Goal: Information Seeking & Learning: Learn about a topic

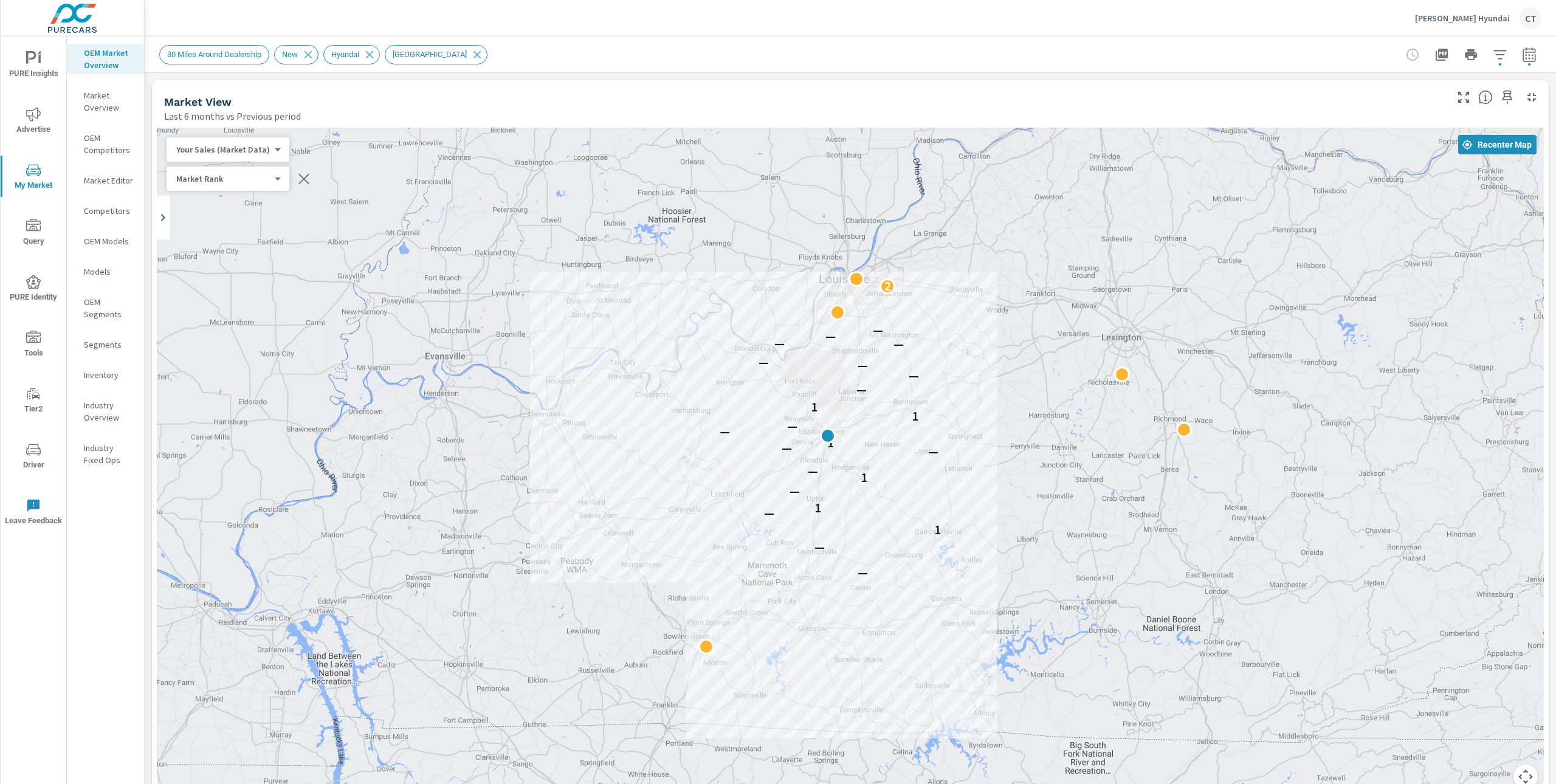
scroll to position [1, 0]
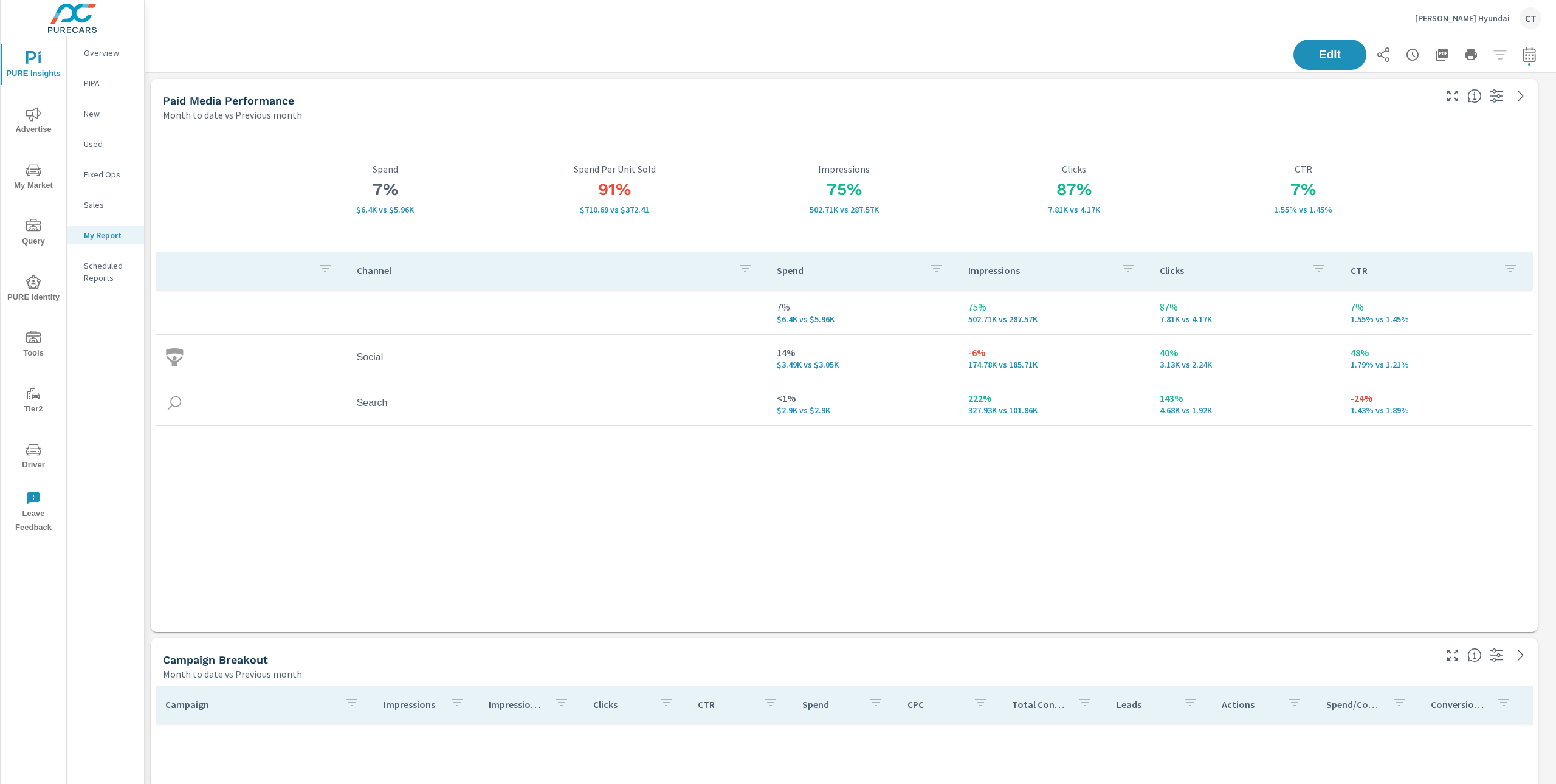
scroll to position [3379, 1418]
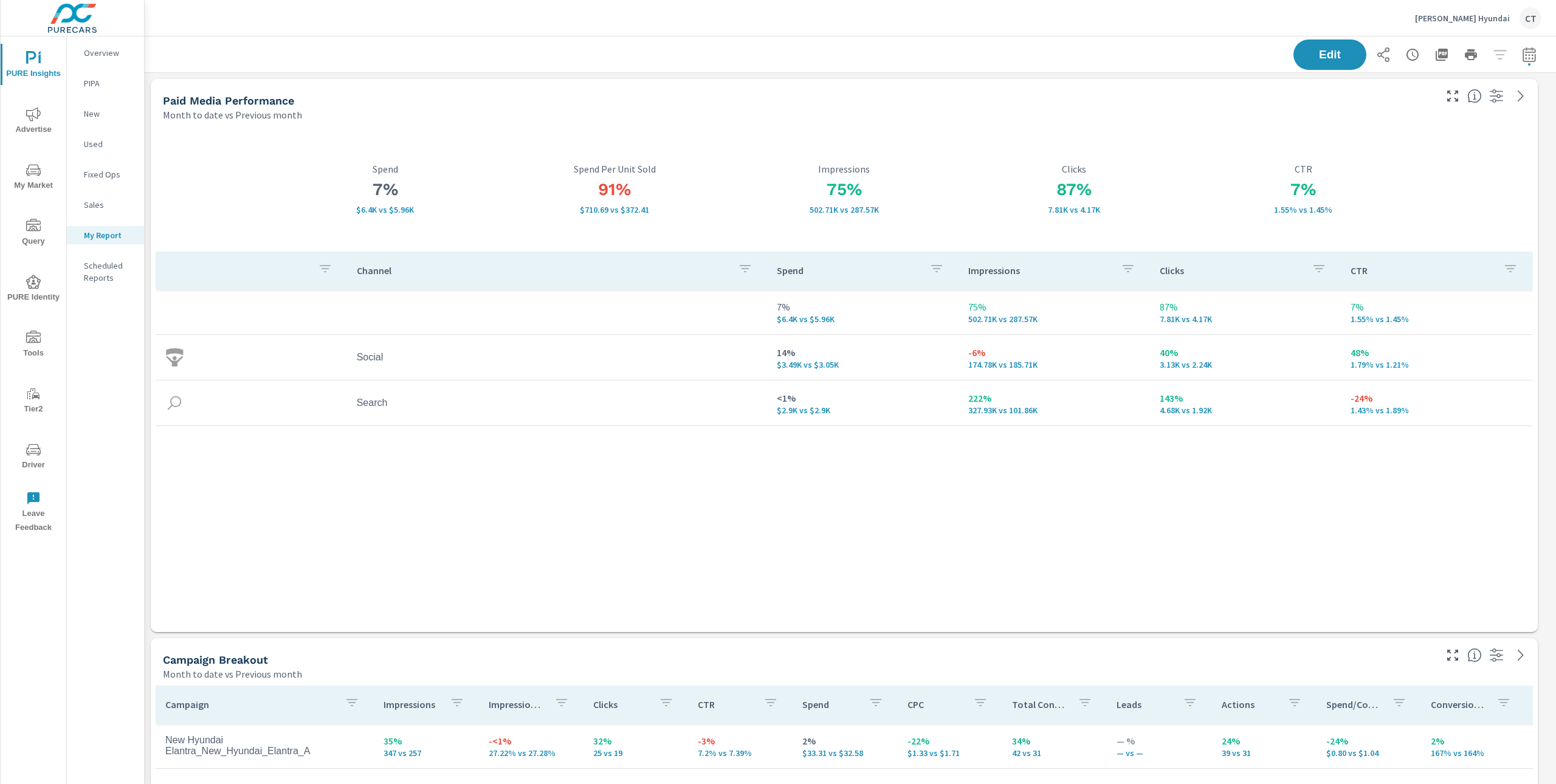
click at [1201, 521] on div "Channel Spend Impressions Clicks CTR 7% $6.4K vs $5.96K 75% 502.71K vs 287.57K …" at bounding box center [844, 430] width 1377 height 357
click at [940, 62] on div "Edit" at bounding box center [850, 54] width 1382 height 36
click at [711, 89] on div "Paid Media Performance Month to date vs Previous month" at bounding box center [794, 101] width 1287 height 43
click at [1504, 50] on div "Edit" at bounding box center [1417, 54] width 248 height 31
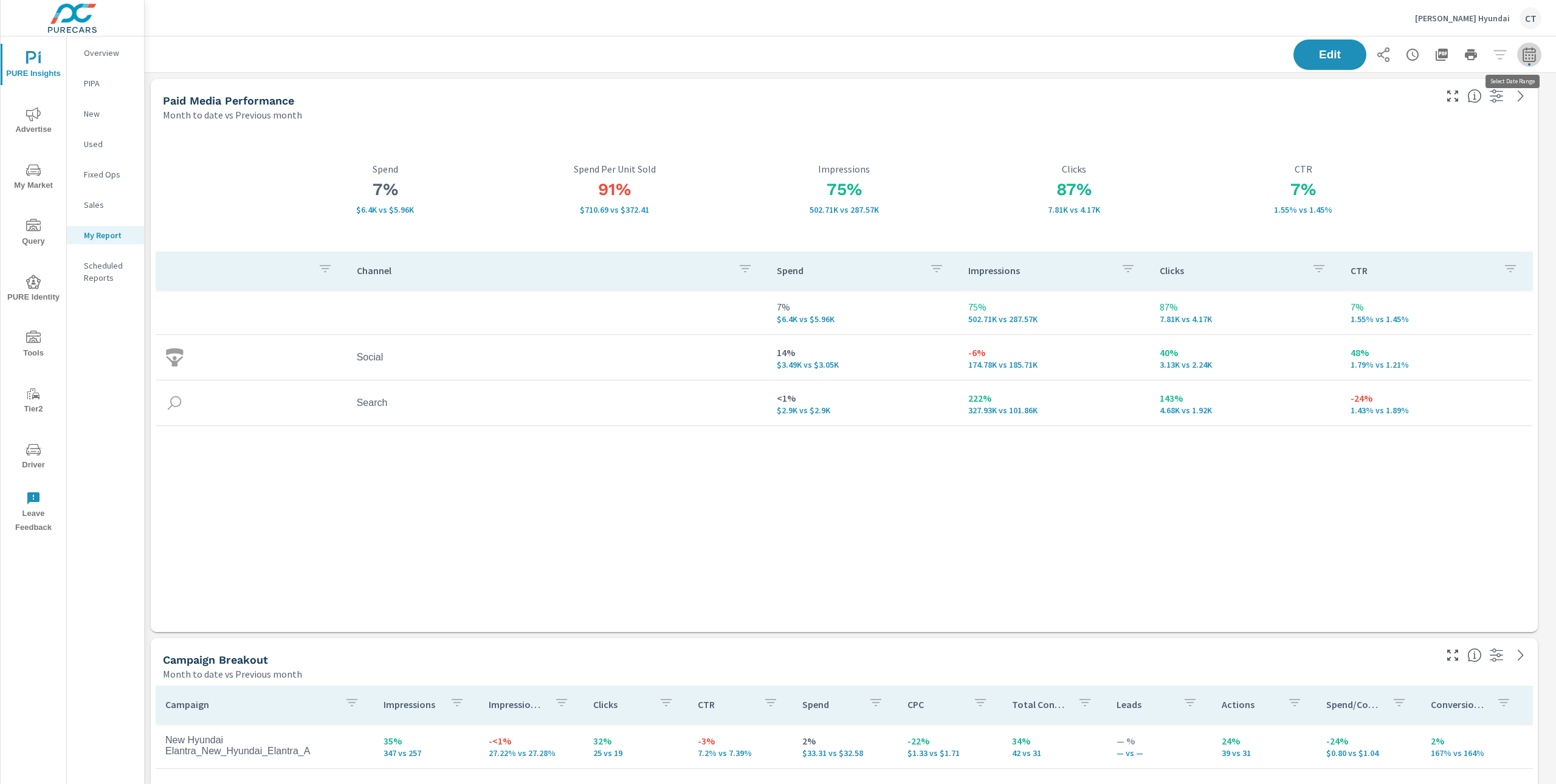
click at [1517, 51] on button "button" at bounding box center [1530, 55] width 24 height 24
select select "Month to date"
select select "Previous month"
click at [1430, 108] on select "Custom Yesterday Last week Last 7 days Last 14 days Last 30 days Last 45 days L…" at bounding box center [1419, 105] width 122 height 24
select select "Last month"
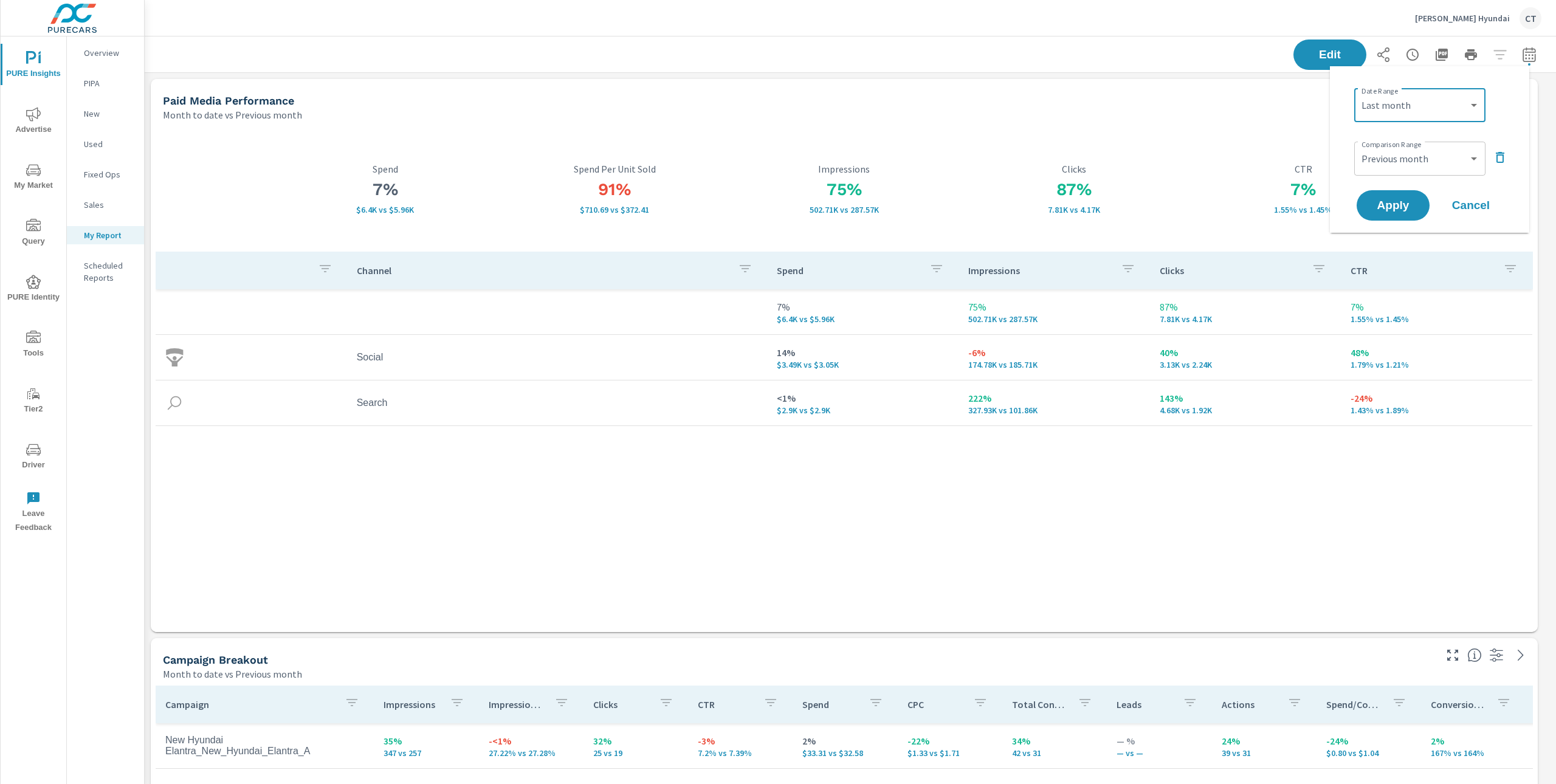
click at [1502, 156] on icon "button" at bounding box center [1500, 157] width 14 height 14
click at [1407, 166] on span "Apply" at bounding box center [1392, 171] width 50 height 12
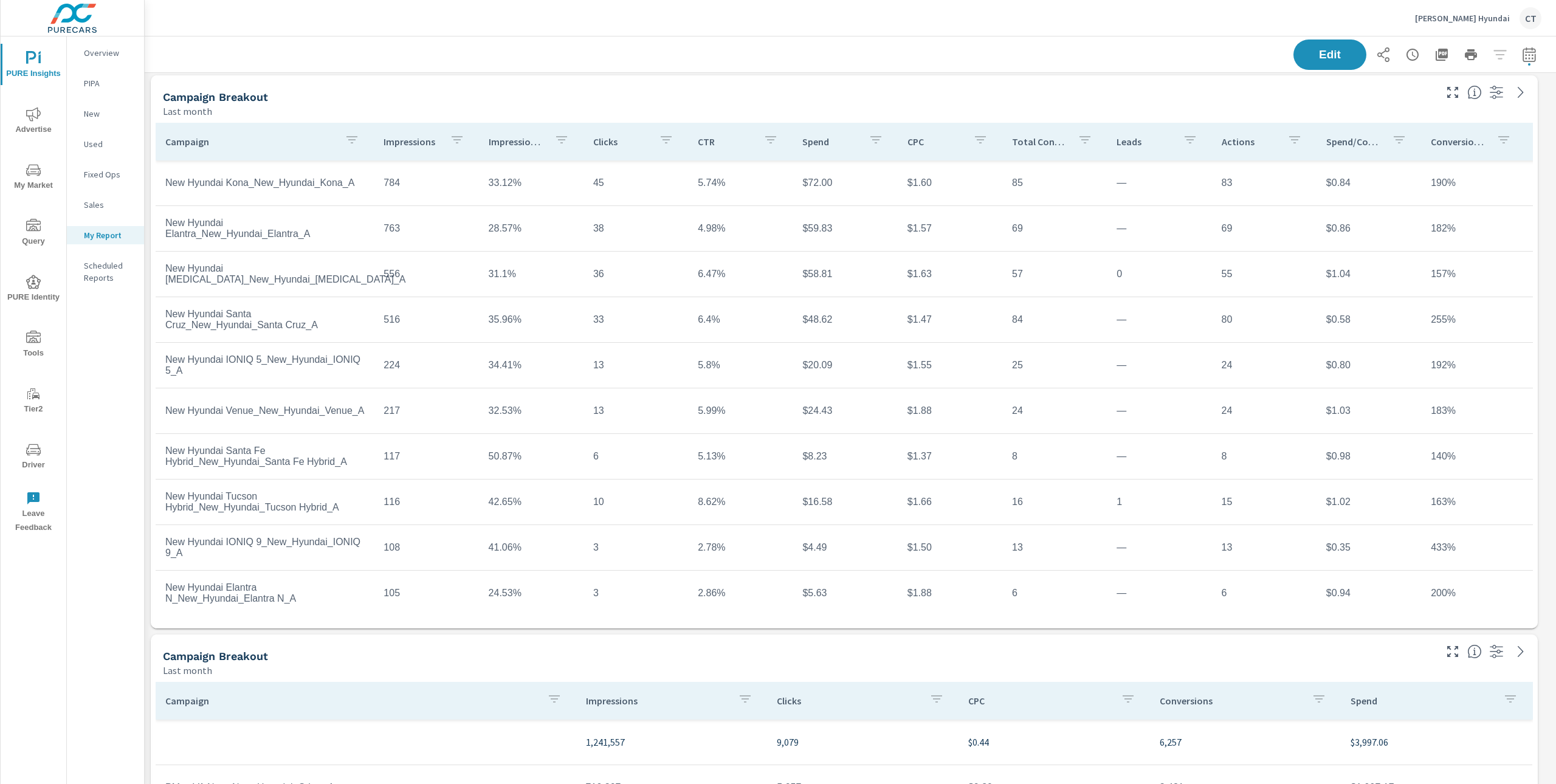
scroll to position [3379, 1418]
click at [1453, 94] on icon "button" at bounding box center [1452, 92] width 14 height 14
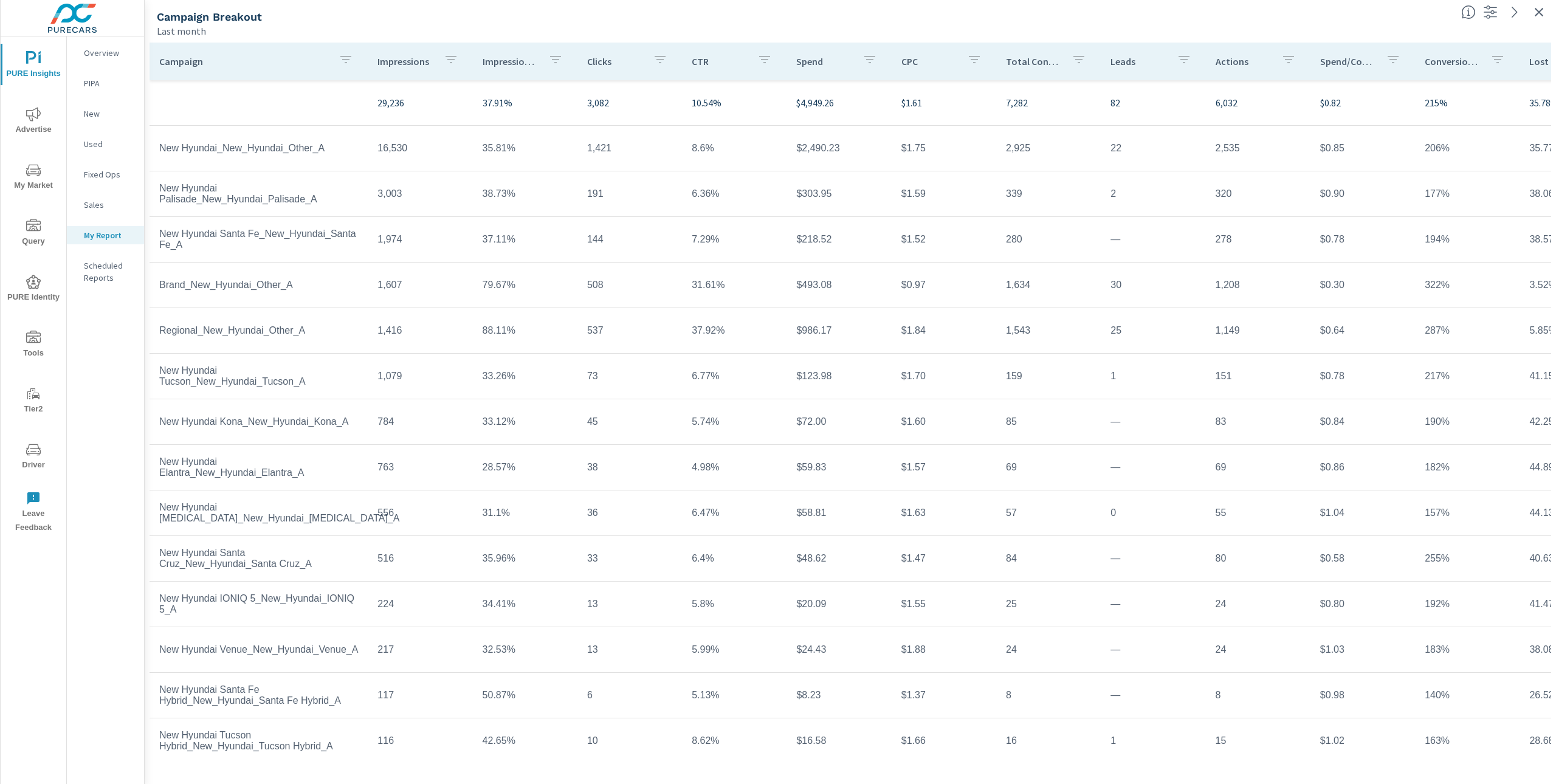
scroll to position [71, 0]
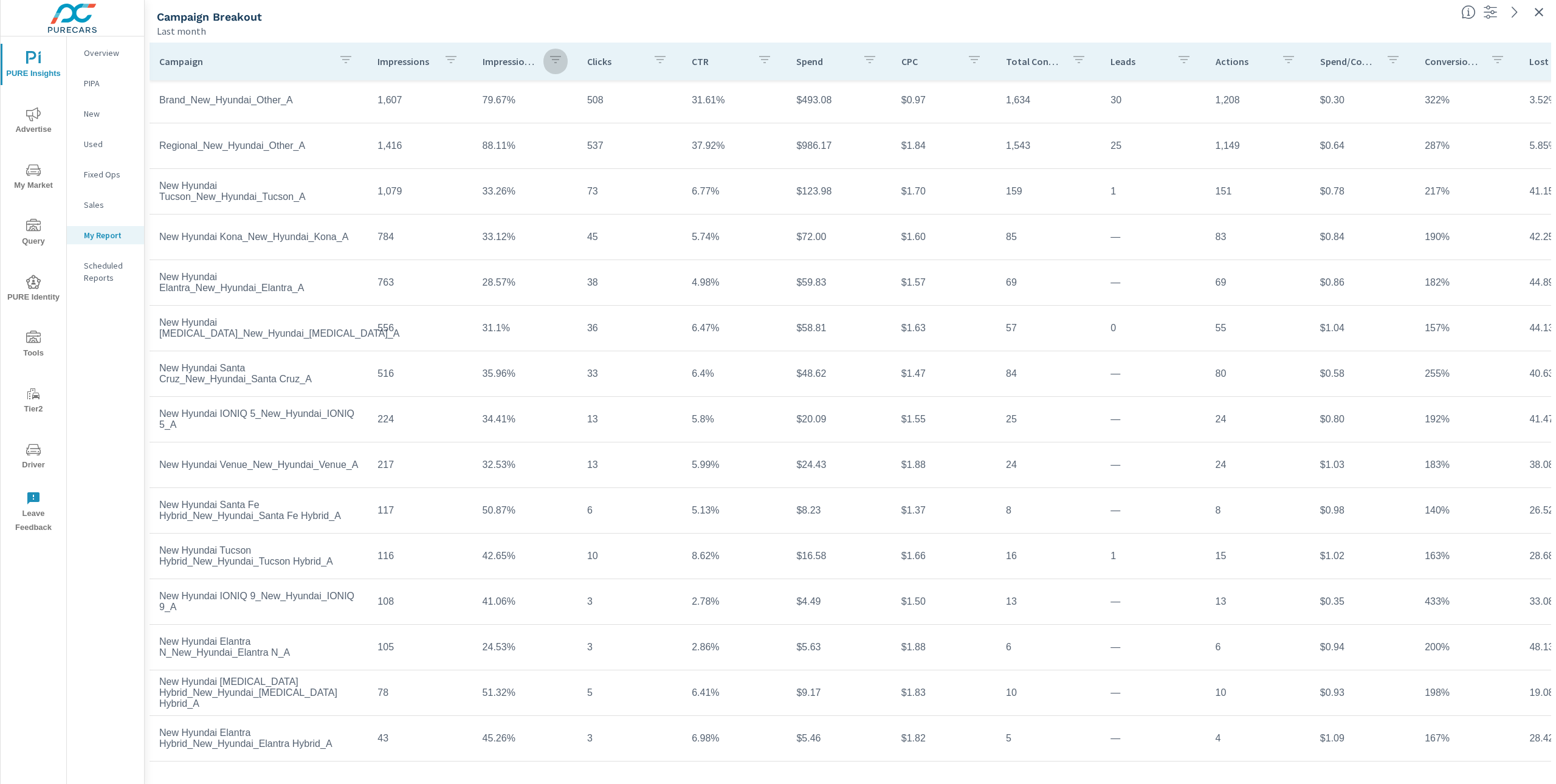
click at [553, 56] on icon "button" at bounding box center [555, 59] width 11 height 7
click at [525, 146] on input "Search" at bounding box center [552, 144] width 139 height 24
click at [585, 40] on div at bounding box center [778, 392] width 1556 height 784
click at [1534, 12] on icon "button" at bounding box center [1538, 12] width 14 height 14
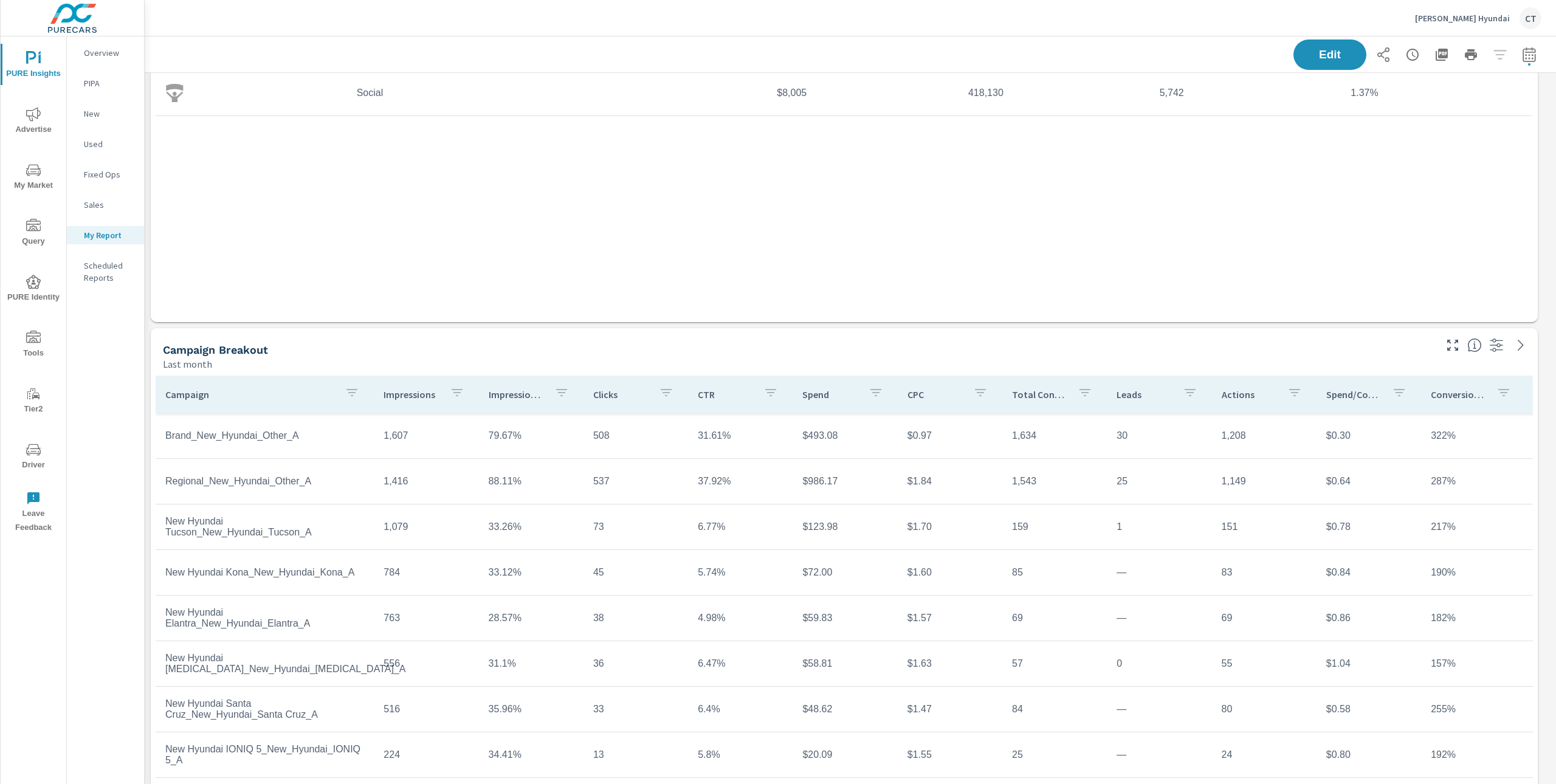
scroll to position [317, 0]
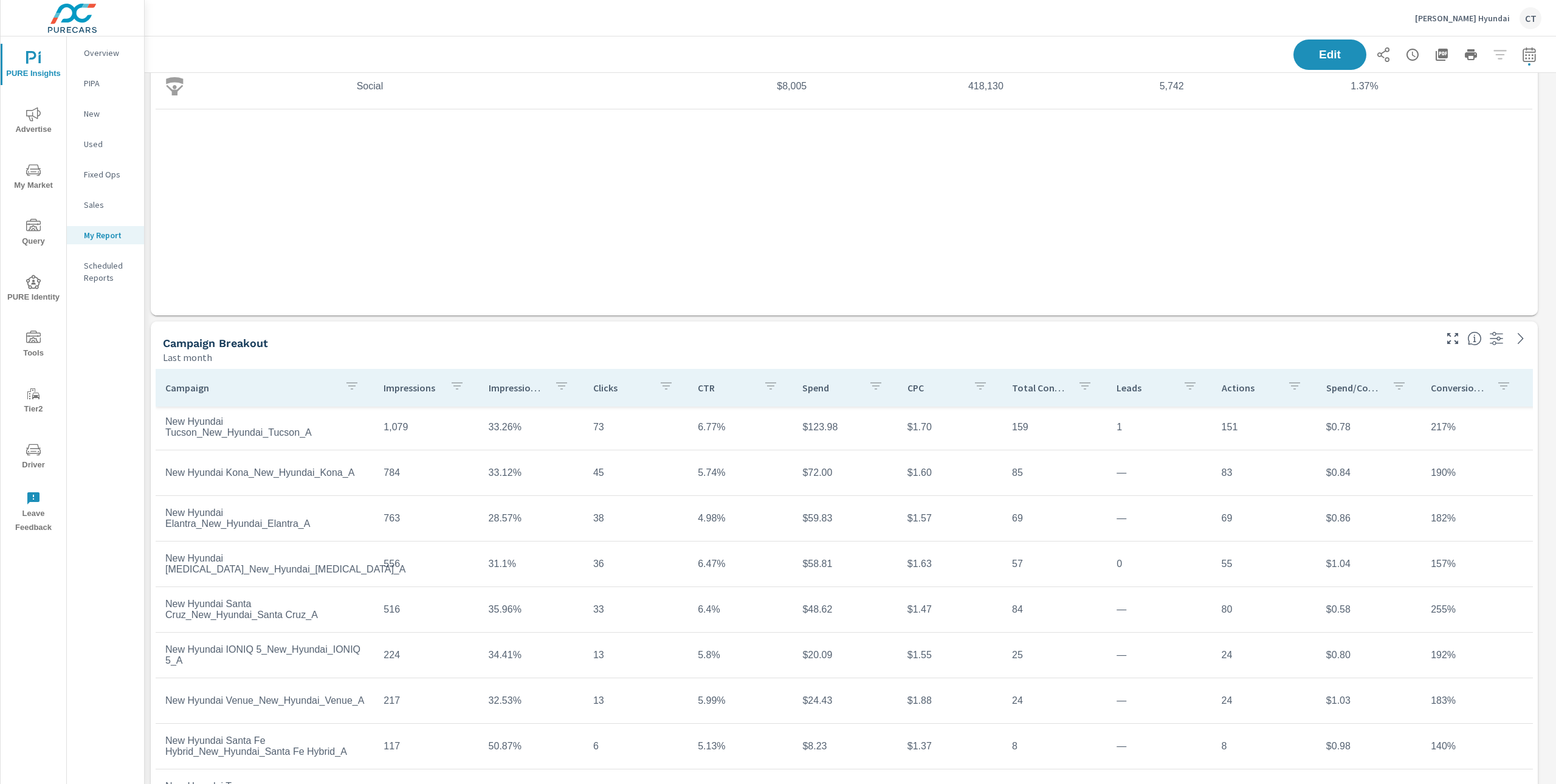
scroll to position [273, 0]
click at [474, 279] on div "Channel Spend Impressions Clicks CTR $16,952 1,688,923 17,903 1.06% Search $8,9…" at bounding box center [844, 113] width 1377 height 357
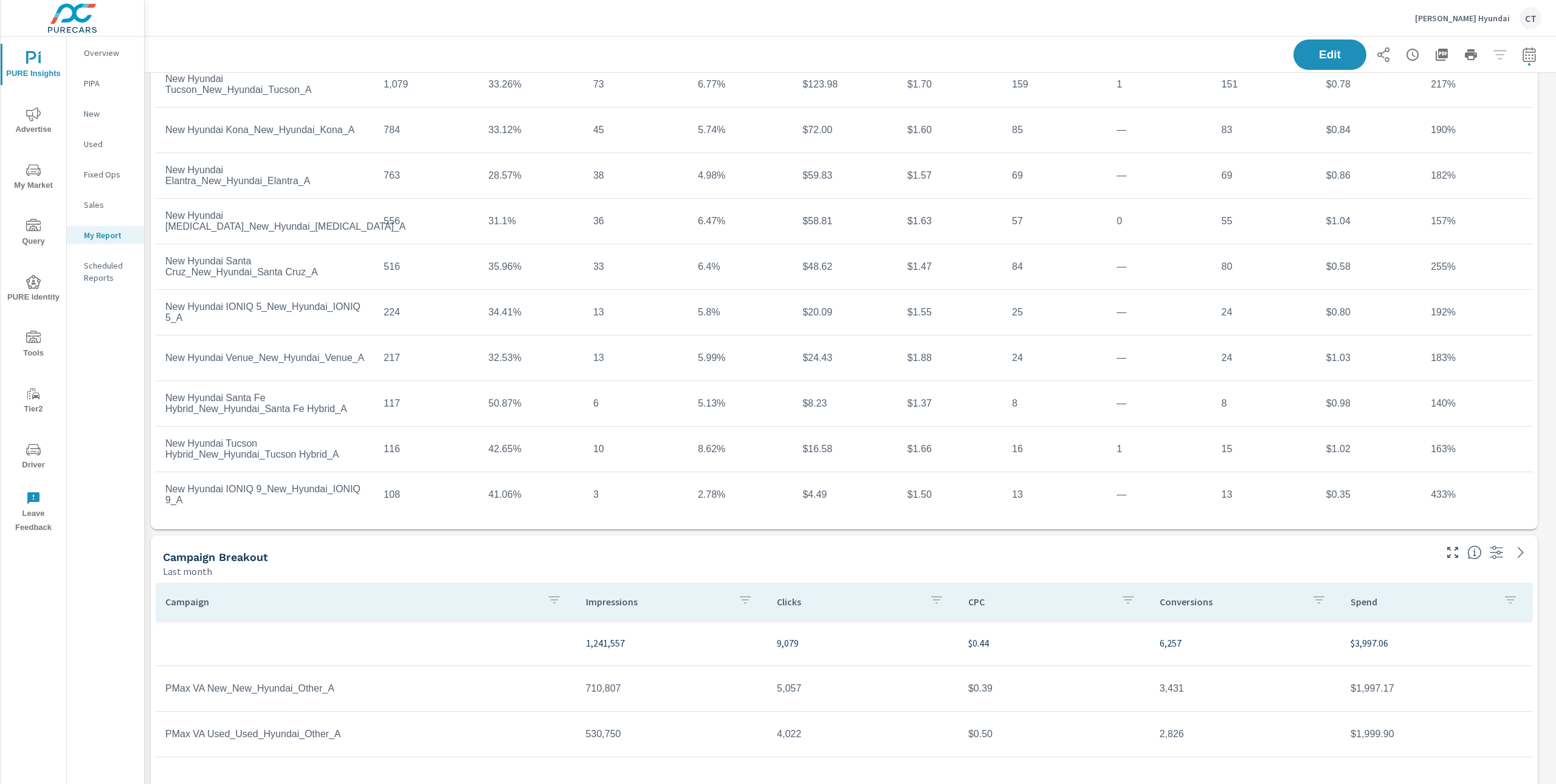
scroll to position [662, 0]
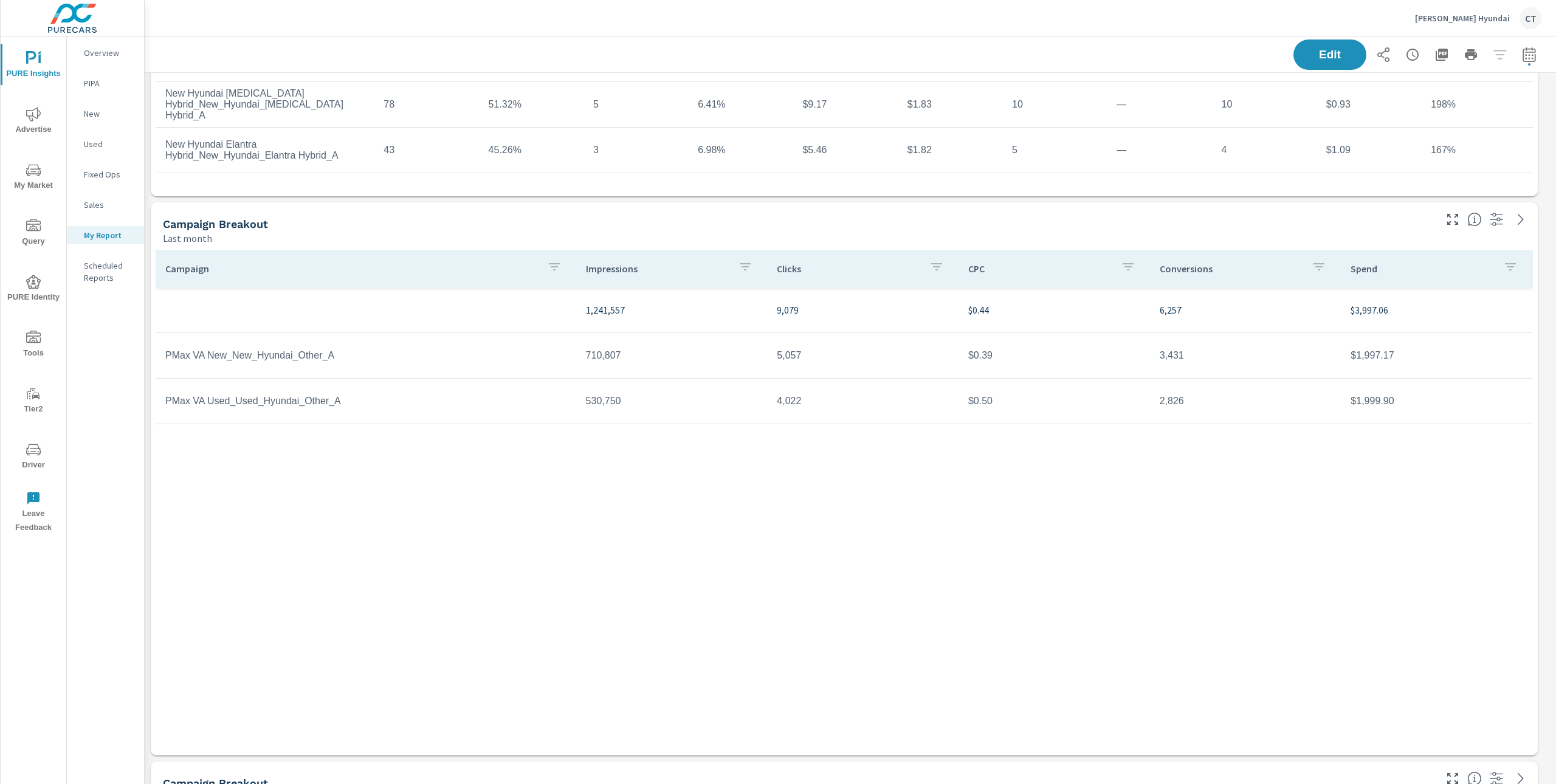
scroll to position [994, 0]
drag, startPoint x: 997, startPoint y: 404, endPoint x: 964, endPoint y: 400, distance: 33.2
click at [964, 401] on td "$0.50" at bounding box center [1055, 402] width 192 height 31
click at [1000, 446] on div "Campaign Impressions Clicks CPC Conversions Spend 1,241,557 9,079 $0.44 6,257 $…" at bounding box center [844, 492] width 1377 height 482
drag, startPoint x: 987, startPoint y: 400, endPoint x: 972, endPoint y: 401, distance: 15.0
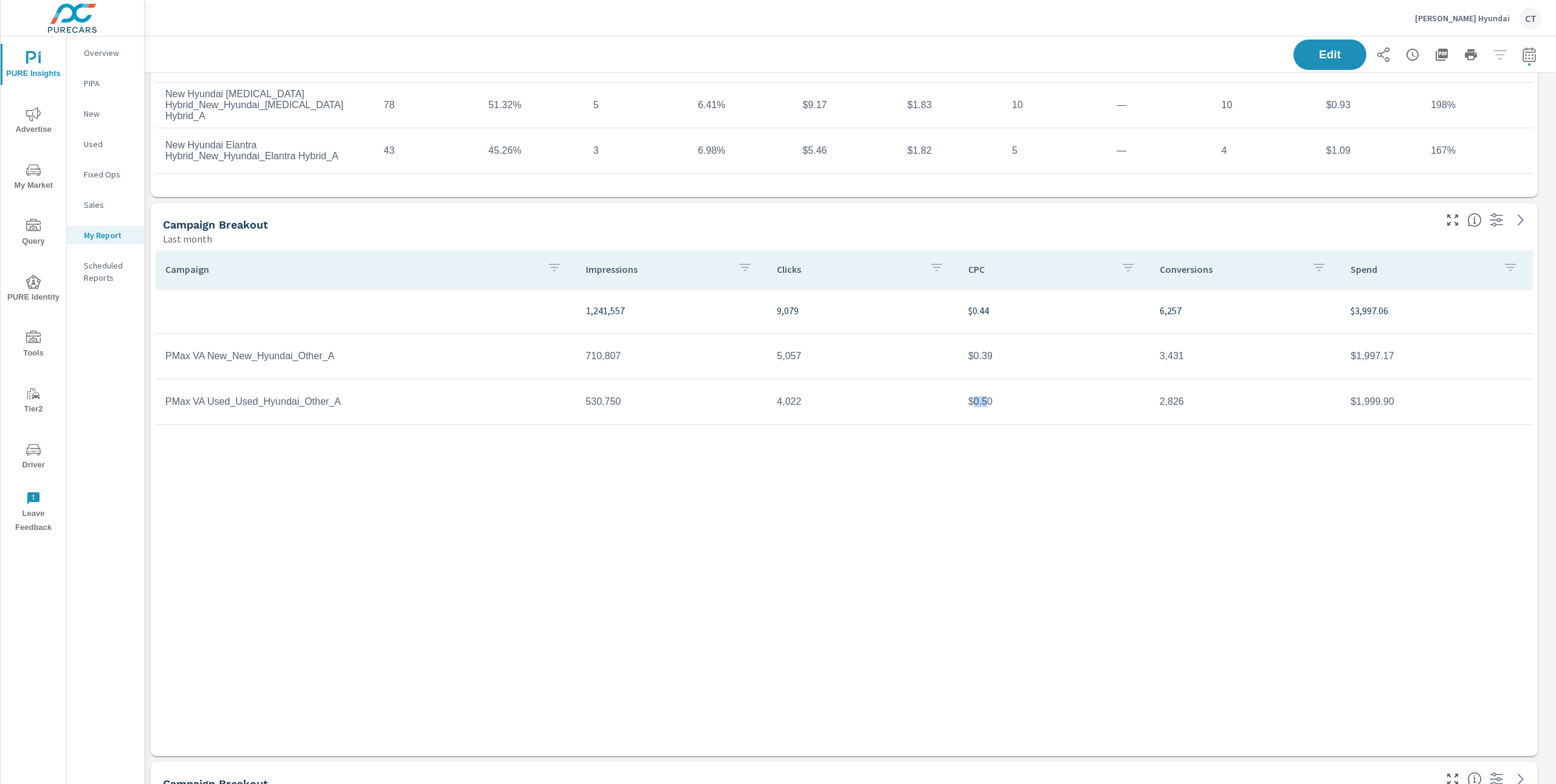
click at [972, 401] on td "$0.50" at bounding box center [1055, 402] width 192 height 31
click at [998, 402] on td "$0.50" at bounding box center [1055, 402] width 192 height 31
click at [800, 581] on div "Campaign Impressions Clicks CPC Conversions Spend 1,241,557 9,079 $0.44 6,257 $…" at bounding box center [844, 492] width 1377 height 482
drag, startPoint x: 838, startPoint y: 561, endPoint x: 853, endPoint y: 548, distance: 19.8
click at [839, 560] on div "Campaign Impressions Clicks CPC Conversions Spend 1,241,557 9,079 $0.44 6,257 $…" at bounding box center [844, 492] width 1377 height 482
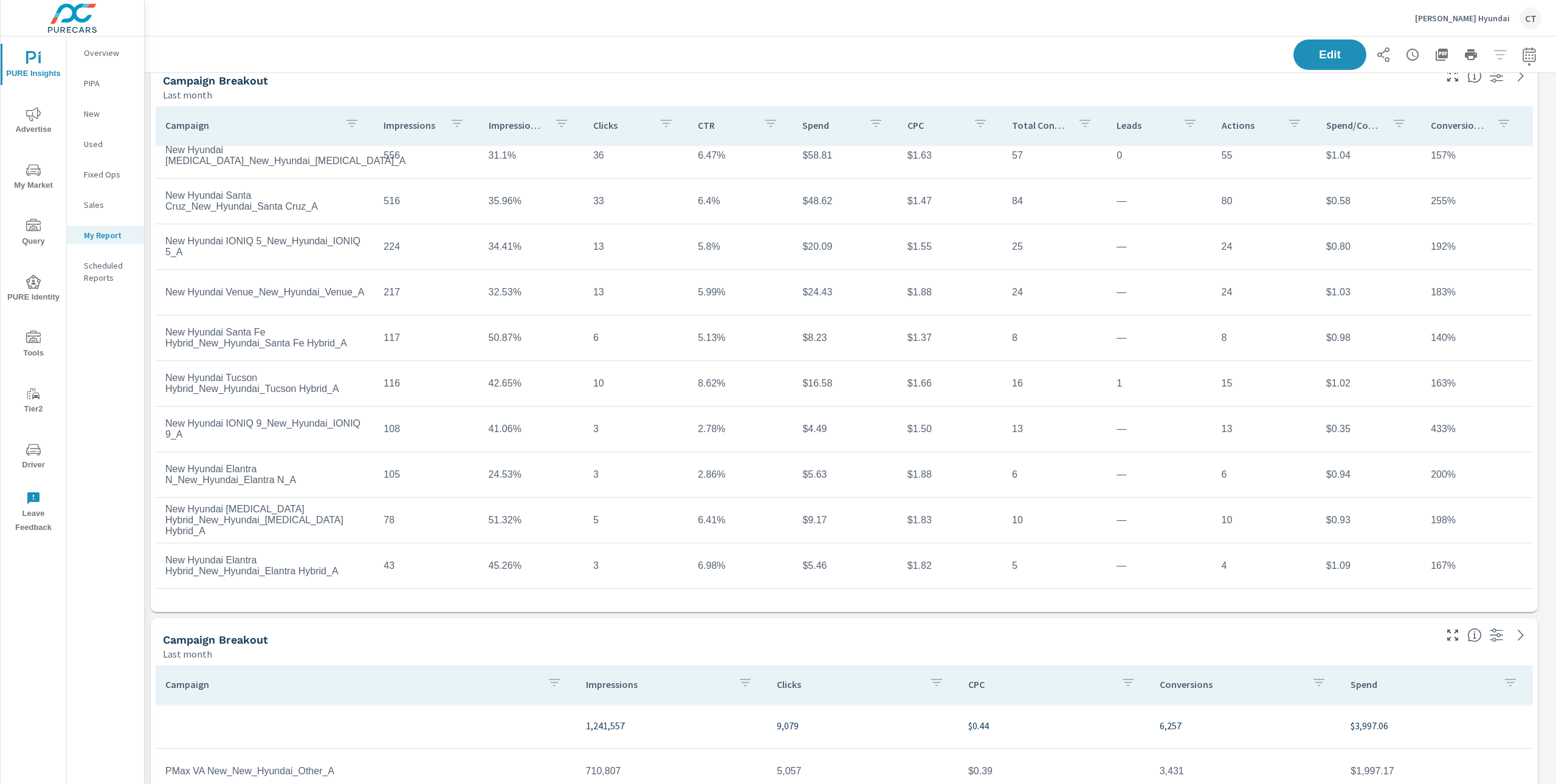
scroll to position [576, 0]
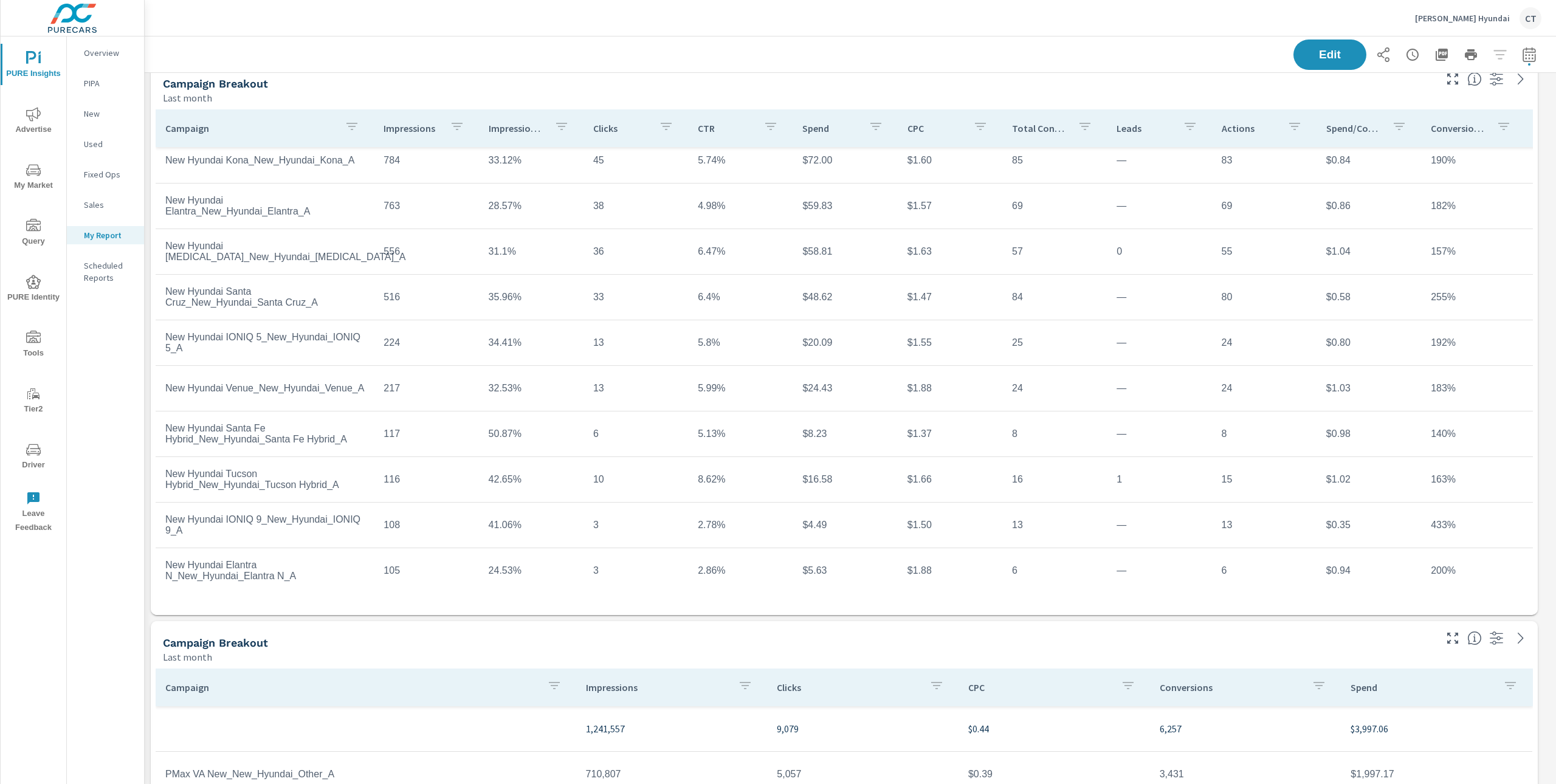
scroll to position [96, 0]
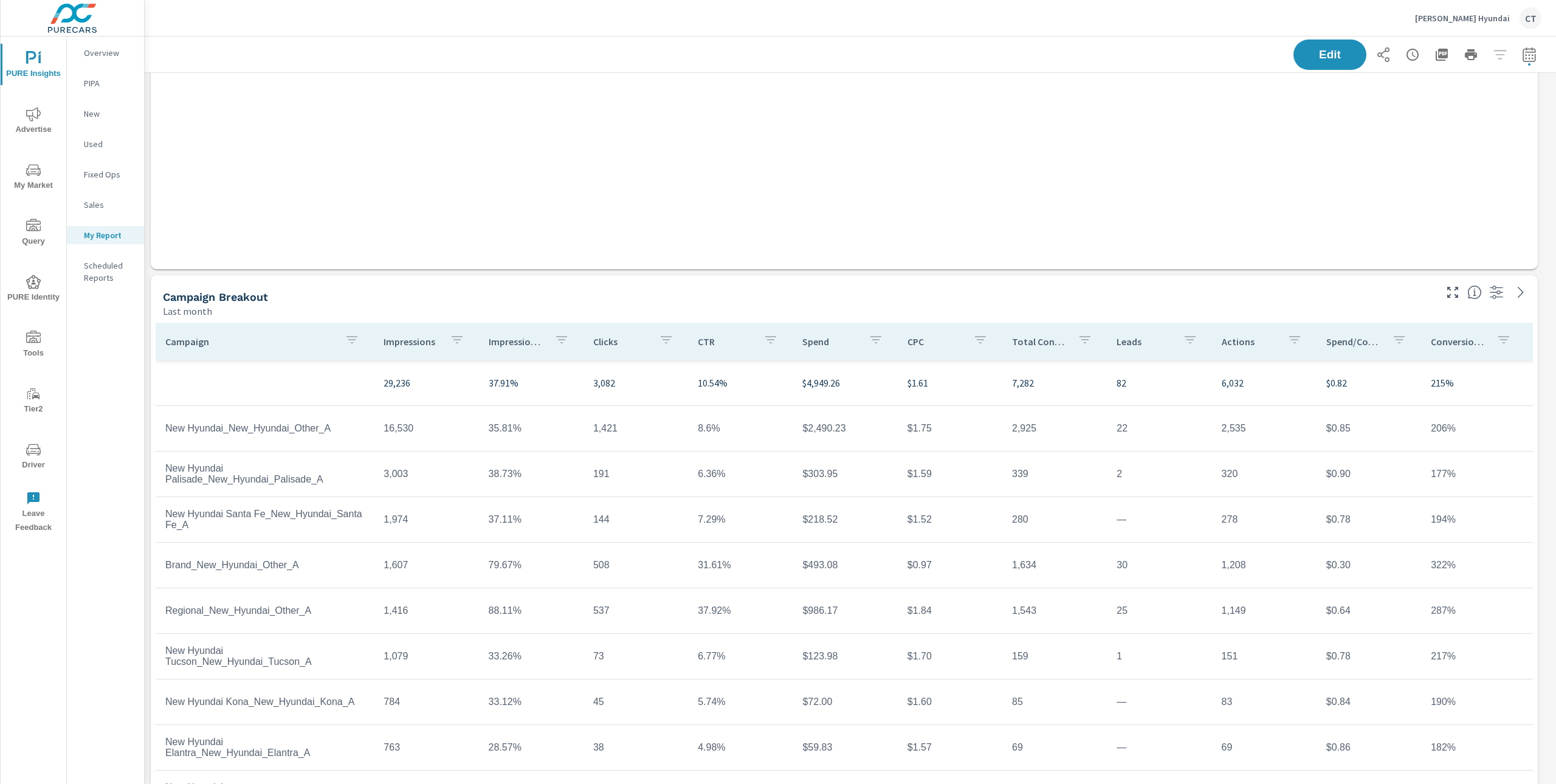
scroll to position [370, 0]
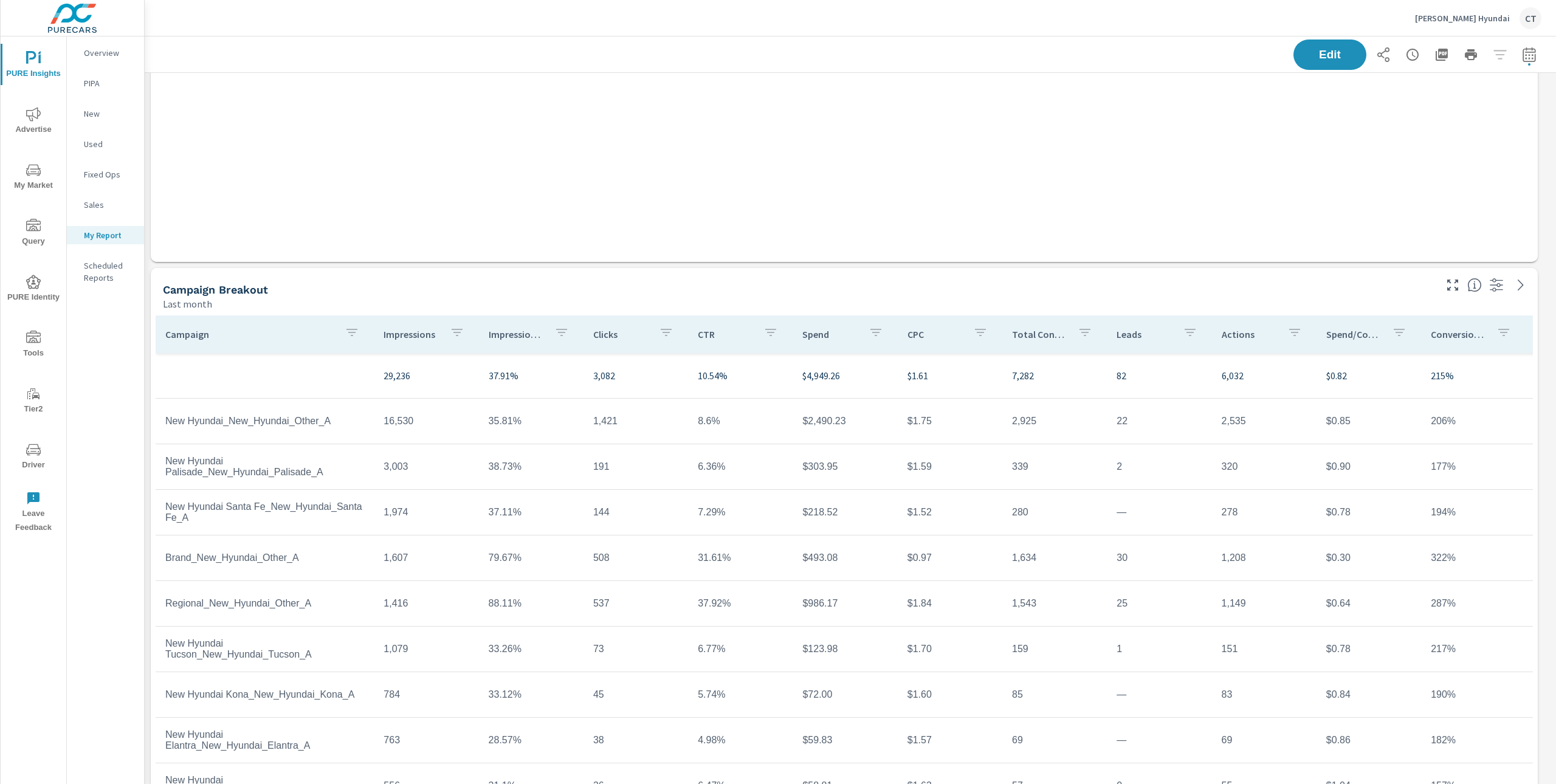
click at [550, 336] on button "button" at bounding box center [562, 334] width 24 height 28
click at [514, 340] on div at bounding box center [778, 392] width 1556 height 784
click at [523, 333] on p "Impression Share" at bounding box center [516, 334] width 56 height 12
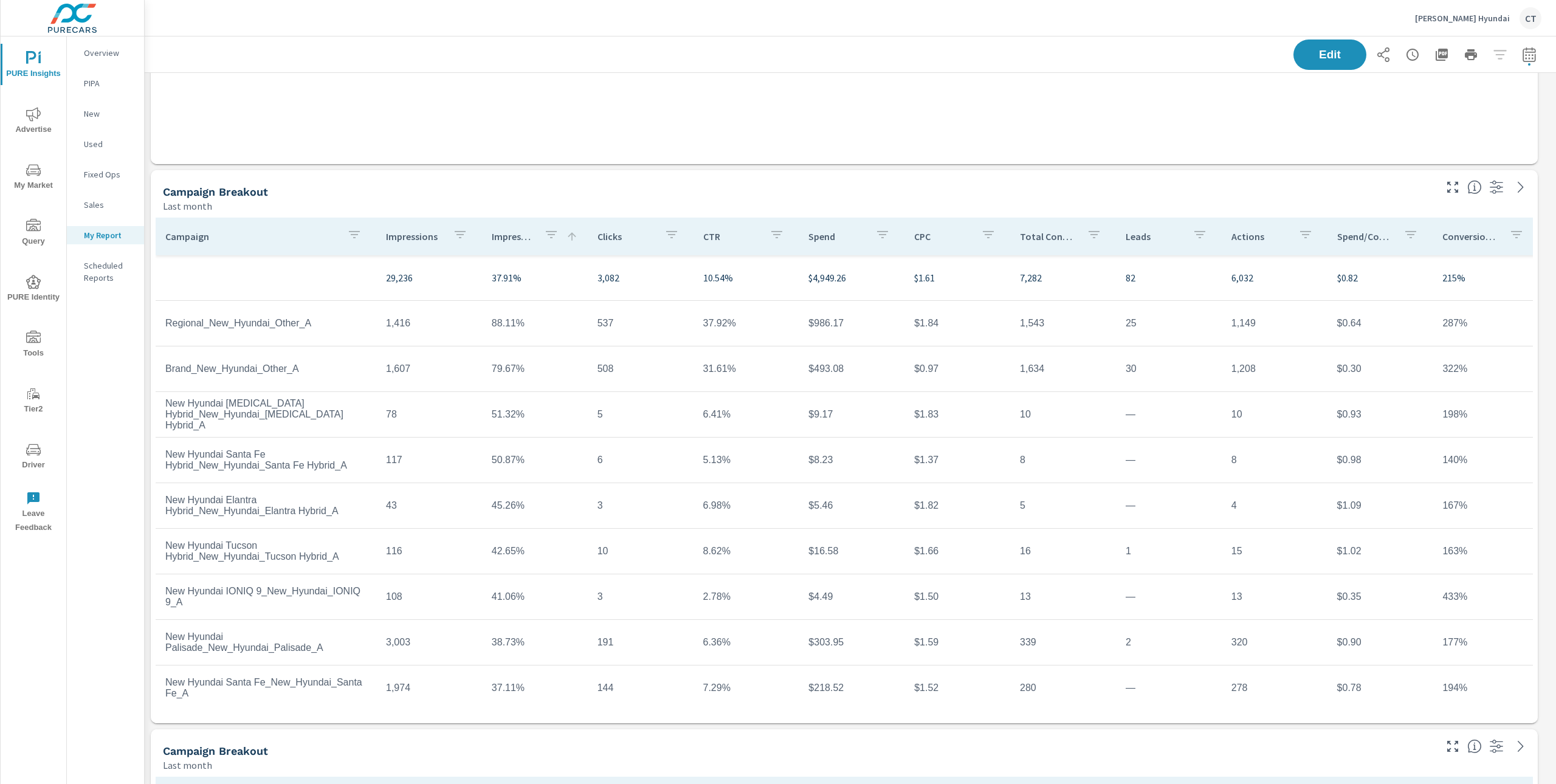
scroll to position [545, 0]
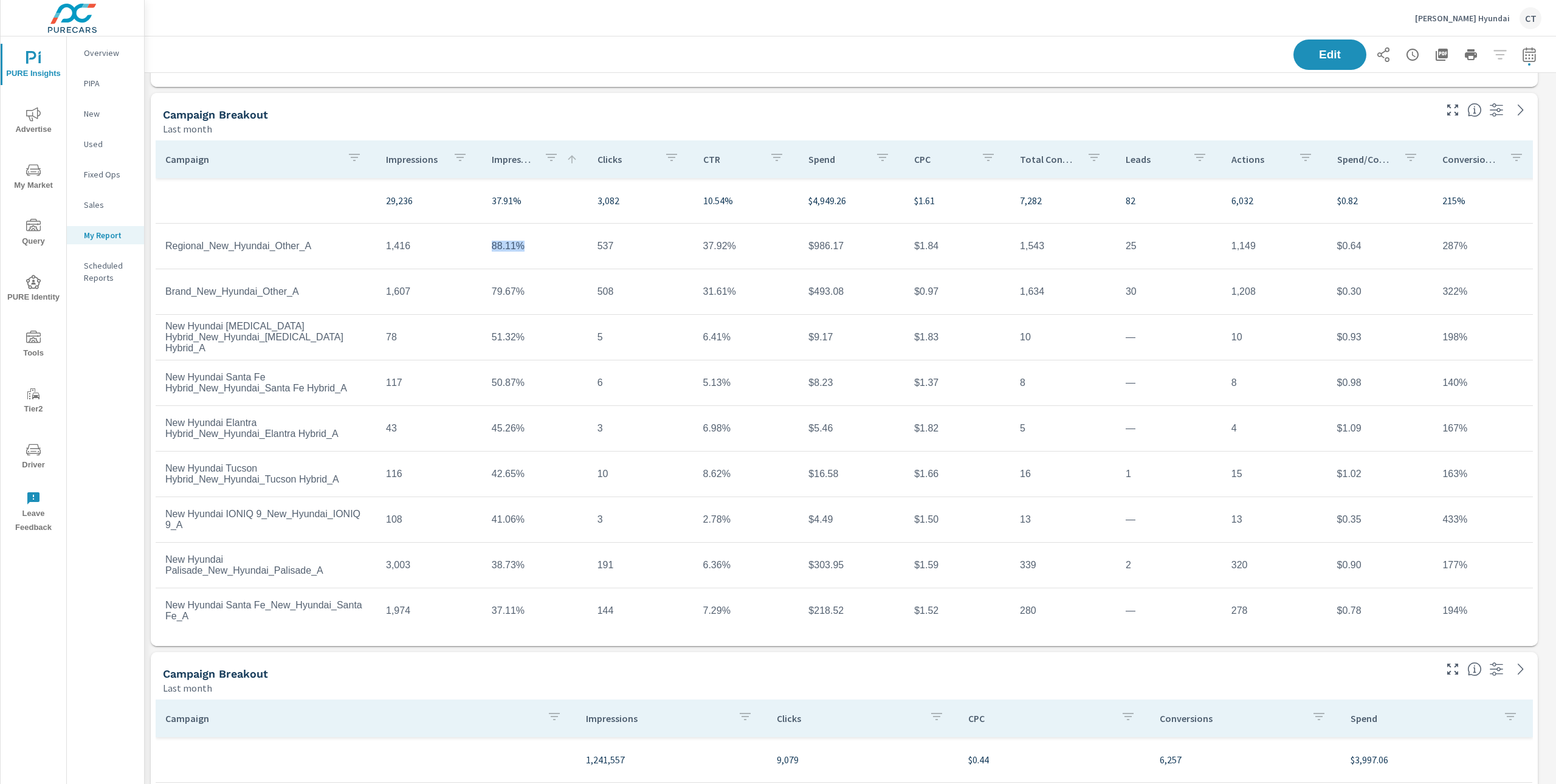
drag, startPoint x: 484, startPoint y: 247, endPoint x: 536, endPoint y: 251, distance: 52.2
click at [536, 251] on td "88.11%" at bounding box center [535, 246] width 106 height 31
click at [535, 249] on td "88.11%" at bounding box center [535, 246] width 106 height 31
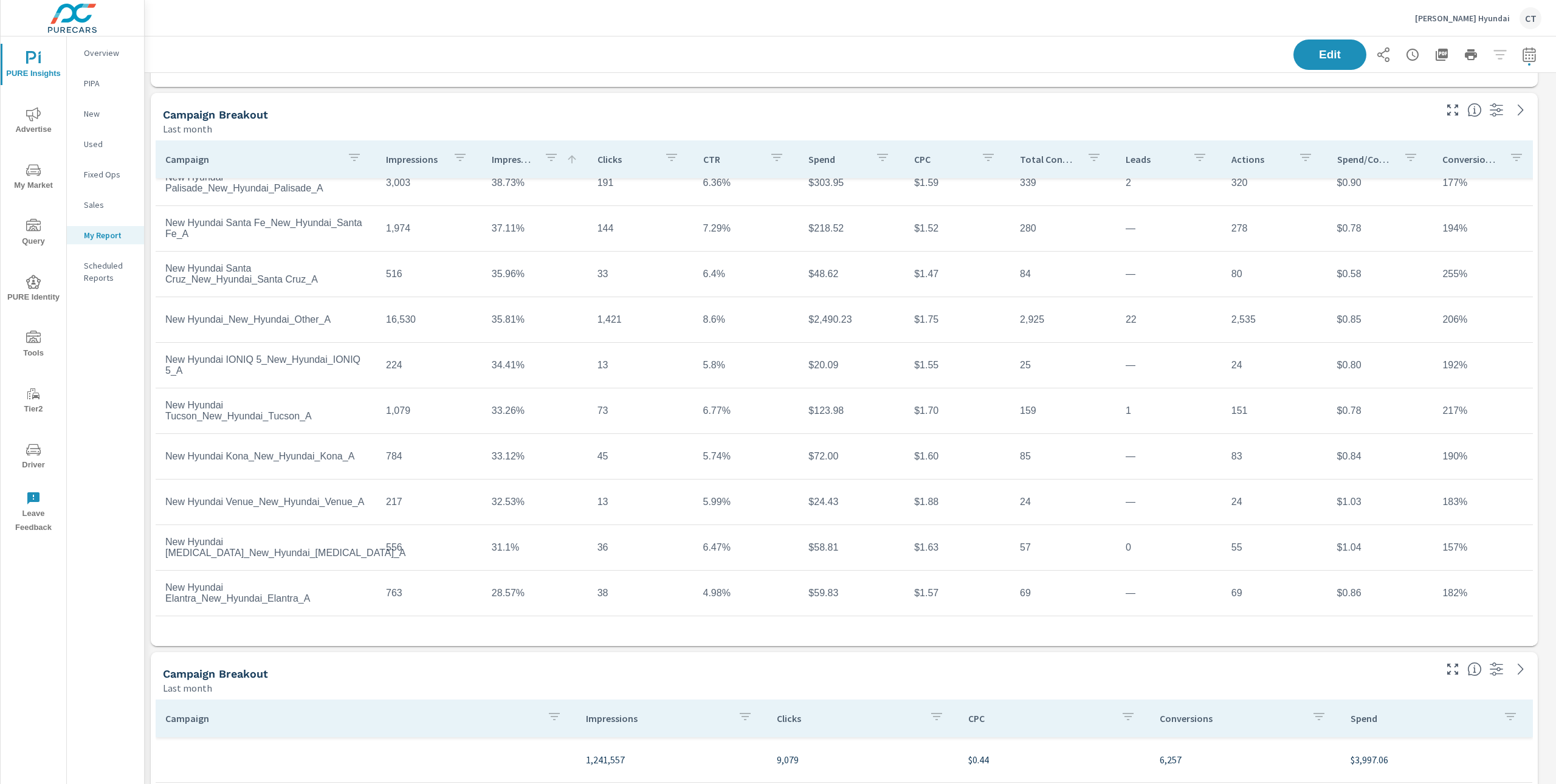
scroll to position [433, 0]
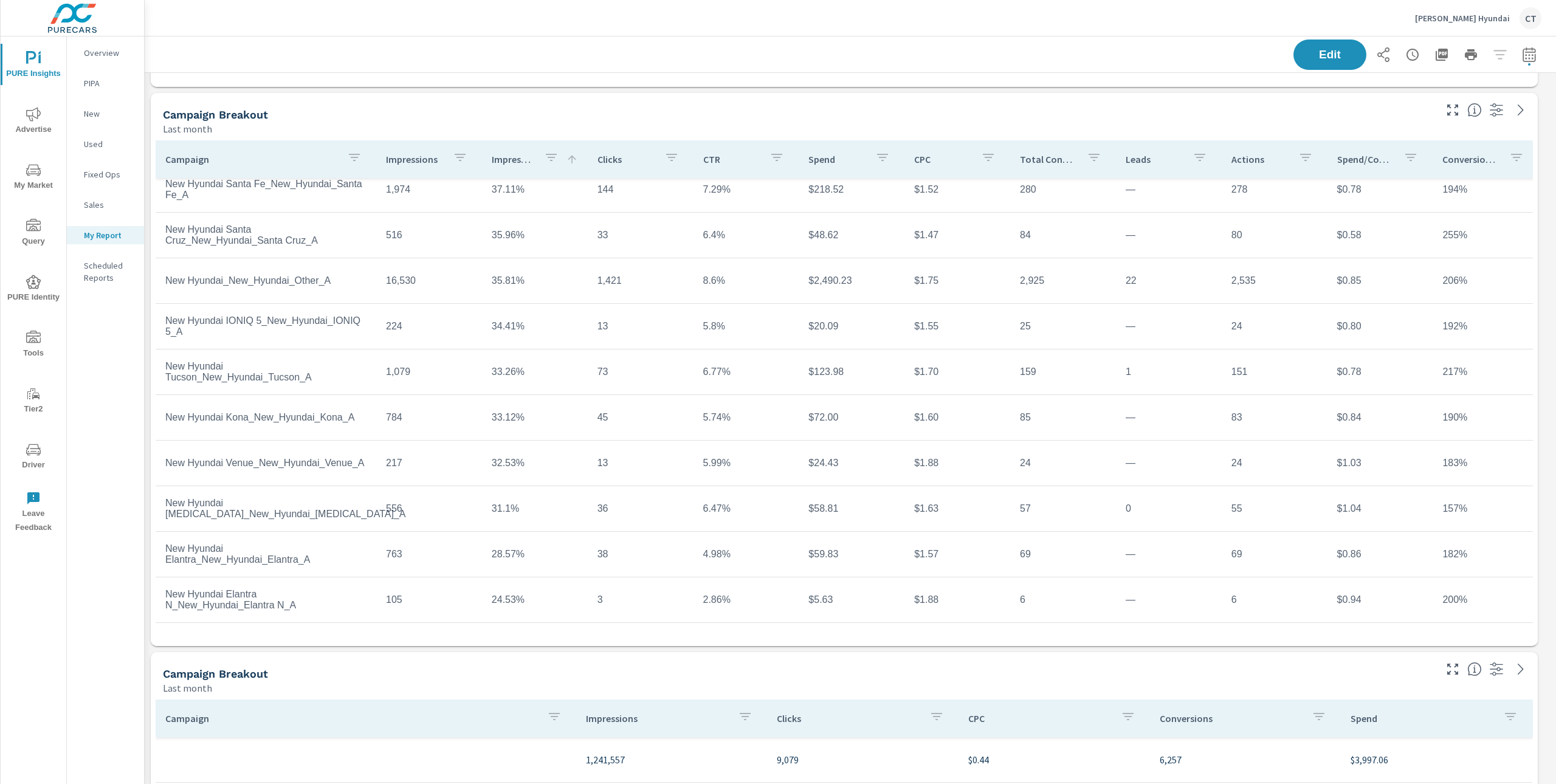
click at [1517, 63] on button "button" at bounding box center [1530, 55] width 24 height 24
click at [1445, 110] on select "Custom Yesterday Last week Last 7 days Last 14 days Last 30 days Last 45 days L…" at bounding box center [1419, 105] width 122 height 24
select select "Month to date"
drag, startPoint x: 1385, startPoint y: 135, endPoint x: 1416, endPoint y: 128, distance: 31.8
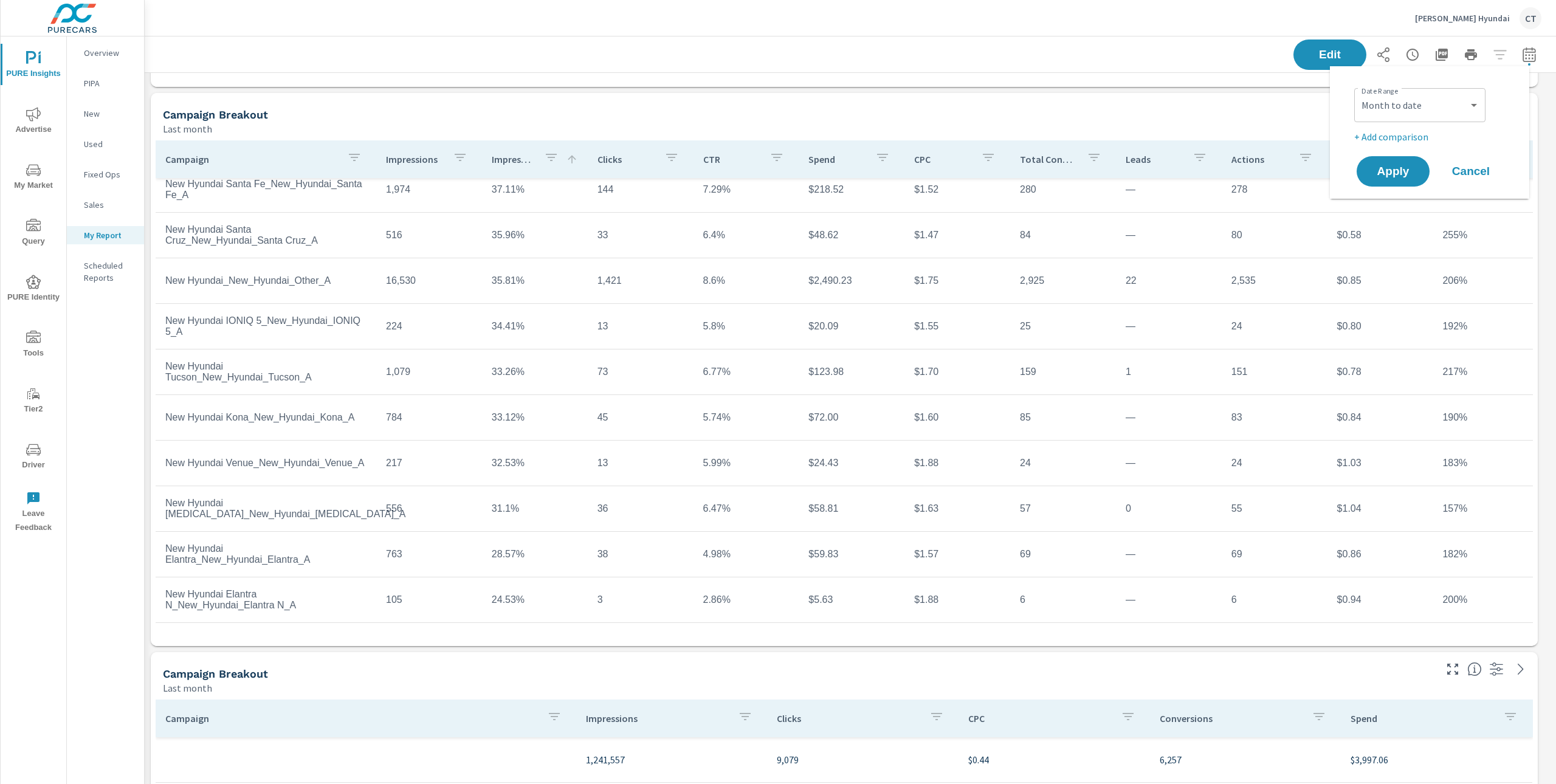
click at [1386, 135] on p "+ Add comparison" at bounding box center [1432, 137] width 156 height 14
click at [1434, 159] on select "Custom Previous period Previous month Previous year" at bounding box center [1419, 159] width 122 height 24
select select "Previous month"
click at [1415, 200] on span "Apply" at bounding box center [1392, 205] width 50 height 12
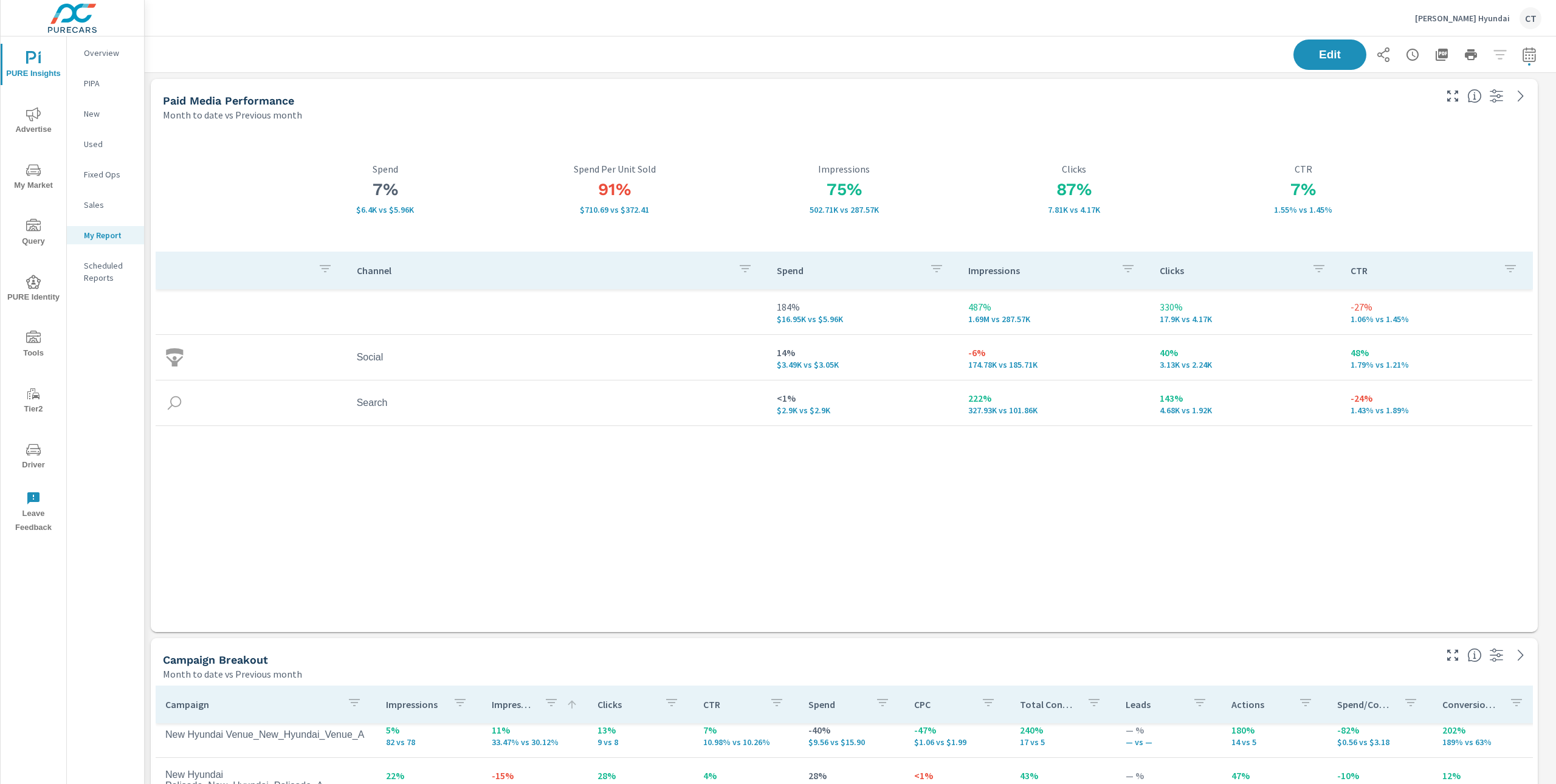
click at [1103, 501] on div "Channel Spend Impressions Clicks CTR 184% $16.95K vs $5.96K 487% 1.69M vs 287.5…" at bounding box center [844, 430] width 1377 height 357
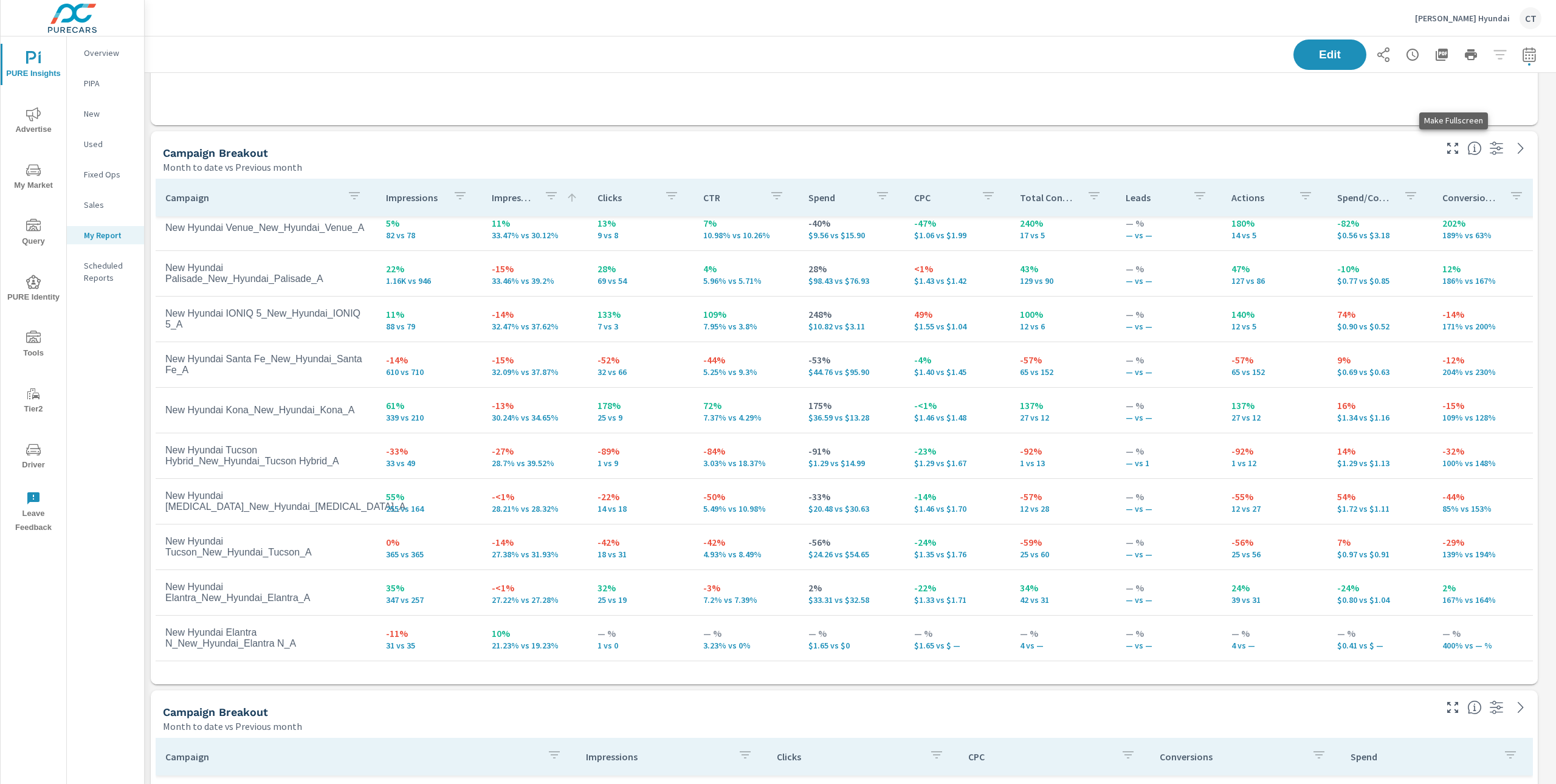
scroll to position [3379, 1418]
click at [1453, 150] on icon "button" at bounding box center [1452, 148] width 14 height 14
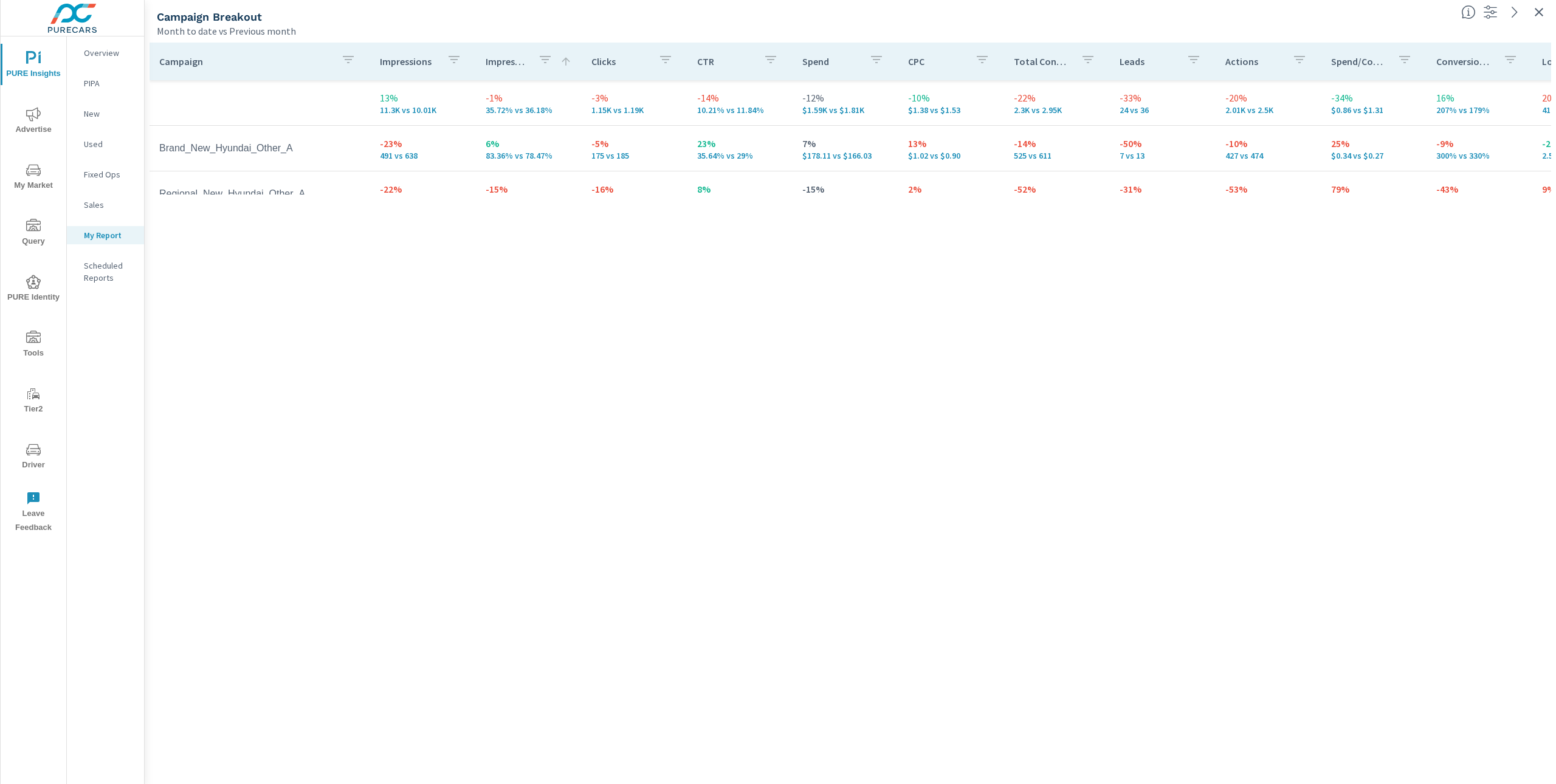
scroll to position [71, 0]
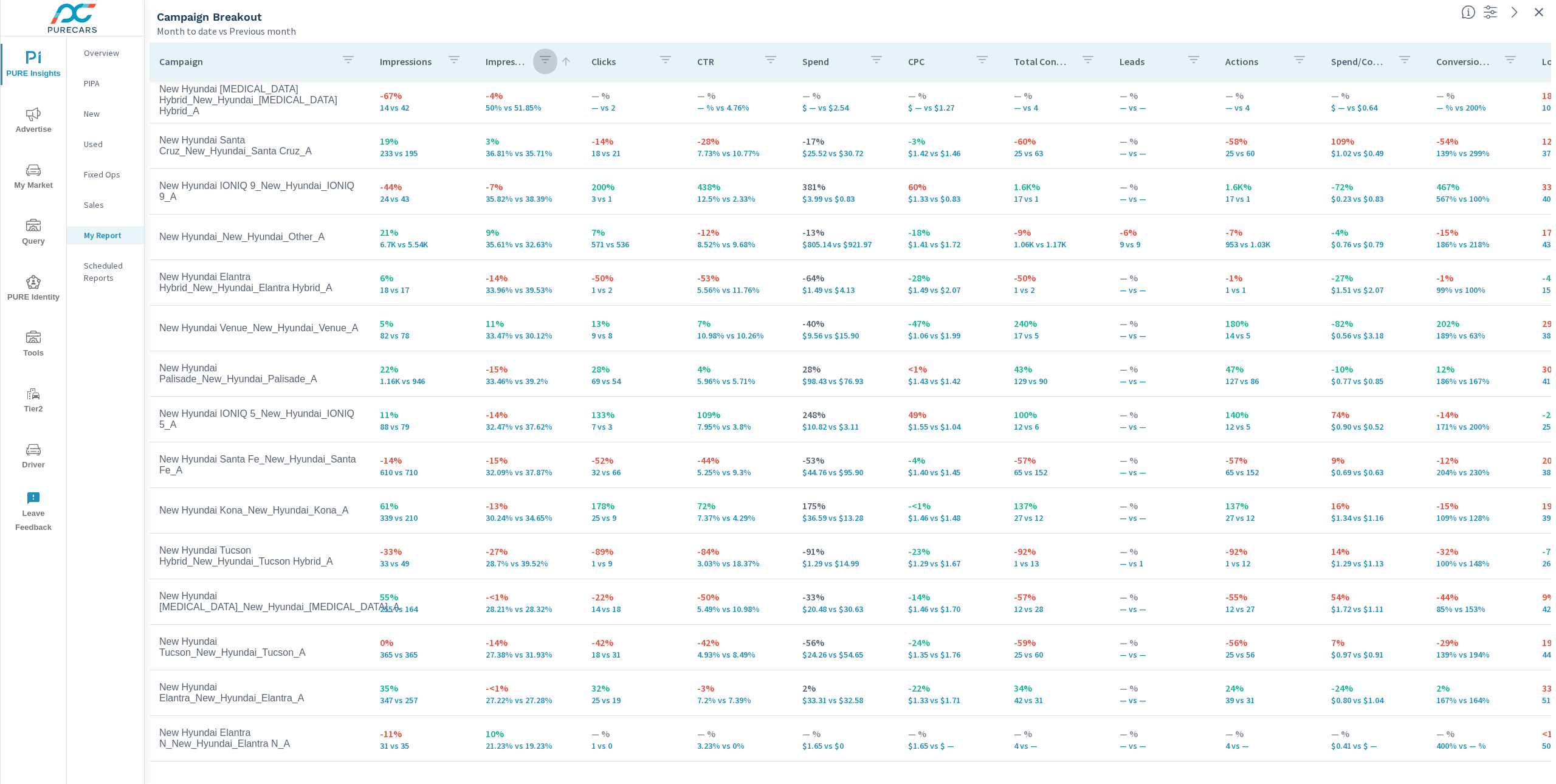
click at [538, 64] on icon "button" at bounding box center [545, 59] width 14 height 14
click at [559, 40] on div at bounding box center [778, 392] width 1556 height 784
click at [561, 60] on icon at bounding box center [565, 61] width 8 height 8
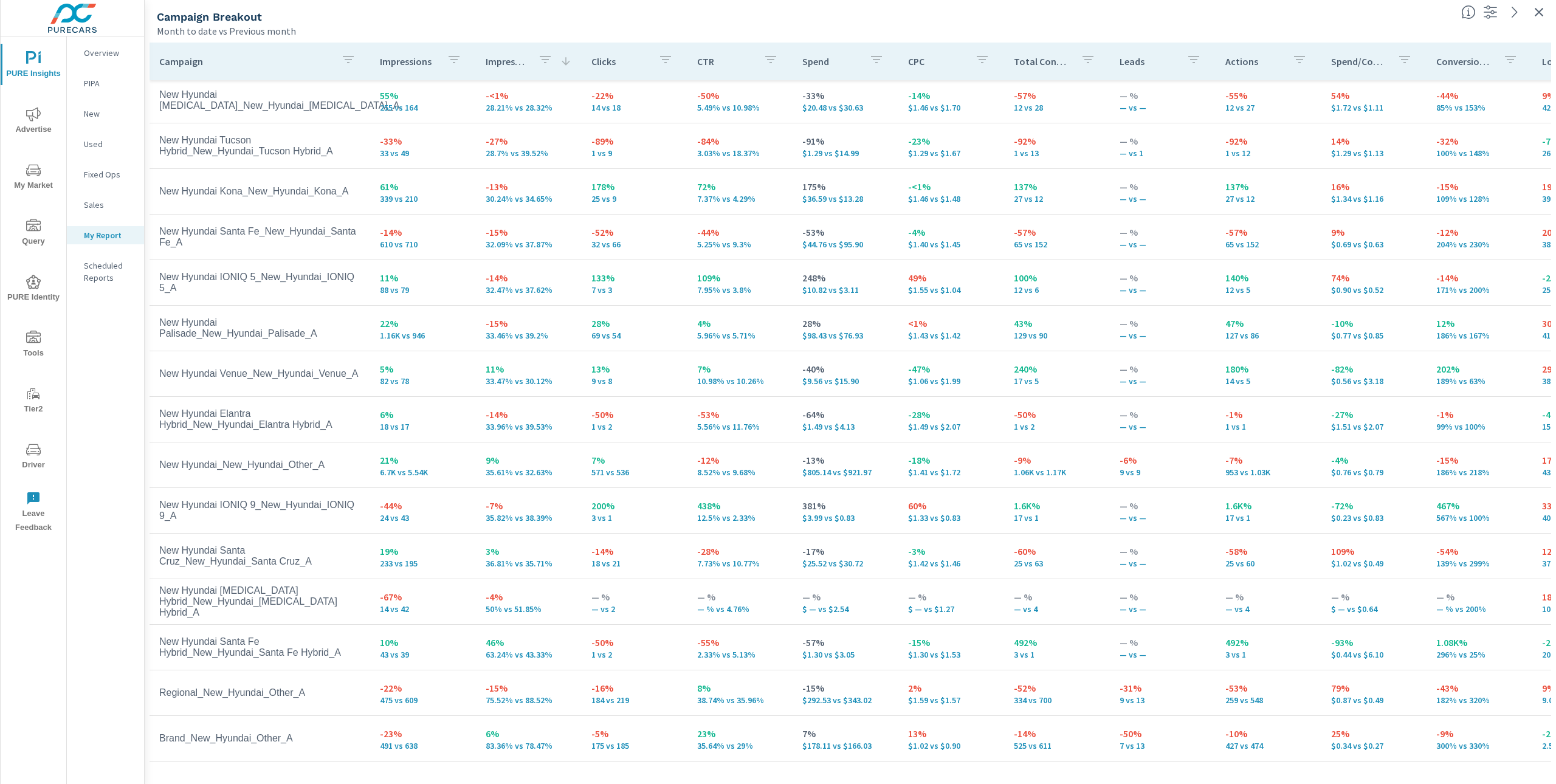
click at [560, 60] on icon at bounding box center [566, 61] width 12 height 12
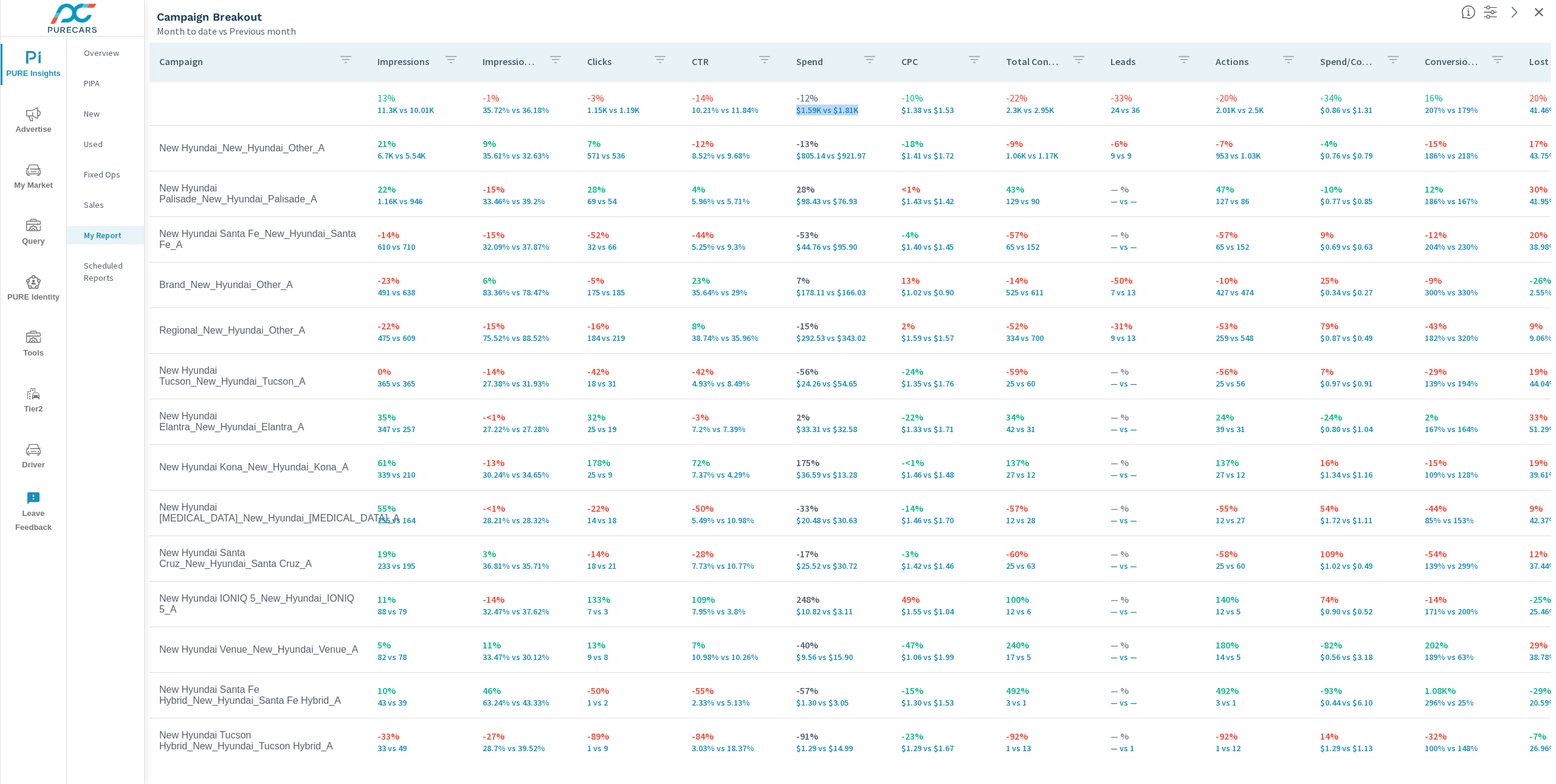
drag, startPoint x: 851, startPoint y: 112, endPoint x: 779, endPoint y: 110, distance: 72.0
click at [786, 110] on td "-12% $1.59K vs $1.81K" at bounding box center [838, 103] width 105 height 43
click at [964, 113] on p "$1.38 vs $1.53" at bounding box center [943, 110] width 85 height 10
drag, startPoint x: 949, startPoint y: 109, endPoint x: 889, endPoint y: 111, distance: 60.0
click at [891, 111] on td "-10% $1.38 vs $1.53" at bounding box center [944, 103] width 105 height 43
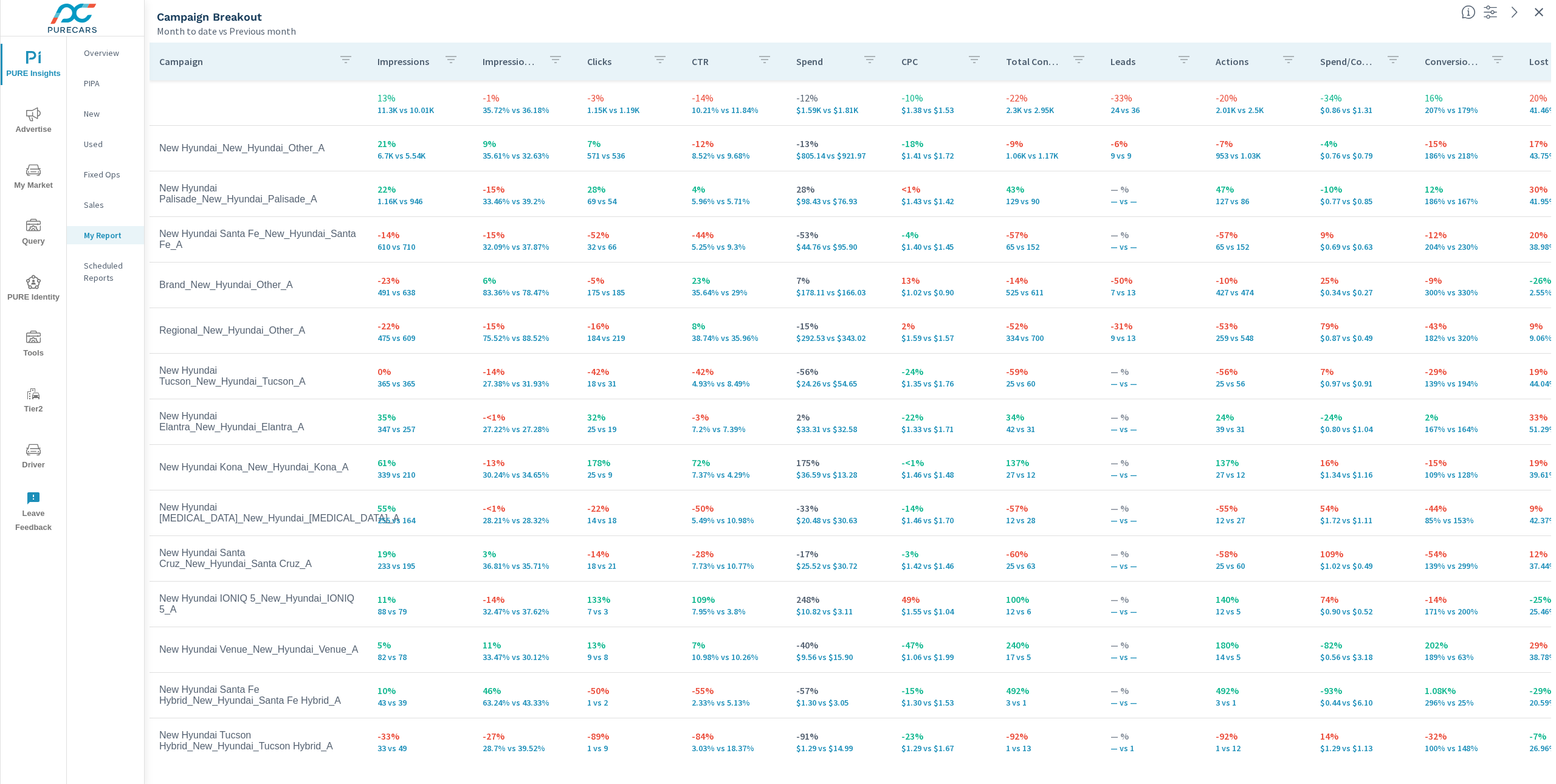
drag, startPoint x: 431, startPoint y: 104, endPoint x: 355, endPoint y: 109, distance: 76.2
click at [355, 109] on tr "13% 11.3K vs 10.01K -1% 35.72% vs 36.18% -3% 1.15K vs 1.19K -14% 10.21% vs 11.8…" at bounding box center [939, 103] width 1580 height 46
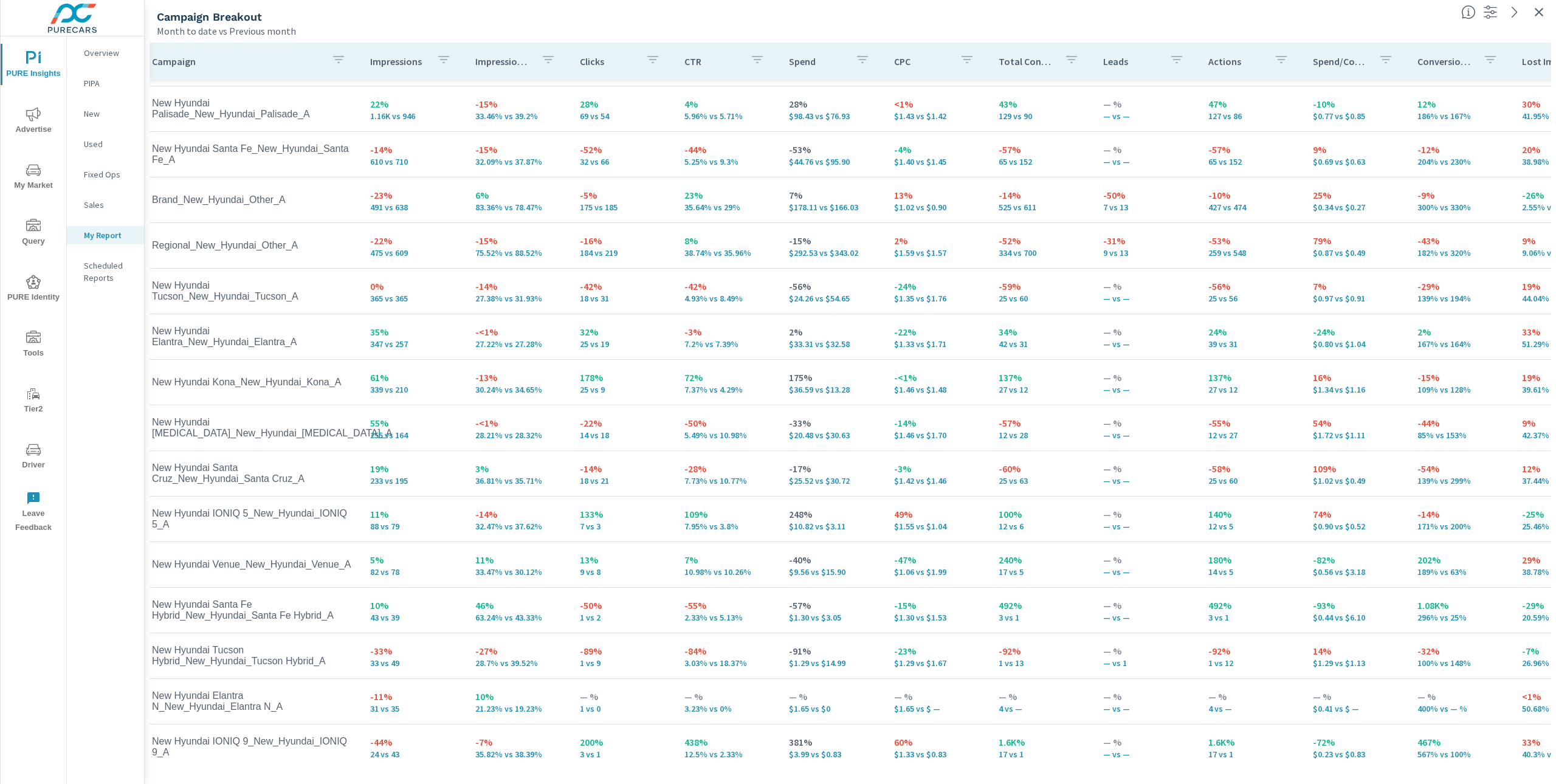
scroll to position [69, 10]
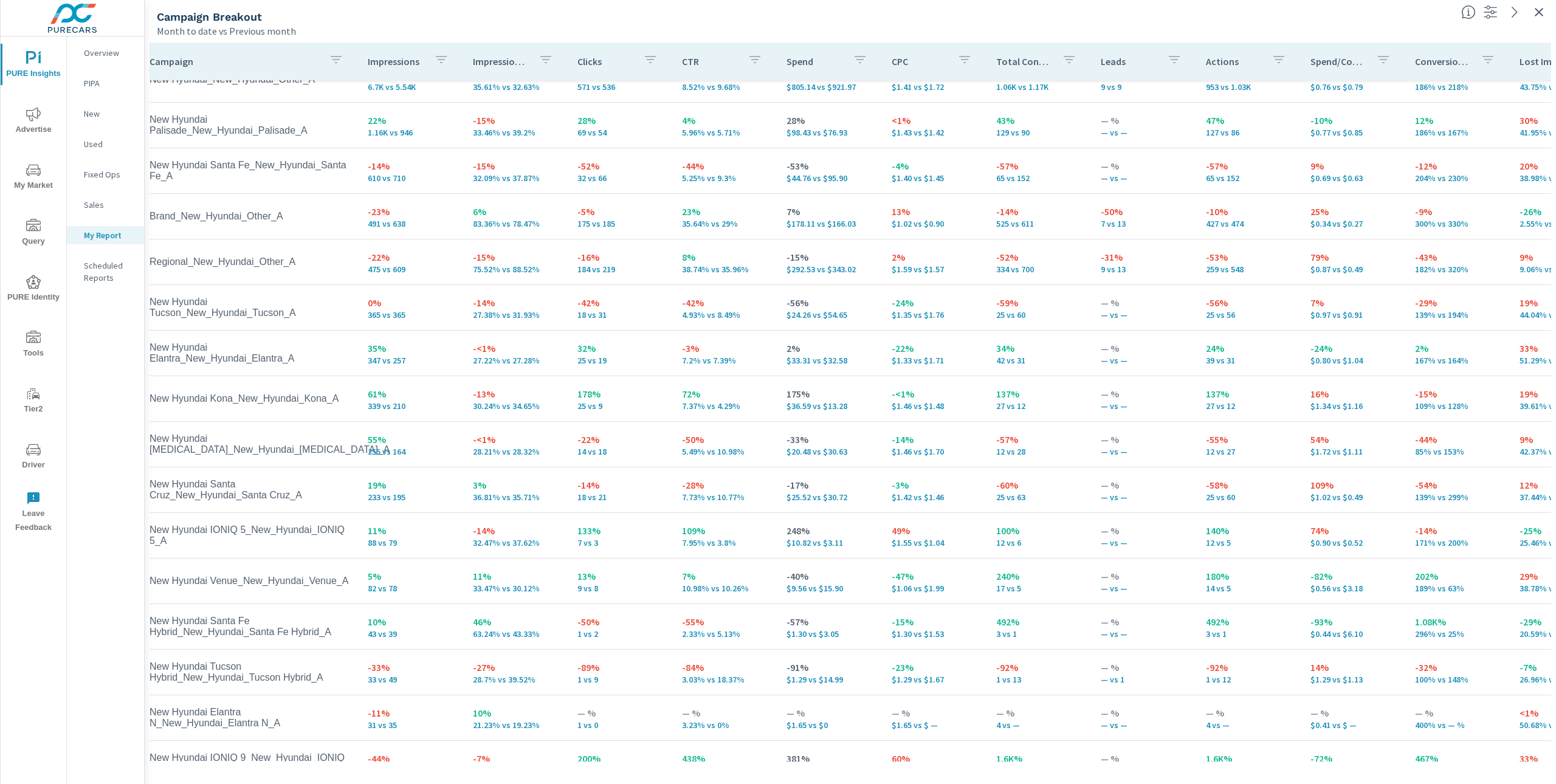
scroll to position [0, 10]
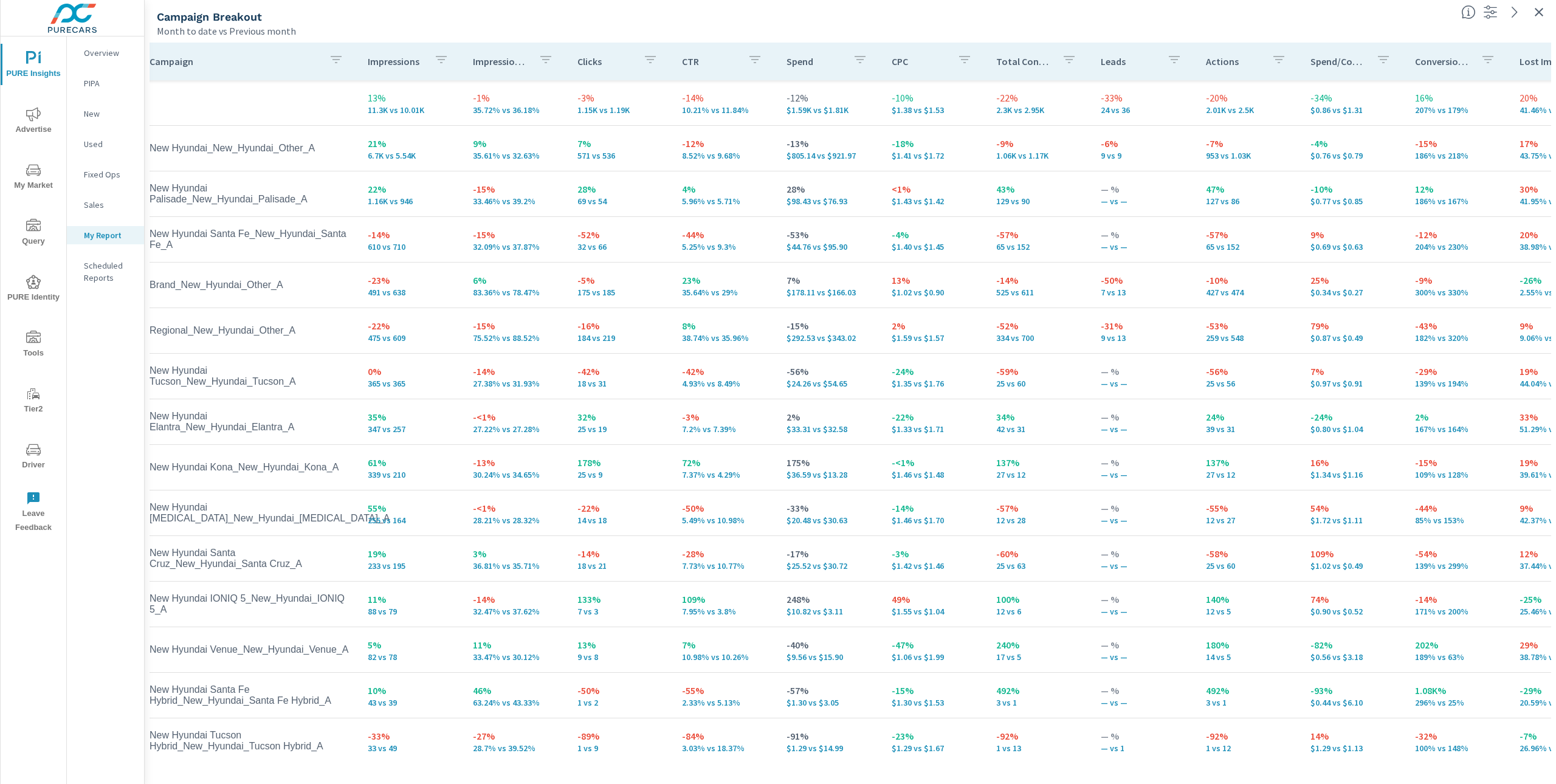
click at [542, 60] on icon "button" at bounding box center [546, 59] width 11 height 7
click at [533, 211] on p "PREV" at bounding box center [542, 211] width 18 height 12
click at [493, 211] on p "CURR" at bounding box center [496, 211] width 20 height 12
drag, startPoint x: 502, startPoint y: 91, endPoint x: 512, endPoint y: 62, distance: 30.7
click at [503, 91] on p "Impression Share" at bounding box center [543, 91] width 139 height 12
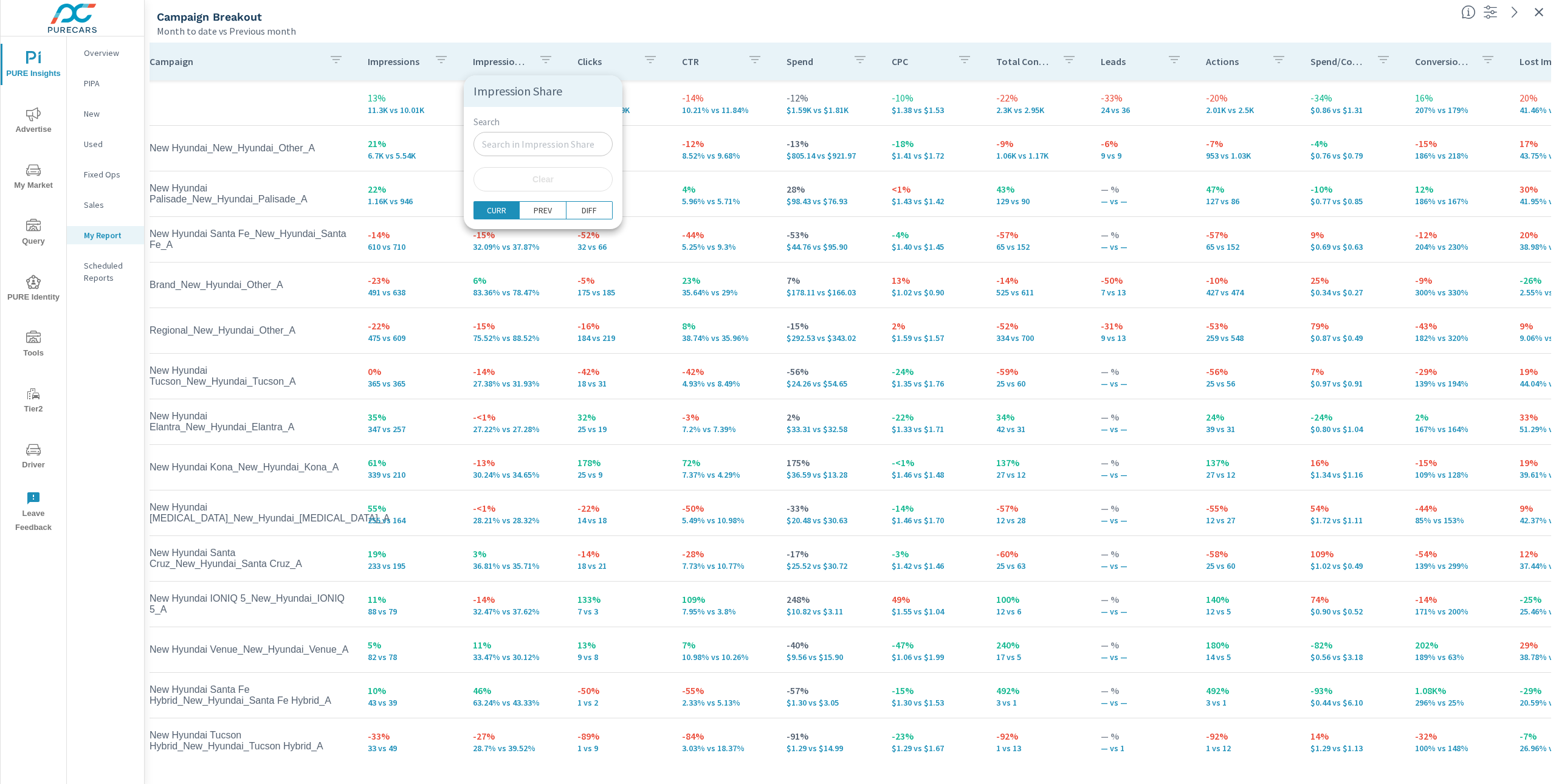
click at [512, 62] on div at bounding box center [778, 392] width 1556 height 784
click at [508, 67] on div "Impression Share" at bounding box center [515, 61] width 85 height 28
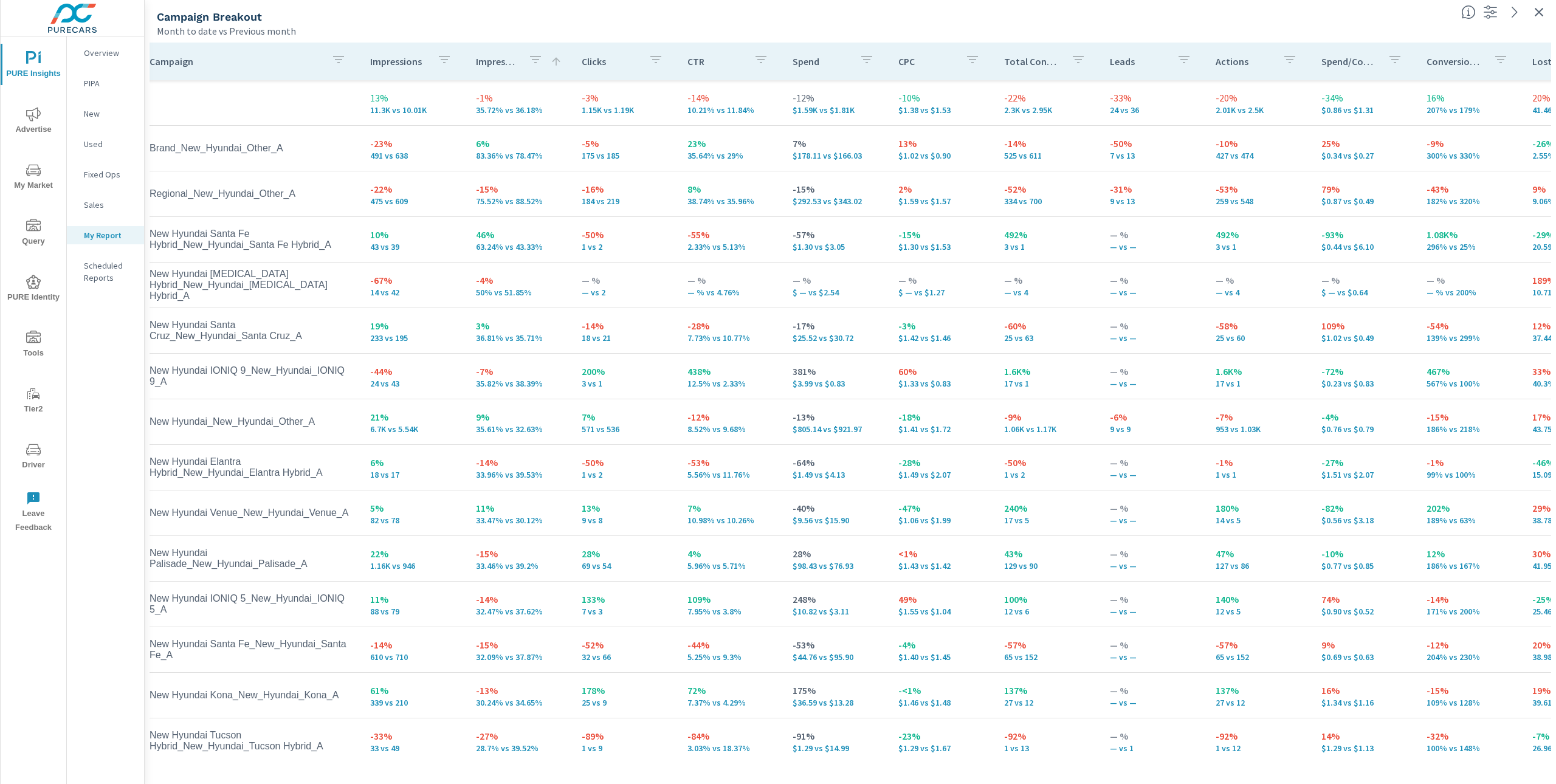
click at [508, 65] on p "Impression Share" at bounding box center [497, 61] width 43 height 12
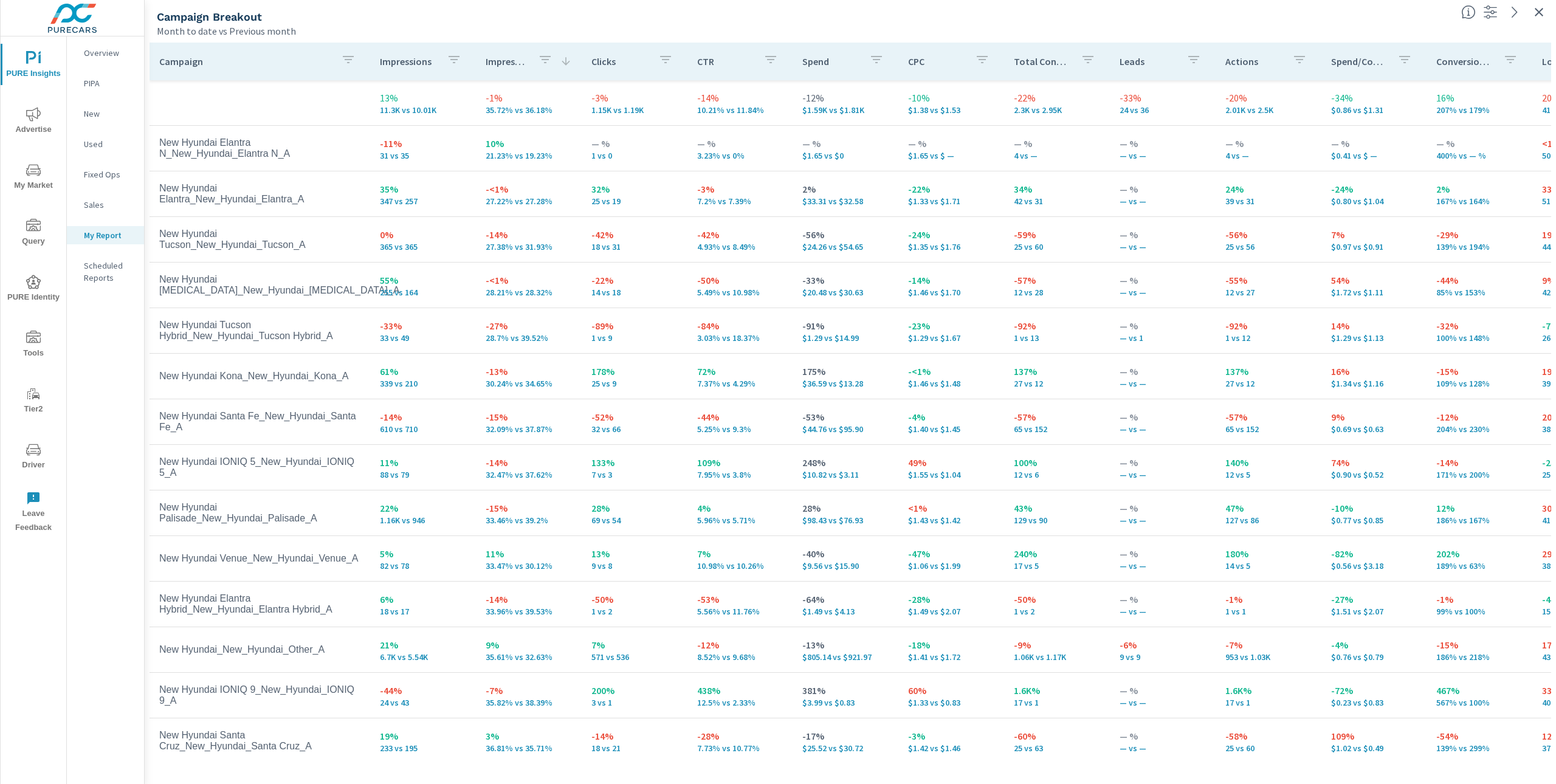
drag, startPoint x: 477, startPoint y: 389, endPoint x: 546, endPoint y: 383, distance: 69.3
click at [546, 383] on td "-13% 30.24% vs 34.65%" at bounding box center [529, 376] width 106 height 43
drag, startPoint x: 546, startPoint y: 383, endPoint x: 478, endPoint y: 385, distance: 68.0
click at [478, 385] on td "-13% 30.24% vs 34.65%" at bounding box center [529, 376] width 106 height 43
drag, startPoint x: 478, startPoint y: 385, endPoint x: 552, endPoint y: 384, distance: 74.0
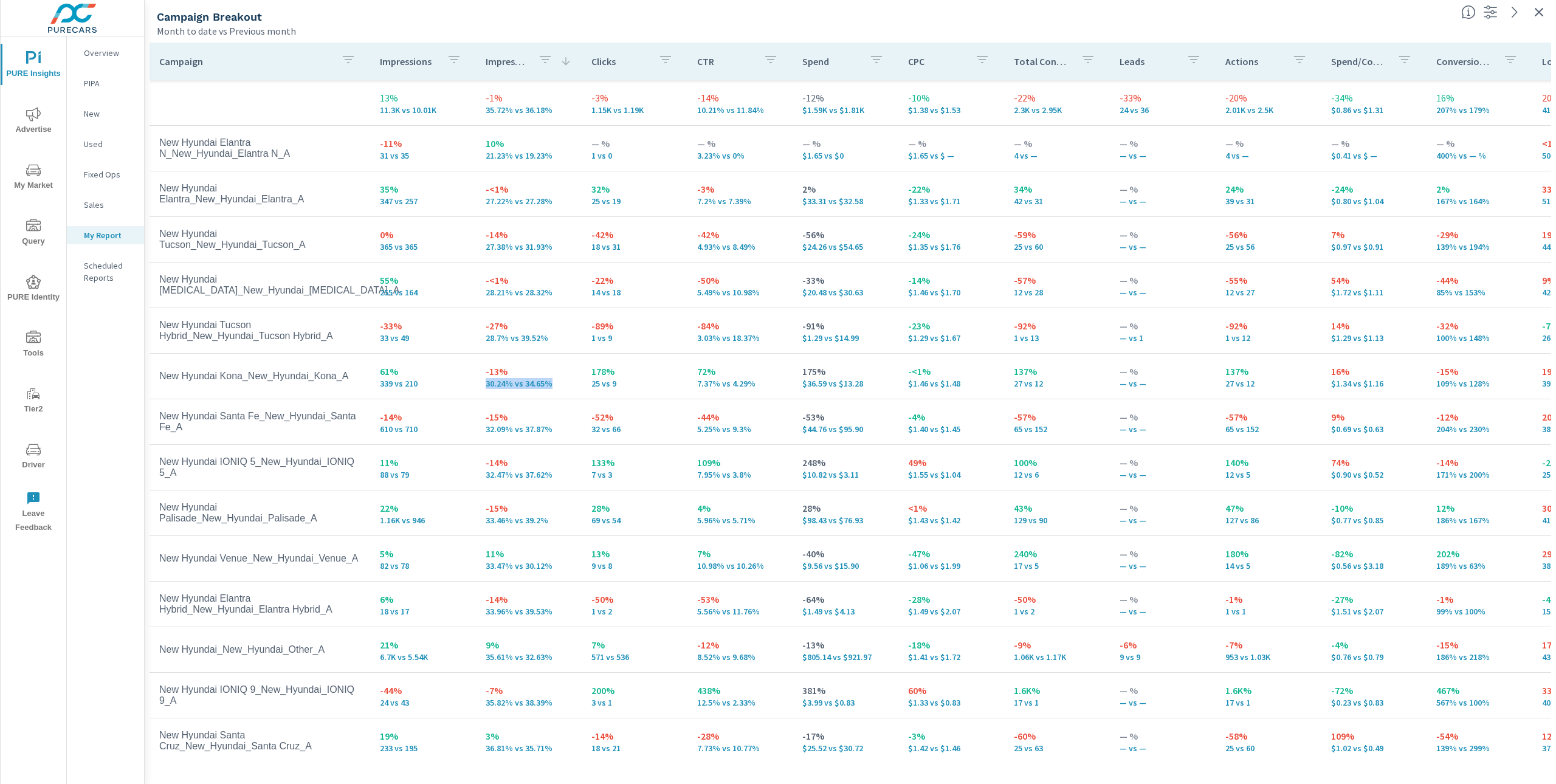
click at [552, 384] on td "-13% 30.24% vs 34.65%" at bounding box center [529, 376] width 106 height 43
drag, startPoint x: 442, startPoint y: 108, endPoint x: 373, endPoint y: 89, distance: 71.6
click at [373, 89] on td "13% 11.3K vs 10.01K" at bounding box center [423, 103] width 106 height 43
click at [453, 145] on p "-11%" at bounding box center [423, 143] width 86 height 14
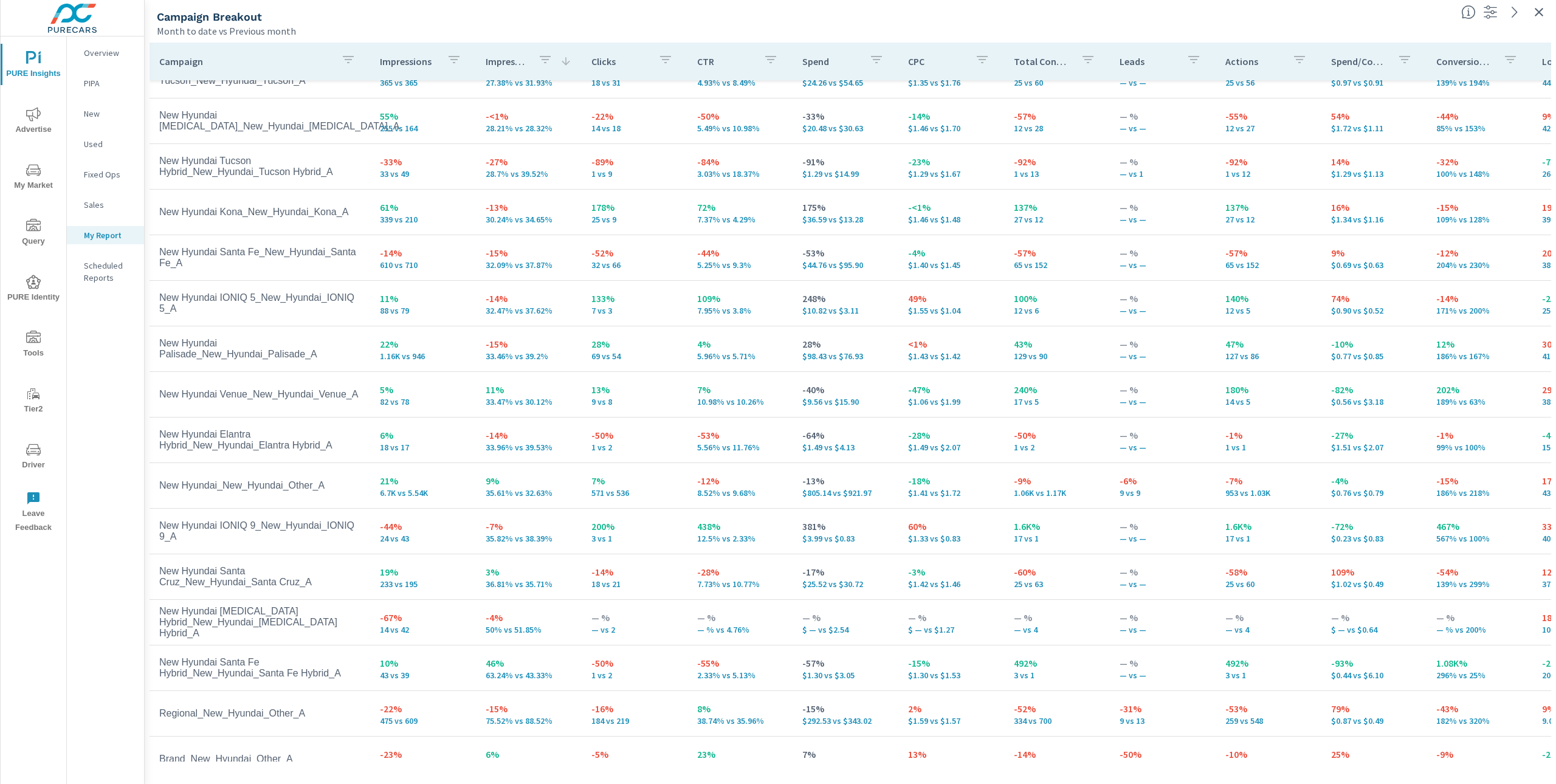
scroll to position [168, 0]
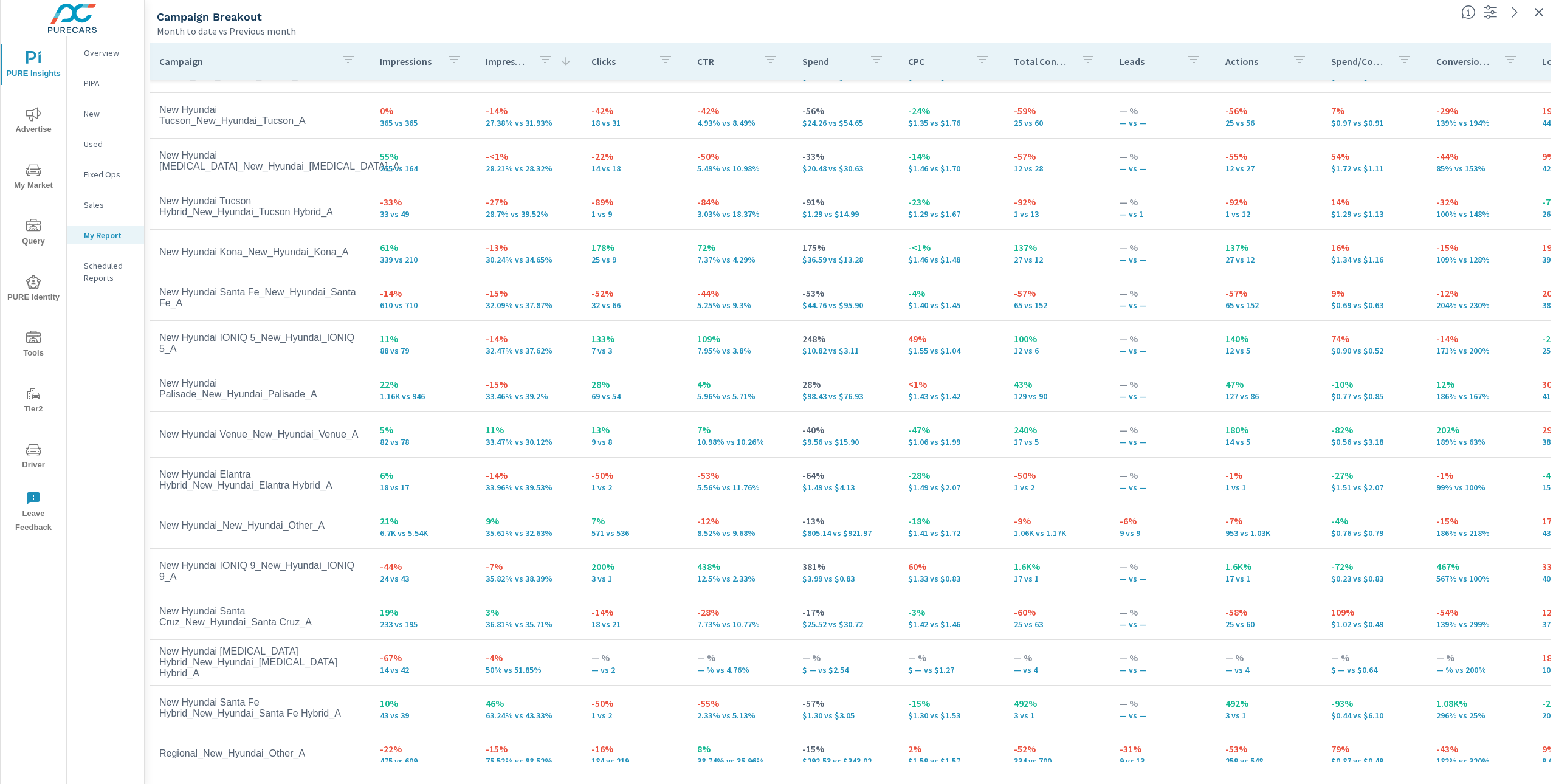
scroll to position [68, 0]
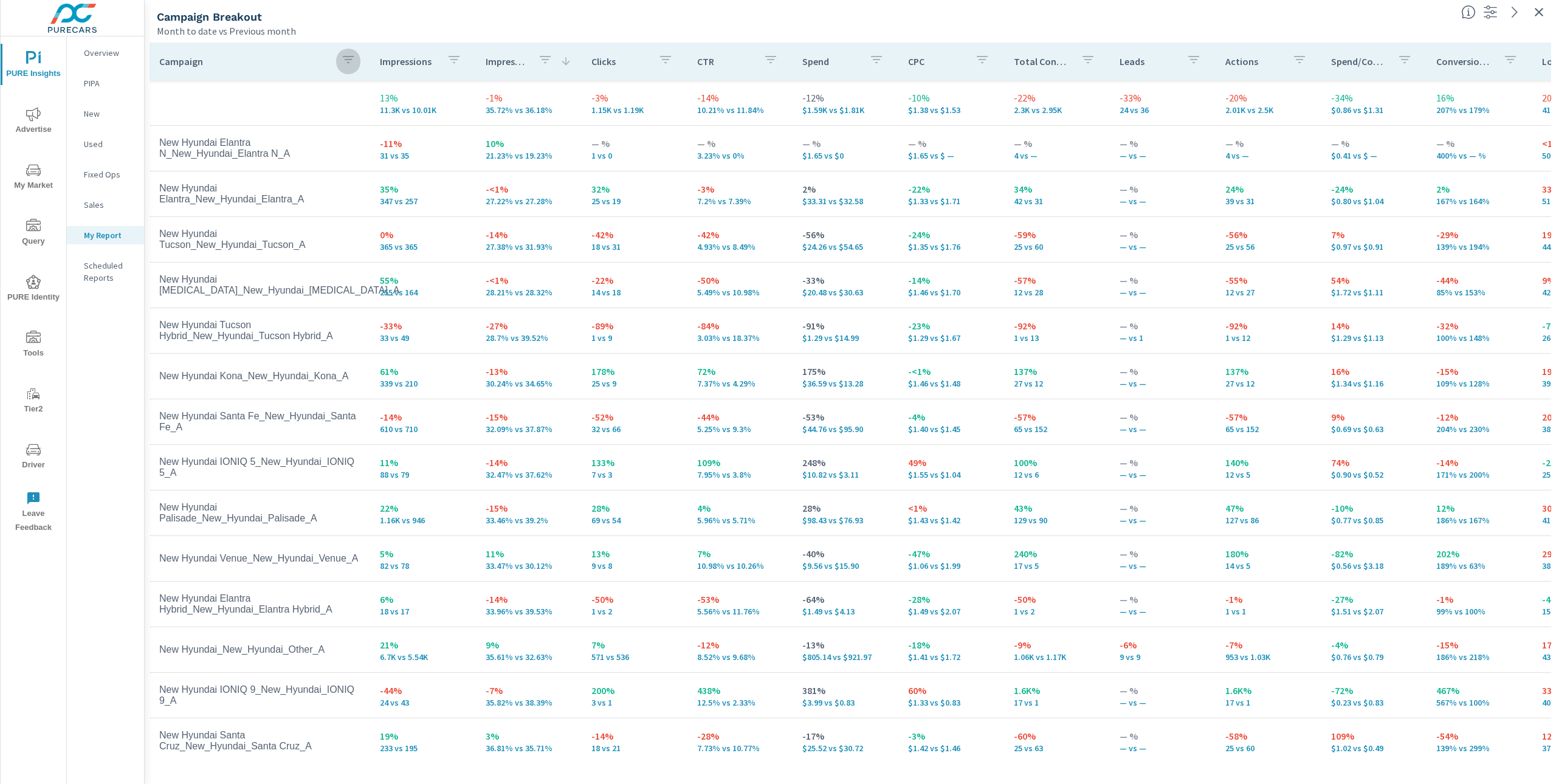
click at [337, 65] on button "button" at bounding box center [349, 61] width 24 height 28
click at [332, 137] on input "Search" at bounding box center [348, 144] width 139 height 24
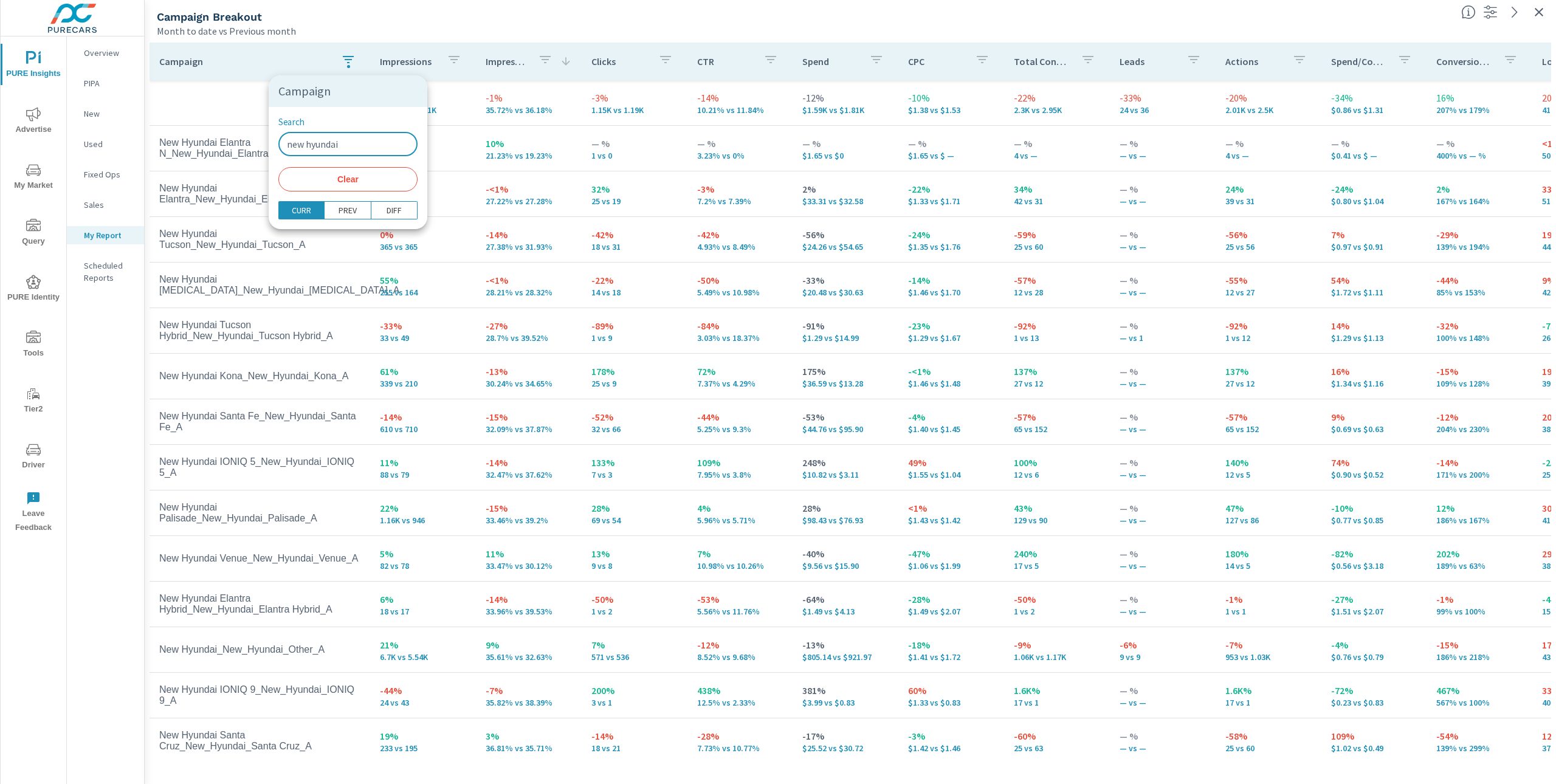
type input "new hyundai"
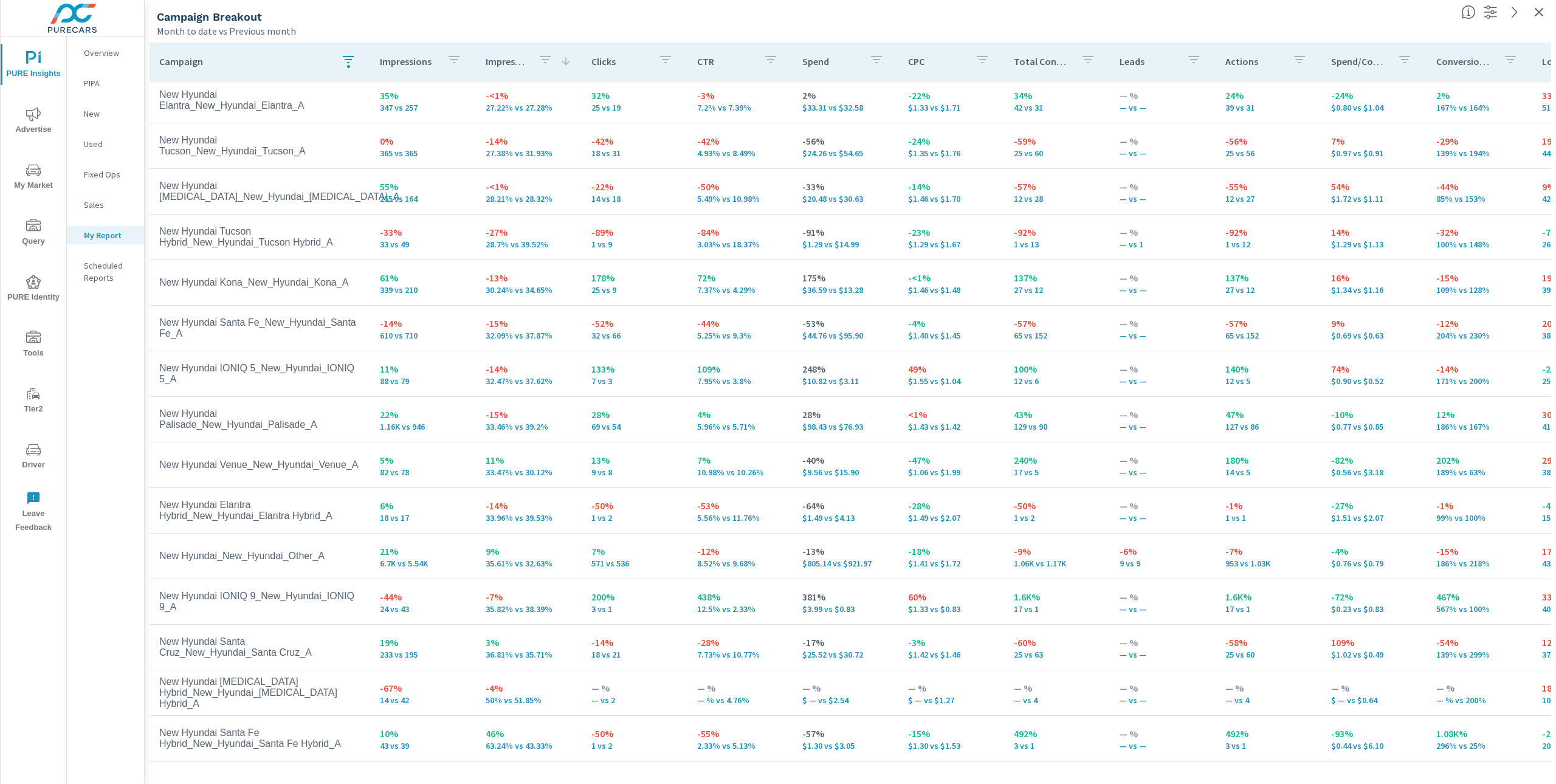
scroll to position [105, 0]
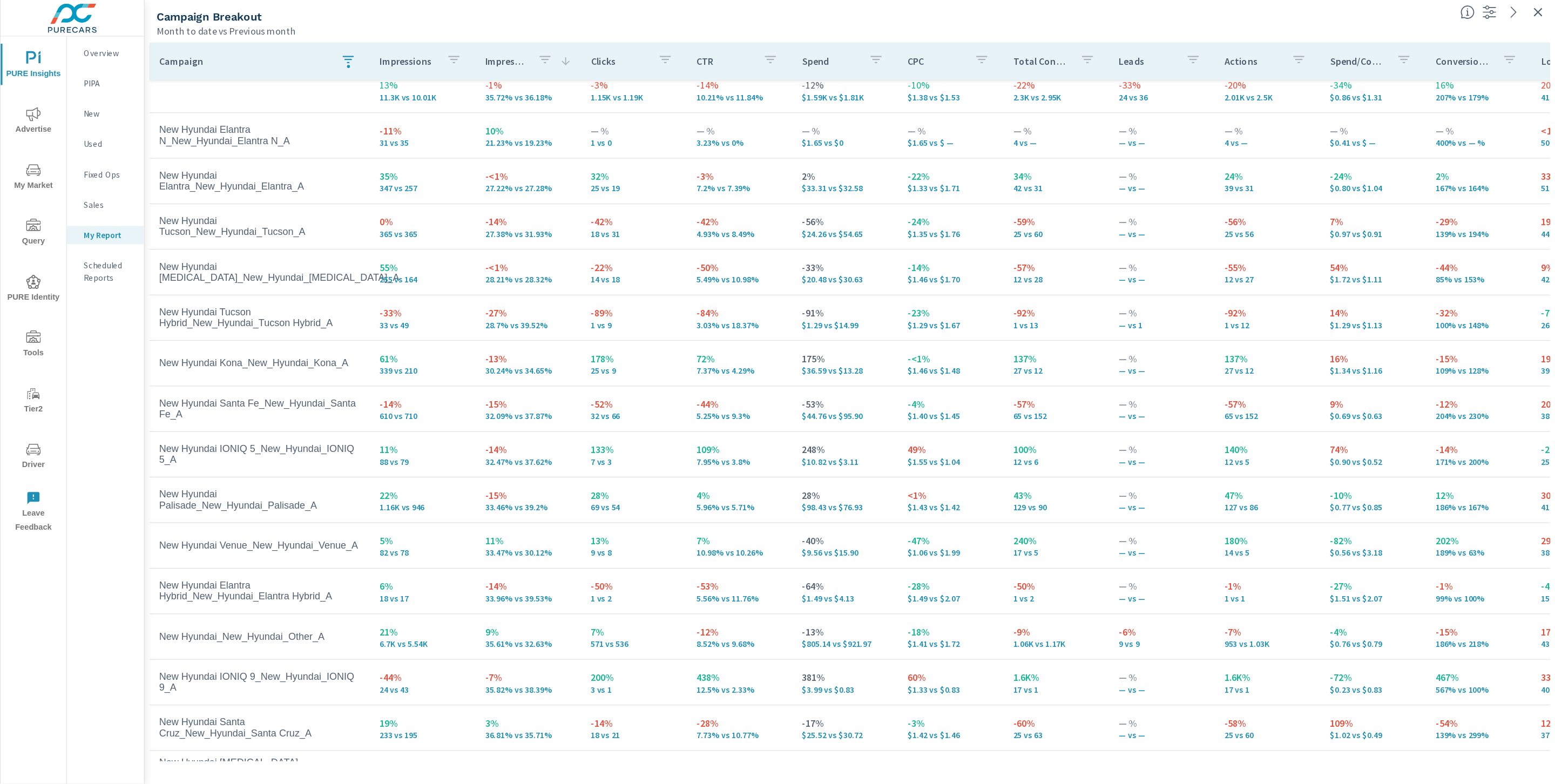
scroll to position [10, 0]
drag, startPoint x: 294, startPoint y: 565, endPoint x: 154, endPoint y: 562, distance: 140.0
click at [141, 567] on td "New Hyundai_New_Hyundai_Other_A" at bounding box center [231, 567] width 196 height 27
drag, startPoint x: 488, startPoint y: 574, endPoint x: 423, endPoint y: 573, distance: 65.0
click at [423, 573] on td "9% 35.61% vs 32.63%" at bounding box center [470, 567] width 94 height 39
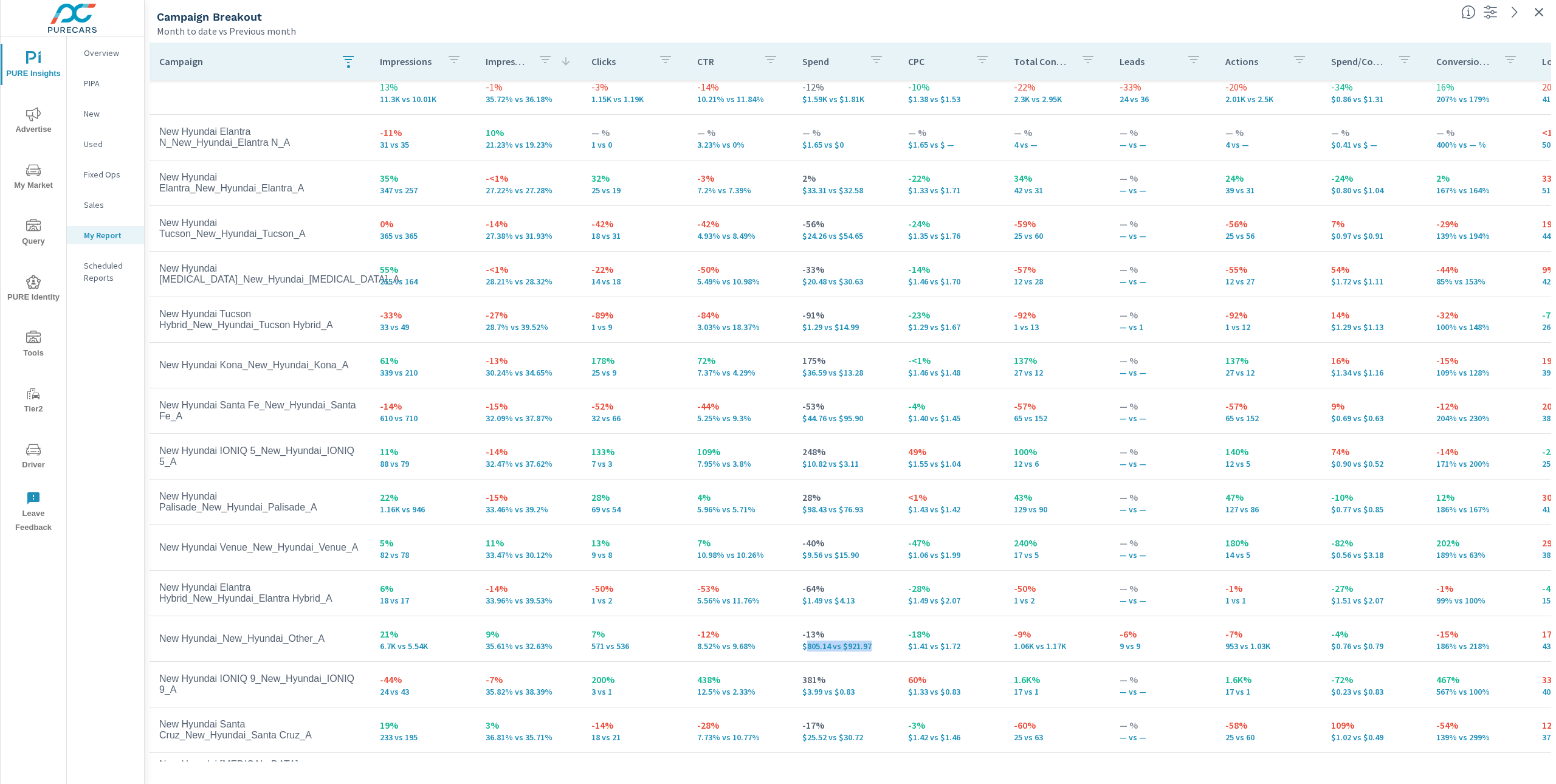
drag, startPoint x: 872, startPoint y: 647, endPoint x: 799, endPoint y: 647, distance: 73.0
click at [802, 647] on p "$805.14 vs $921.97" at bounding box center [845, 646] width 86 height 10
click at [548, 647] on p "35.61% vs 32.63%" at bounding box center [529, 646] width 86 height 10
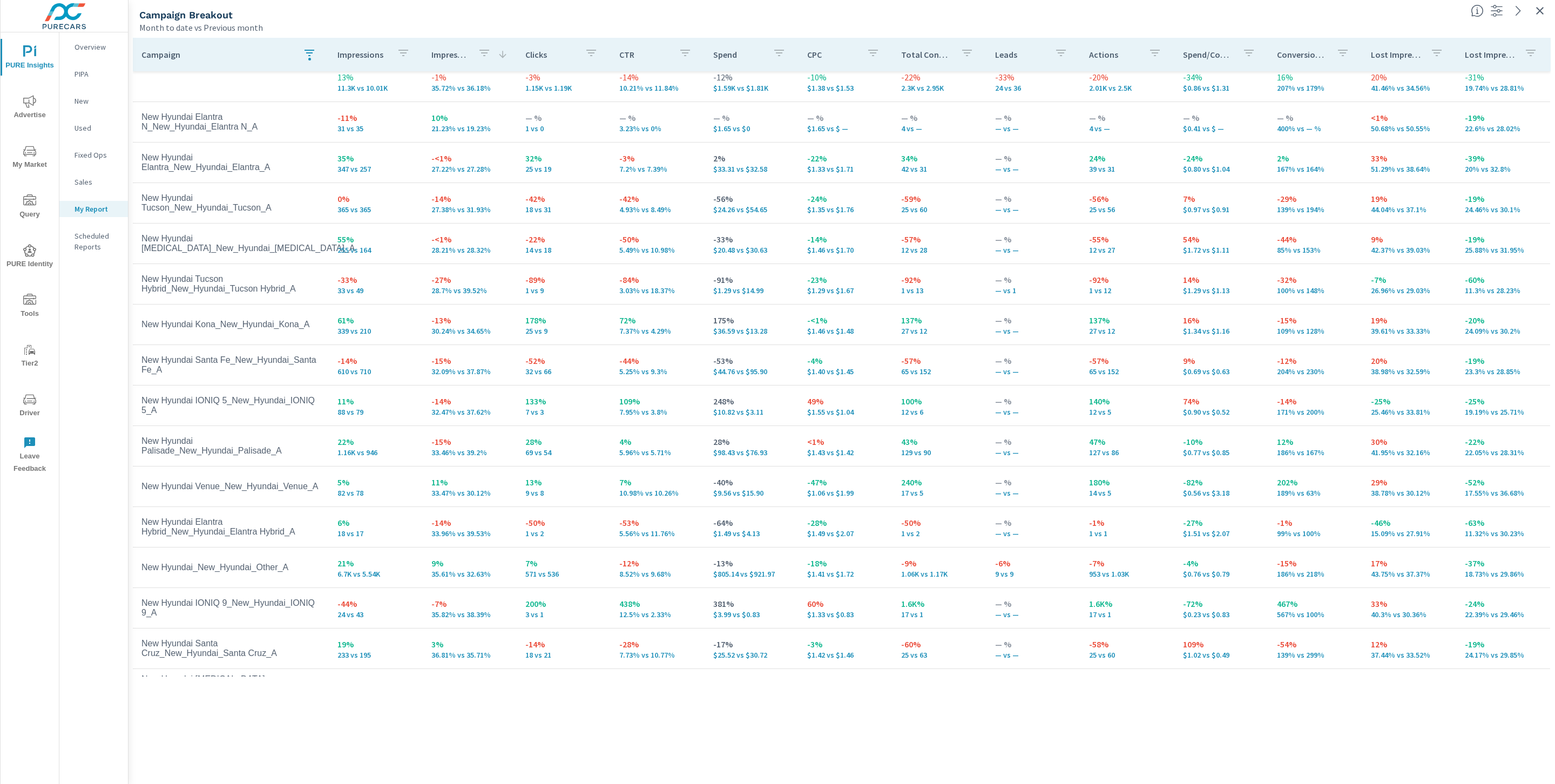
scroll to position [0, 0]
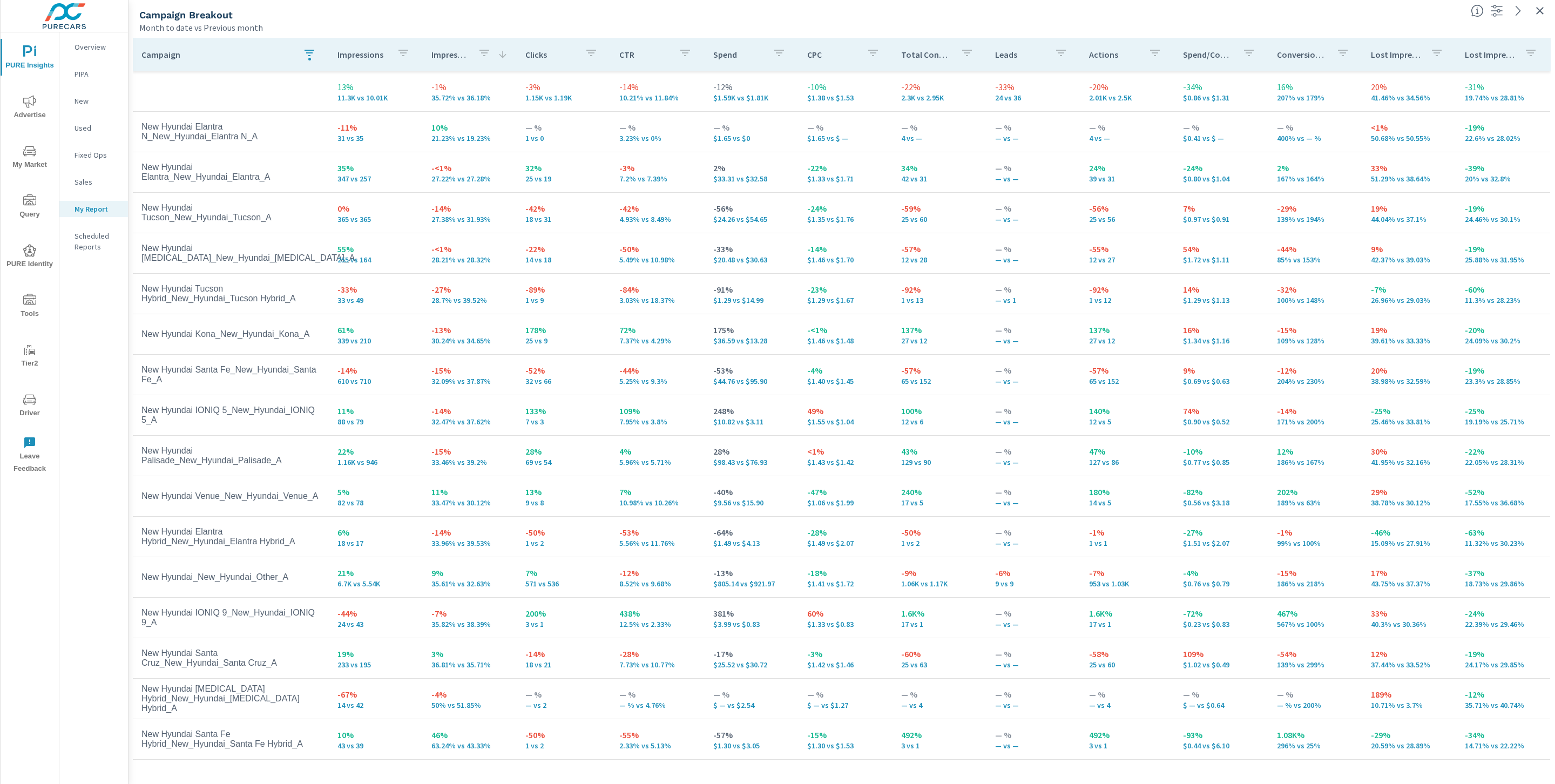
click at [468, 530] on p "-14%" at bounding box center [470, 532] width 77 height 13
click at [481, 48] on icon "button" at bounding box center [484, 53] width 13 height 13
click at [447, 188] on p "CURR" at bounding box center [444, 186] width 18 height 11
click at [461, 43] on div at bounding box center [778, 392] width 1555 height 784
click at [463, 57] on p "Impression Share" at bounding box center [450, 54] width 38 height 11
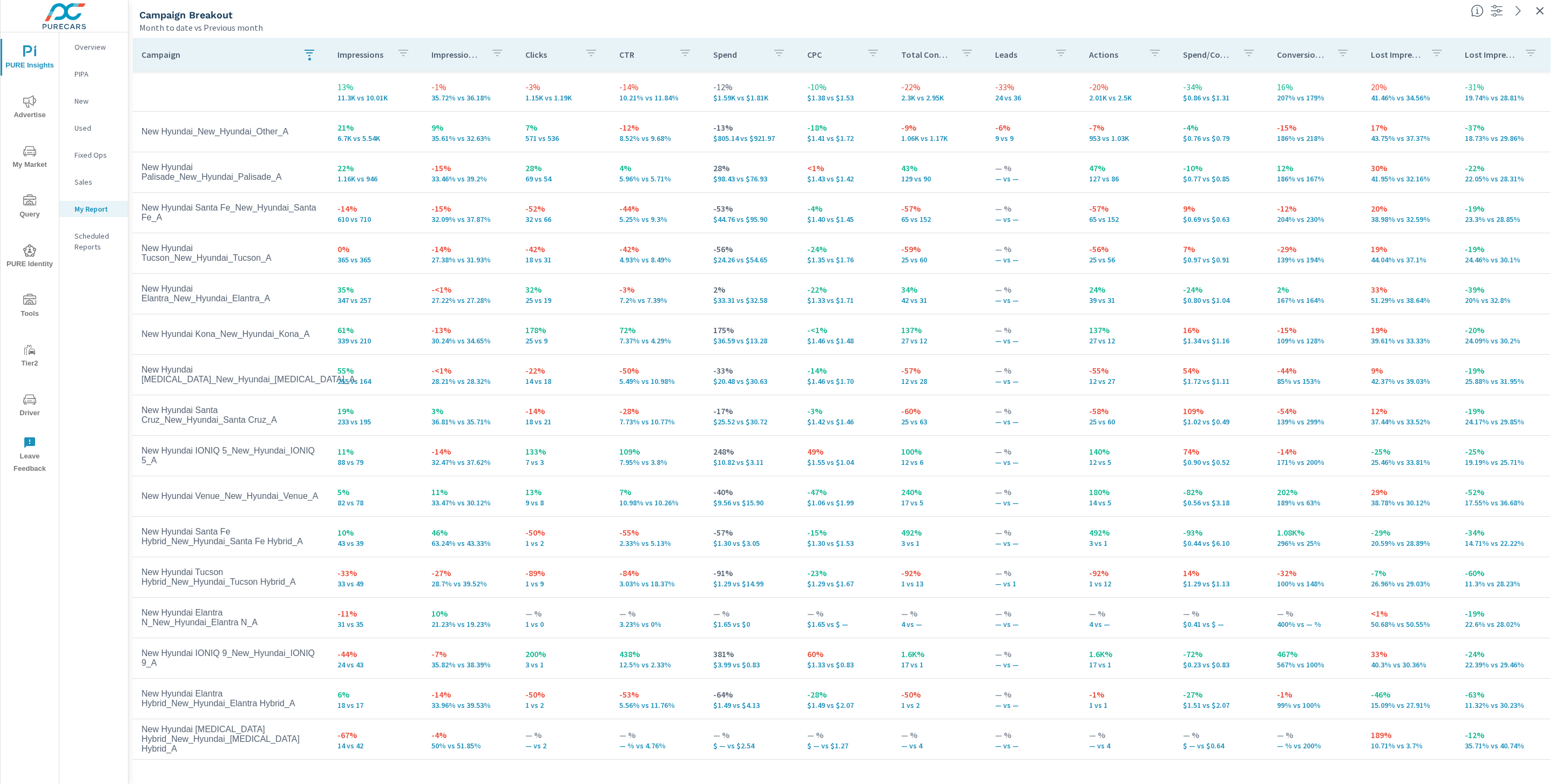
click at [452, 51] on p "Impression Share" at bounding box center [457, 54] width 51 height 11
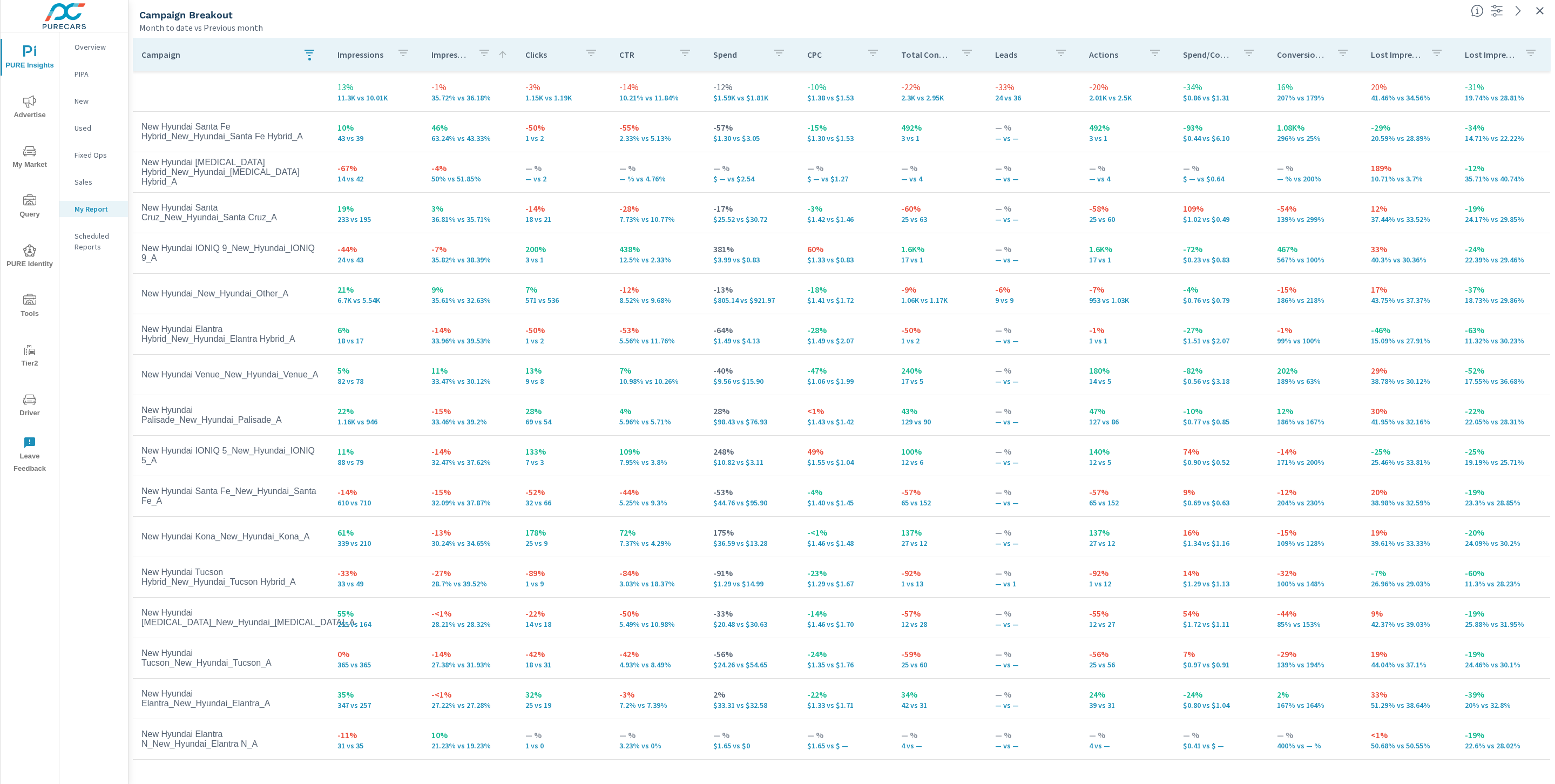
drag, startPoint x: 426, startPoint y: 143, endPoint x: 469, endPoint y: 143, distance: 43.0
click at [468, 143] on td "46% 63.24% vs 43.33%" at bounding box center [470, 132] width 94 height 39
drag, startPoint x: 497, startPoint y: 260, endPoint x: 454, endPoint y: 258, distance: 43.0
click at [454, 258] on p "35.82% vs 38.39%" at bounding box center [470, 260] width 77 height 8
drag, startPoint x: 766, startPoint y: 258, endPoint x: 703, endPoint y: 258, distance: 63.0
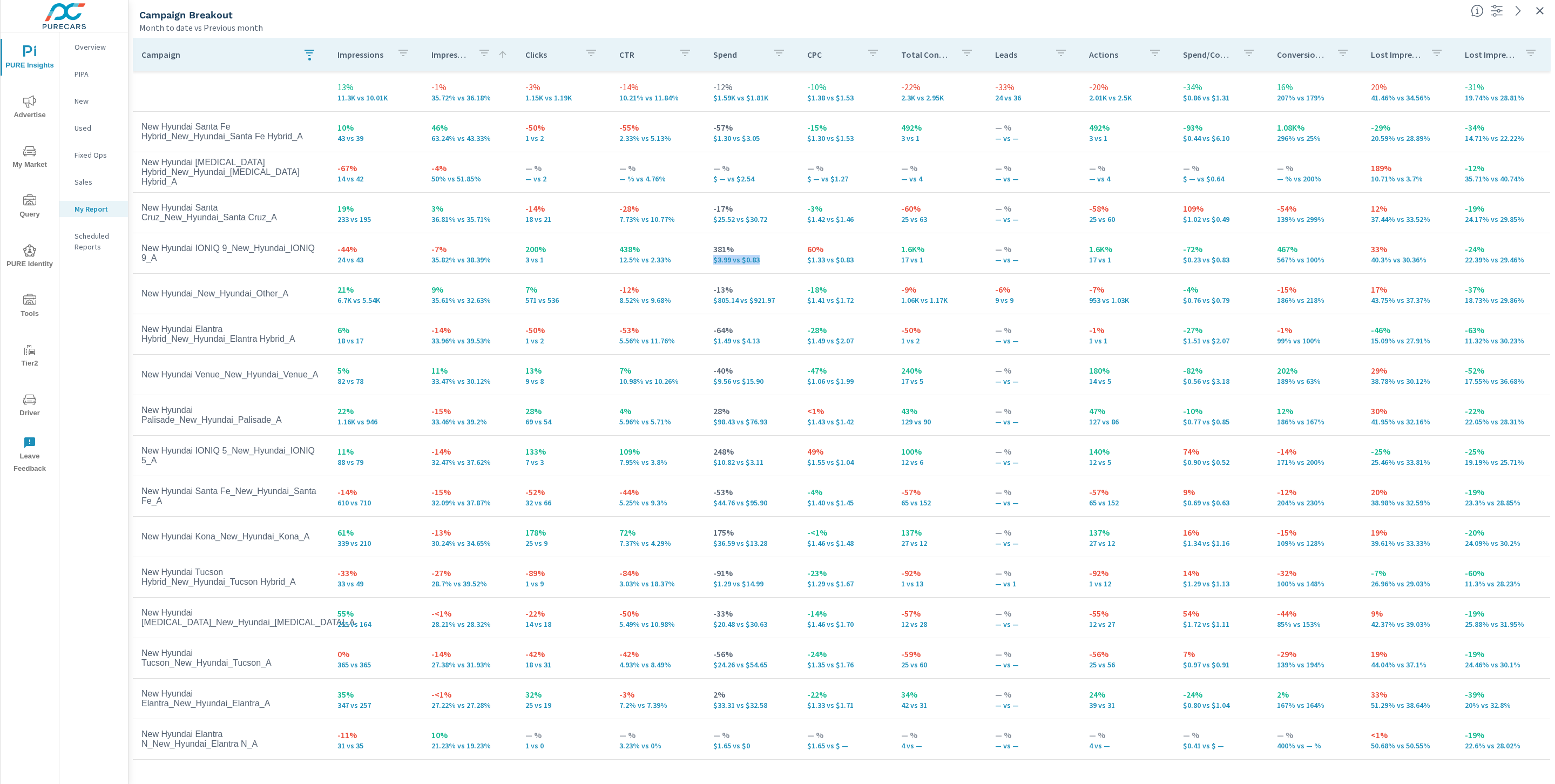
click at [703, 258] on tr "New Hyundai IONIQ 9_New_Hyundai_IONIQ 9_A -44% 24 vs 43 -7% 35.82% vs 38.39% 20…" at bounding box center [841, 253] width 1417 height 40
click at [729, 17] on div "Campaign Breakout" at bounding box center [800, 14] width 1323 height 13
click at [1382, 14] on icon "button" at bounding box center [1539, 10] width 13 height 13
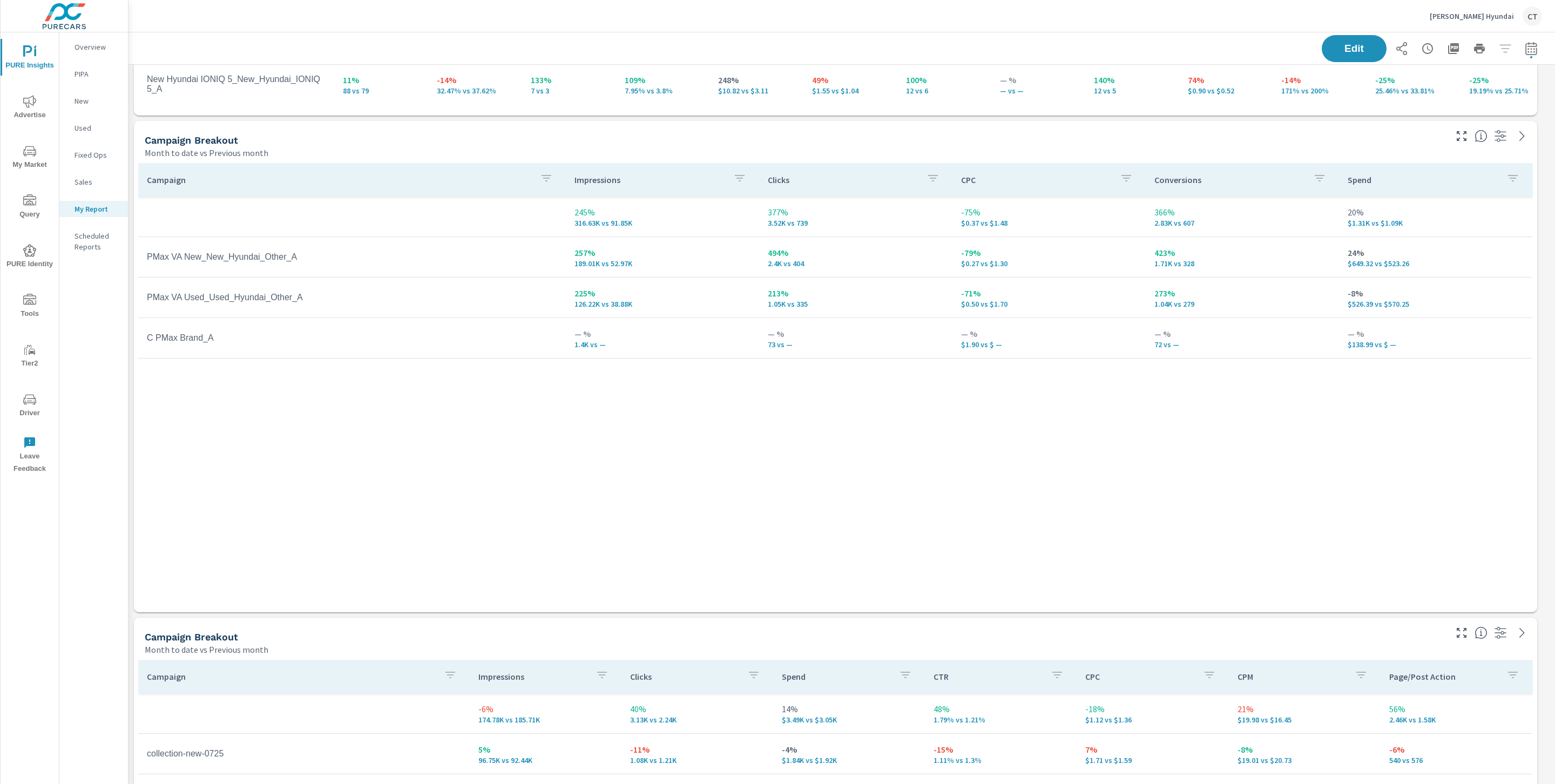
scroll to position [3003, 1431]
drag, startPoint x: 307, startPoint y: 258, endPoint x: 229, endPoint y: 258, distance: 78.0
click at [233, 256] on td "PMax VA New_New_Hyundai_Other_A" at bounding box center [352, 257] width 427 height 27
click at [685, 572] on div "Campaign Impressions Clicks CPC Conversions Spend 245% 316.63K vs 91.85K 377% 3…" at bounding box center [835, 377] width 1394 height 429
click at [692, 481] on div "Campaign Impressions Clicks CPC Conversions Spend 245% 316.63K vs 91.85K 377% 3…" at bounding box center [835, 377] width 1394 height 429
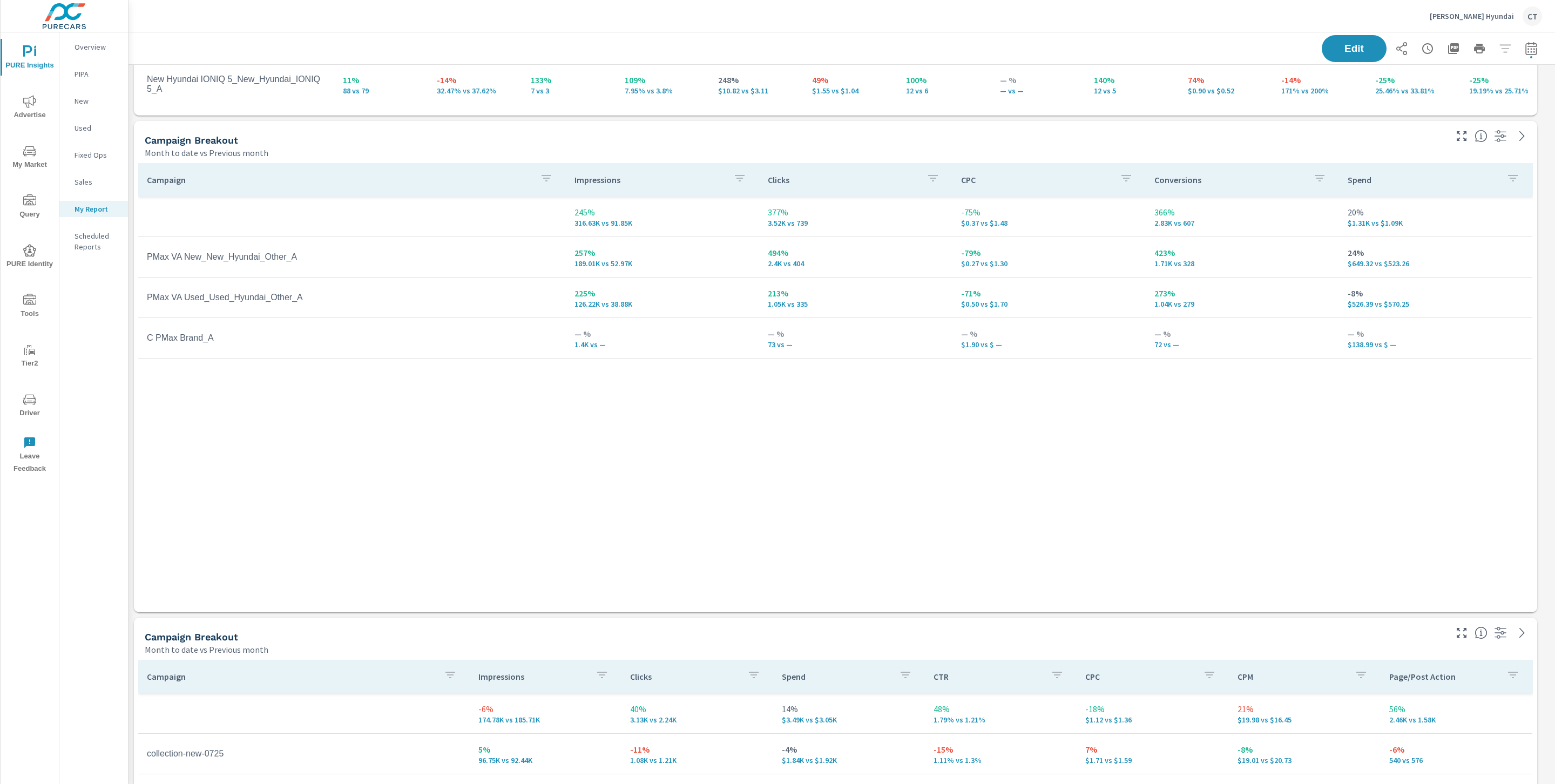
drag, startPoint x: 273, startPoint y: 153, endPoint x: 151, endPoint y: 151, distance: 122.0
click at [151, 151] on div "Month to date vs Previous month" at bounding box center [794, 152] width 1300 height 13
click at [1382, 49] on icon "button" at bounding box center [1531, 48] width 13 height 13
select select "Month to date"
select select "Previous month"
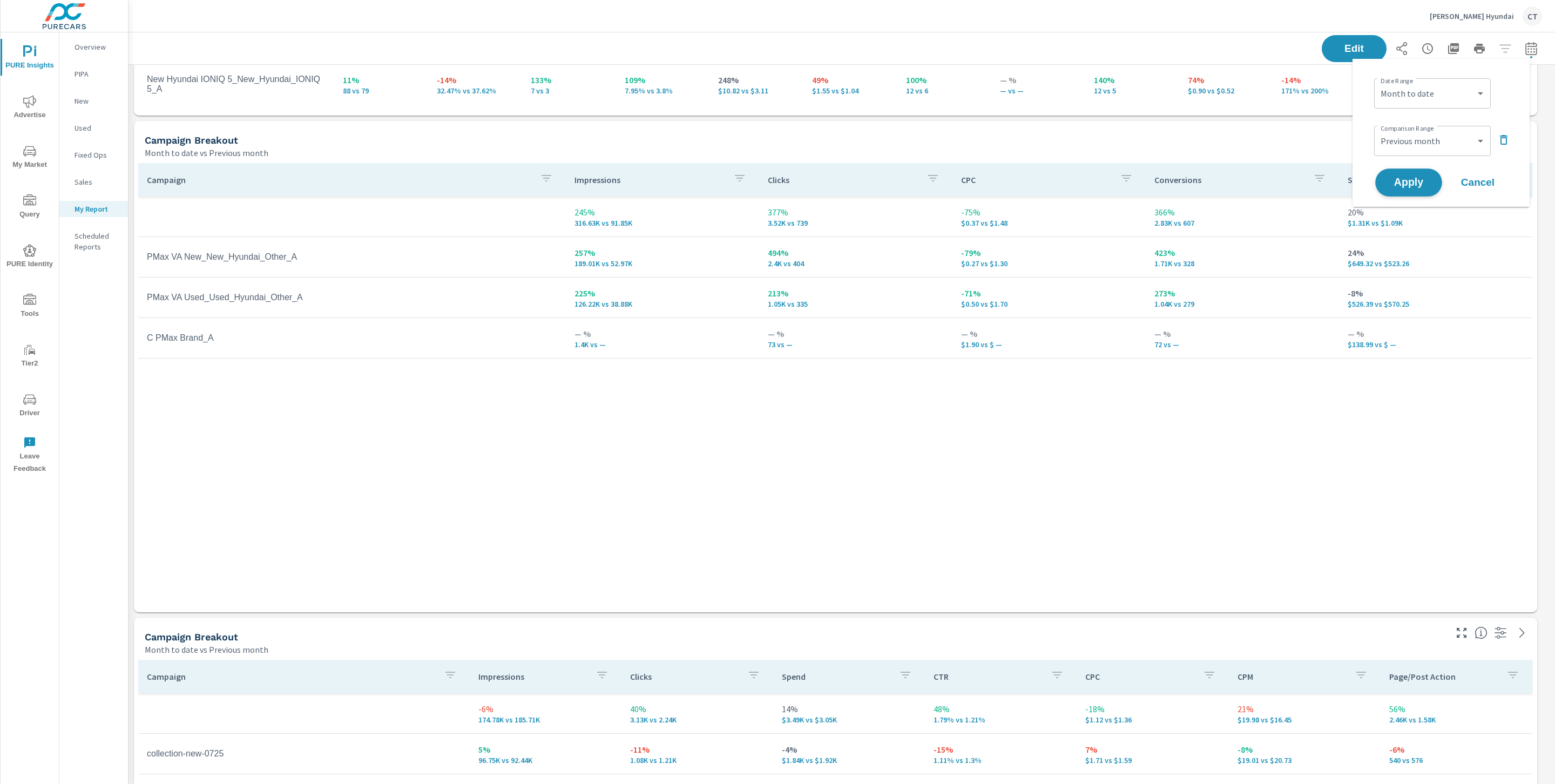
click at [1382, 175] on button "Apply" at bounding box center [1408, 182] width 67 height 28
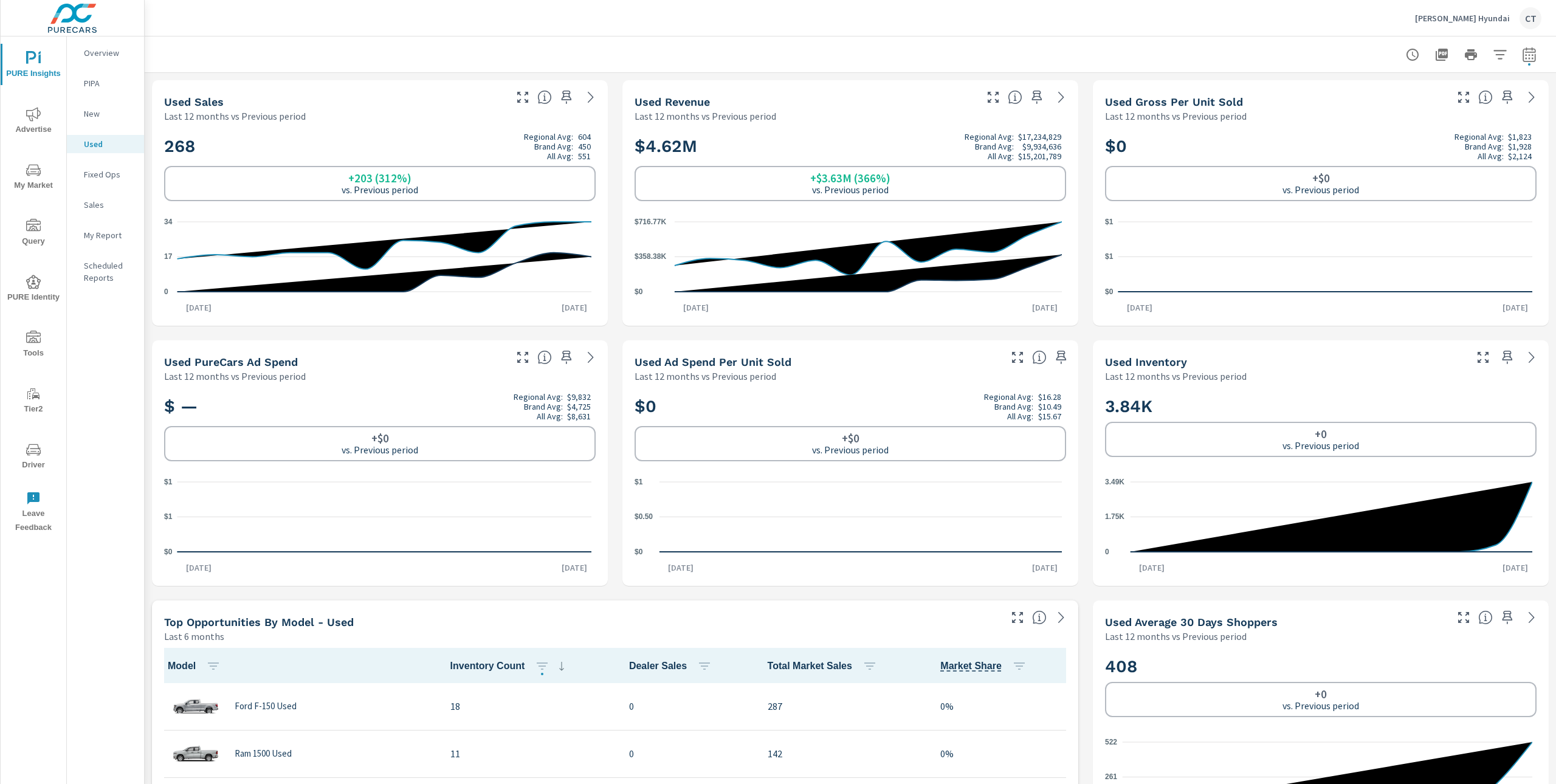
scroll to position [1, 0]
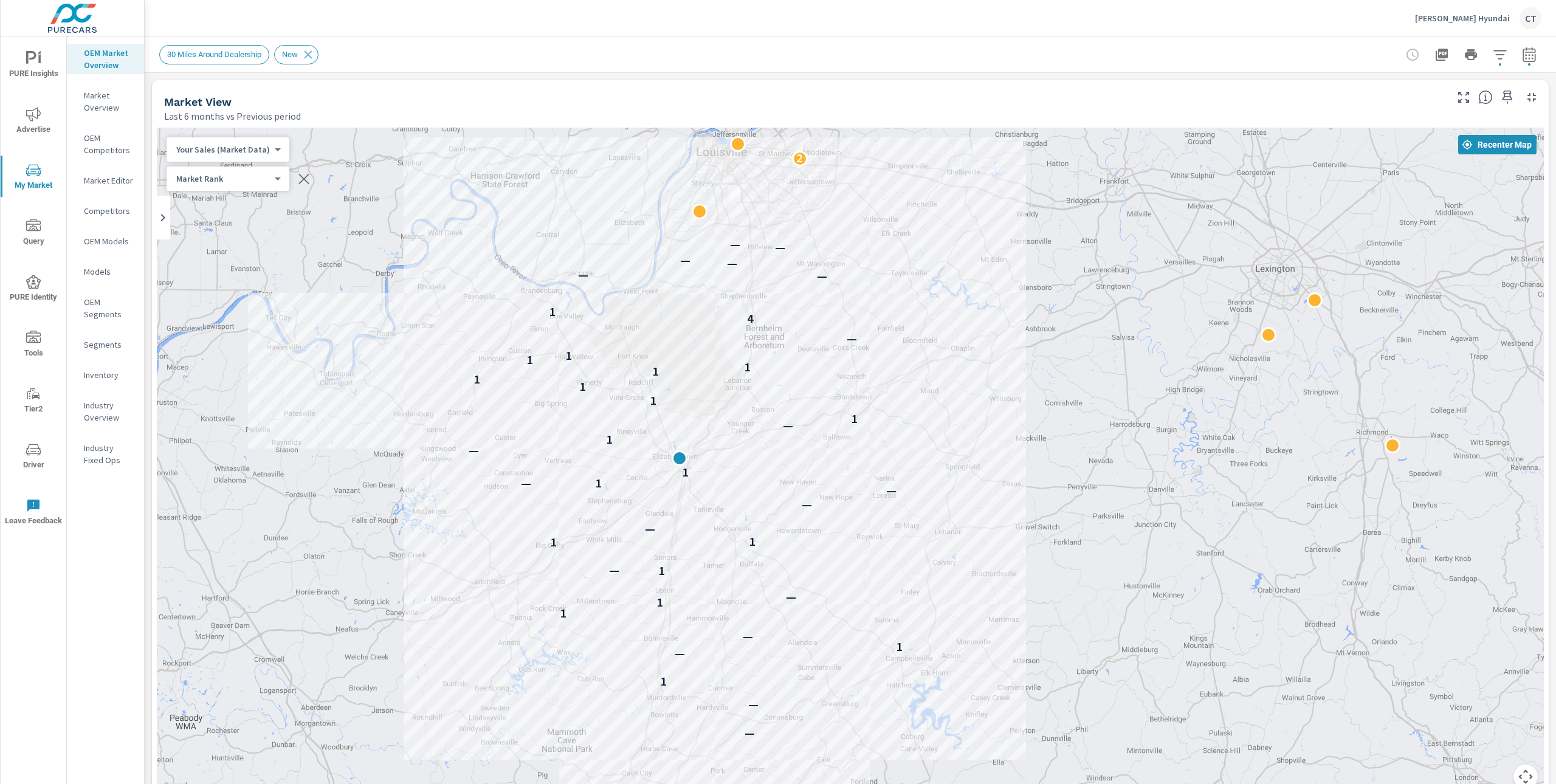
scroll to position [1, 0]
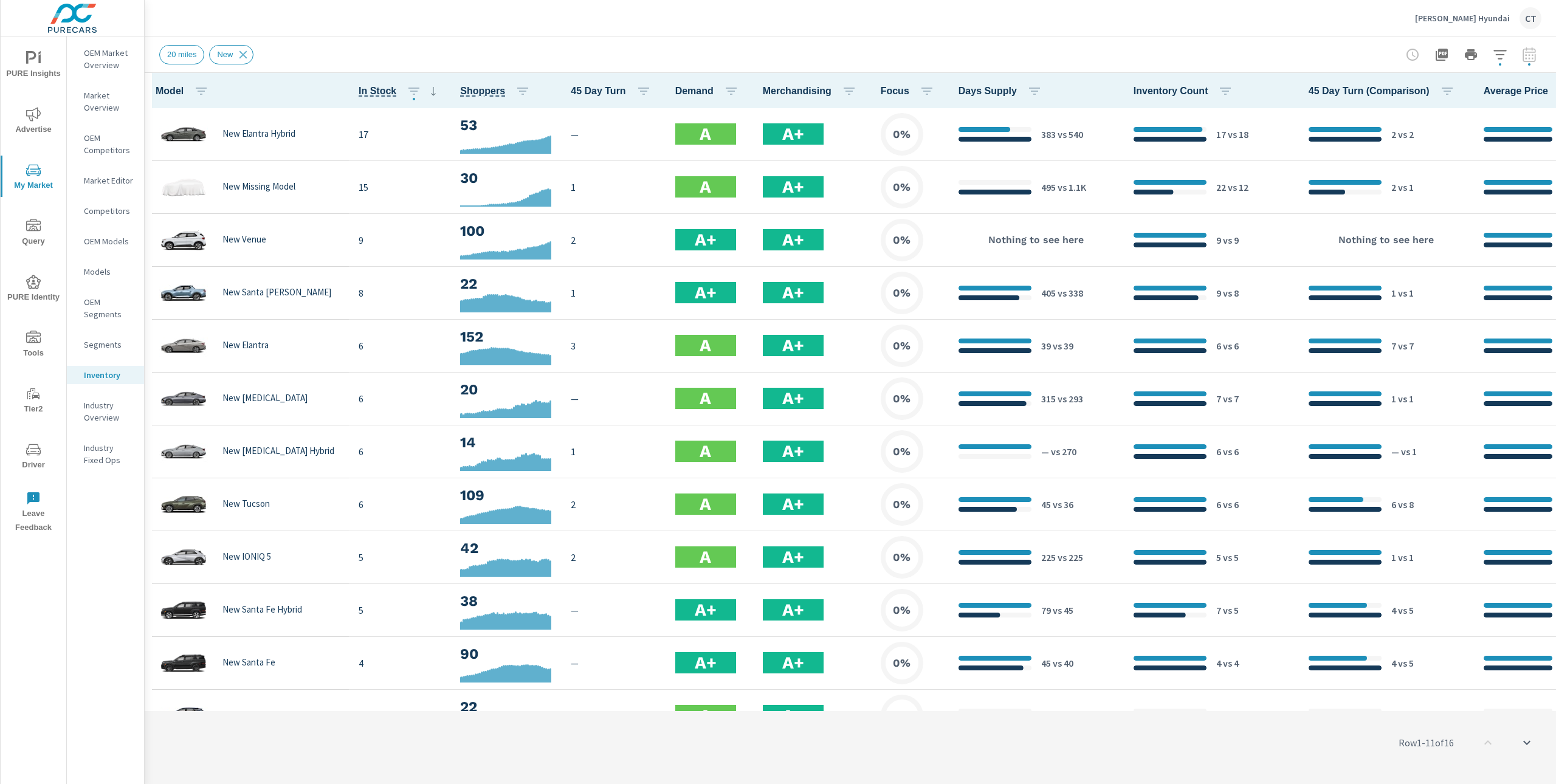
scroll to position [1, 0]
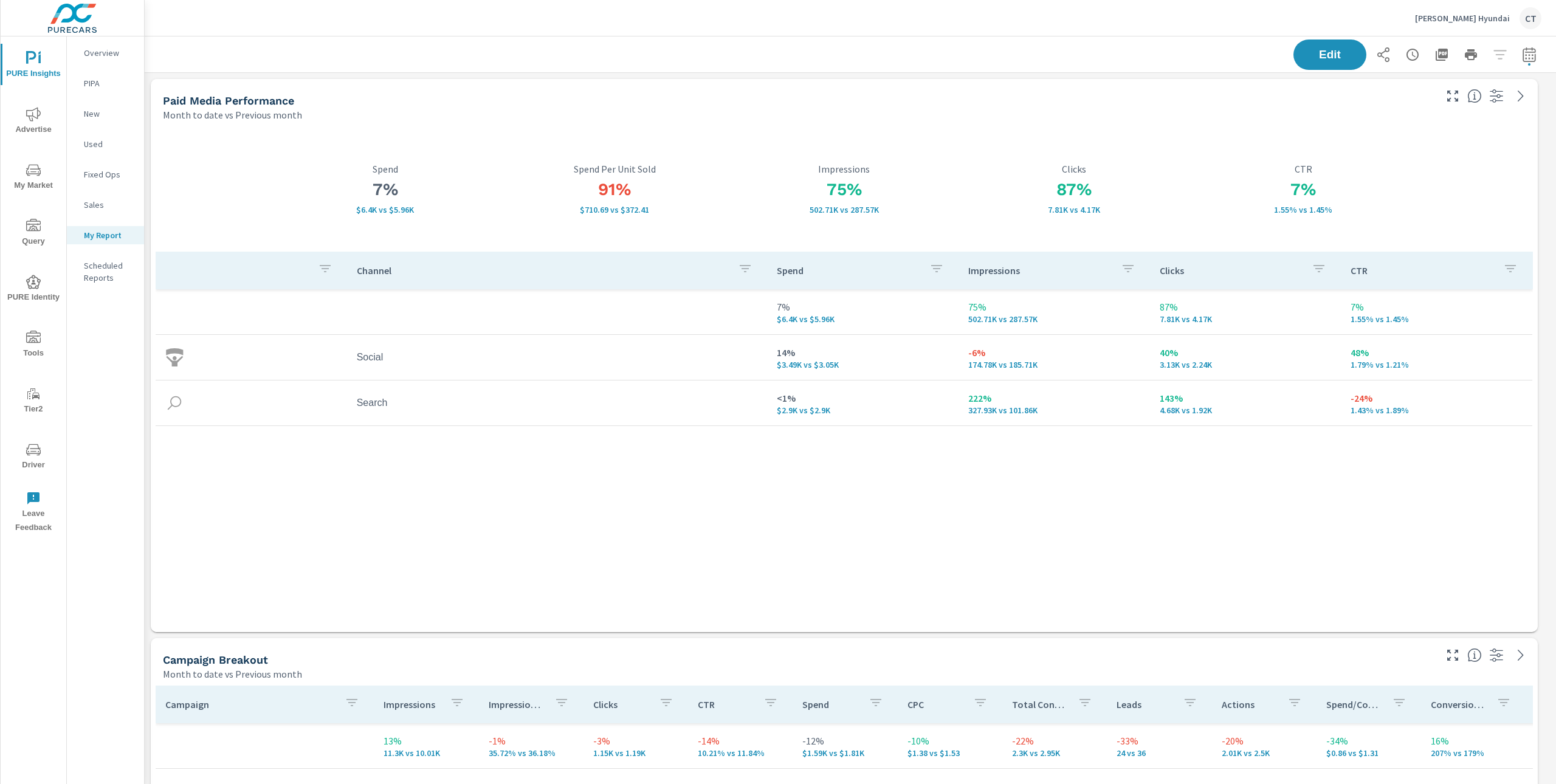
click at [1525, 55] on icon "button" at bounding box center [1529, 56] width 8 height 5
select select "Month to date"
select select "Previous month"
click at [1465, 106] on select "Custom Yesterday Last week Last 7 days Last 14 days Last 30 days Last 45 days L…" at bounding box center [1419, 105] width 122 height 24
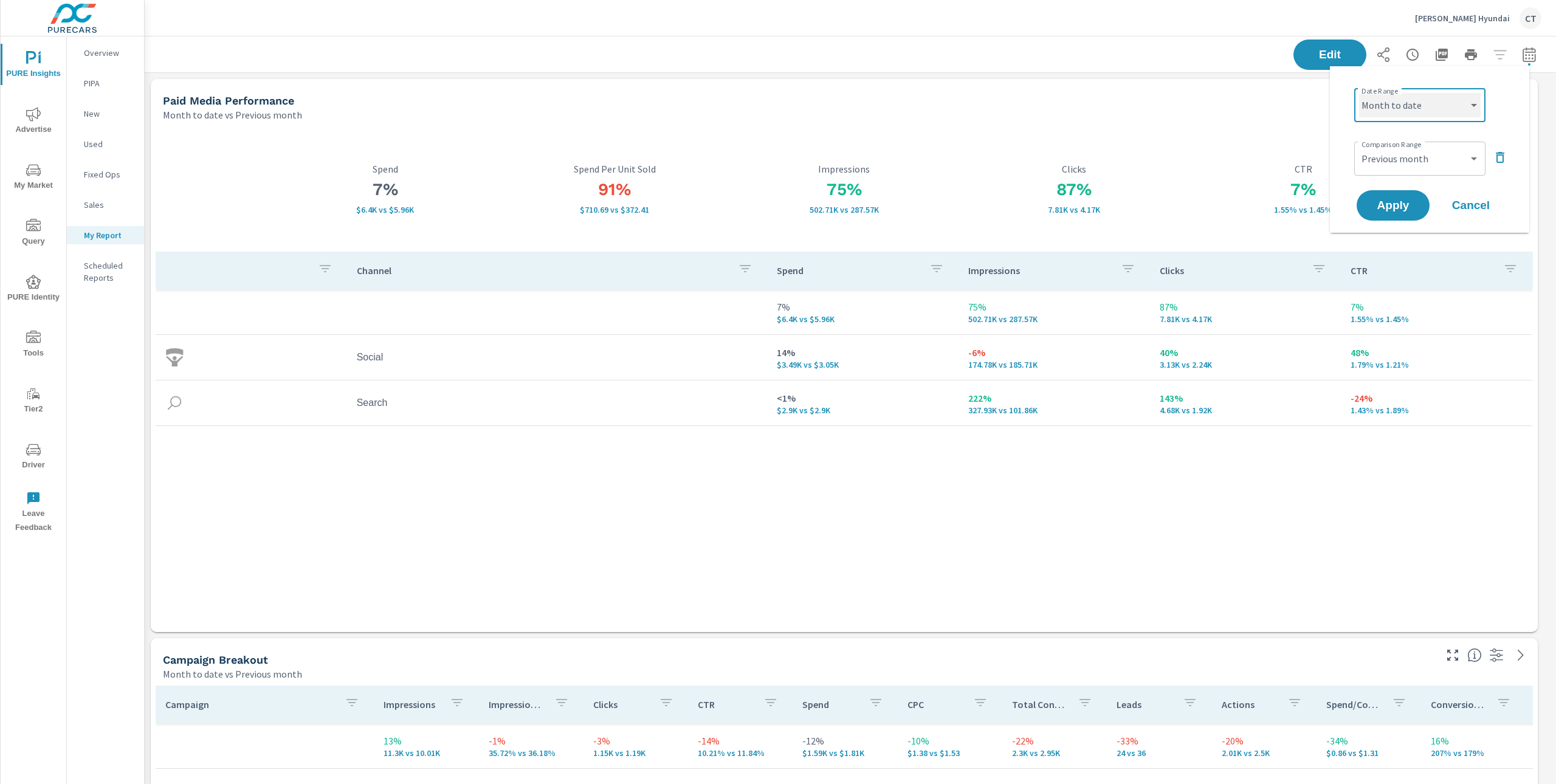
select select "Last month"
click at [1501, 154] on icon "button" at bounding box center [1500, 158] width 9 height 11
click at [1413, 171] on span "Apply" at bounding box center [1392, 171] width 50 height 12
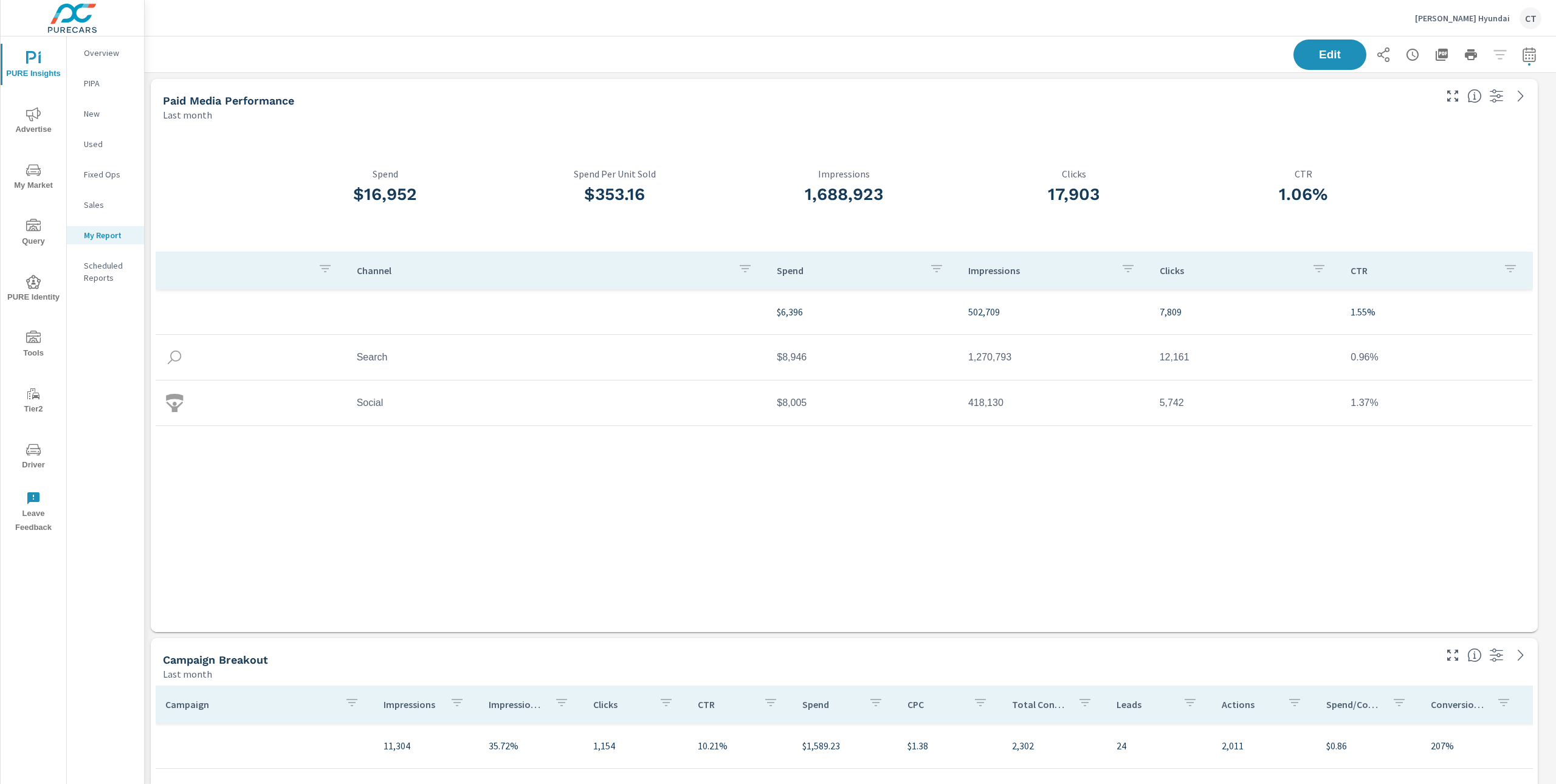
scroll to position [3386, 1425]
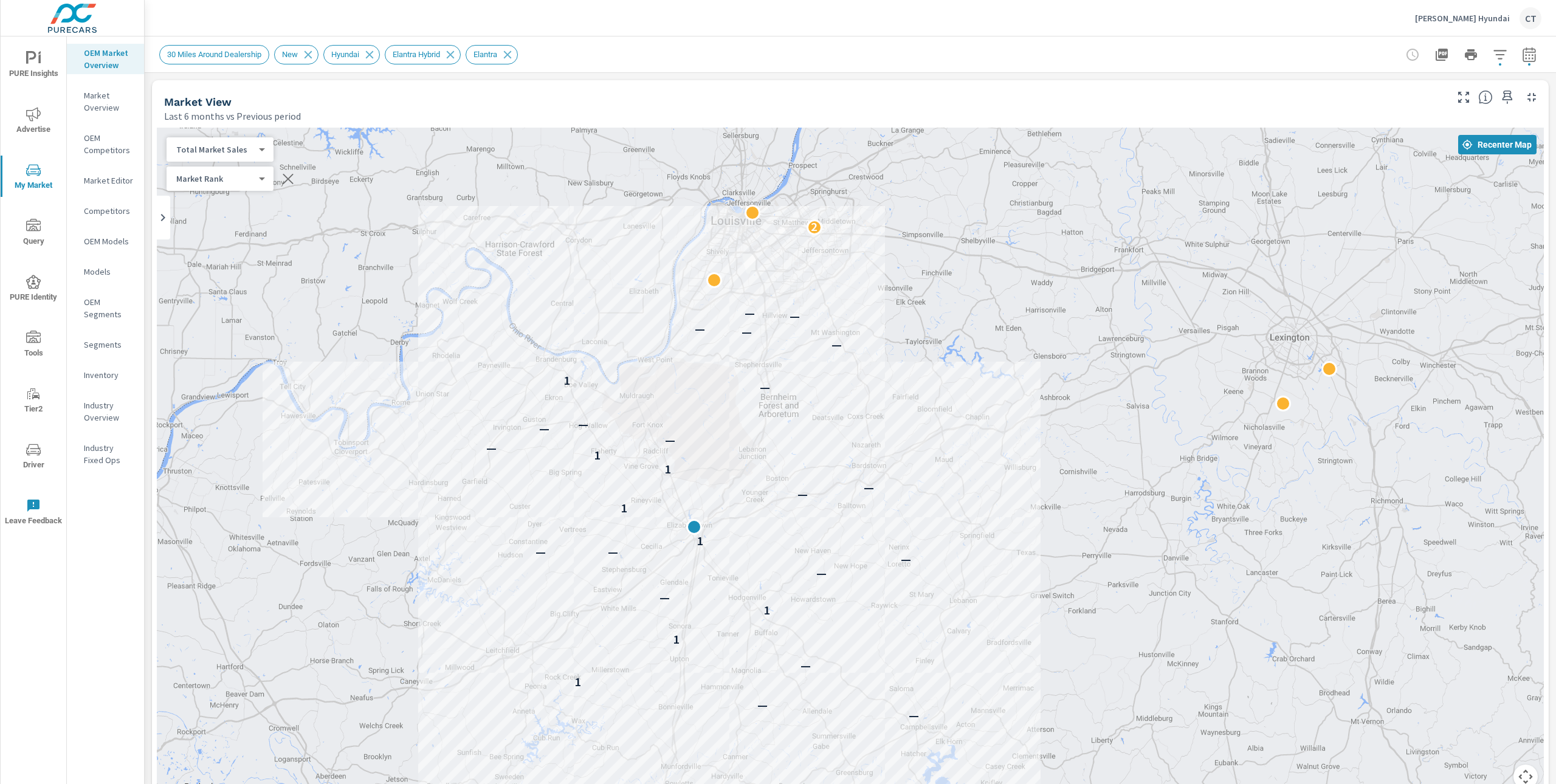
scroll to position [1, 0]
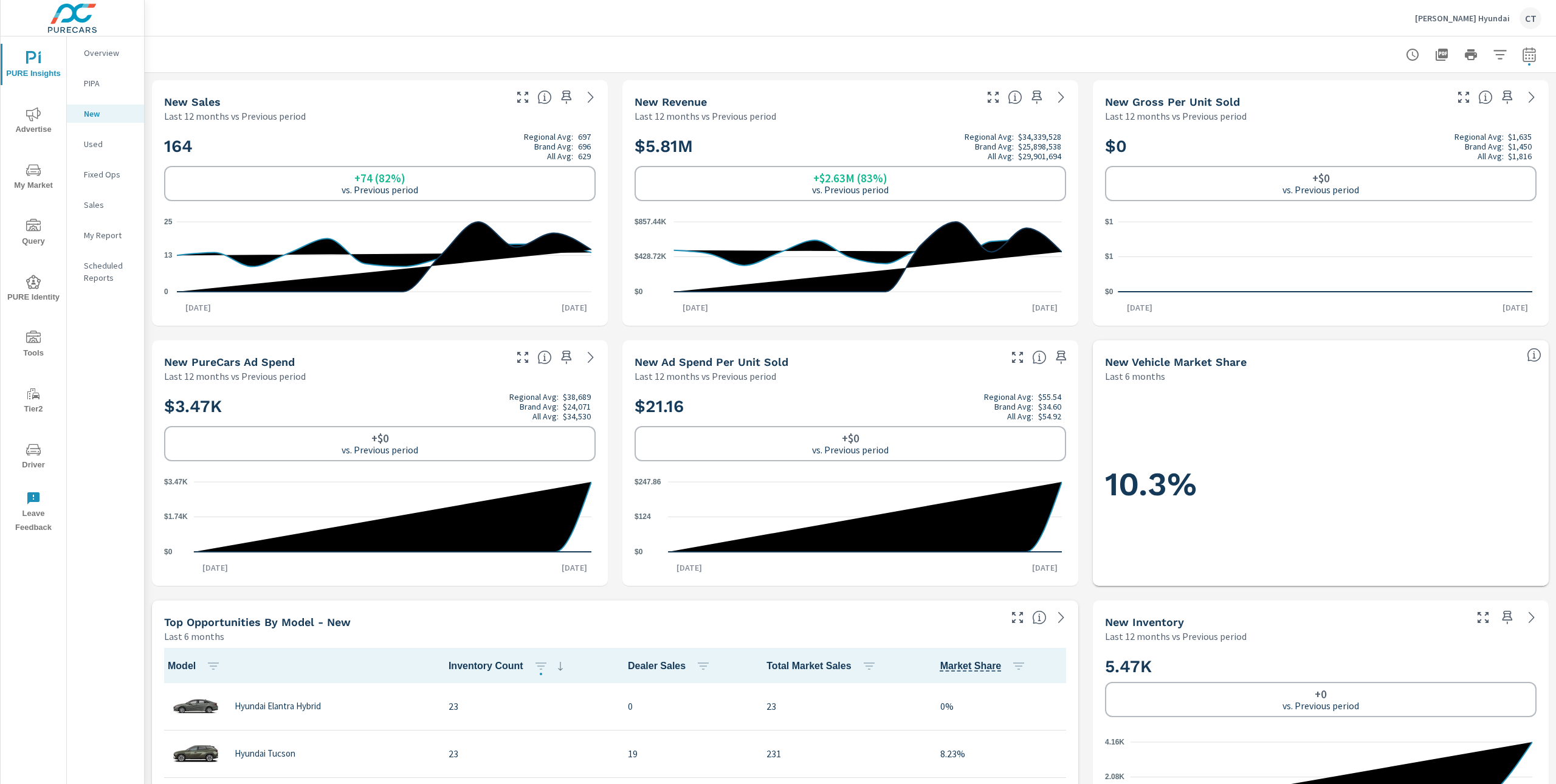
scroll to position [1, 0]
click at [783, 29] on div "[PERSON_NAME] Hyundai CT" at bounding box center [850, 18] width 1382 height 36
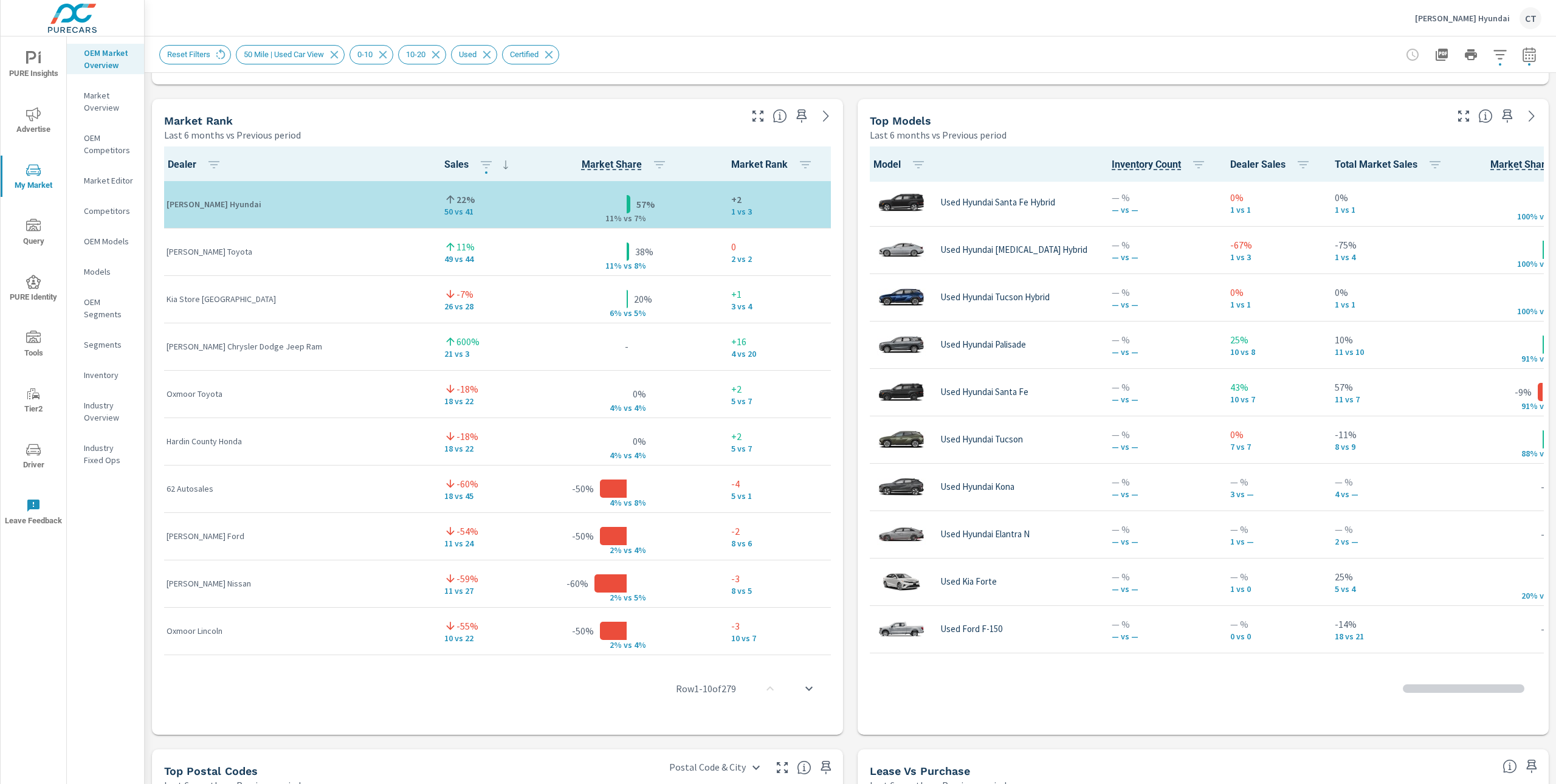
scroll to position [240, 0]
drag, startPoint x: 380, startPoint y: 213, endPoint x: 419, endPoint y: 212, distance: 39.0
click at [435, 212] on td "22% 50 vs 41" at bounding box center [483, 205] width 97 height 48
drag, startPoint x: 435, startPoint y: 210, endPoint x: 424, endPoint y: 215, distance: 12.1
click at [444, 210] on p "50 vs 41" at bounding box center [483, 212] width 77 height 10
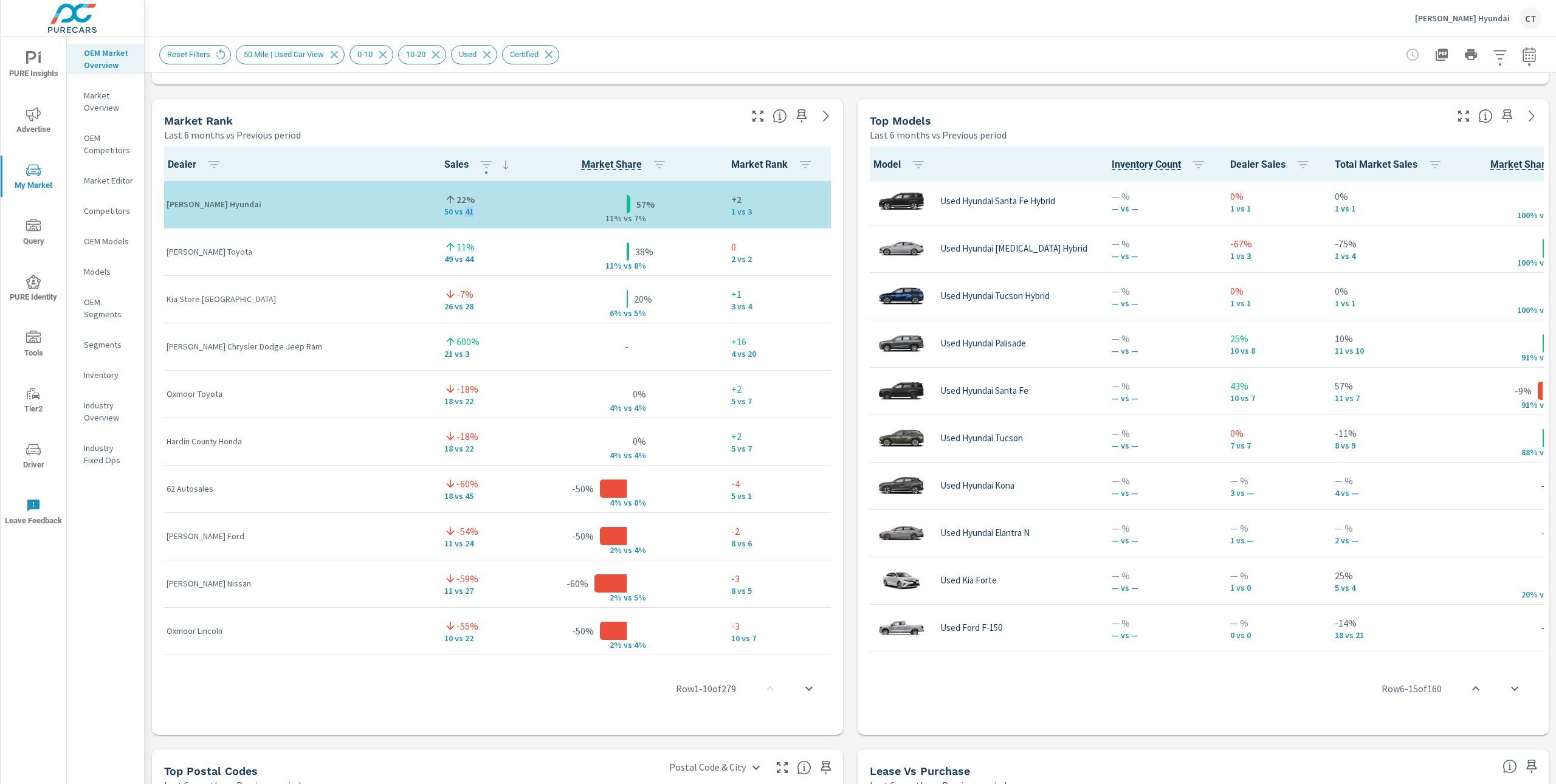
drag, startPoint x: 414, startPoint y: 215, endPoint x: 406, endPoint y: 214, distance: 8.1
click at [444, 214] on p "50 vs 41" at bounding box center [483, 212] width 77 height 10
drag, startPoint x: 397, startPoint y: 215, endPoint x: 383, endPoint y: 214, distance: 14.0
click at [435, 214] on td "22% 50 vs 41" at bounding box center [483, 205] width 97 height 48
click at [463, 193] on div "22%" at bounding box center [483, 200] width 77 height 14
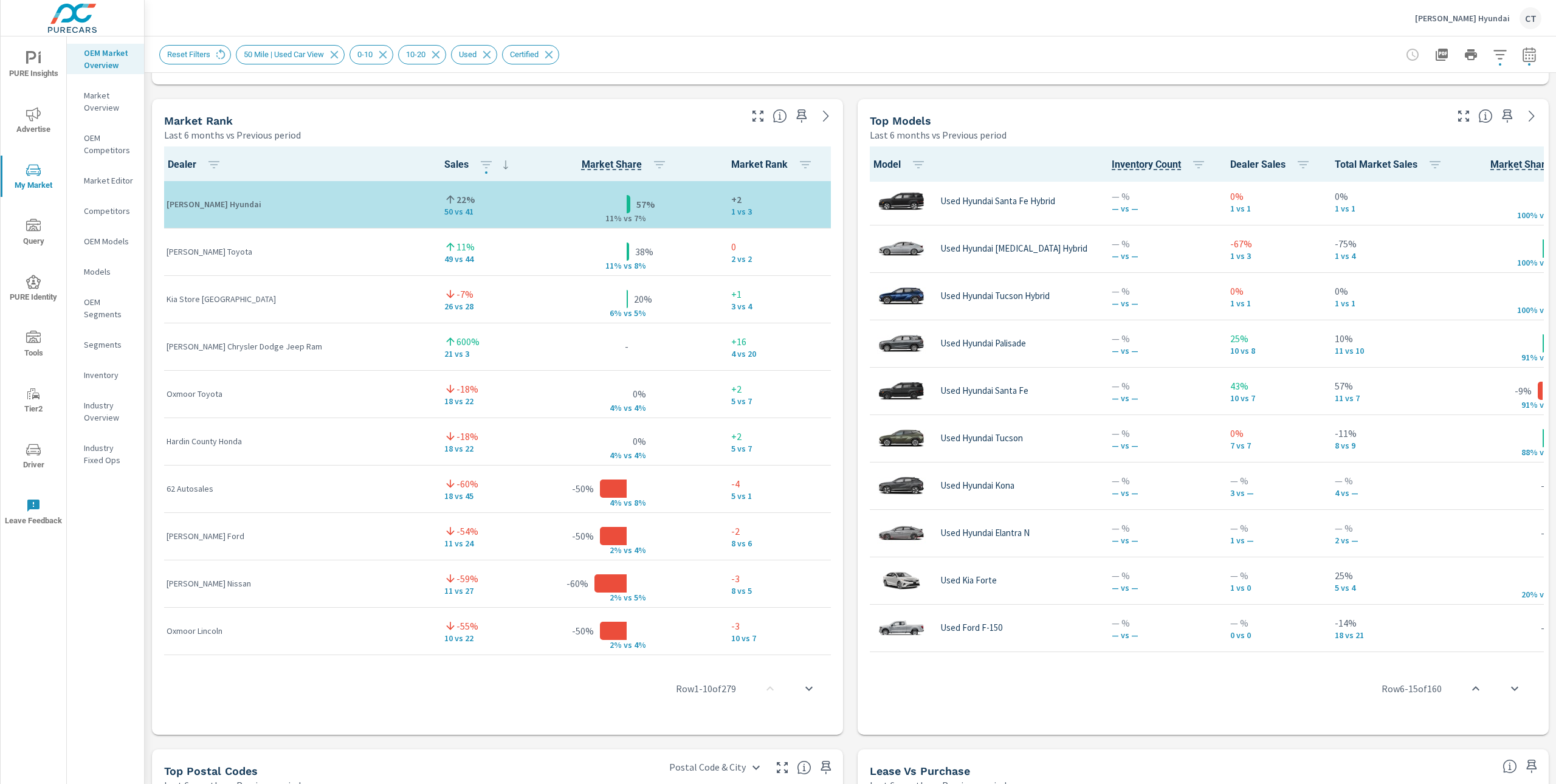
drag, startPoint x: 440, startPoint y: 452, endPoint x: 434, endPoint y: 448, distance: 7.2
click at [444, 452] on p "18 vs 22" at bounding box center [483, 448] width 77 height 10
drag, startPoint x: 433, startPoint y: 442, endPoint x: 387, endPoint y: 452, distance: 47.1
click at [444, 452] on div "-18% 18 vs 22" at bounding box center [483, 441] width 77 height 24
drag, startPoint x: 430, startPoint y: 453, endPoint x: 387, endPoint y: 447, distance: 43.4
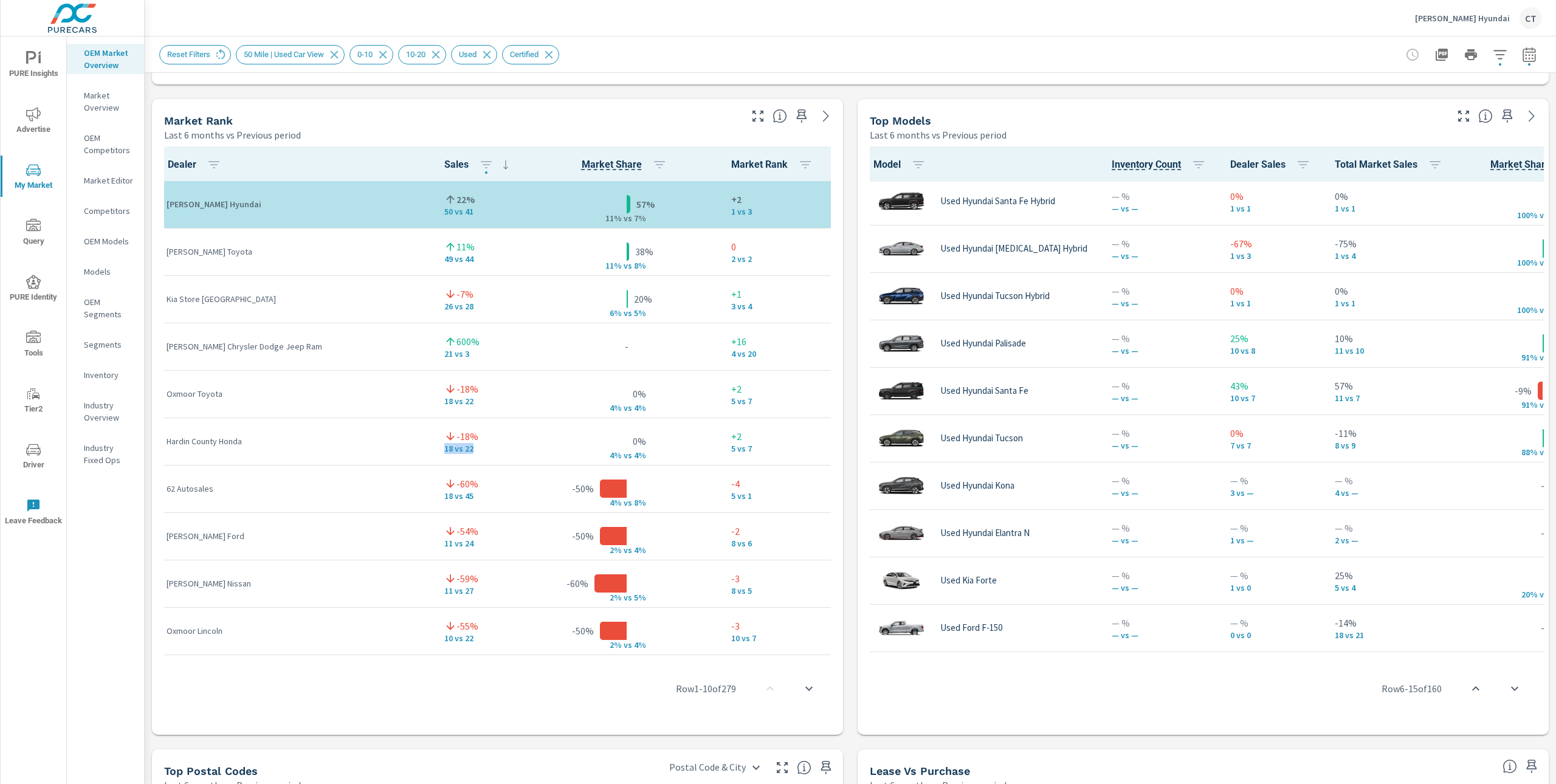
click at [444, 447] on div "-18% 18 vs 22" at bounding box center [483, 442] width 77 height 37
drag, startPoint x: 423, startPoint y: 308, endPoint x: 376, endPoint y: 297, distance: 48.3
click at [435, 297] on td "-7% 26 vs 28" at bounding box center [483, 299] width 97 height 48
click at [348, 298] on p "Kia Store Elizabethtown" at bounding box center [296, 299] width 258 height 12
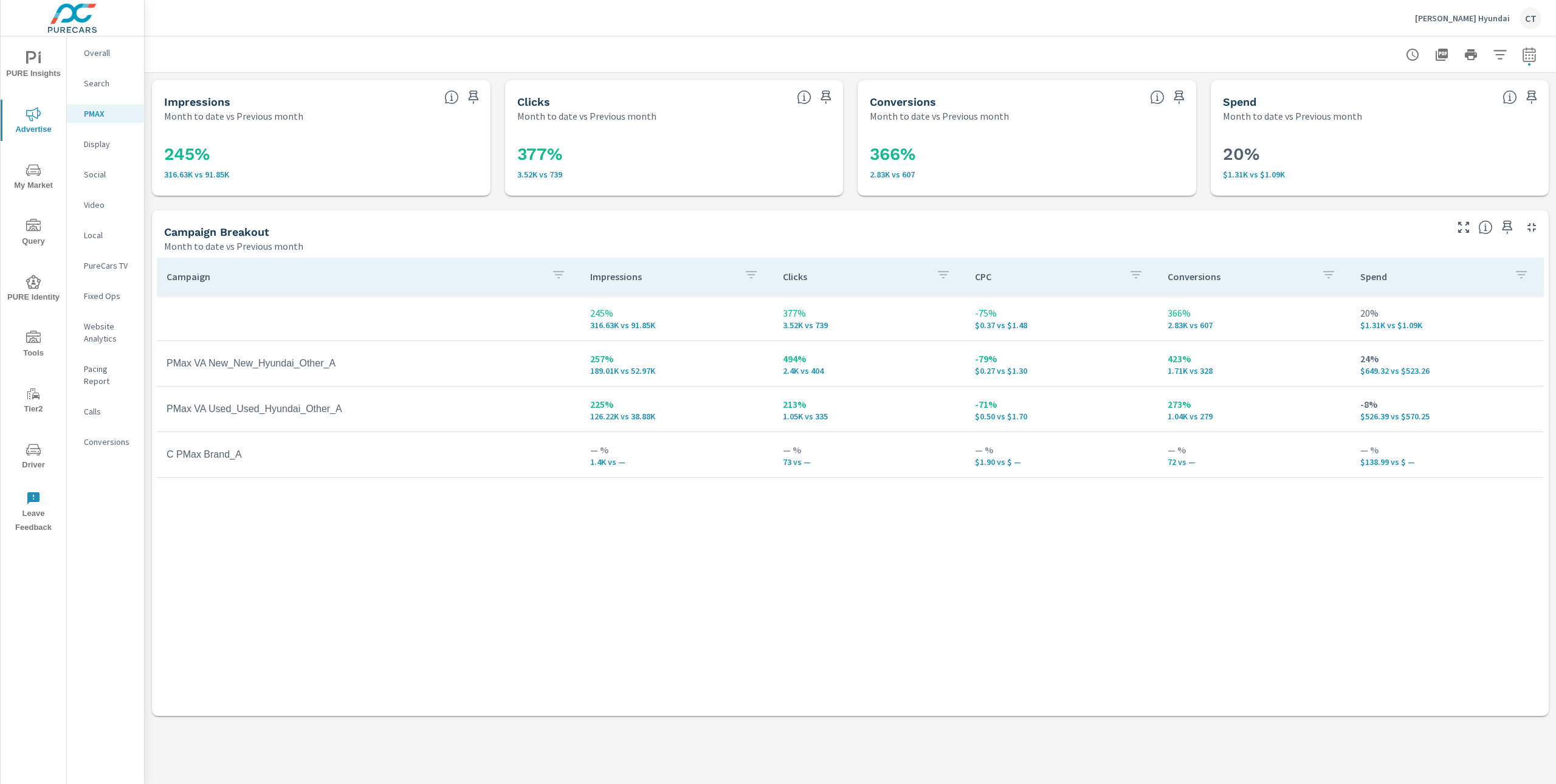
click at [991, 37] on div at bounding box center [850, 54] width 1382 height 36
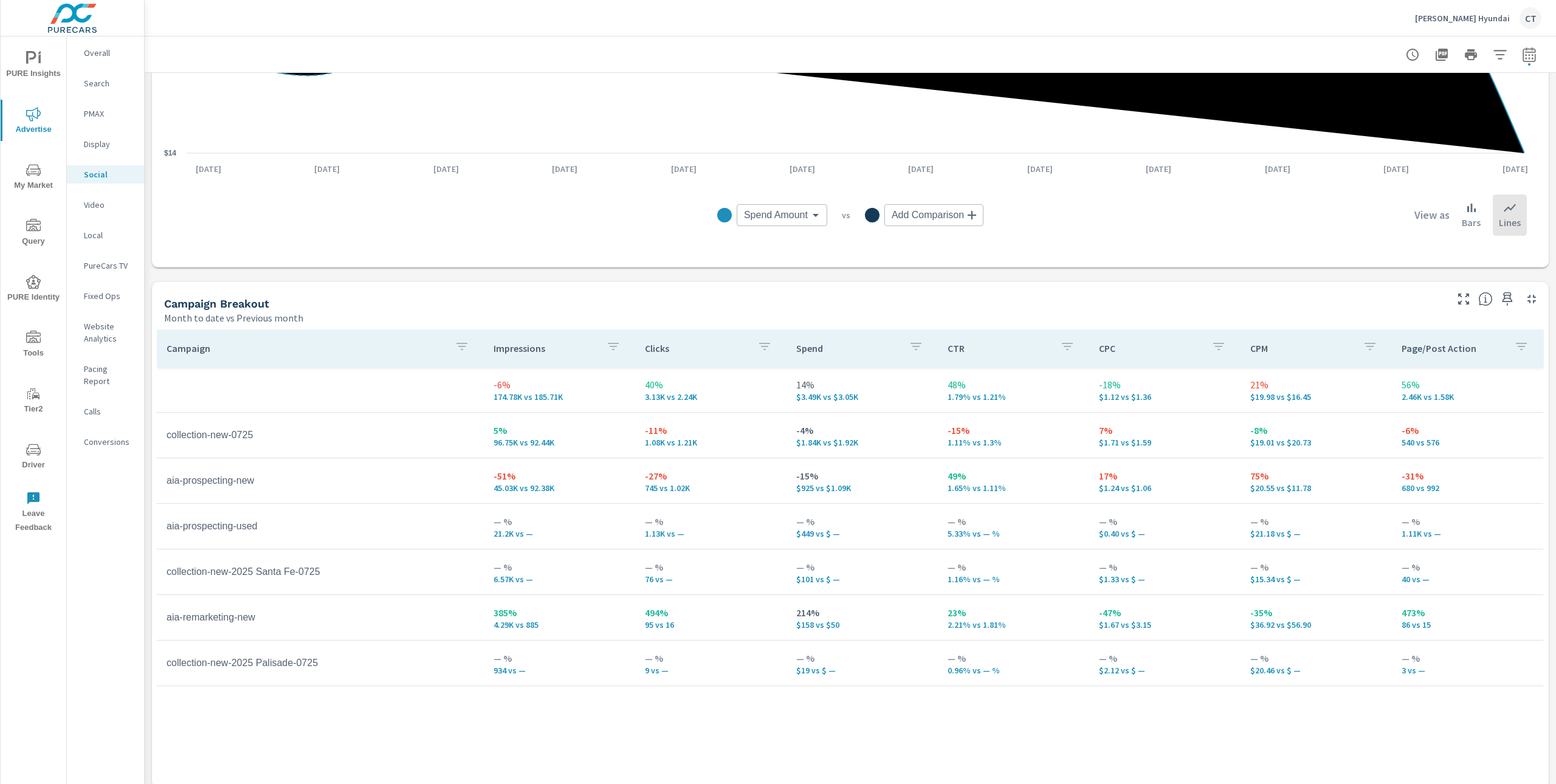
scroll to position [329, 0]
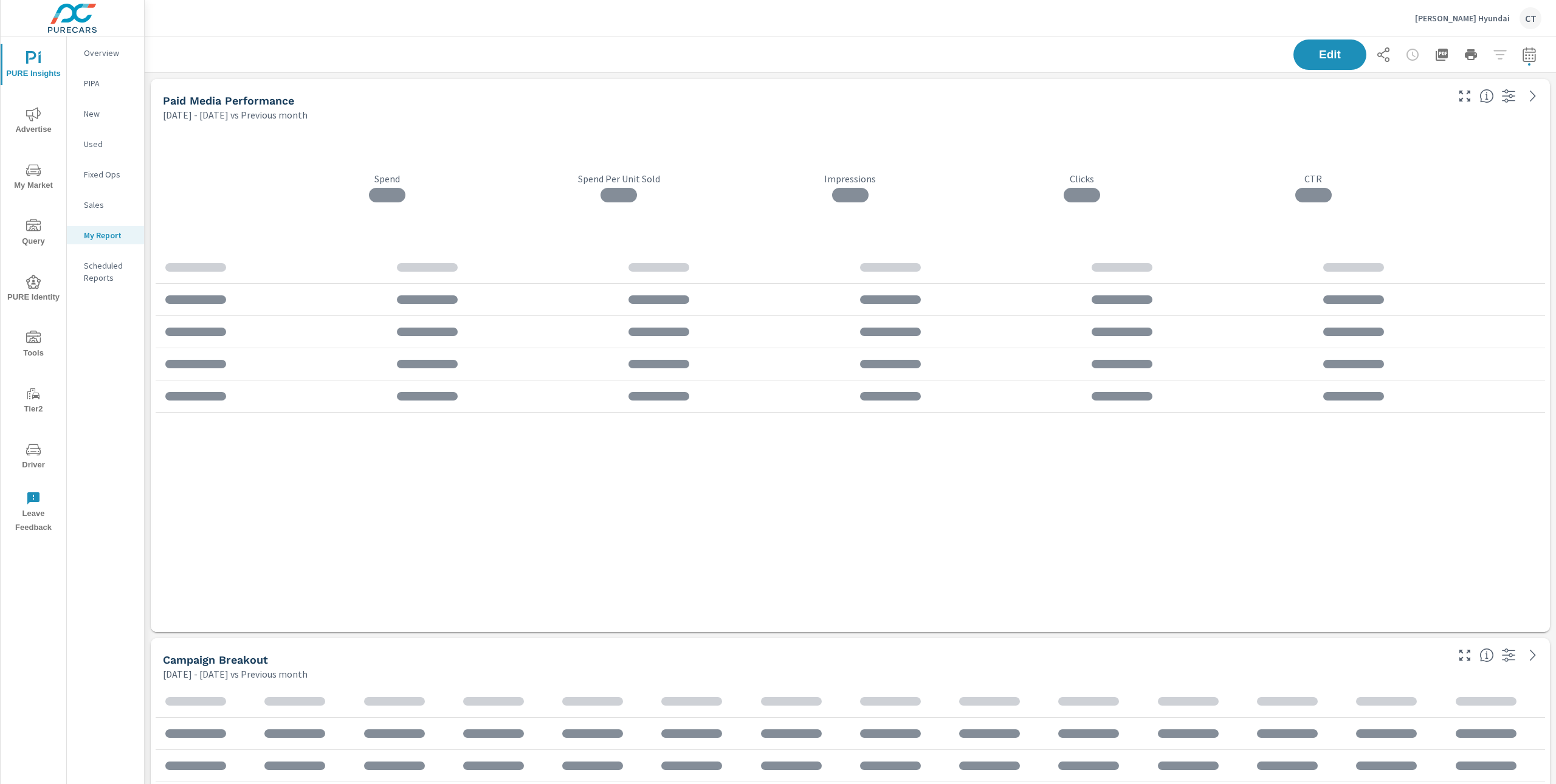
scroll to position [3386, 1425]
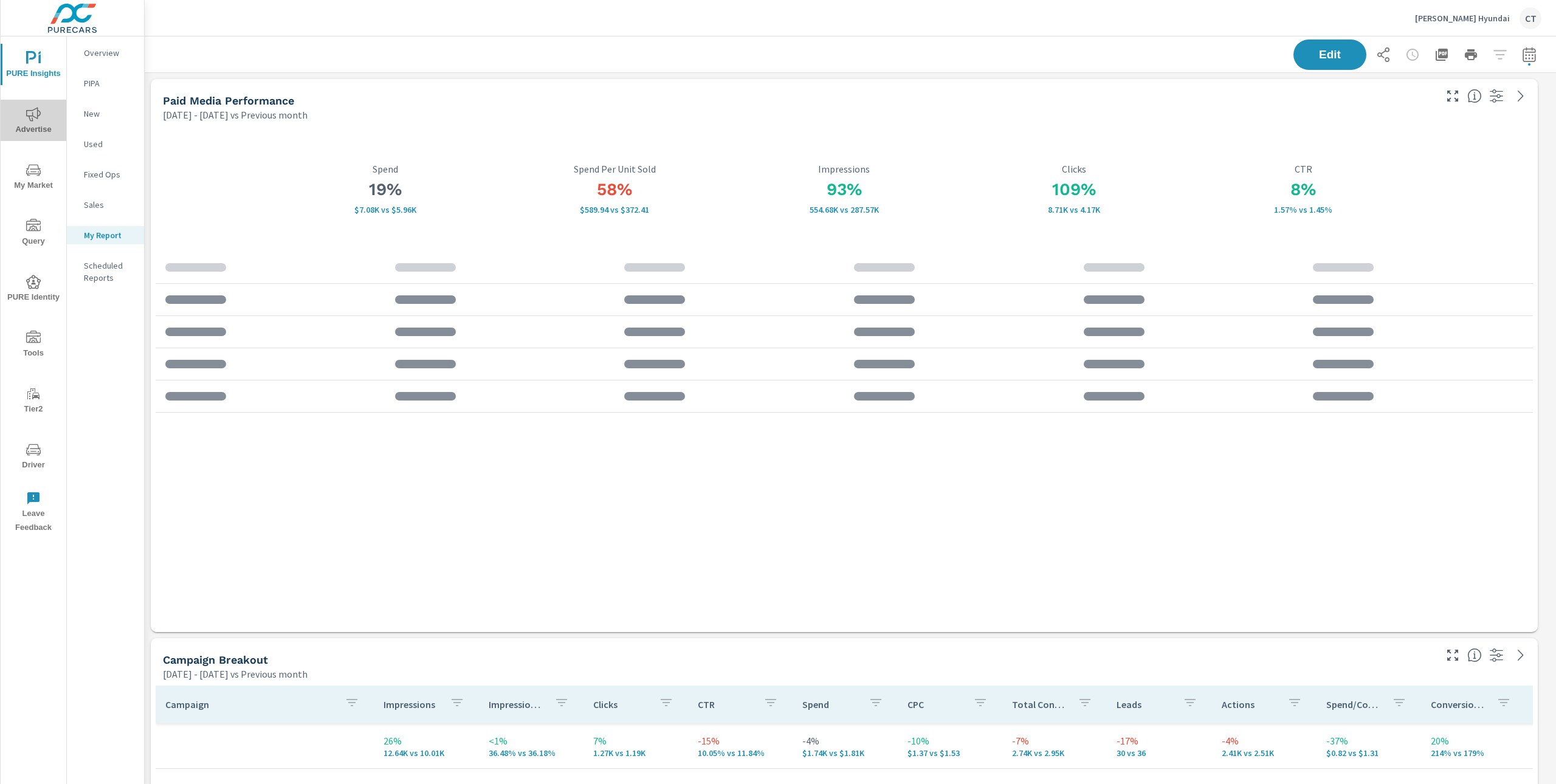
click at [32, 112] on icon "nav menu" at bounding box center [33, 113] width 14 height 14
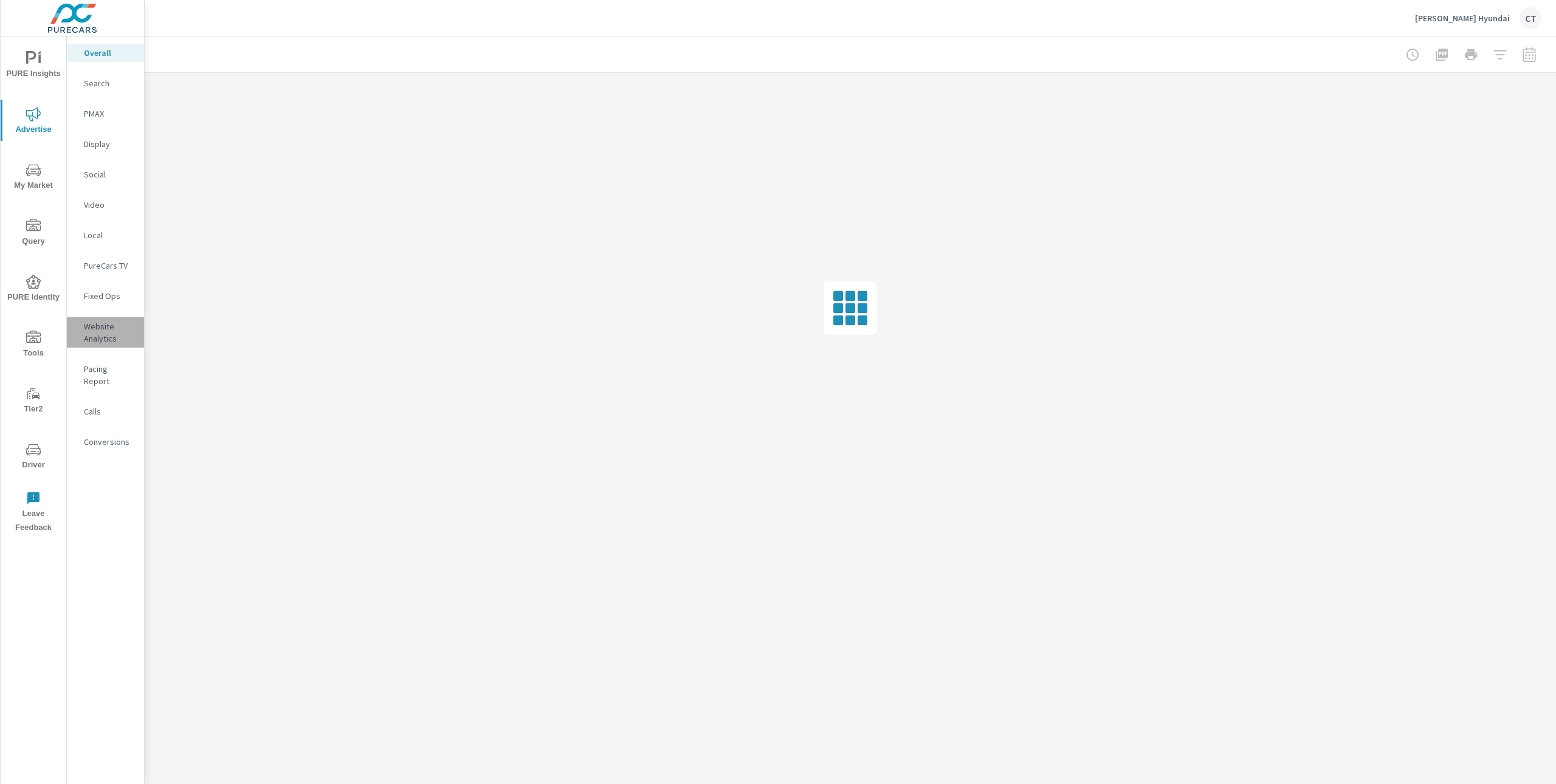
click at [101, 337] on p "Website Analytics" at bounding box center [109, 332] width 50 height 24
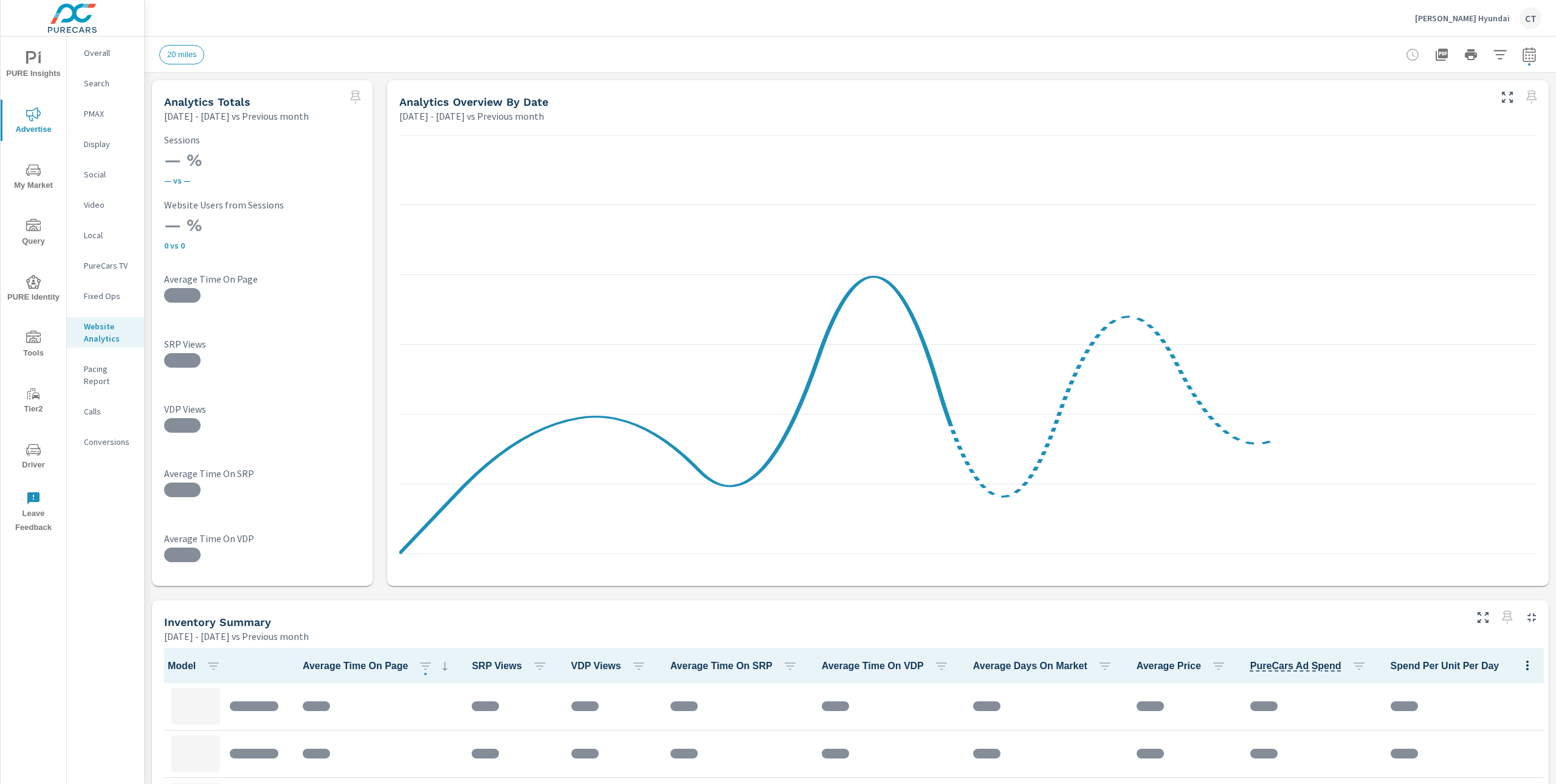
click at [1526, 60] on button "button" at bounding box center [1530, 55] width 24 height 24
select select "Previous month"
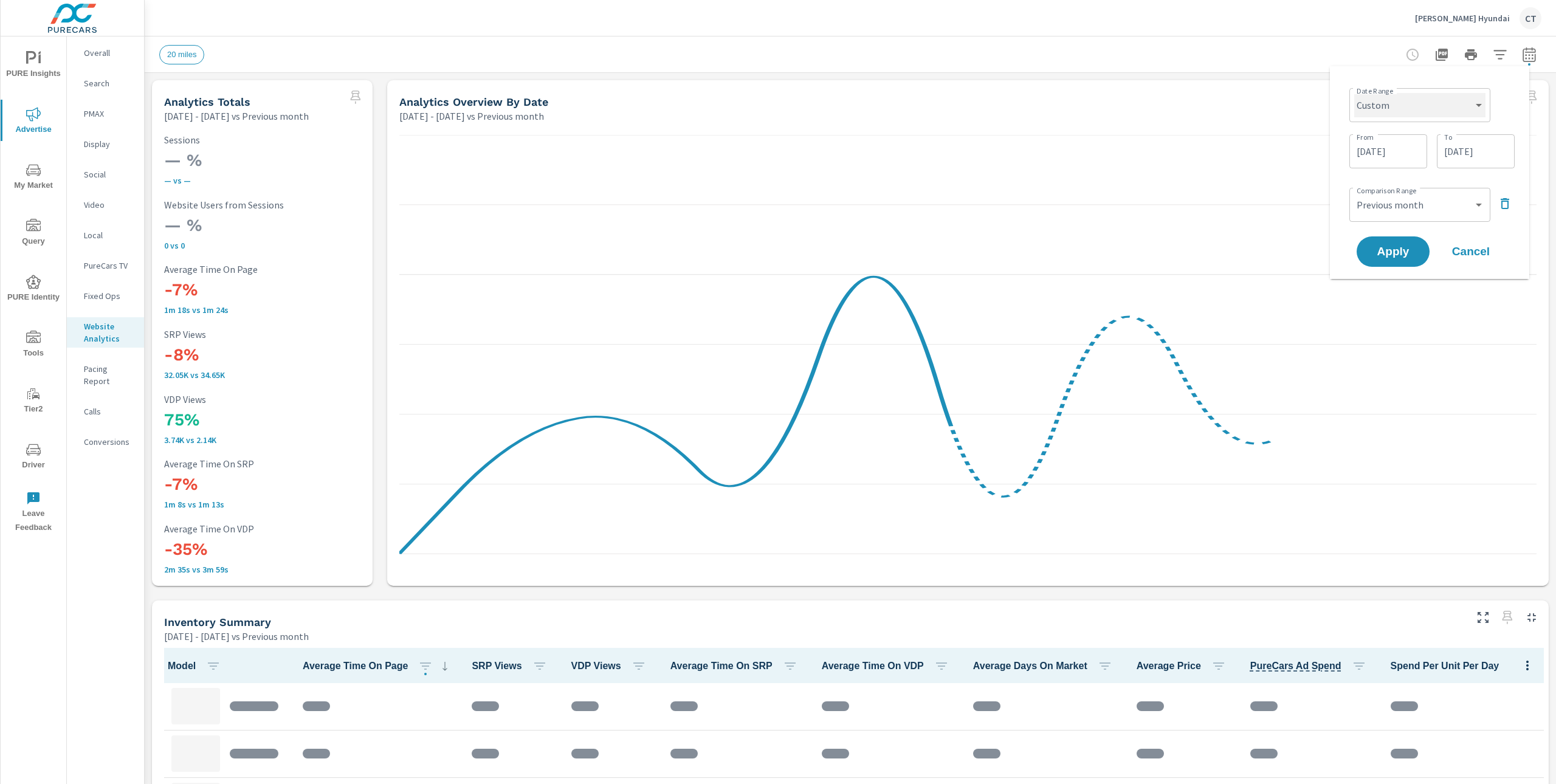
click at [1442, 103] on select "Custom Yesterday Last week Last 7 days Last 14 days Last 30 days Last 45 days L…" at bounding box center [1419, 105] width 131 height 24
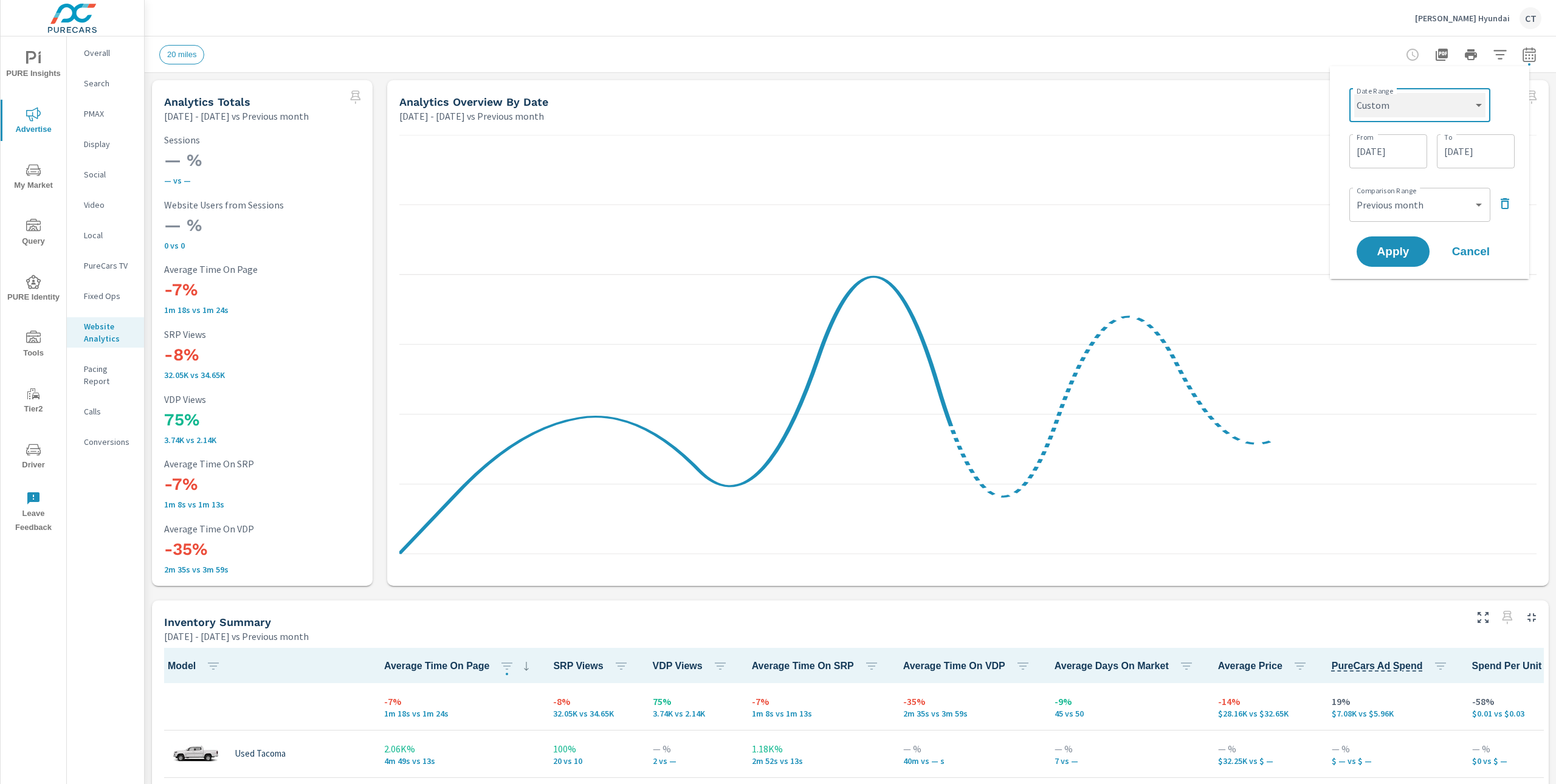
scroll to position [1, 0]
select select "Month to date"
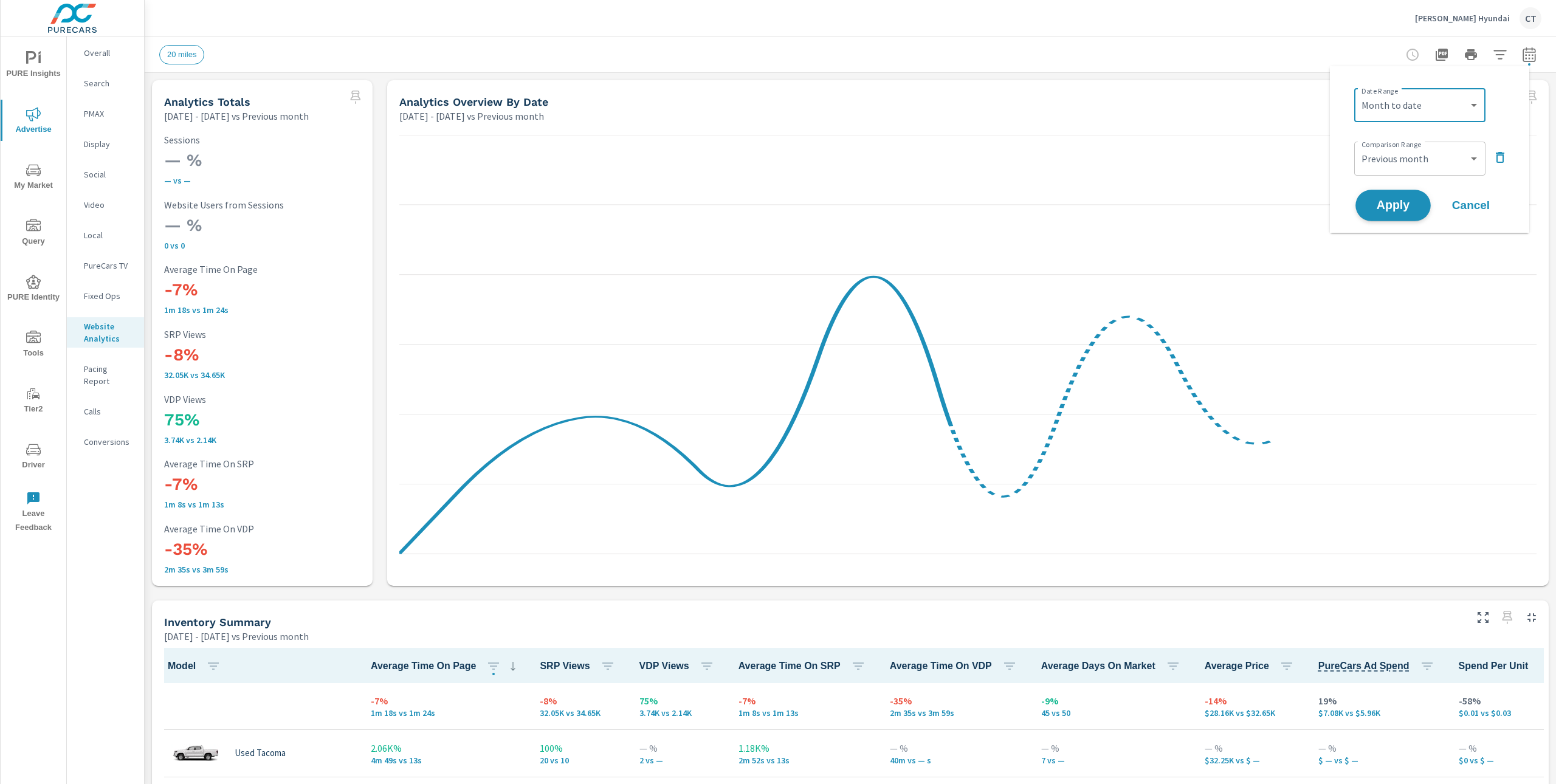
click at [1392, 211] on span "Apply" at bounding box center [1392, 205] width 50 height 12
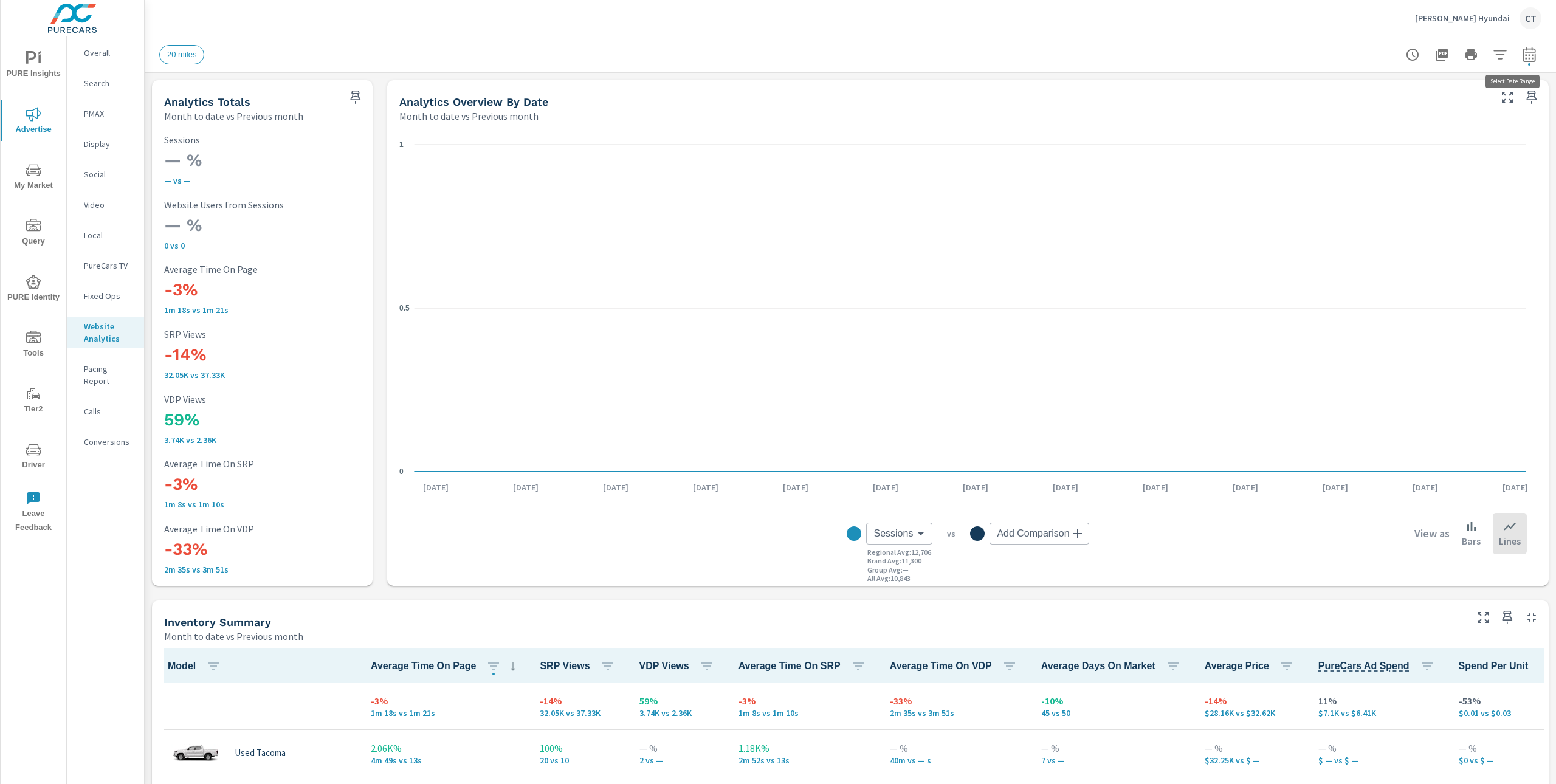
click at [1523, 43] on button "button" at bounding box center [1530, 55] width 24 height 24
select select "Month to date"
select select "Previous month"
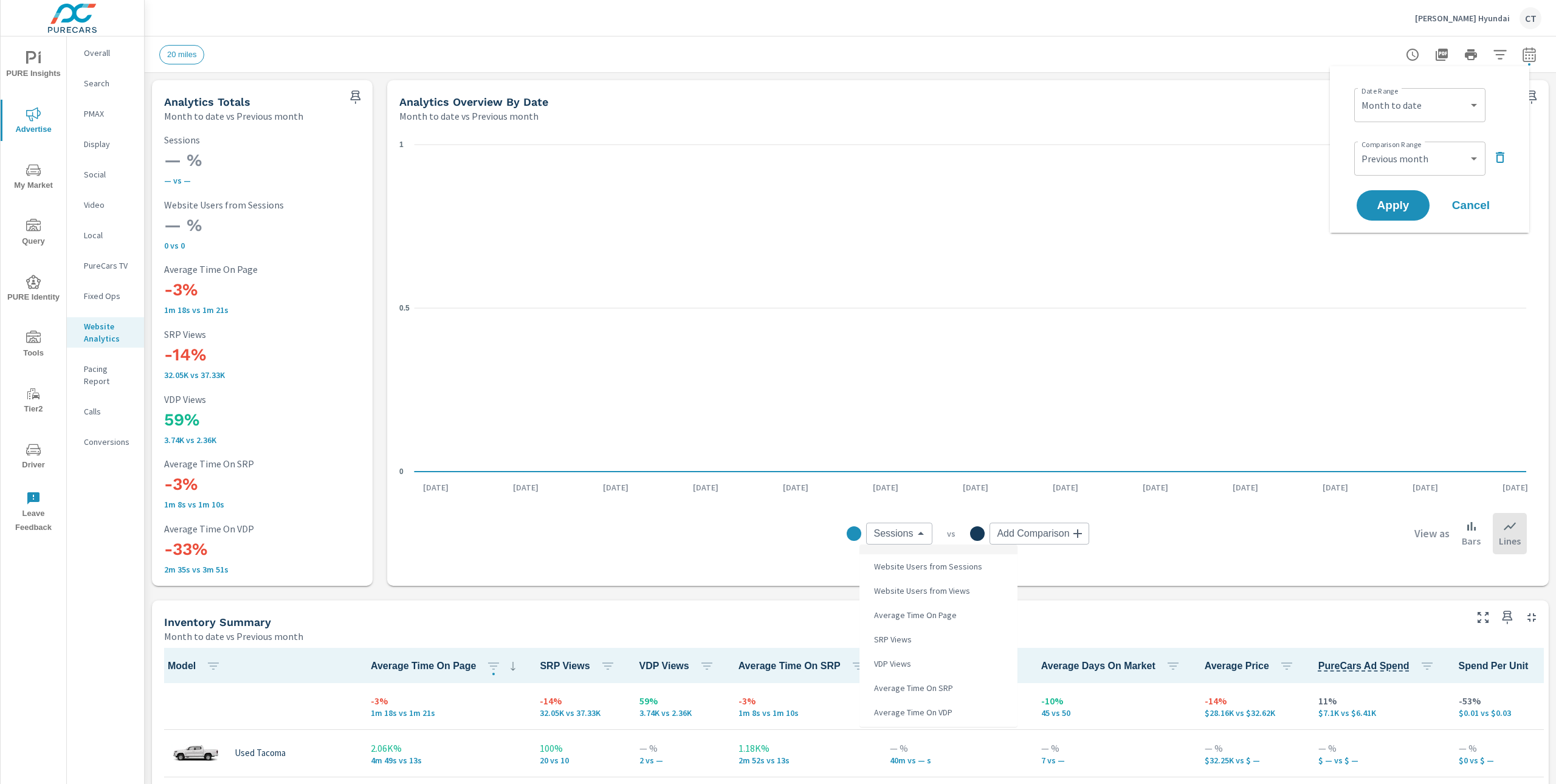
drag, startPoint x: 880, startPoint y: 543, endPoint x: 894, endPoint y: 533, distance: 17.2
click at [881, 543] on body "PURE Insights Advertise My Market Query PURE Identity Tools Tier2 Driver Leave …" at bounding box center [778, 392] width 1556 height 784
click at [898, 532] on div at bounding box center [778, 392] width 1556 height 784
click at [899, 533] on body "PURE Insights Advertise My Market Query PURE Identity Tools Tier2 Driver Leave …" at bounding box center [778, 392] width 1556 height 784
click at [900, 662] on span "VDP Views" at bounding box center [891, 663] width 44 height 17
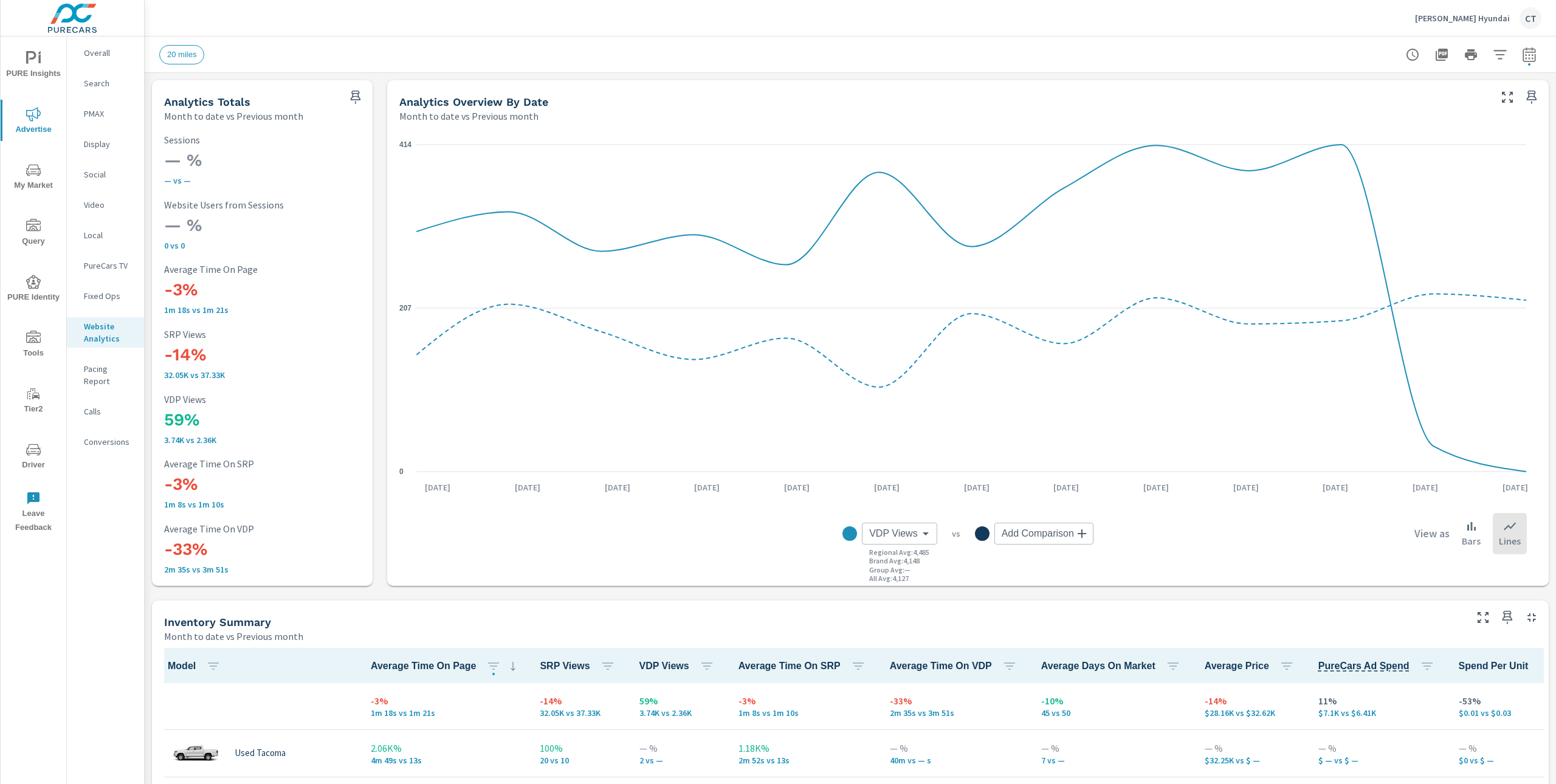
click at [906, 536] on body "PURE Insights Advertise My Market Query PURE Identity Tools Tier2 Driver Leave …" at bounding box center [778, 392] width 1556 height 784
click at [929, 711] on span "Average Time On VDP" at bounding box center [908, 712] width 86 height 17
type input "Average Time On VDP"
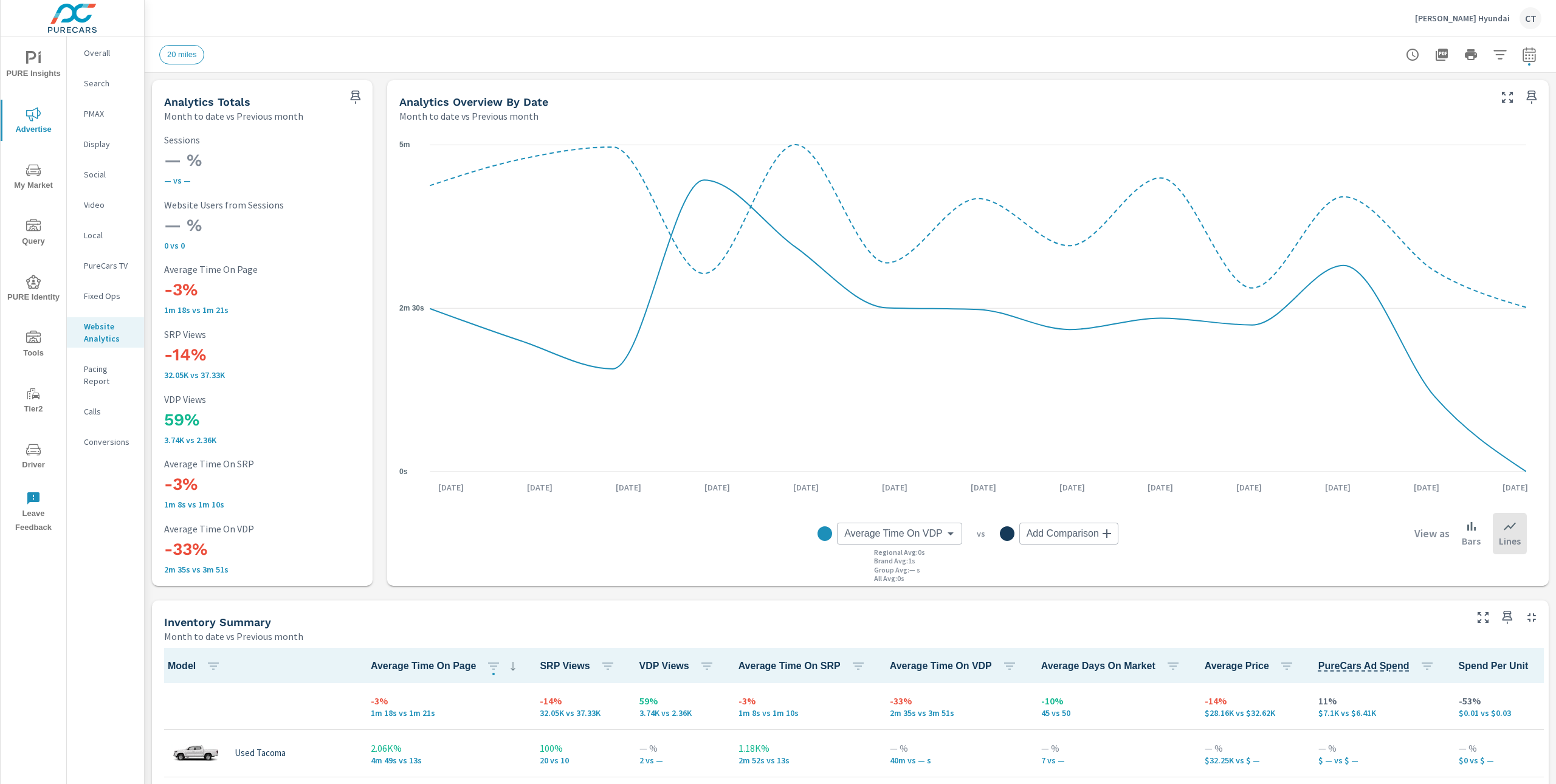
click at [982, 601] on div "Inventory Summary Month to date vs Previous month" at bounding box center [810, 622] width 1316 height 43
click at [1493, 54] on icon "button" at bounding box center [1500, 54] width 14 height 14
click at [1388, 182] on li "Make" at bounding box center [1408, 184] width 185 height 30
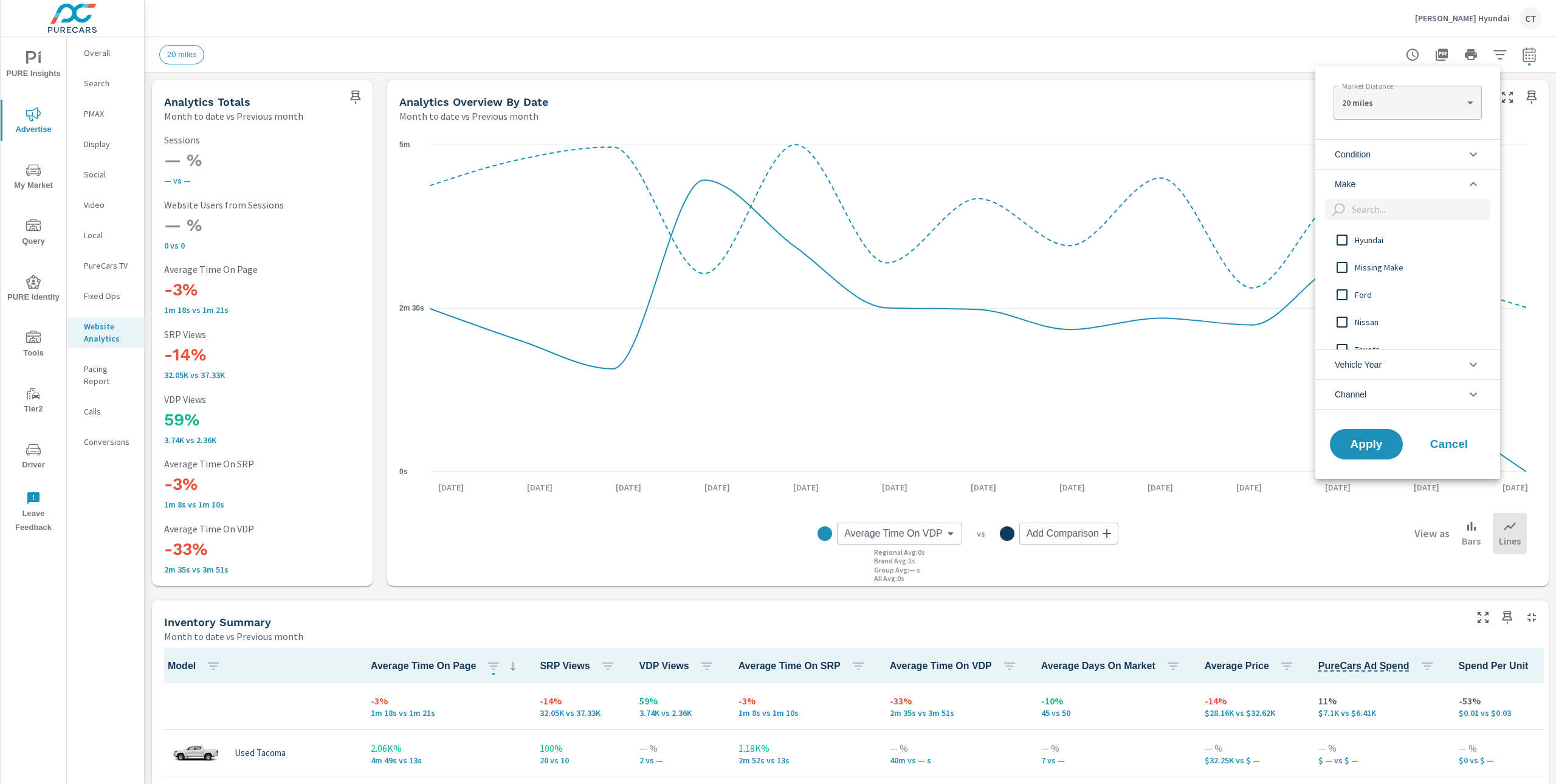
click at [1386, 183] on li "Make" at bounding box center [1408, 184] width 185 height 30
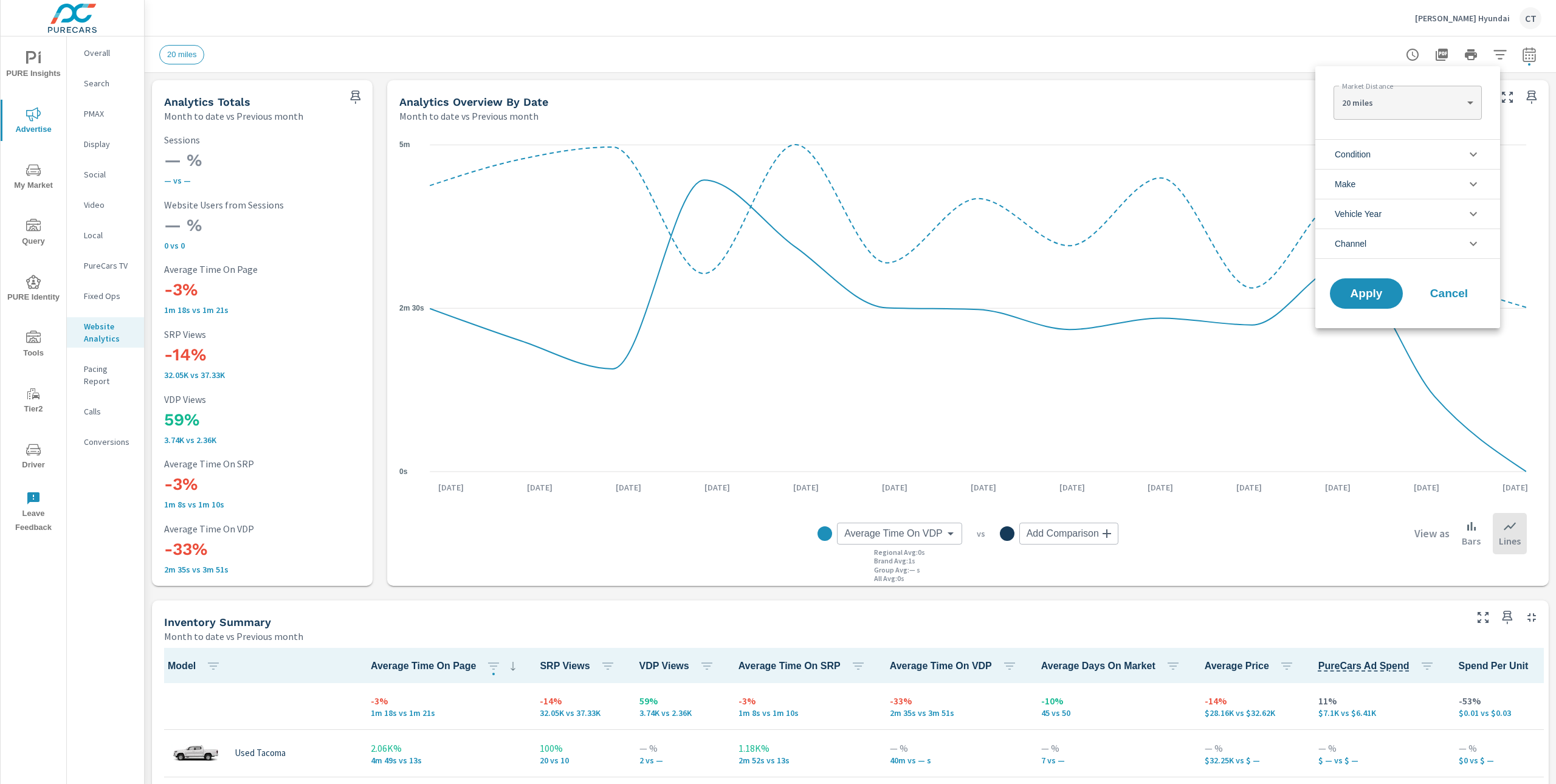
click at [1401, 147] on li "Condition" at bounding box center [1408, 154] width 185 height 30
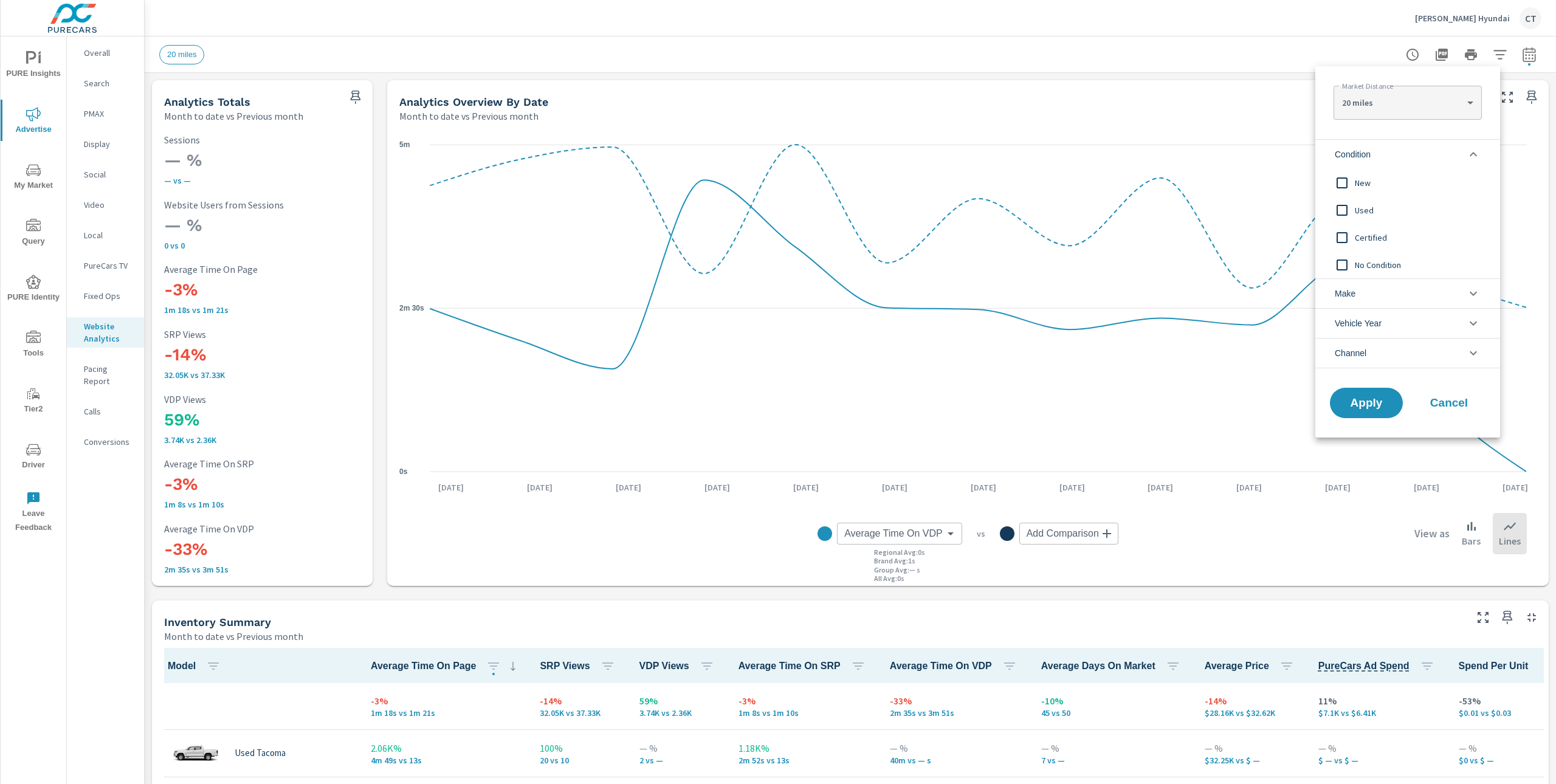
click at [1373, 174] on div "New" at bounding box center [1407, 183] width 182 height 27
click at [1407, 89] on div "20 miles 20 ​" at bounding box center [1407, 103] width 147 height 34
click at [1360, 399] on span "Apply" at bounding box center [1366, 403] width 50 height 12
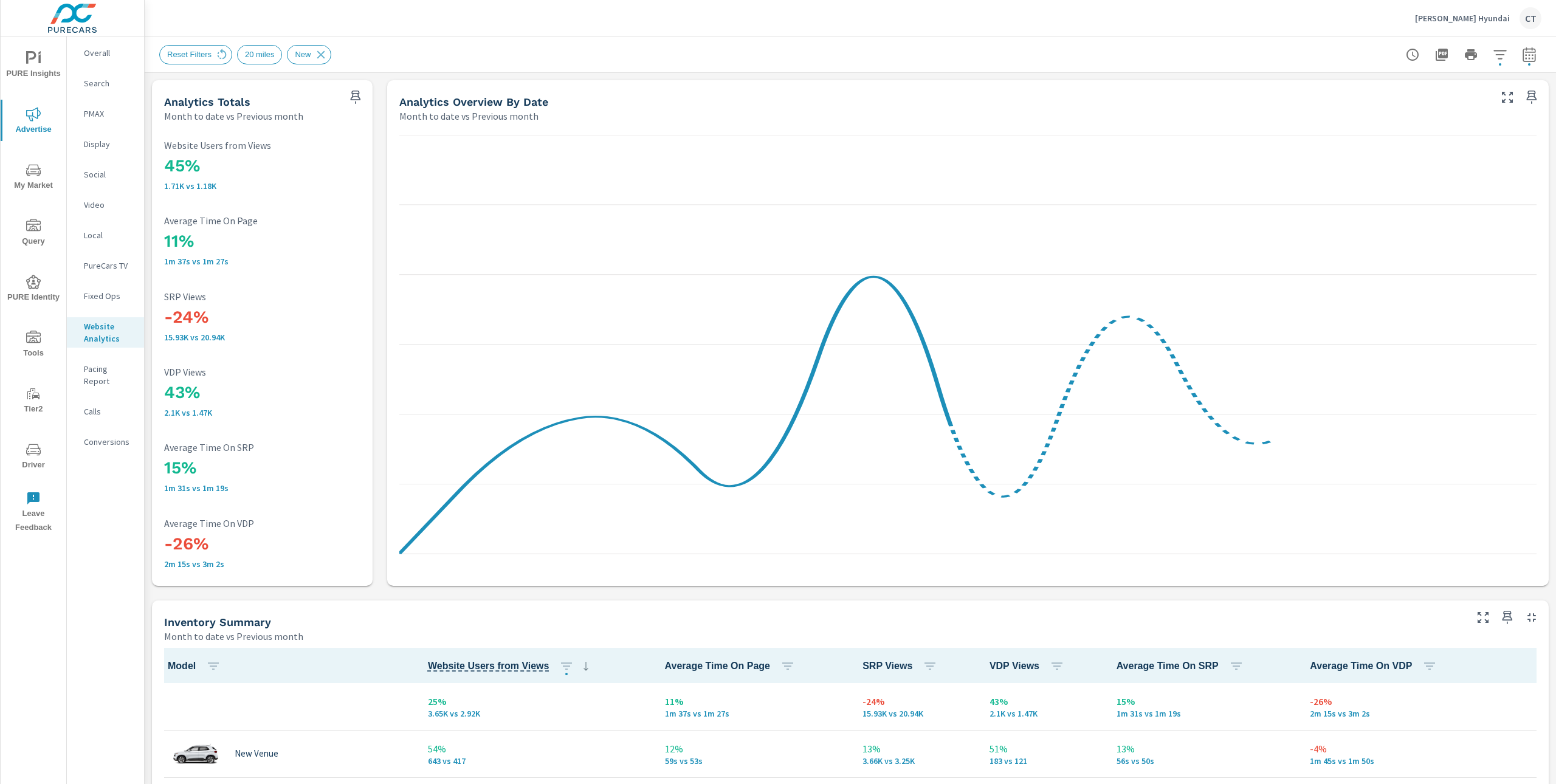
scroll to position [1, 0]
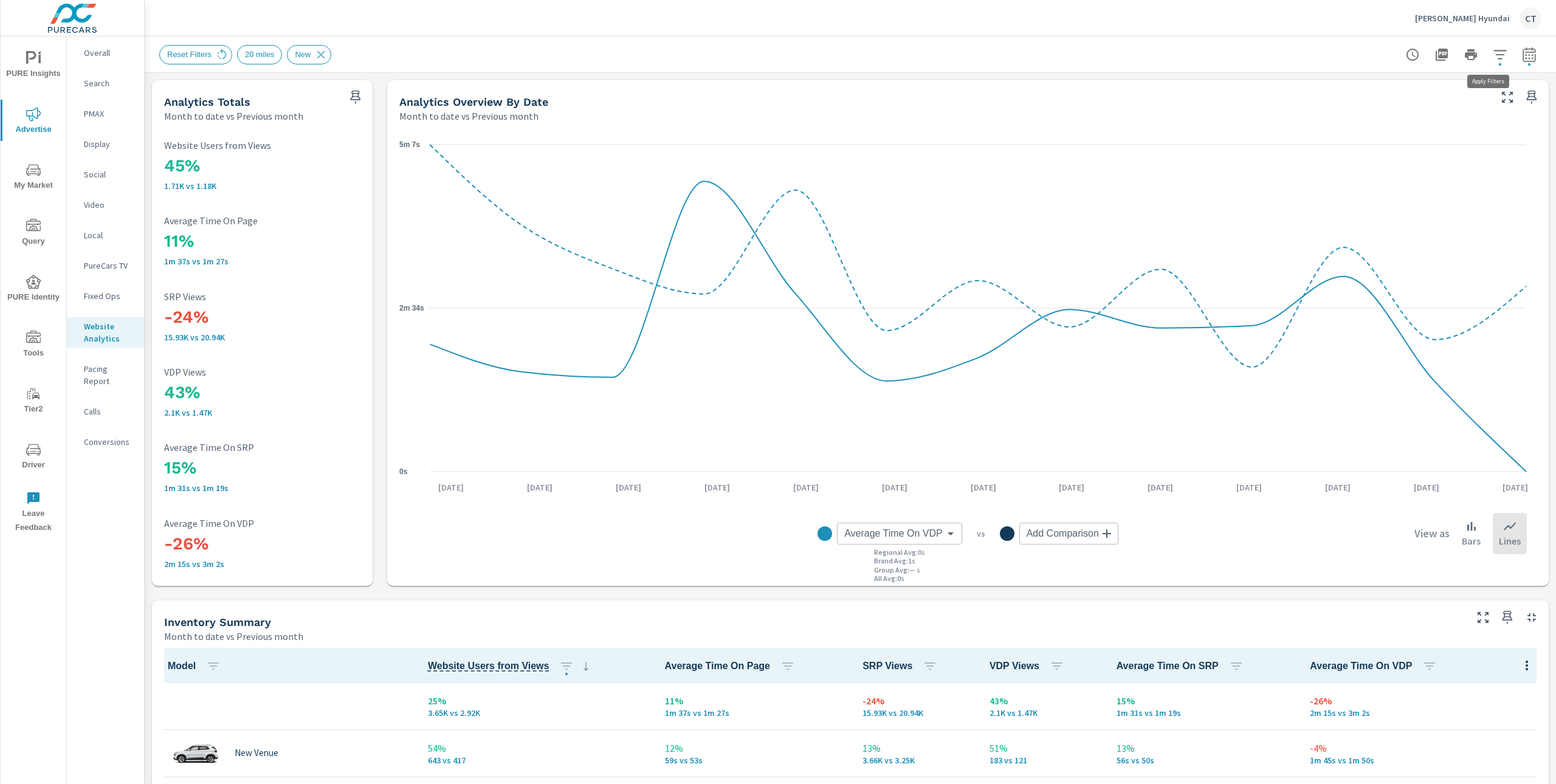
click at [1493, 56] on icon "button" at bounding box center [1500, 54] width 14 height 14
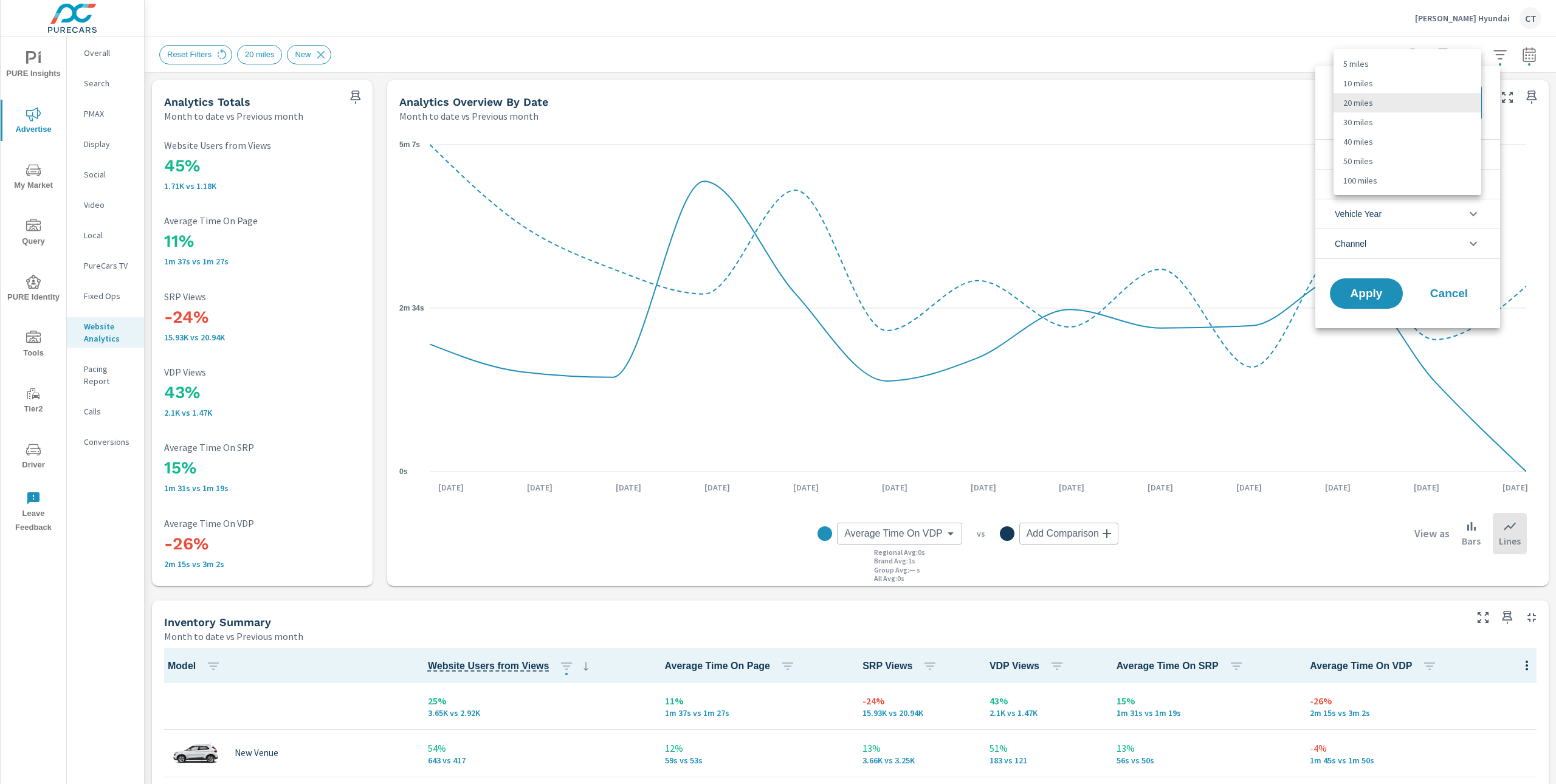
click at [1389, 101] on body "PURE Insights Advertise My Market Query PURE Identity Tools Tier2 Driver Leave …" at bounding box center [778, 392] width 1556 height 784
drag, startPoint x: 1376, startPoint y: 137, endPoint x: 1362, endPoint y: 153, distance: 21.3
click at [1376, 137] on li "40 miles" at bounding box center [1407, 141] width 147 height 20
type Distance "40"
click at [1379, 291] on span "Apply" at bounding box center [1366, 293] width 50 height 12
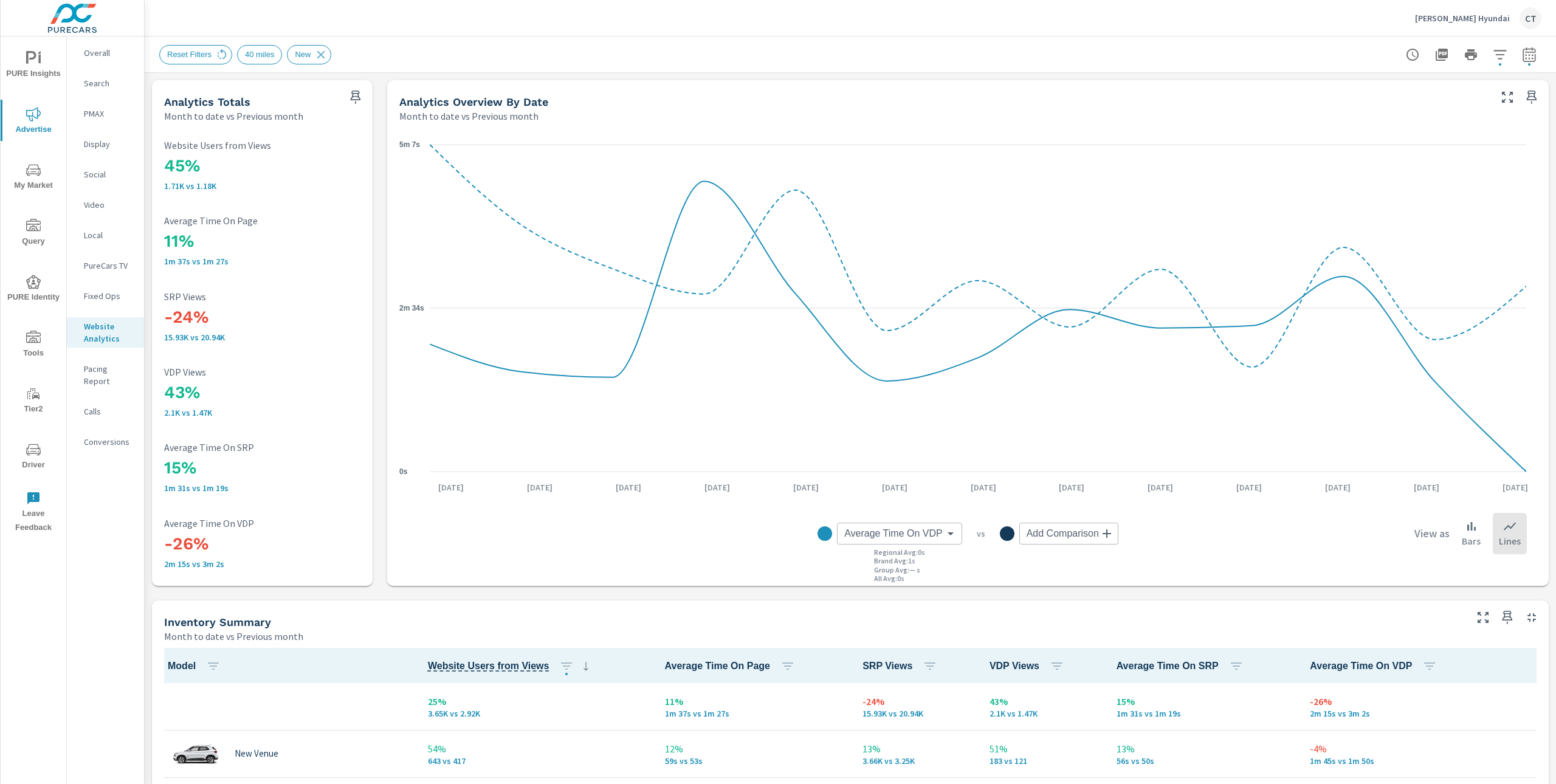
scroll to position [1, 0]
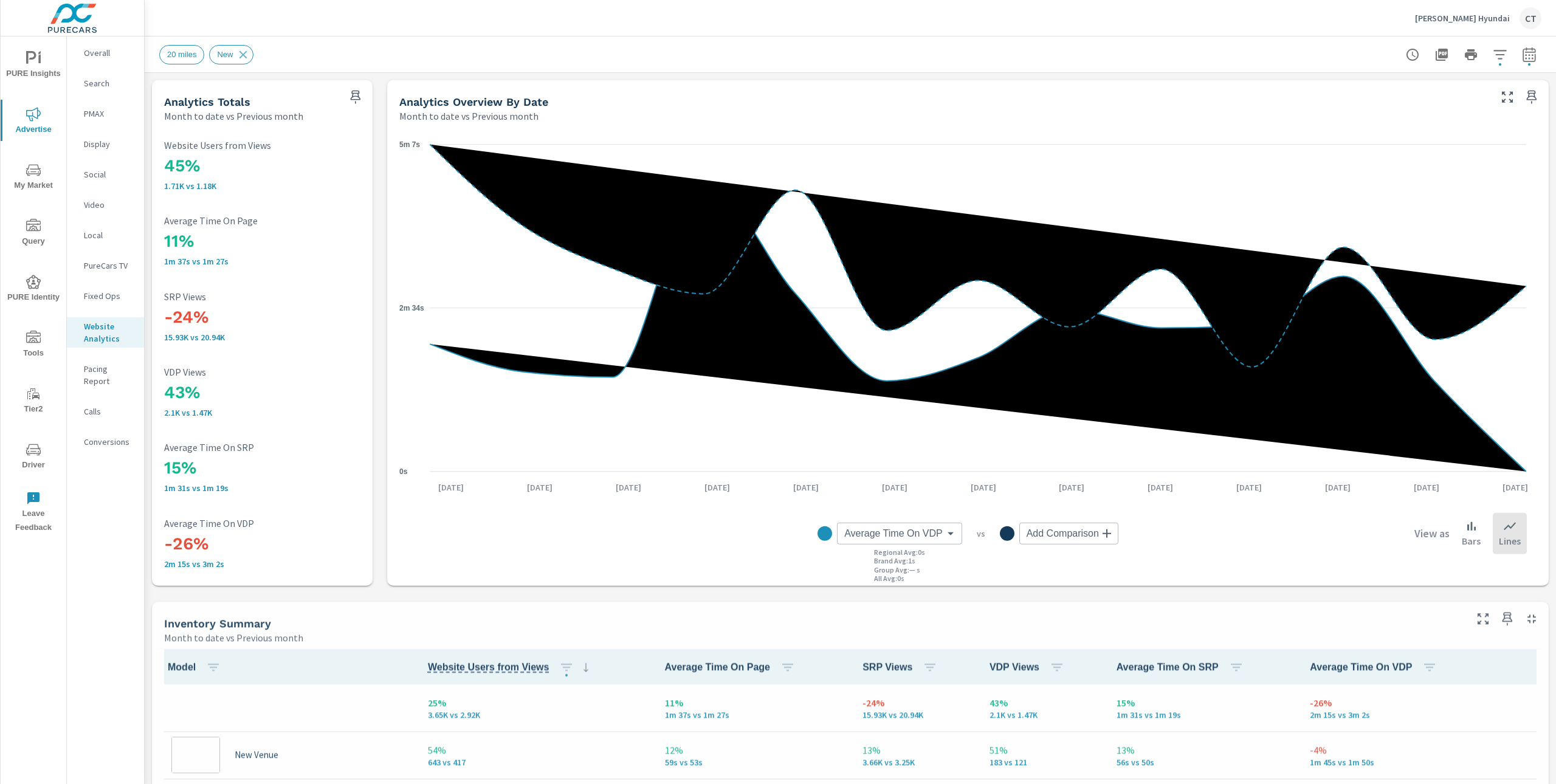
scroll to position [1, 0]
click at [1493, 54] on icon "button" at bounding box center [1500, 54] width 14 height 14
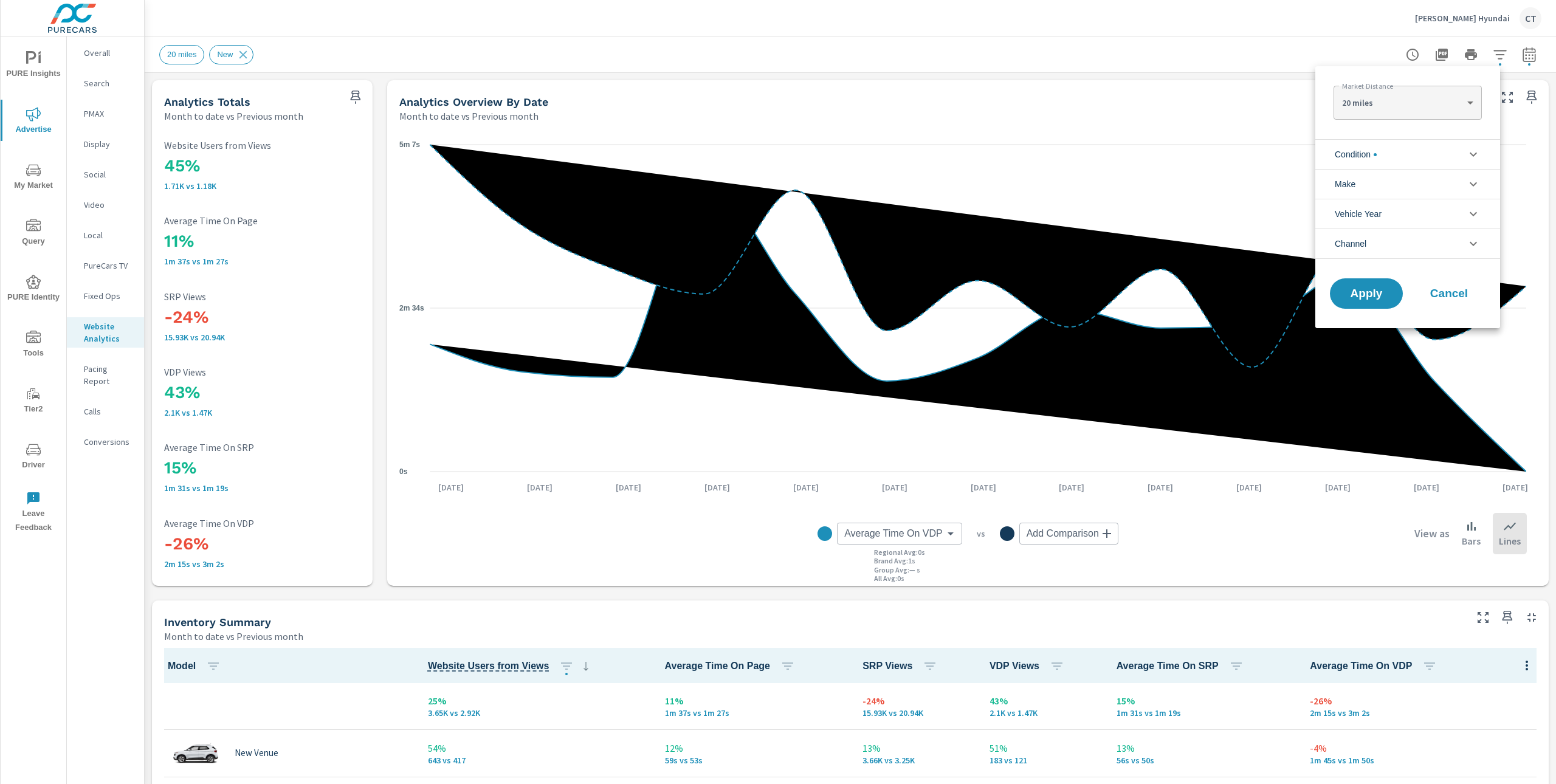
click at [1431, 150] on li "Condition" at bounding box center [1408, 154] width 185 height 30
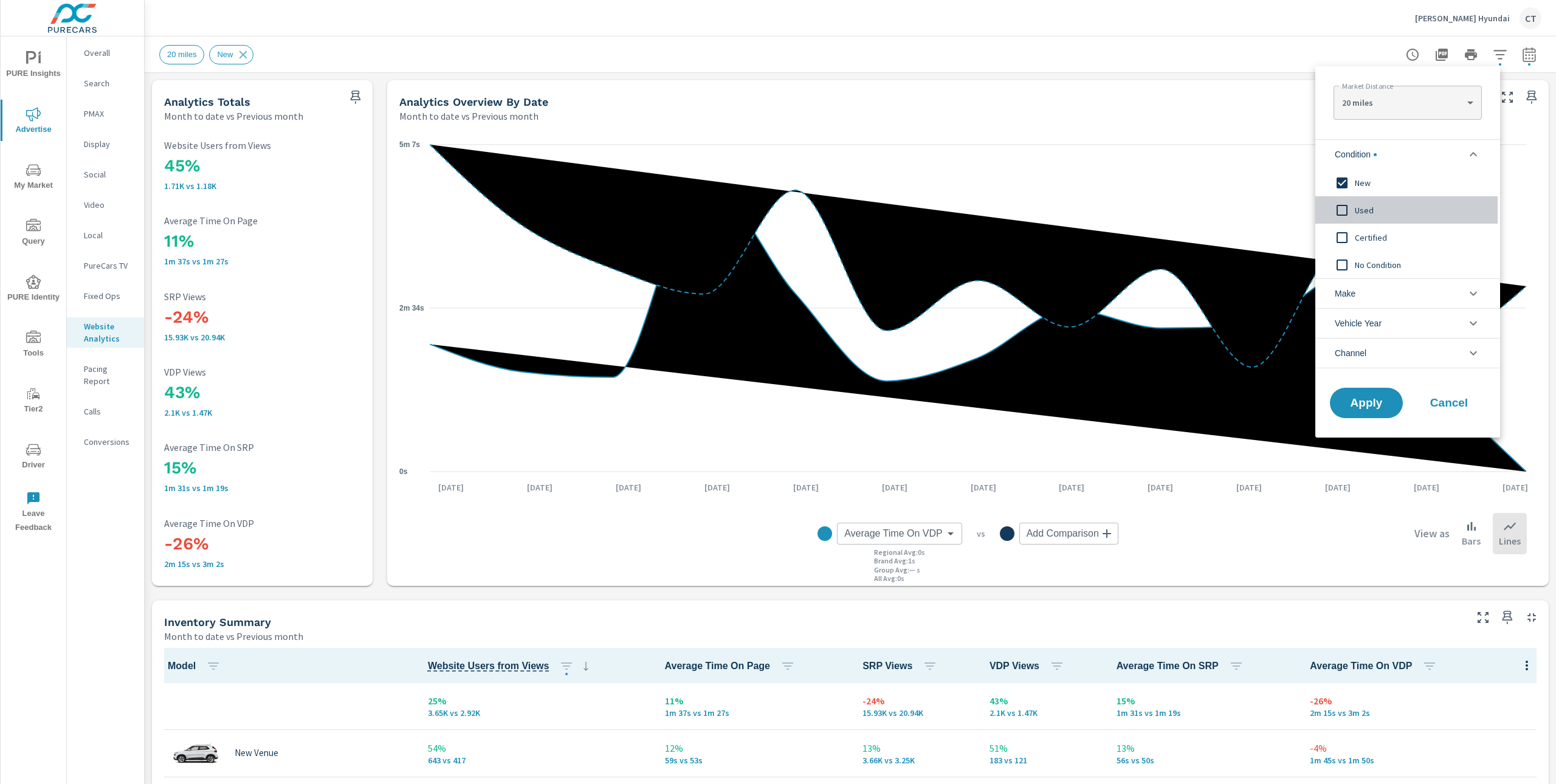
click at [1377, 206] on span "Used" at bounding box center [1421, 210] width 133 height 14
click at [1367, 234] on span "Certified" at bounding box center [1421, 237] width 133 height 14
click at [1358, 179] on span "New" at bounding box center [1421, 182] width 133 height 14
click at [1378, 397] on span "Apply" at bounding box center [1366, 403] width 50 height 12
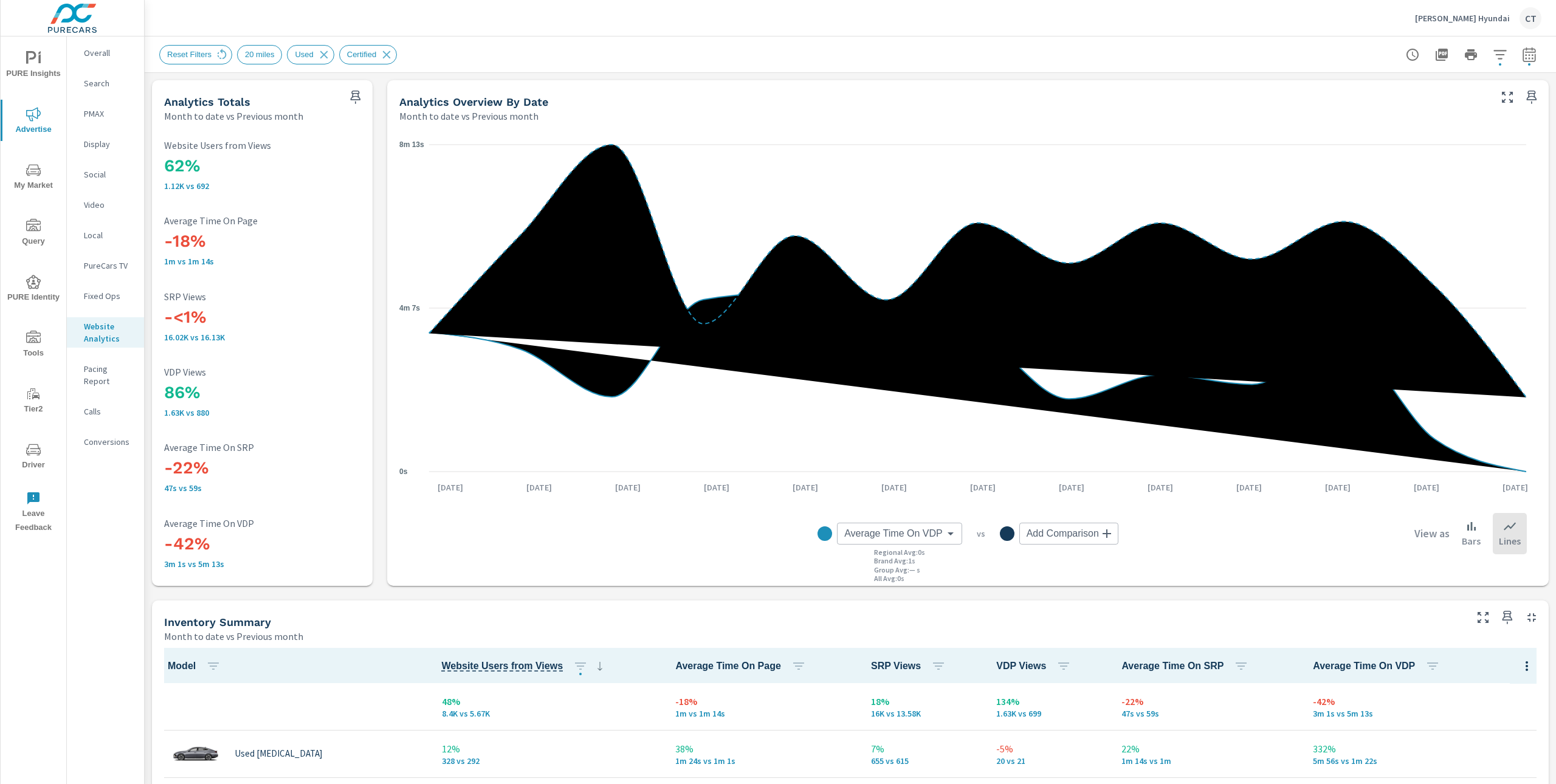
scroll to position [1, 0]
click at [1493, 57] on icon "button" at bounding box center [1500, 54] width 14 height 14
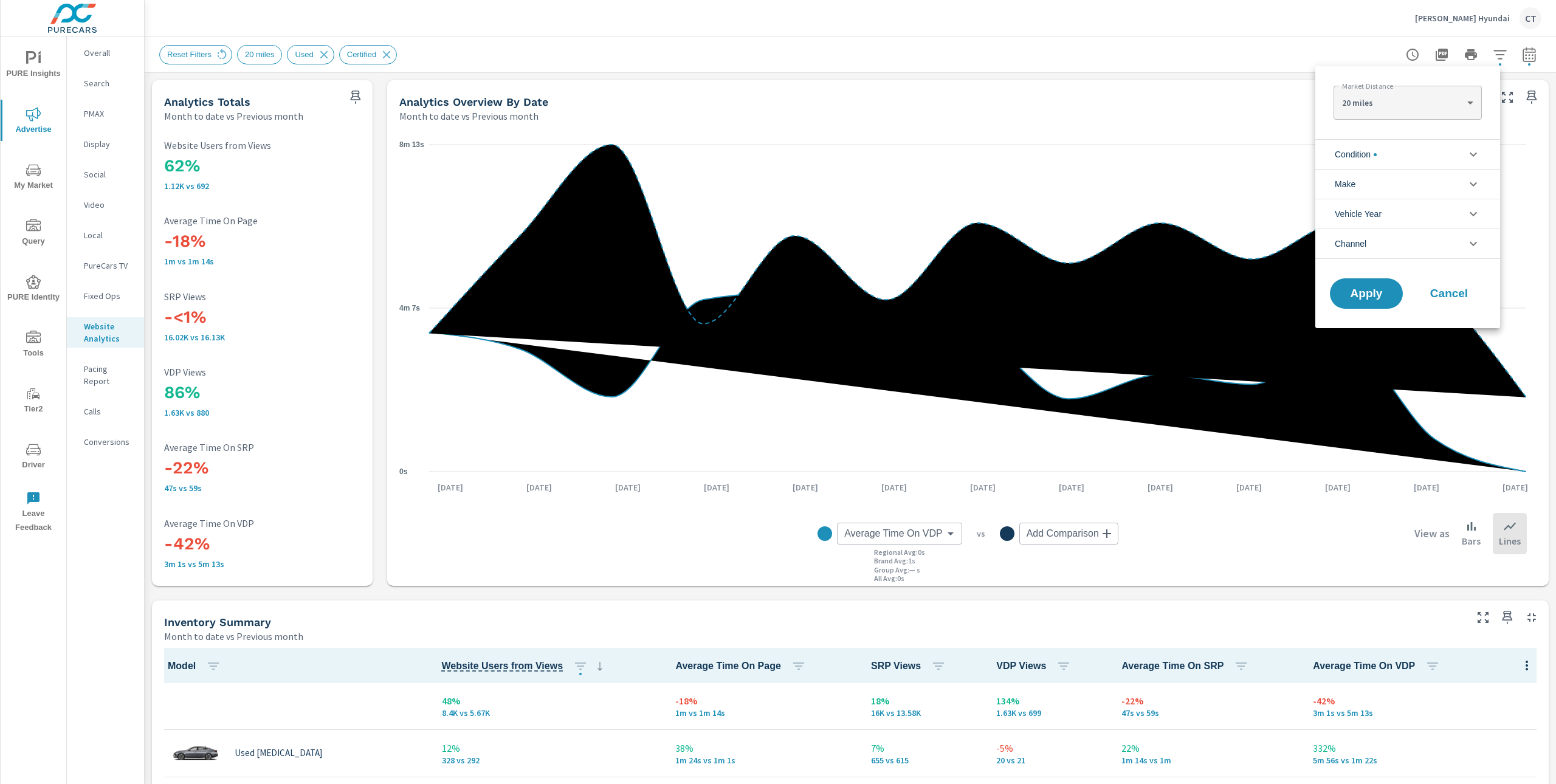
scroll to position [54, 0]
click at [1432, 103] on body "PURE Insights Advertise My Market Query PURE Identity Tools Tier2 Driver Leave …" at bounding box center [778, 392] width 1556 height 784
click at [1390, 139] on li "40 miles" at bounding box center [1407, 141] width 147 height 20
type Distance "40"
click at [1364, 290] on span "Apply" at bounding box center [1366, 293] width 50 height 12
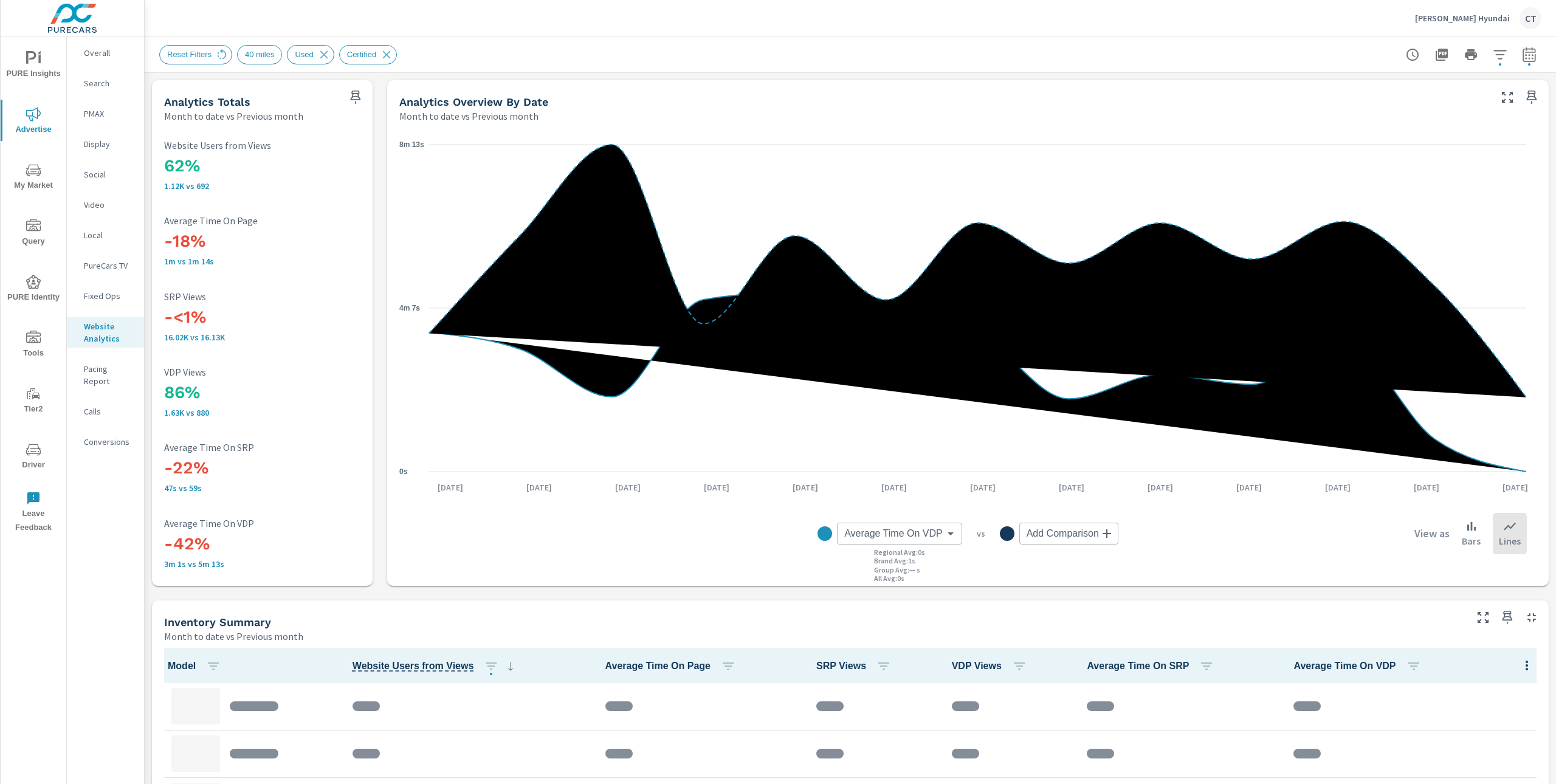
click at [884, 544] on div "Average Time On VDP Average Time On VDP ​ Regional Avg : 0s Brand Avg : 1s Grou…" at bounding box center [900, 533] width 125 height 22
click at [881, 544] on div "Average Time On VDP Average Time On VDP ​ Regional Avg : 0s Brand Avg : 1s Grou…" at bounding box center [968, 533] width 1118 height 60
click at [904, 536] on body "PURE Insights Advertise My Market Query PURE Identity Tools Tier2 Driver Leave …" at bounding box center [778, 392] width 1556 height 784
click at [917, 565] on span "Website Users from Views" at bounding box center [891, 566] width 103 height 17
type input "Website Users from Views"
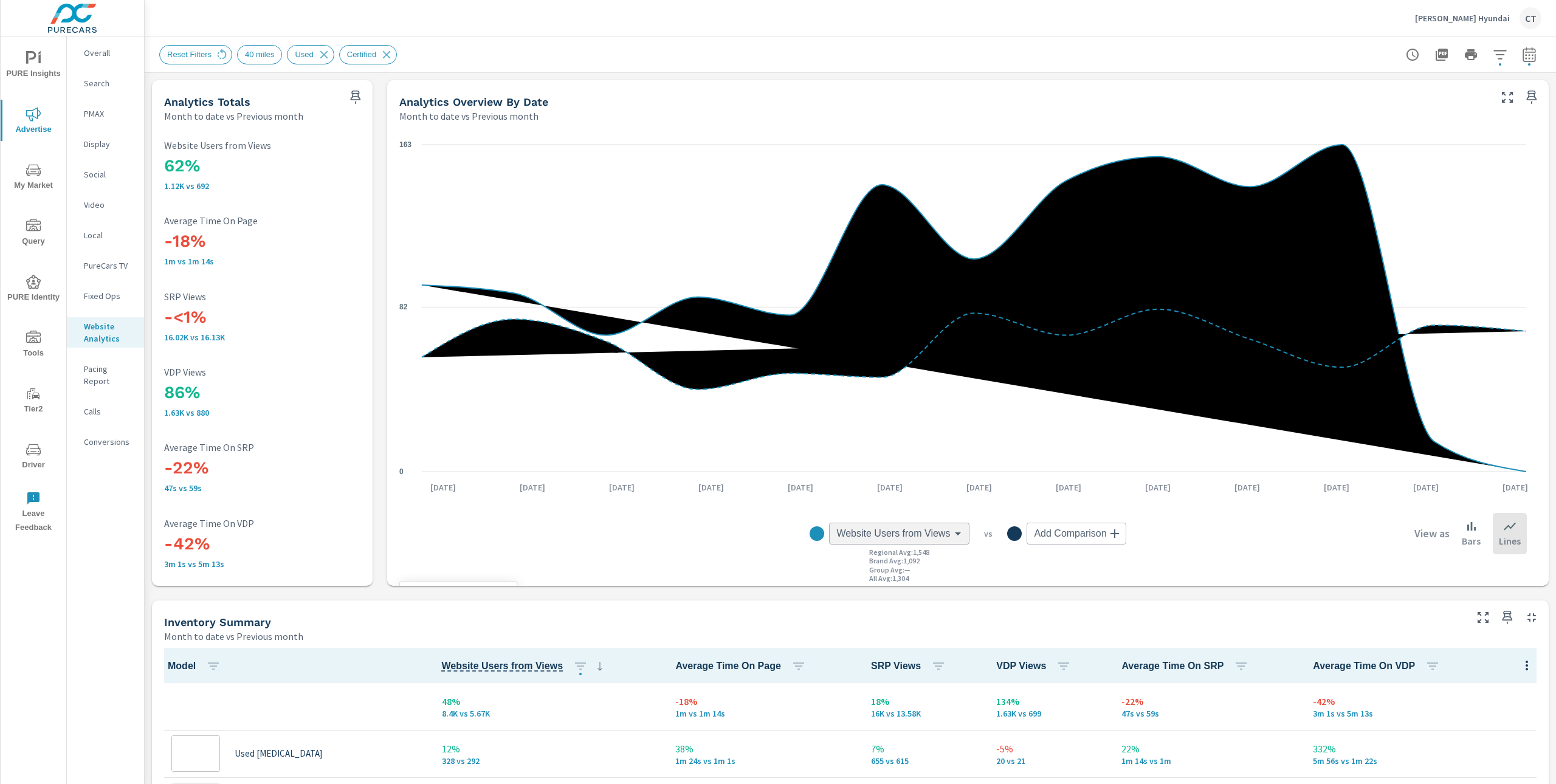
scroll to position [1, 0]
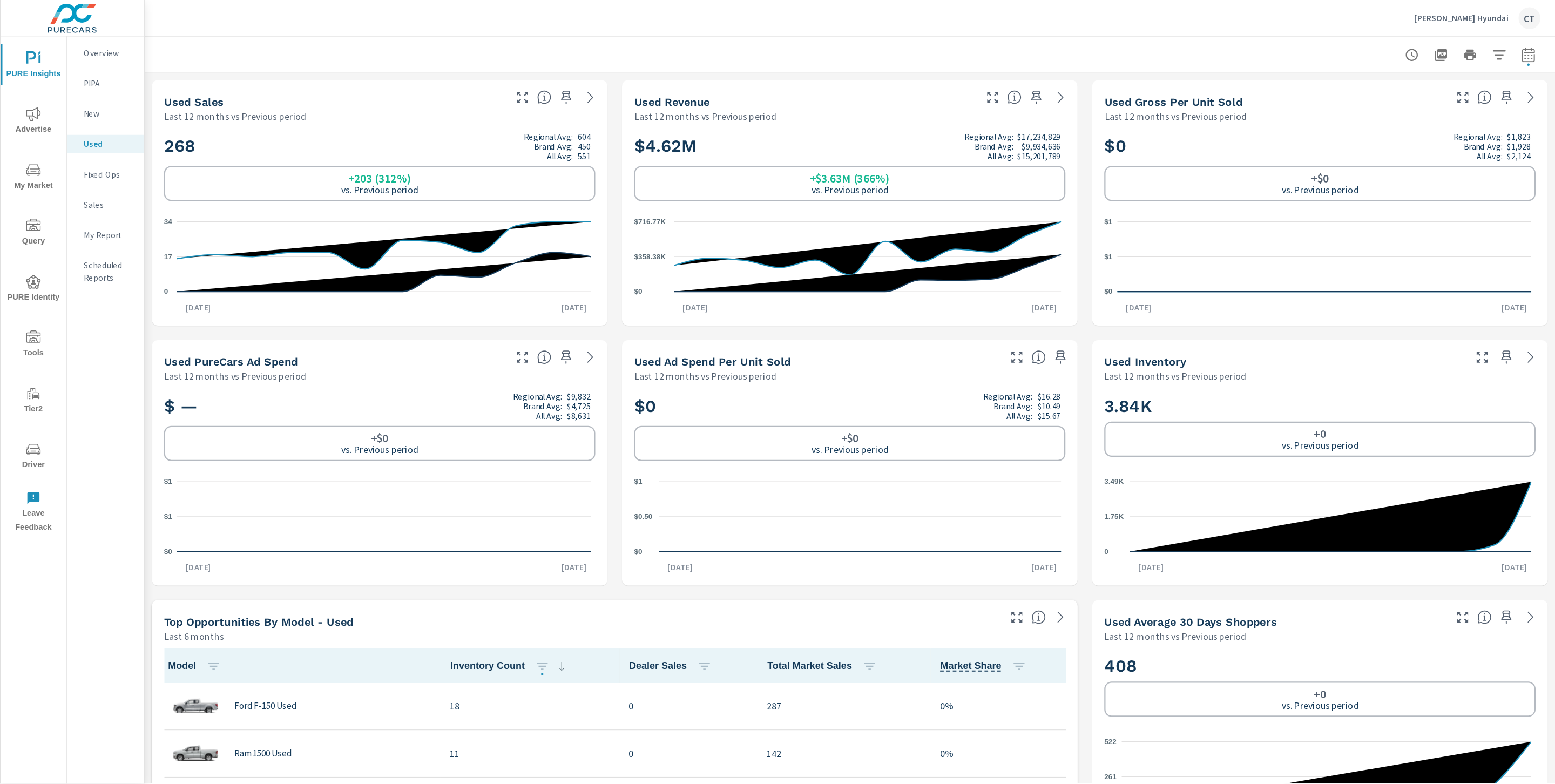
scroll to position [1, 0]
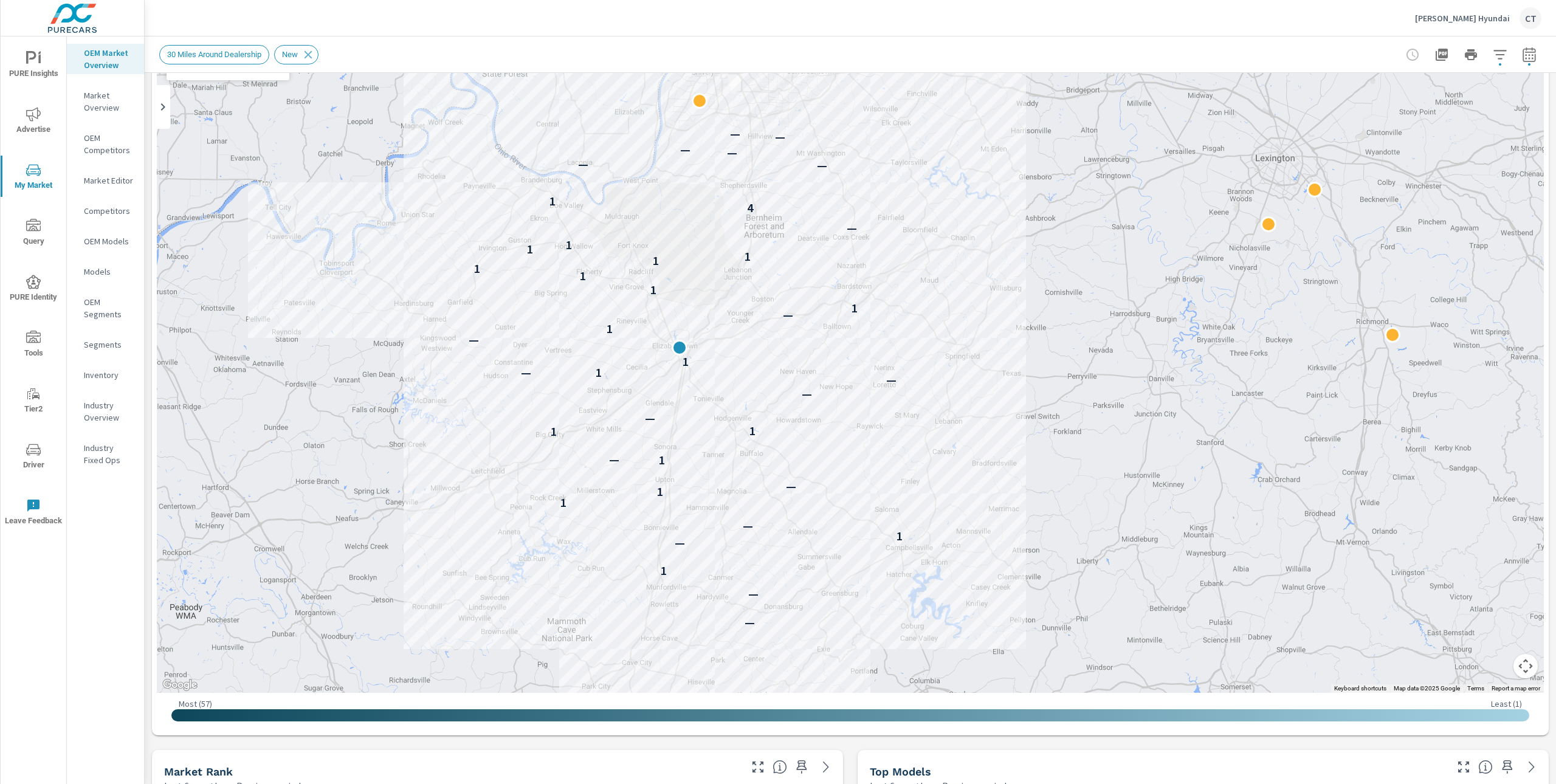
scroll to position [122, 0]
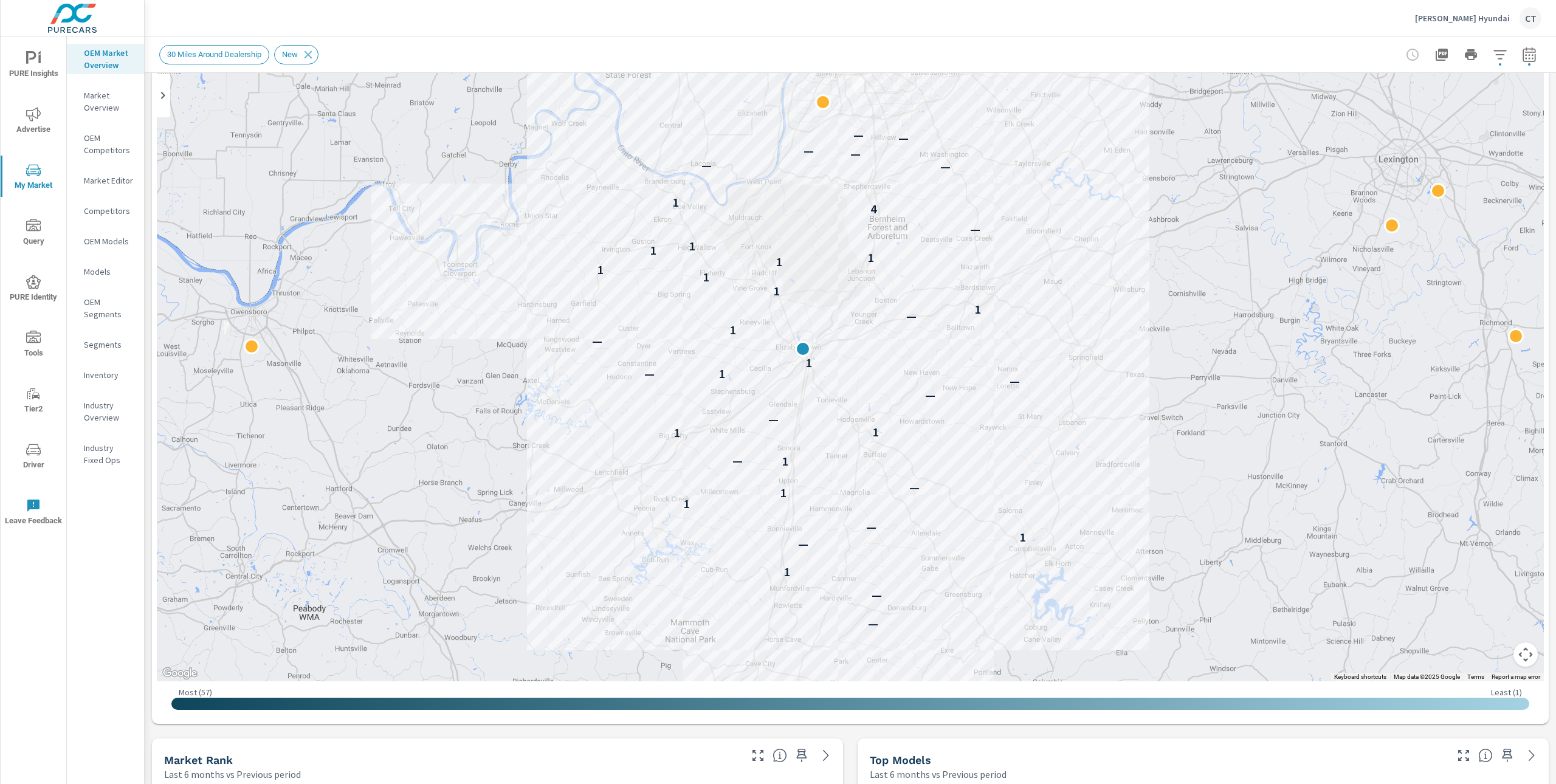
drag, startPoint x: 1322, startPoint y: 383, endPoint x: 1371, endPoint y: 398, distance: 51.2
click at [1371, 398] on div "— — 1 — 1 — 1 1 — 1 — 1 1 — — — 1 — 1 — 1 — 1 1 1 1 1 1 1 1 — 4 1 — — — — — — 2" at bounding box center [1557, 684] width 1167 height 656
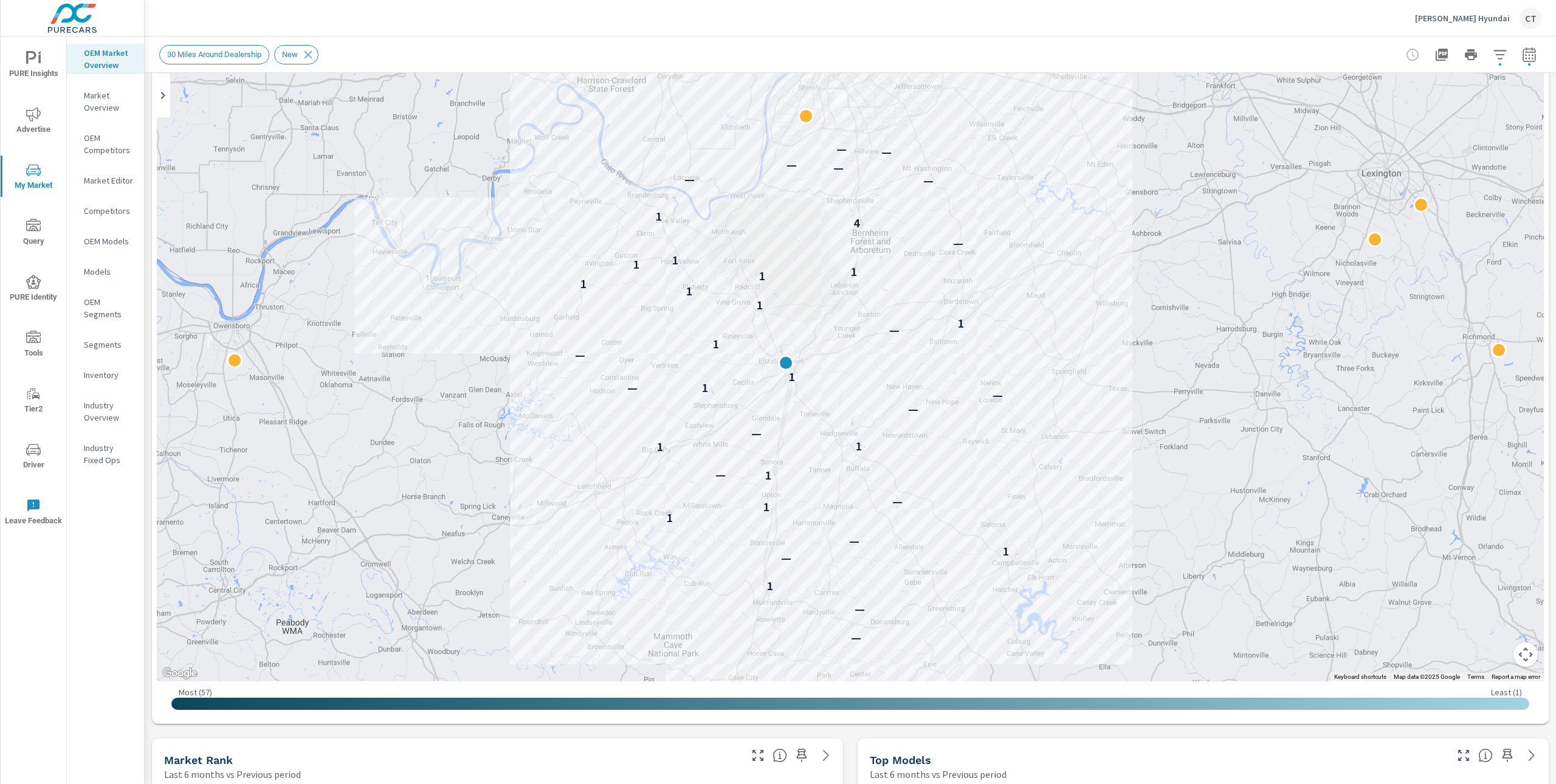
drag, startPoint x: 1348, startPoint y: 276, endPoint x: 1330, endPoint y: 290, distance: 22.8
click at [1330, 290] on div "— — 1 — 1 — 1 1 — 1 — 1 1 — — — 1 — 1 — 1 — 1 1 1 1 1 1 1 1 — 4 1 — — — — — — 2" at bounding box center [850, 343] width 1387 height 676
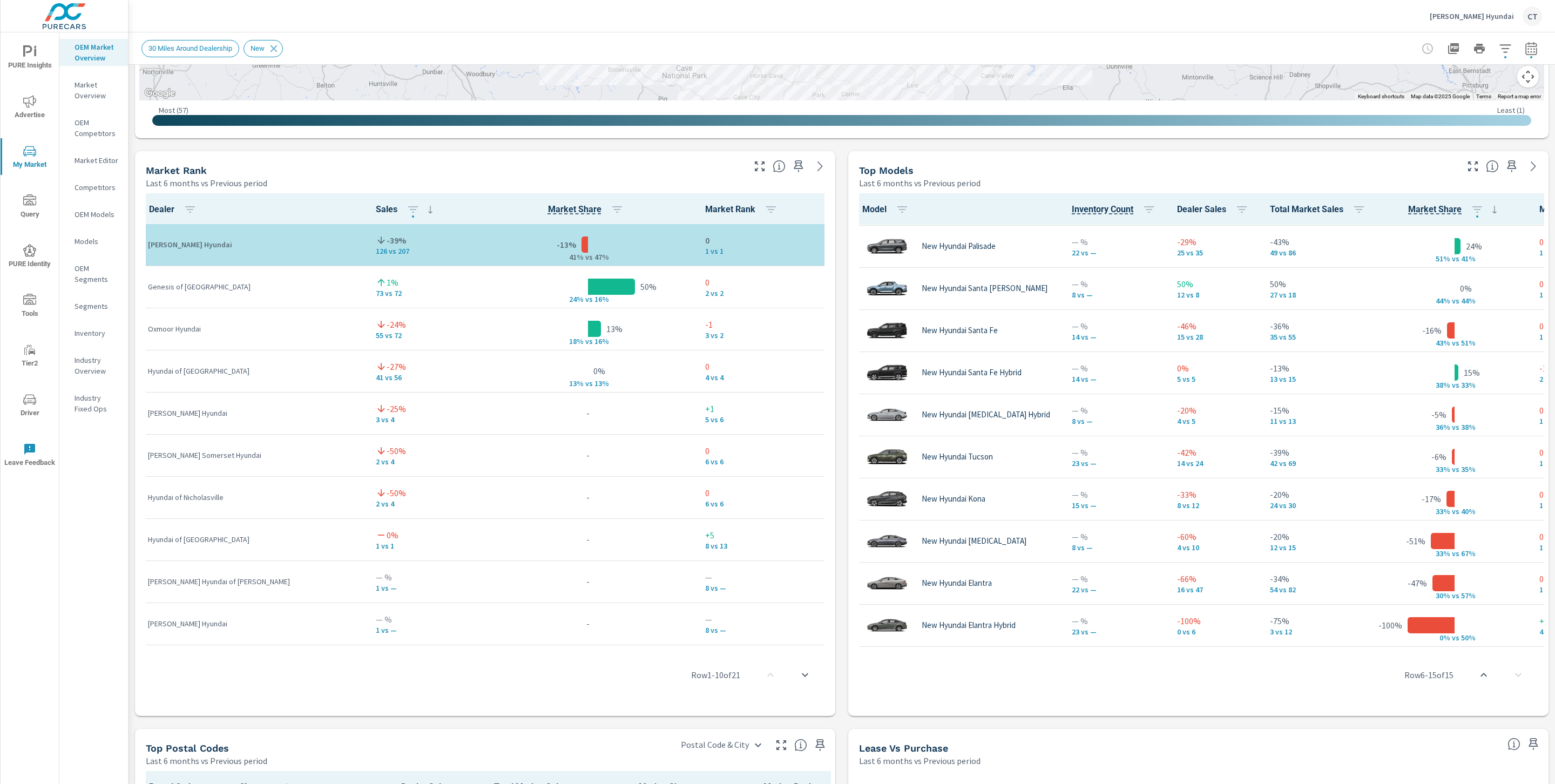
scroll to position [211, 0]
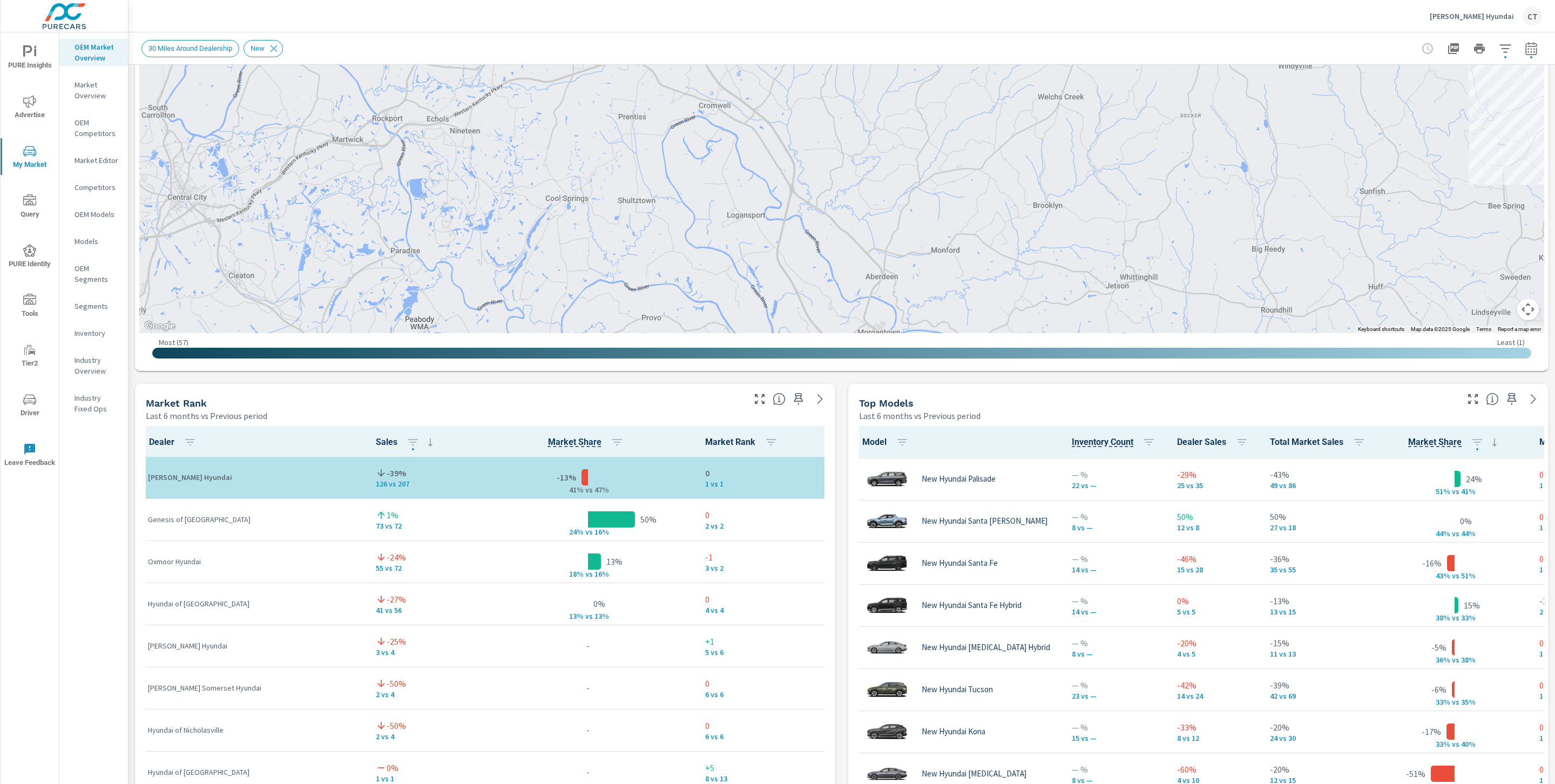
scroll to position [377, 0]
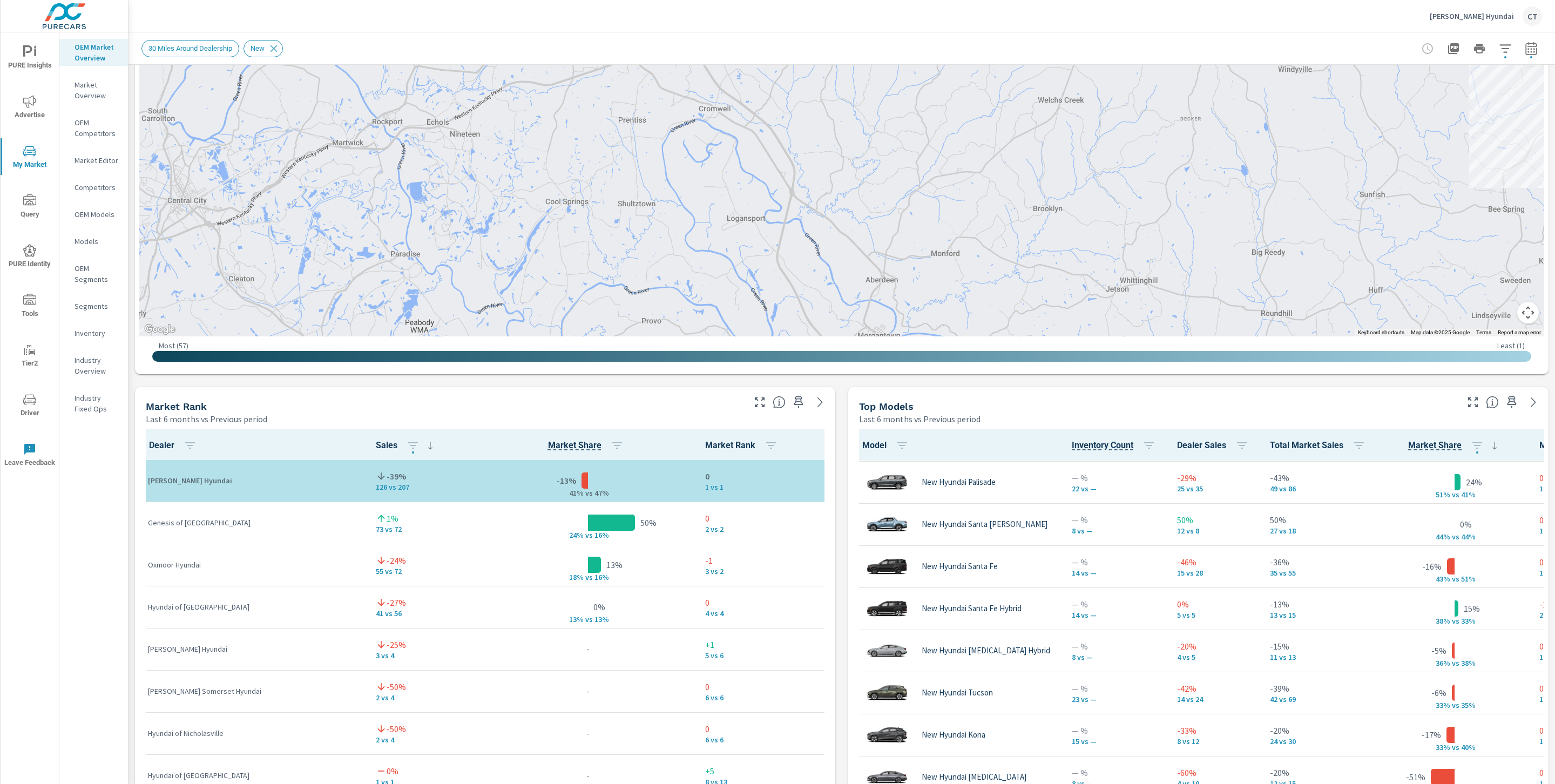
click at [99, 153] on div "Market Editor" at bounding box center [94, 160] width 69 height 16
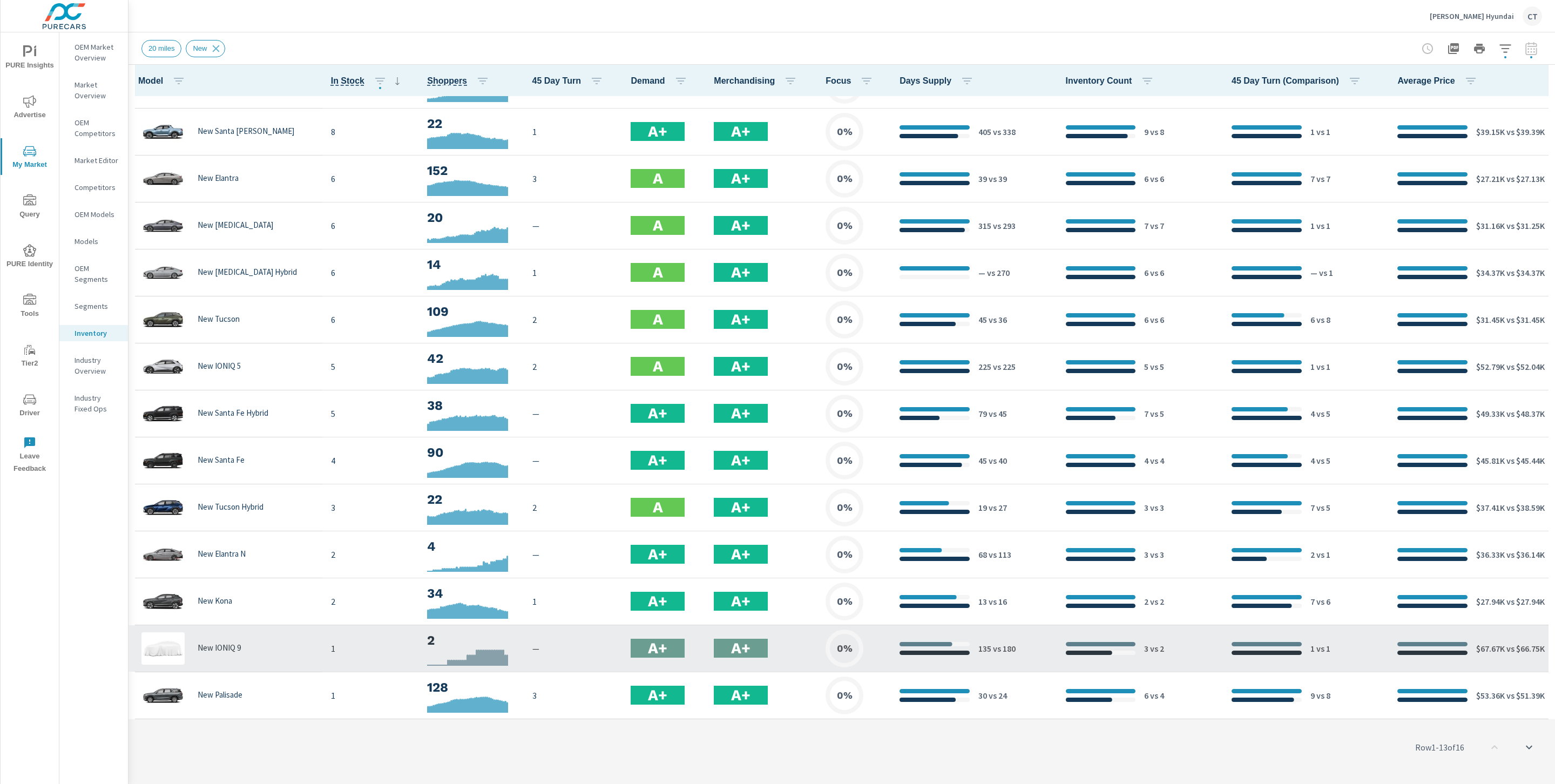
scroll to position [132, 0]
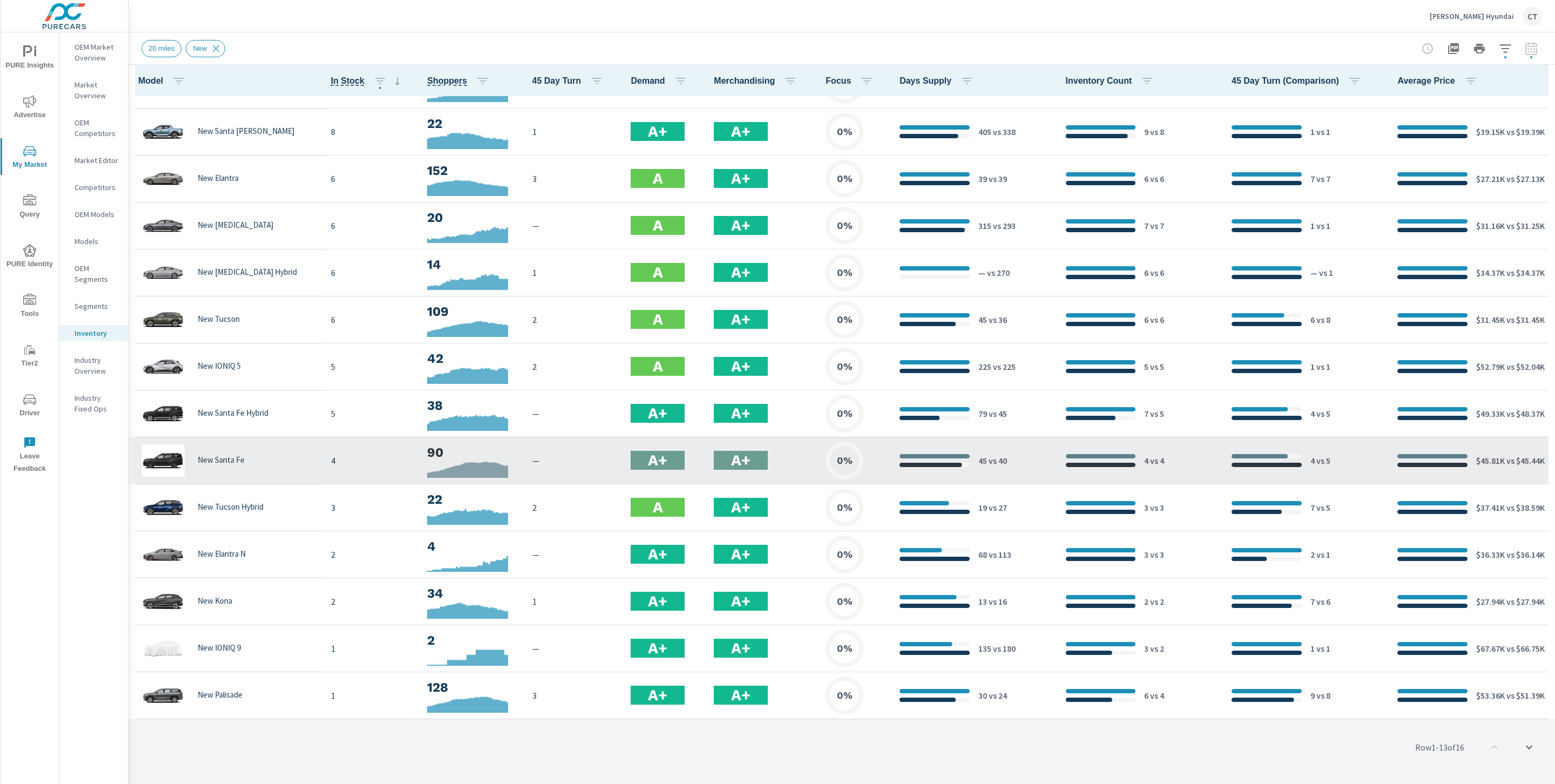
scroll to position [132, 0]
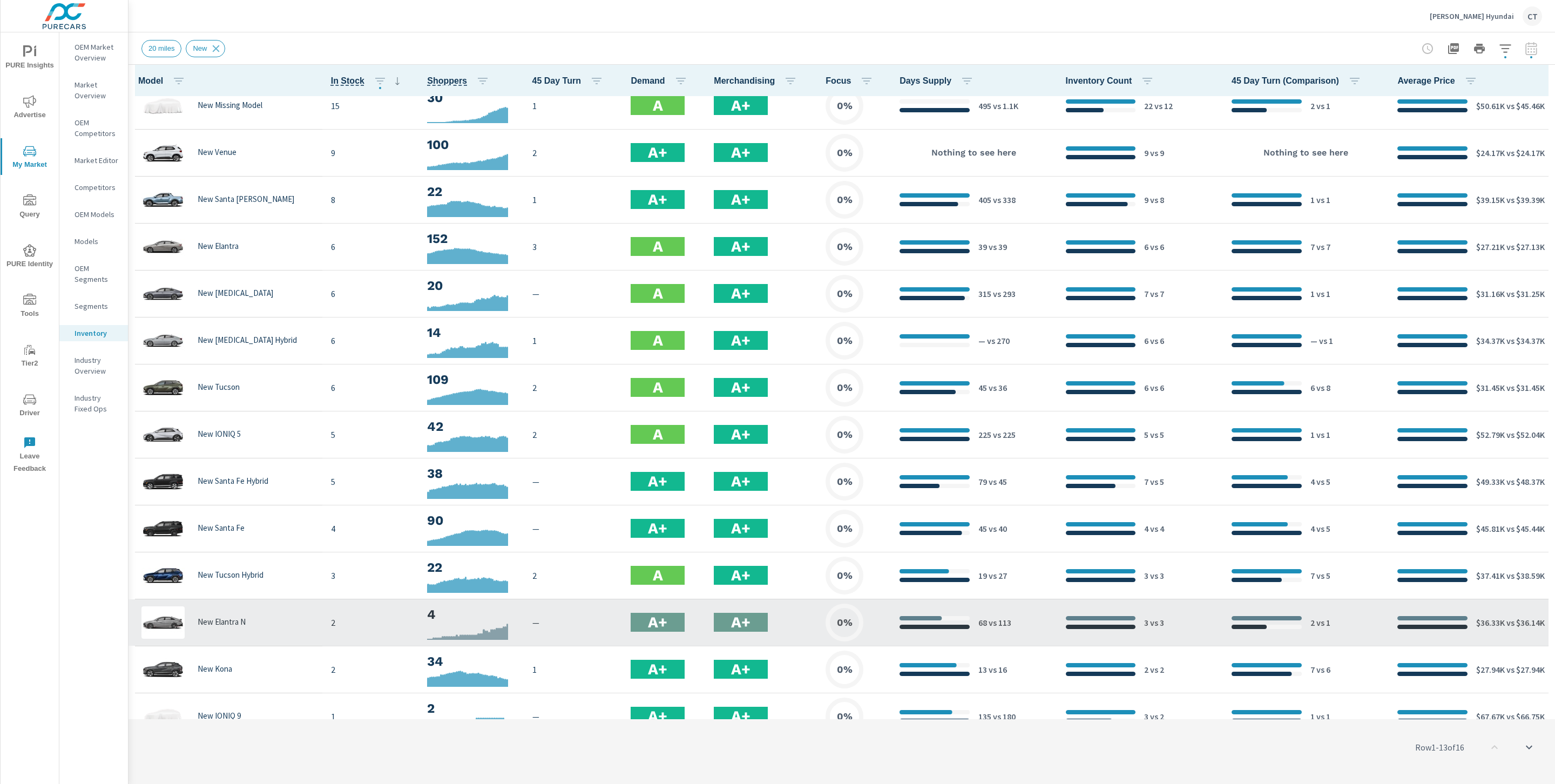
scroll to position [132, 0]
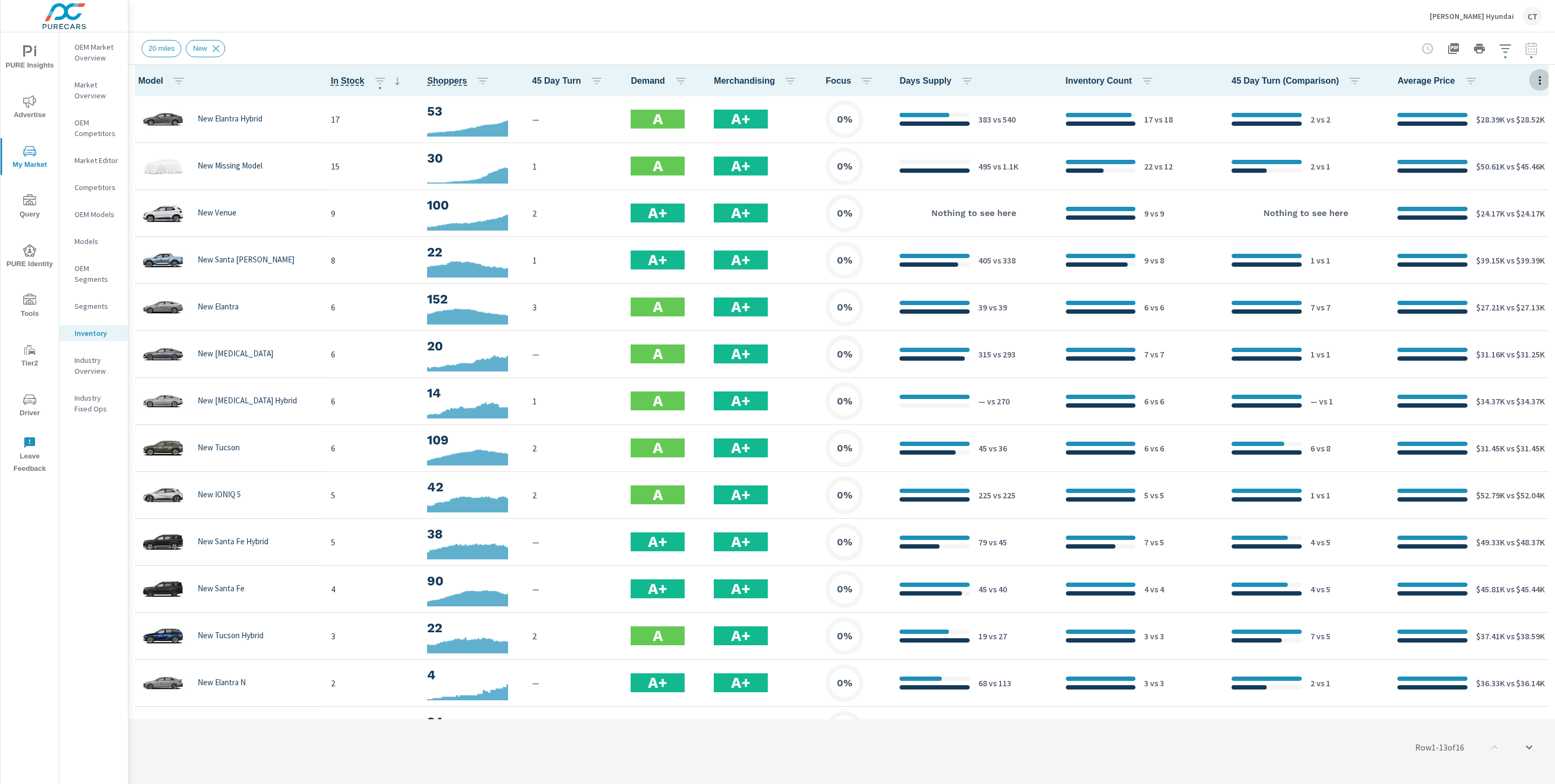
click at [1382, 86] on icon "button" at bounding box center [1539, 80] width 13 height 13
click at [1382, 139] on span "Audience" at bounding box center [1504, 144] width 68 height 11
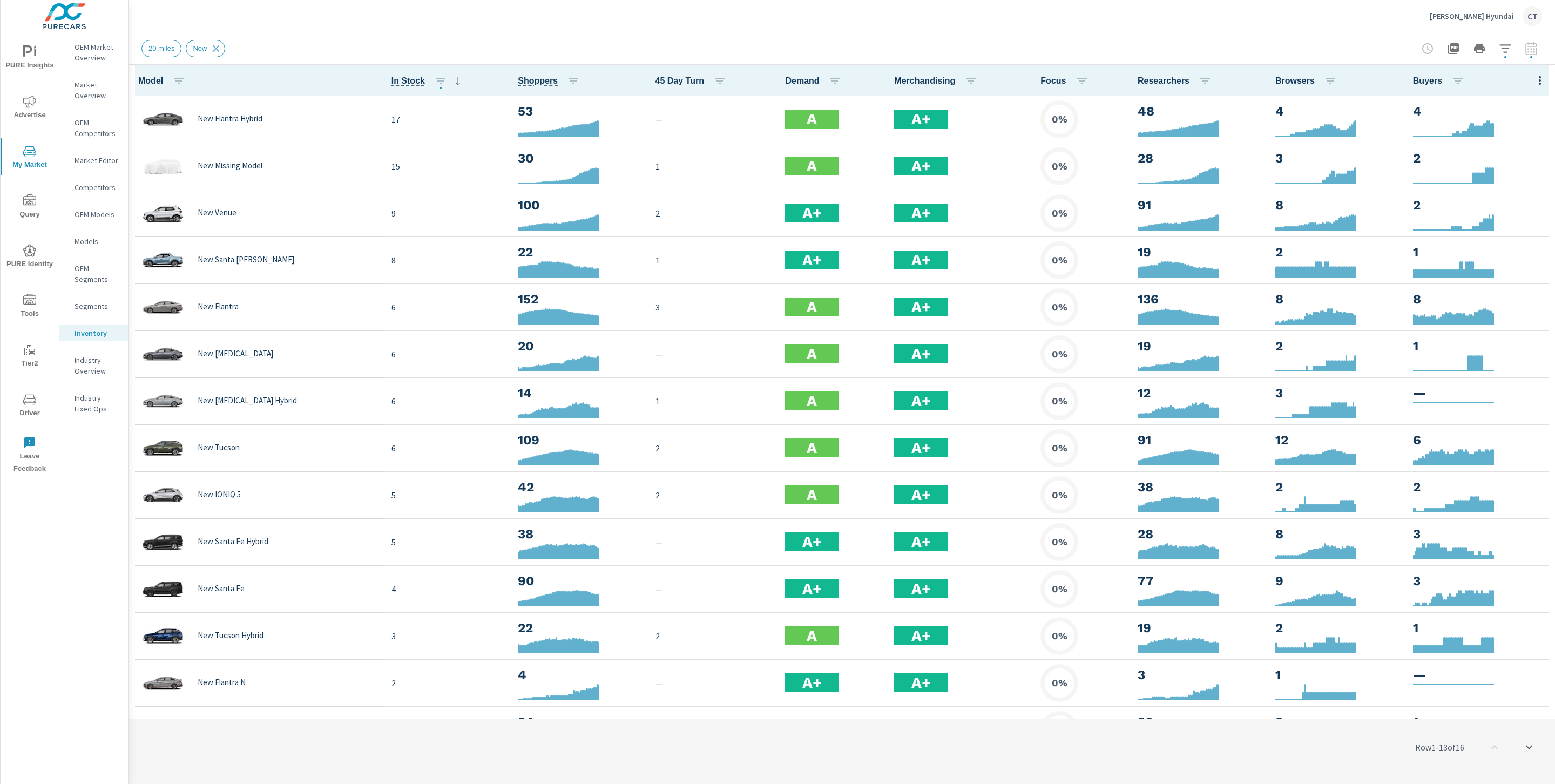
click at [1336, 27] on div "Default Engagement Audience Market Performance Inventory Market Comparison Attr…" at bounding box center [778, 392] width 1555 height 784
click at [647, 2] on div "Swope Hyundai CT" at bounding box center [841, 16] width 1400 height 32
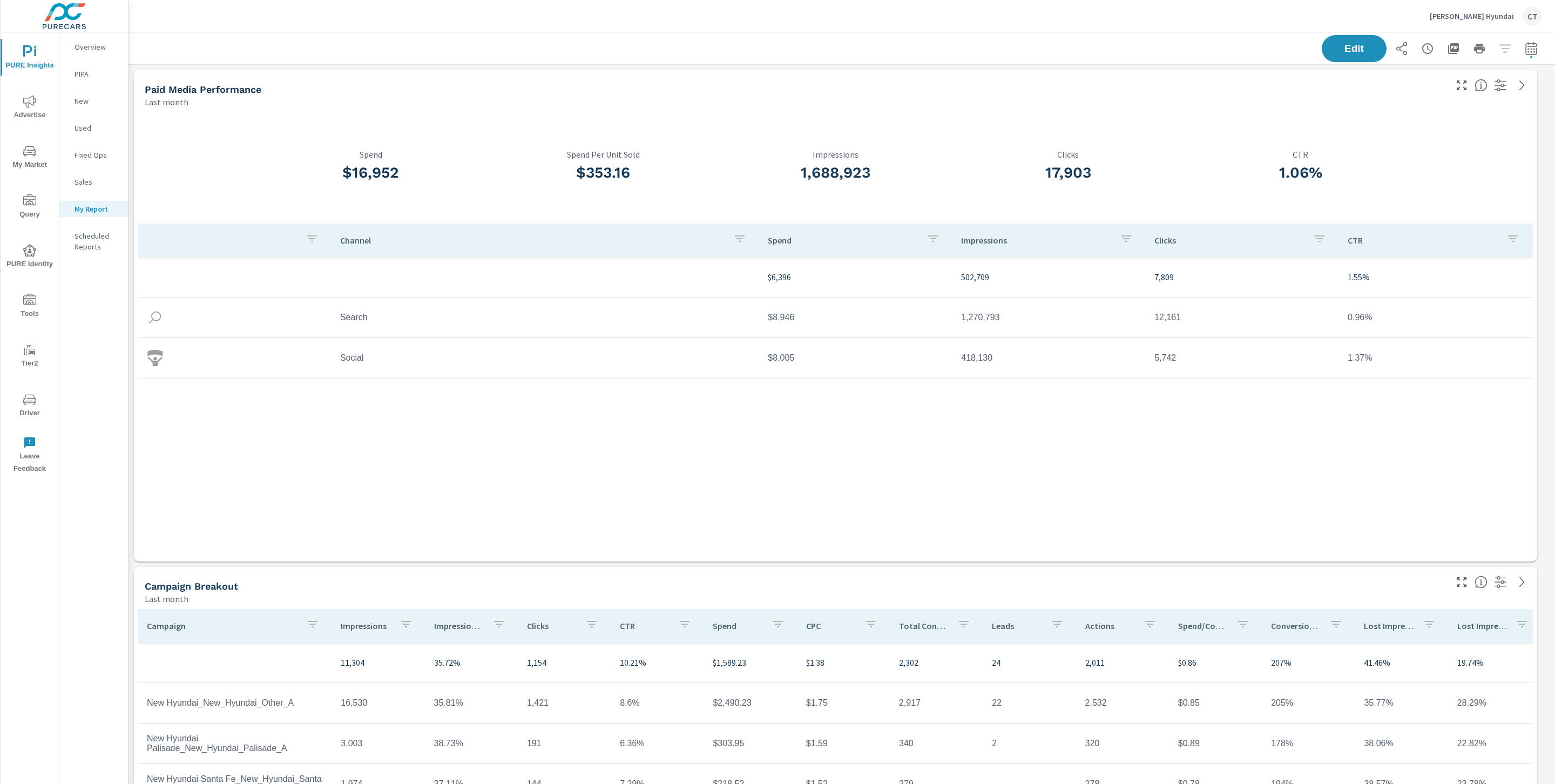
scroll to position [3007, 1435]
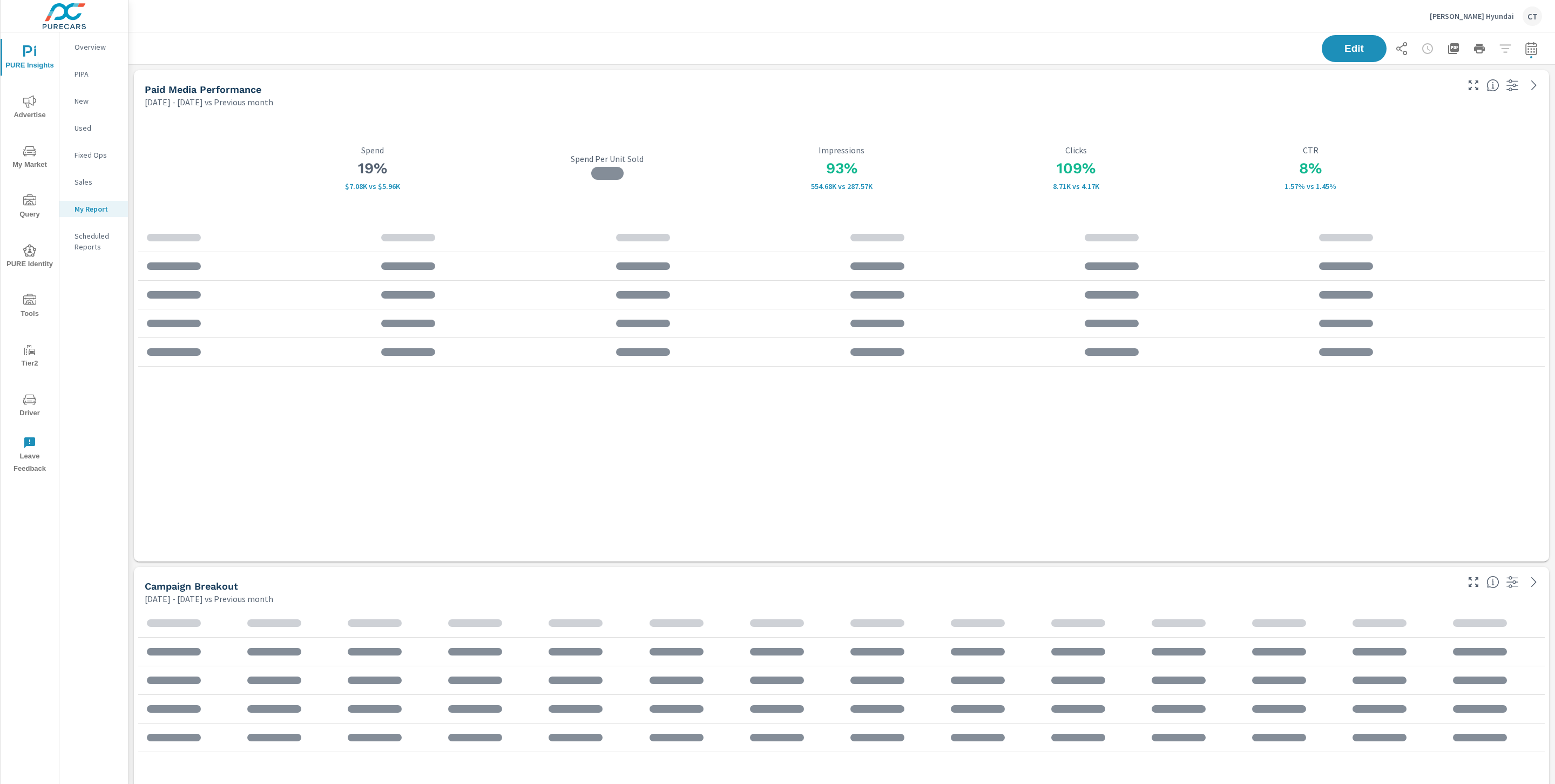
scroll to position [3010, 1439]
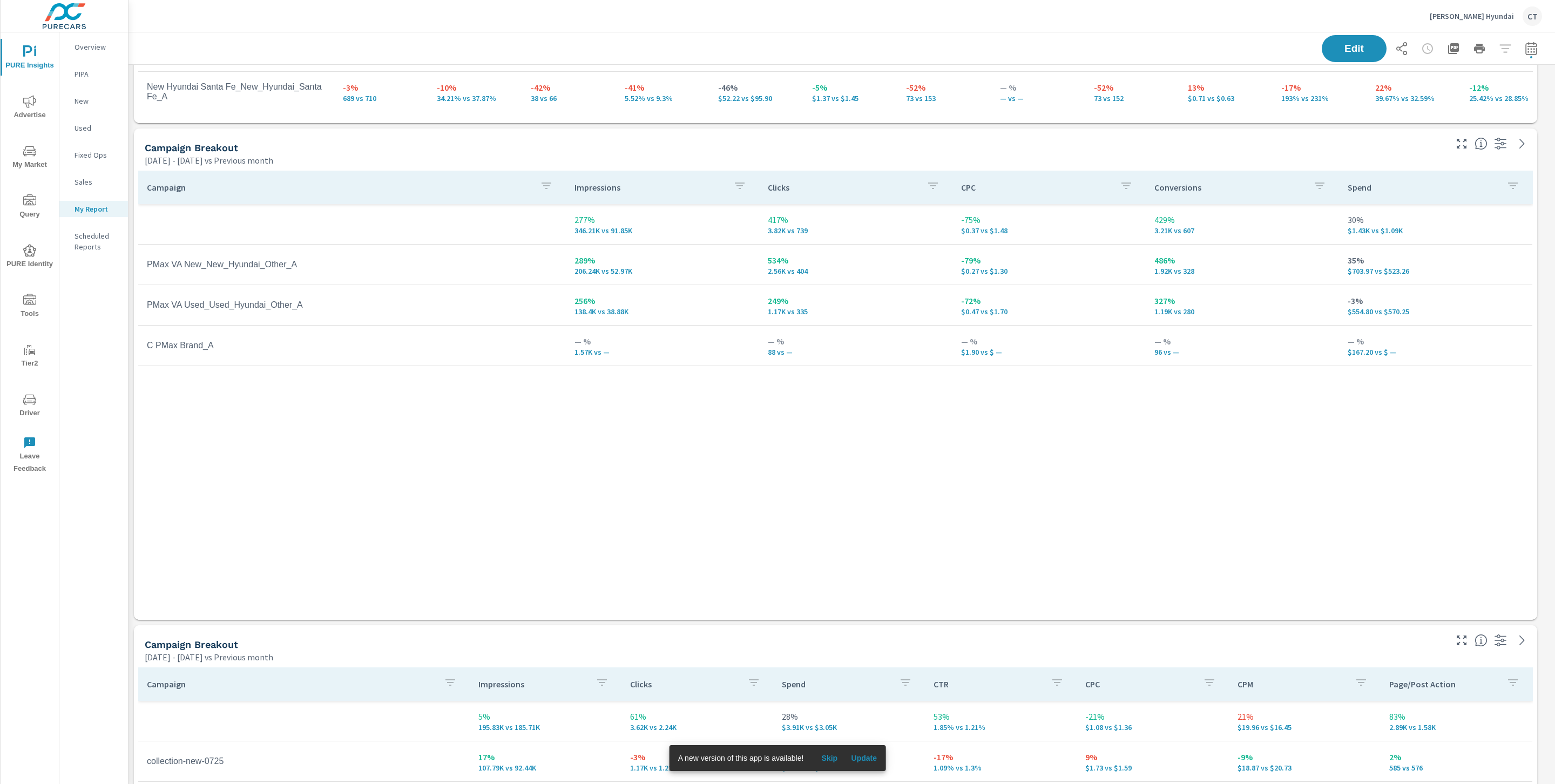
scroll to position [932, 0]
click at [1401, 499] on div "Campaign Impressions Clicks CPC Conversions Spend 277% 346.21K vs 91.85K 417% 3…" at bounding box center [835, 388] width 1394 height 429
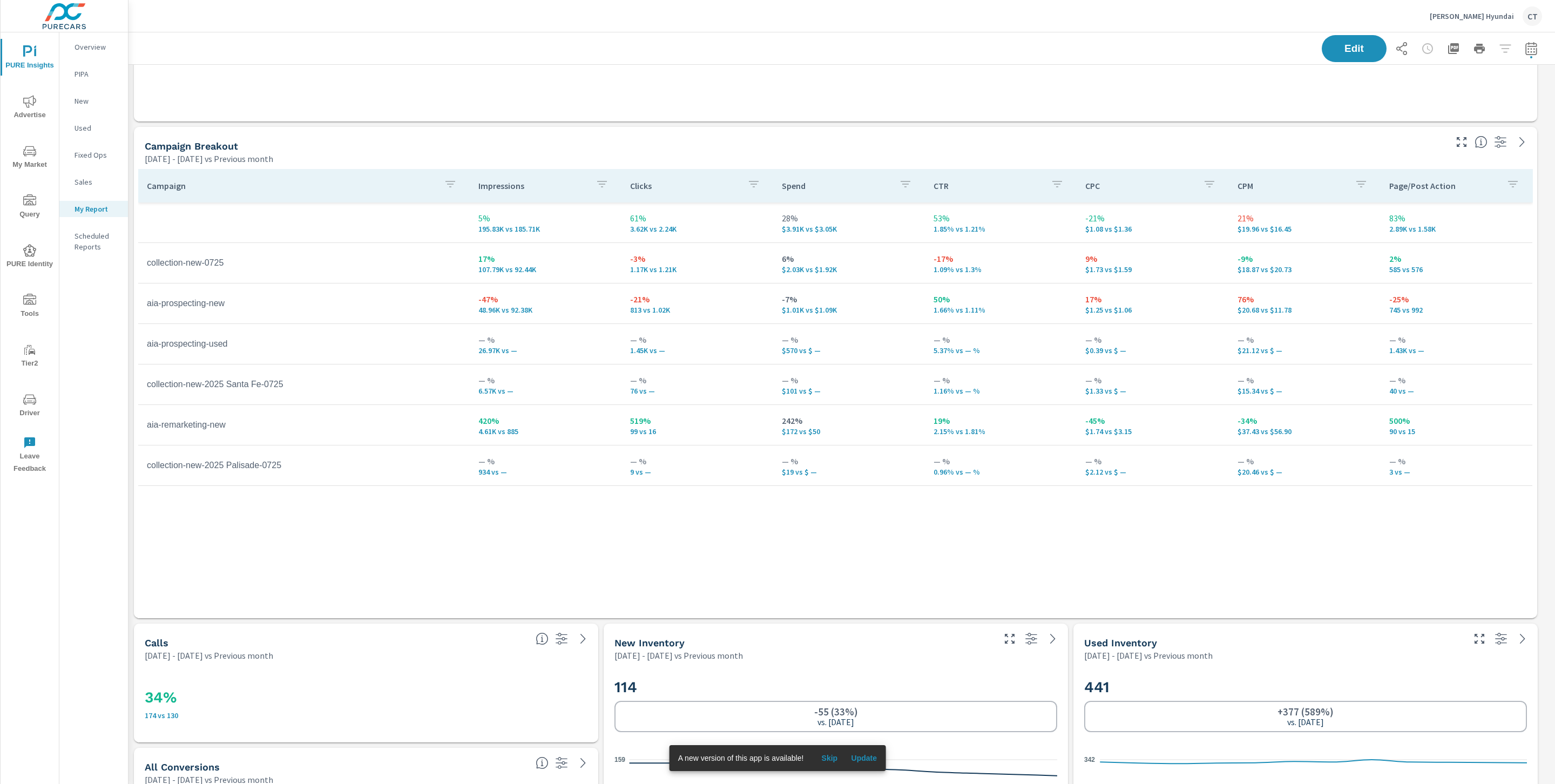
scroll to position [1432, 0]
drag, startPoint x: 229, startPoint y: 427, endPoint x: 146, endPoint y: 424, distance: 83.1
click at [146, 424] on td "aia-remarketing-new" at bounding box center [304, 426] width 331 height 27
click at [474, 421] on td "420% 4.61K vs 885" at bounding box center [545, 426] width 152 height 39
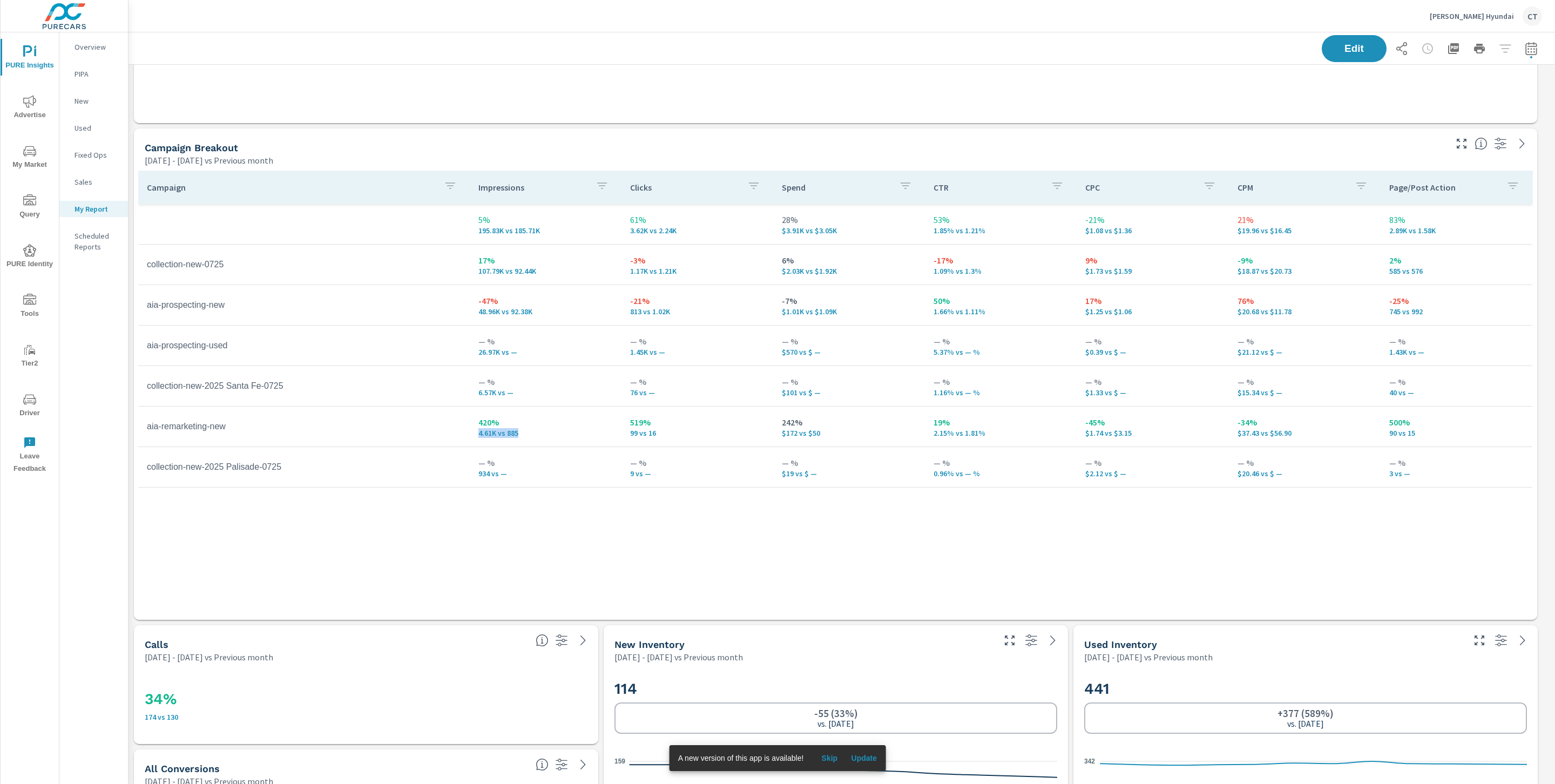
drag, startPoint x: 523, startPoint y: 433, endPoint x: 472, endPoint y: 432, distance: 51.0
click at [472, 432] on td "420% 4.61K vs 885" at bounding box center [545, 426] width 152 height 39
drag, startPoint x: 1435, startPoint y: 430, endPoint x: 1408, endPoint y: 419, distance: 29.2
click at [1407, 420] on div "500% 90 vs 15" at bounding box center [1456, 427] width 135 height 22
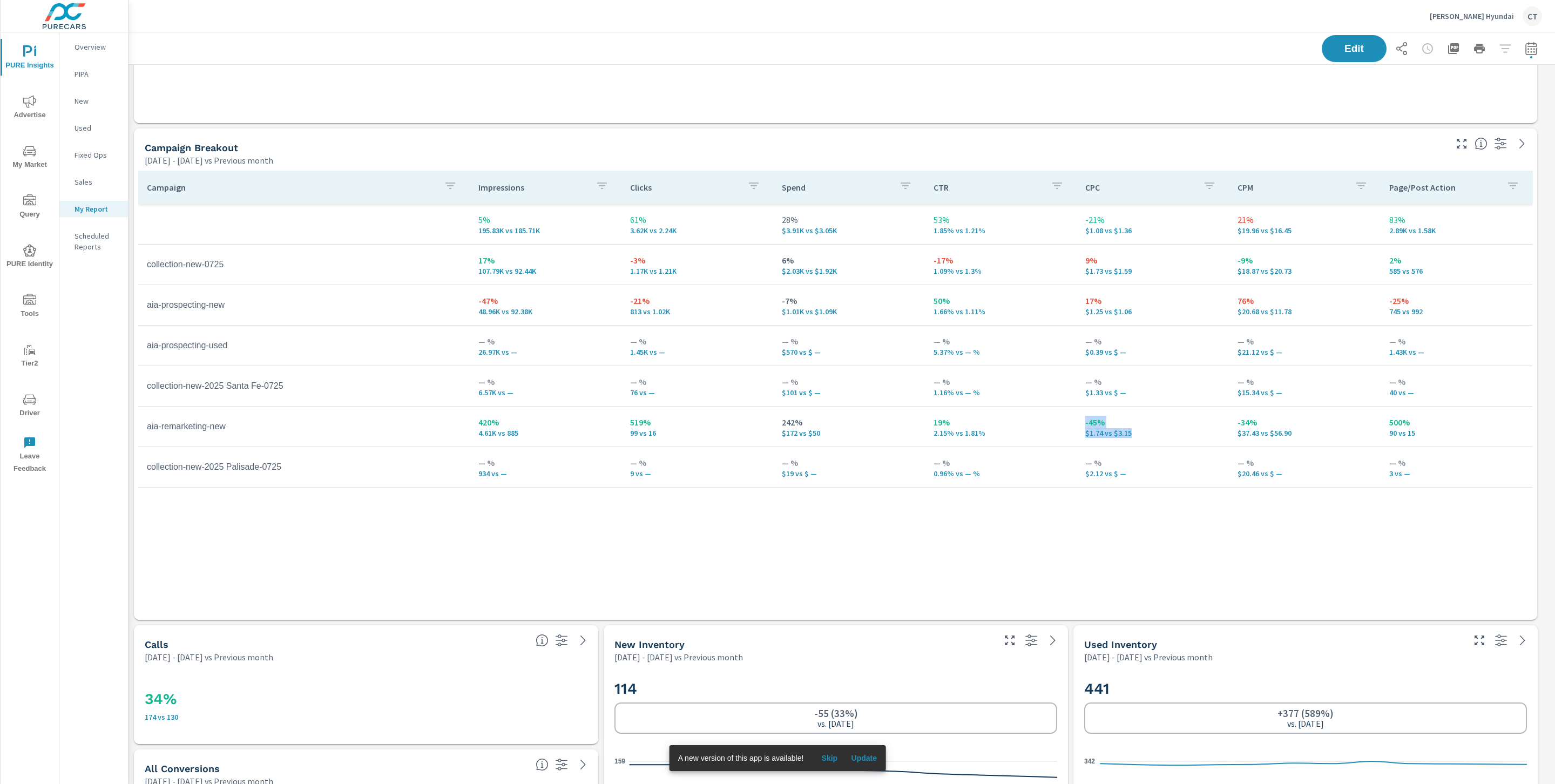
drag, startPoint x: 1137, startPoint y: 430, endPoint x: 1079, endPoint y: 427, distance: 58.1
click at [1080, 422] on td "-45% $1.74 vs $3.15" at bounding box center [1152, 426] width 152 height 39
click at [1189, 429] on p "$1.74 vs $3.15" at bounding box center [1152, 433] width 135 height 8
drag, startPoint x: 1147, startPoint y: 314, endPoint x: 1081, endPoint y: 301, distance: 67.3
click at [1081, 301] on td "17% $1.25 vs $1.06" at bounding box center [1152, 305] width 152 height 39
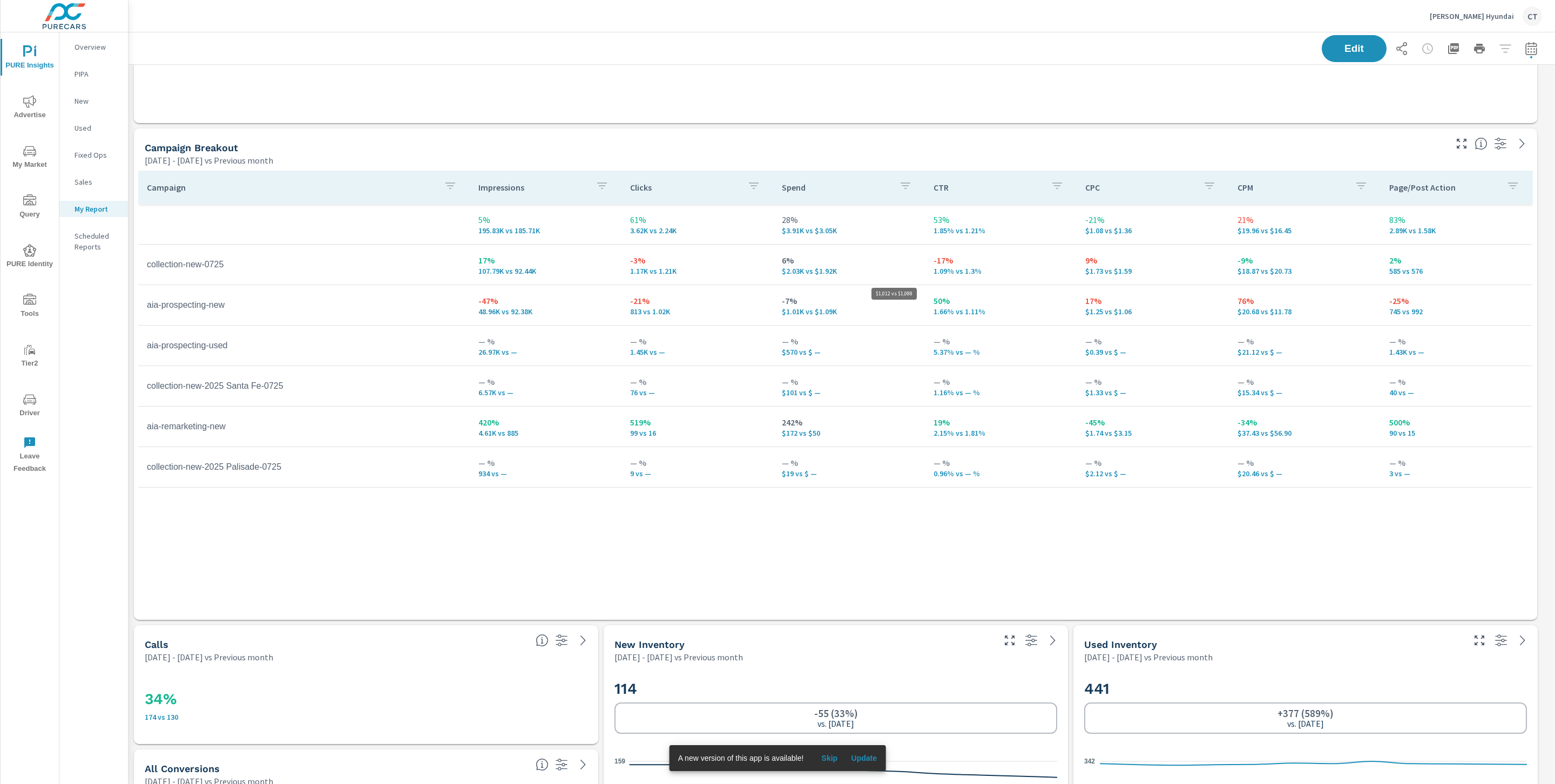
click at [883, 308] on p "$1.01K vs $1.09K" at bounding box center [849, 311] width 135 height 8
drag, startPoint x: 525, startPoint y: 434, endPoint x: 476, endPoint y: 419, distance: 51.2
click at [476, 419] on td "420% 4.61K vs 885" at bounding box center [545, 426] width 152 height 39
drag, startPoint x: 548, startPoint y: 305, endPoint x: 468, endPoint y: 301, distance: 80.1
click at [468, 301] on tr "aia-prospecting-new -47% 48.96K vs 92.38K -21% 813 vs 1.02K -7% $1.01K vs $1.09…" at bounding box center [835, 305] width 1394 height 40
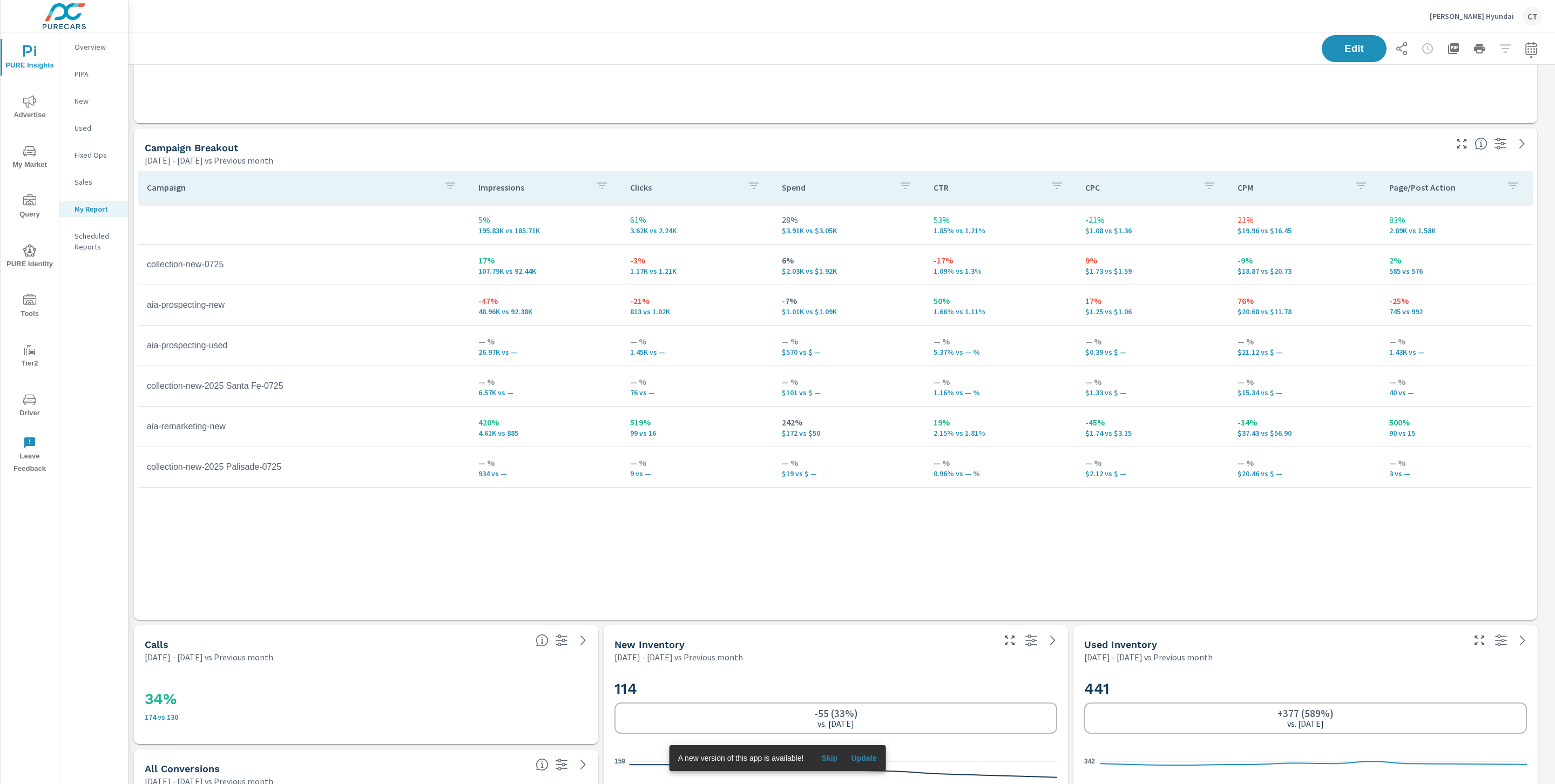
click at [673, 513] on div "Campaign Impressions Clicks Spend CTR CPC CPM Page/Post Action 5% 195.83K vs 18…" at bounding box center [835, 385] width 1394 height 429
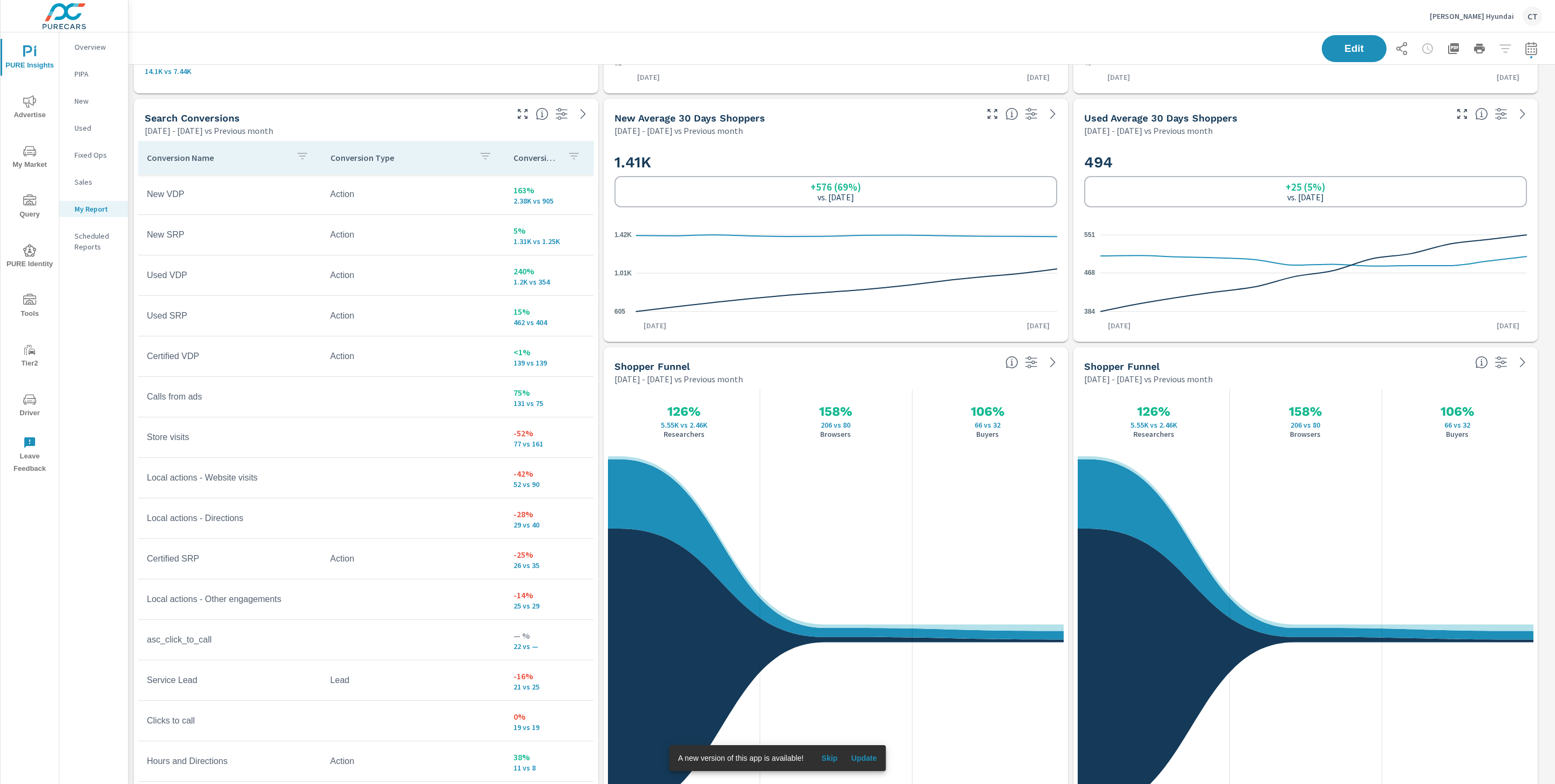
scroll to position [2220, 0]
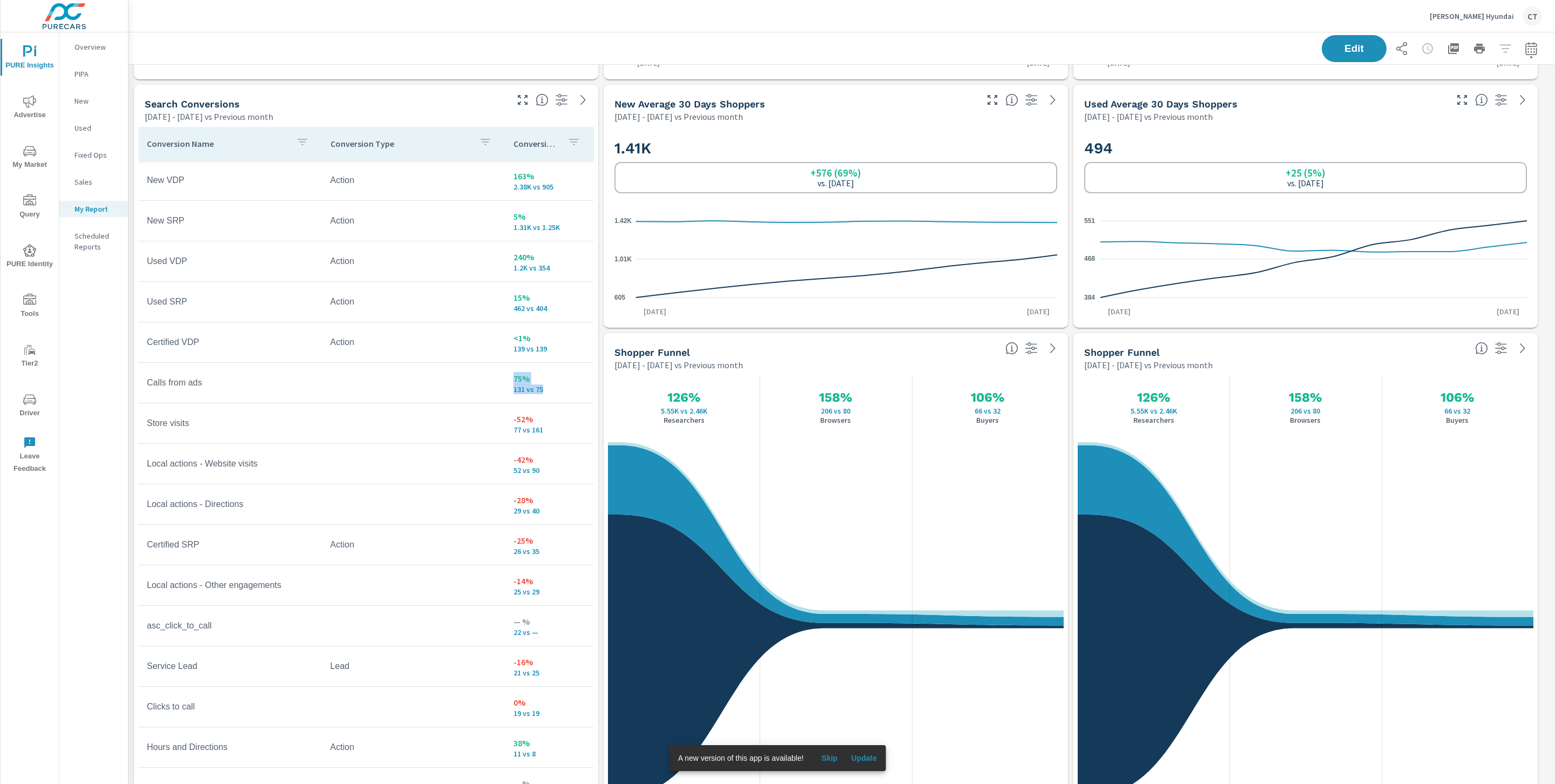
drag, startPoint x: 545, startPoint y: 386, endPoint x: 499, endPoint y: 384, distance: 46.0
click at [505, 384] on td "75% 131 vs 75" at bounding box center [549, 383] width 89 height 39
click at [554, 386] on p "131 vs 75" at bounding box center [549, 389] width 71 height 8
drag, startPoint x: 544, startPoint y: 386, endPoint x: 496, endPoint y: 372, distance: 50.0
click at [505, 372] on td "75% 131 vs 75" at bounding box center [549, 383] width 89 height 39
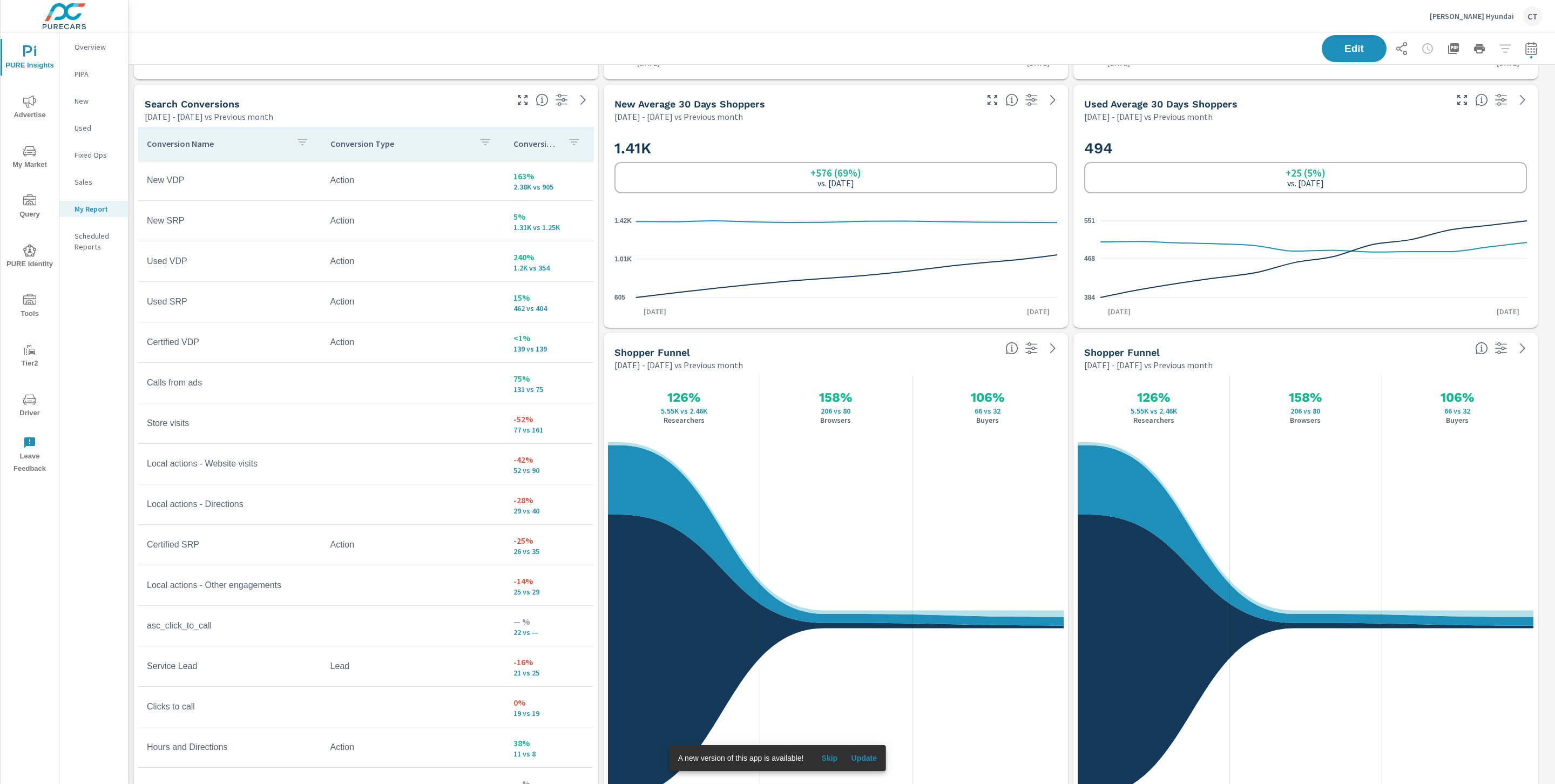
click at [304, 387] on td "Calls from ads" at bounding box center [230, 383] width 184 height 27
click at [1536, 146] on div "494 +25 (5%) vs. Jul 2025 384 468 551 Aug 1st Aug 12th" at bounding box center [1305, 225] width 464 height 205
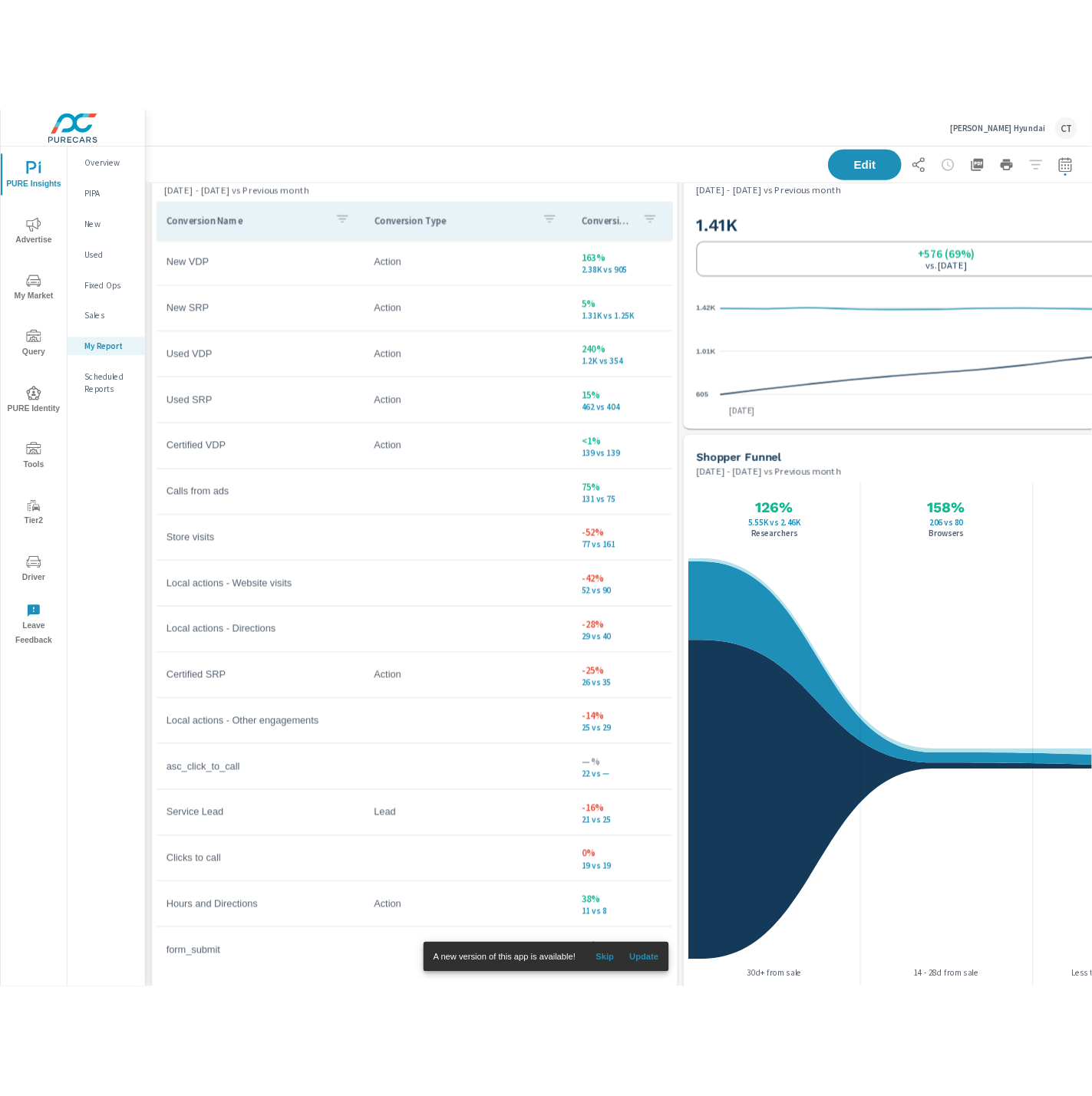
scroll to position [8, 8]
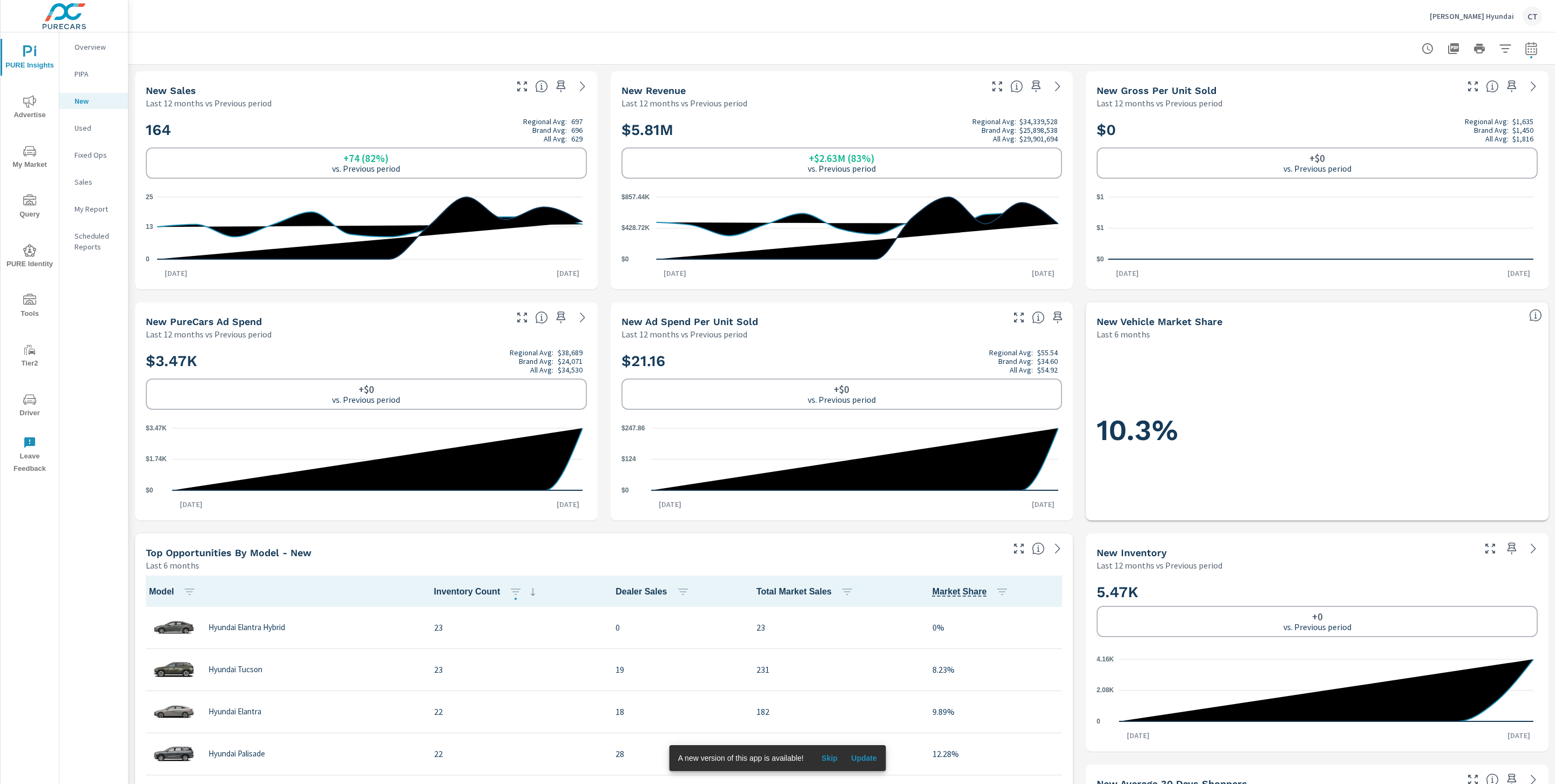
scroll to position [1, 0]
